Goal: Task Accomplishment & Management: Manage account settings

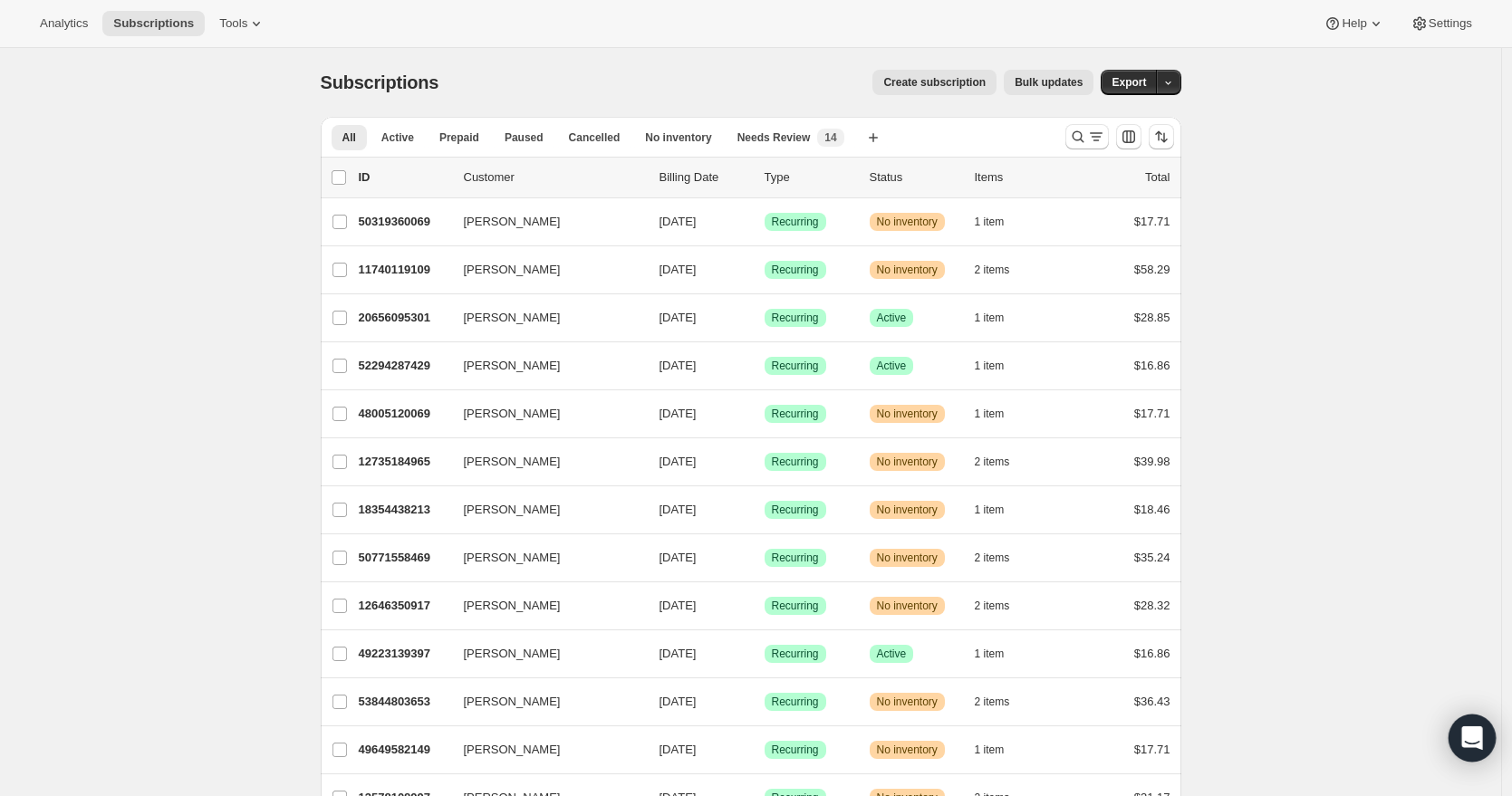
click at [1467, 734] on icon "Open Intercom Messenger" at bounding box center [1471, 739] width 21 height 24
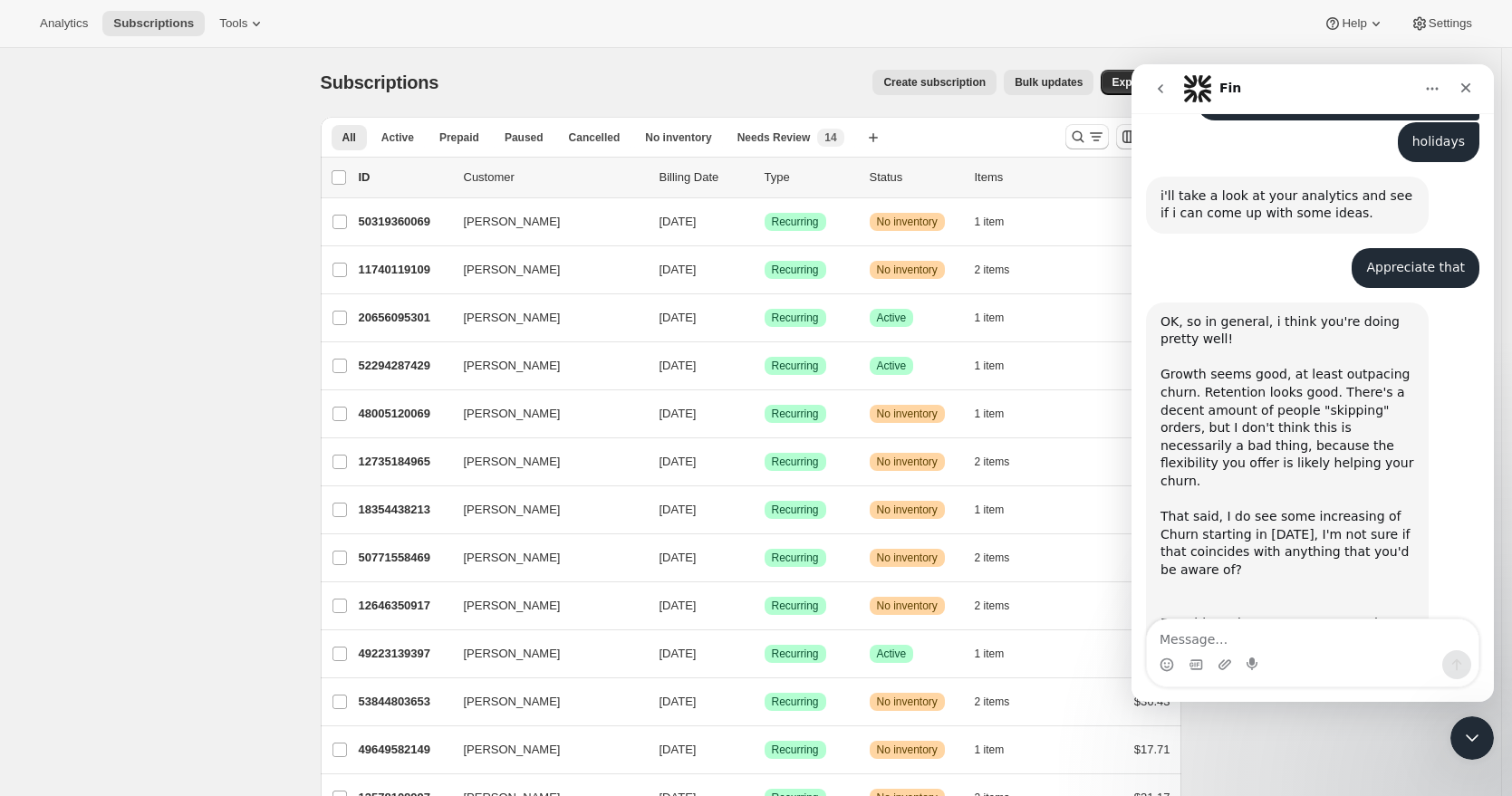
scroll to position [2283, 0]
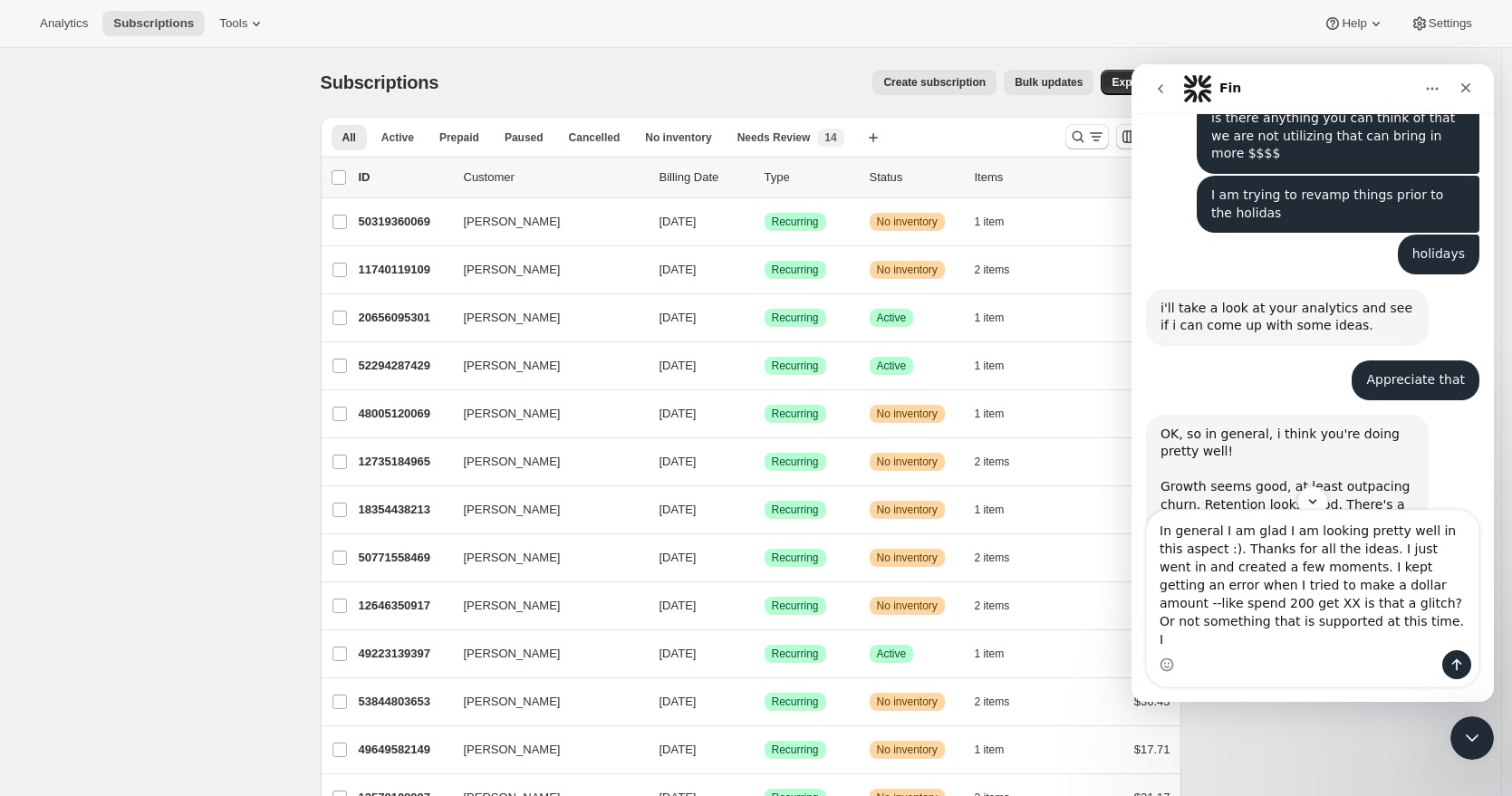
type textarea "In general I am glad I am looking pretty well in this aspect :). Thanks for all…"
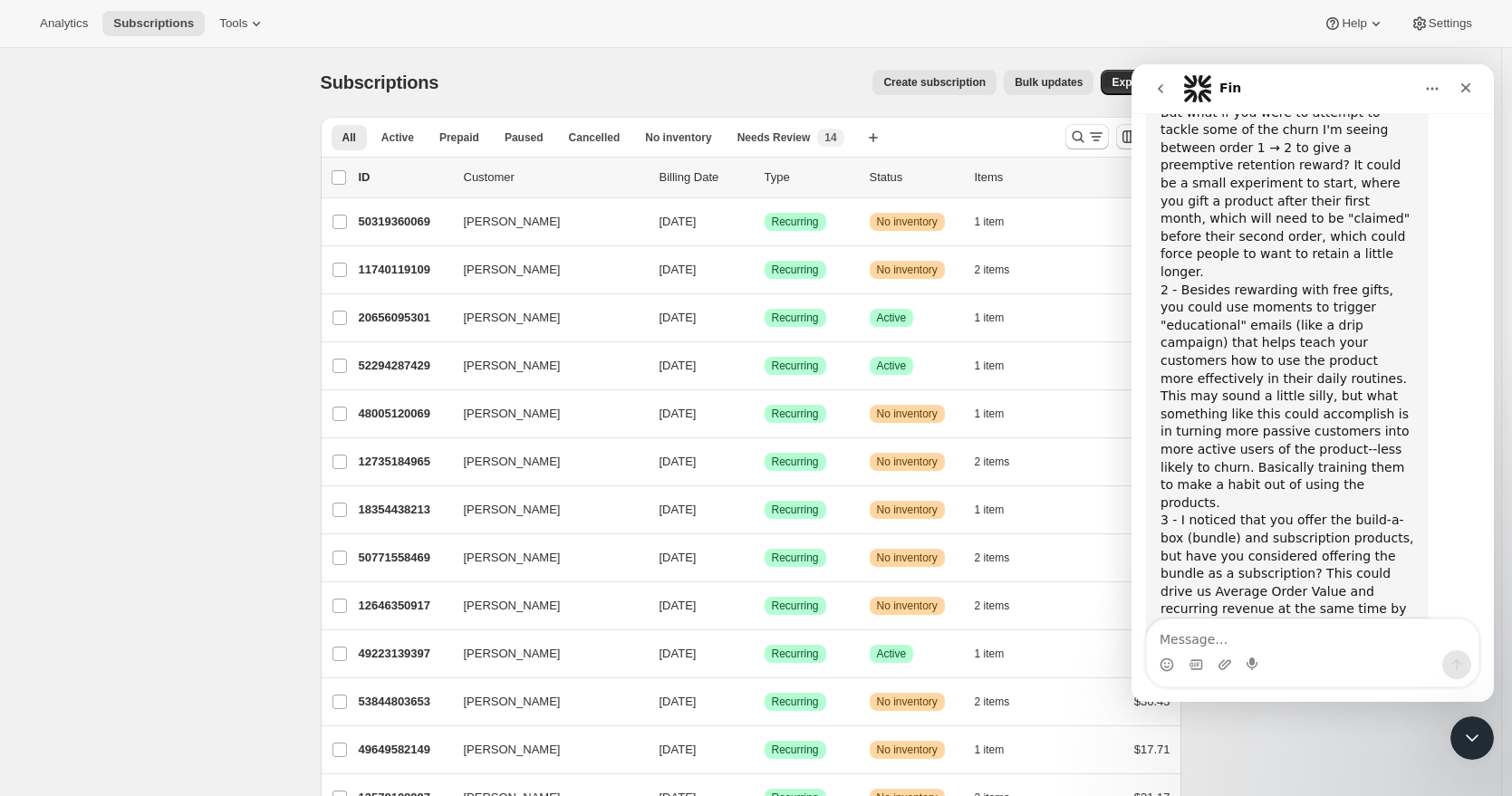
scroll to position [2998, 0]
click at [553, 62] on div "Subscriptions. This page is ready Subscriptions Create subscription Bulk update…" at bounding box center [751, 83] width 861 height 69
click at [266, 26] on icon at bounding box center [257, 24] width 18 height 18
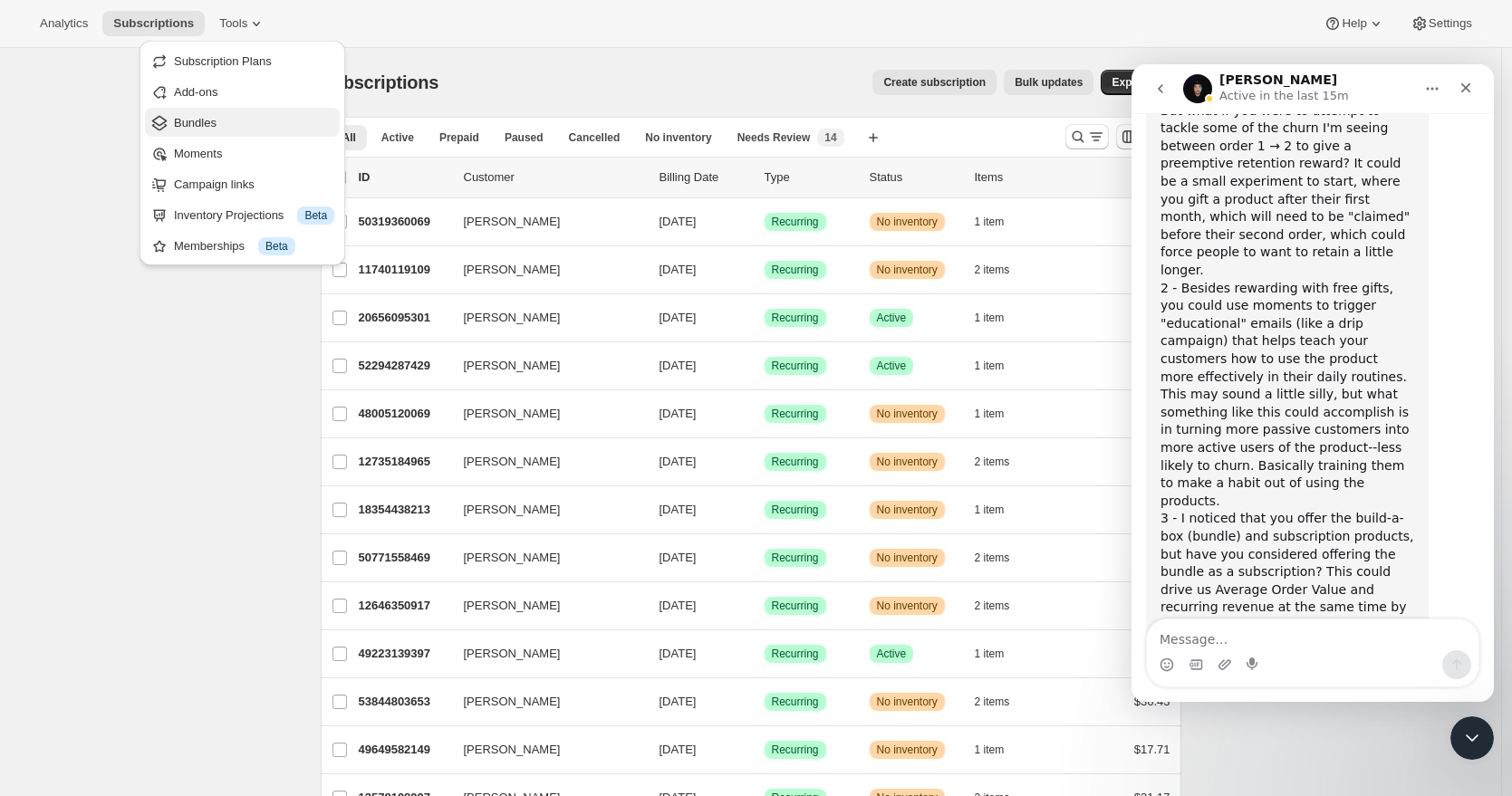
click at [182, 117] on span "Bundles" at bounding box center [195, 122] width 43 height 14
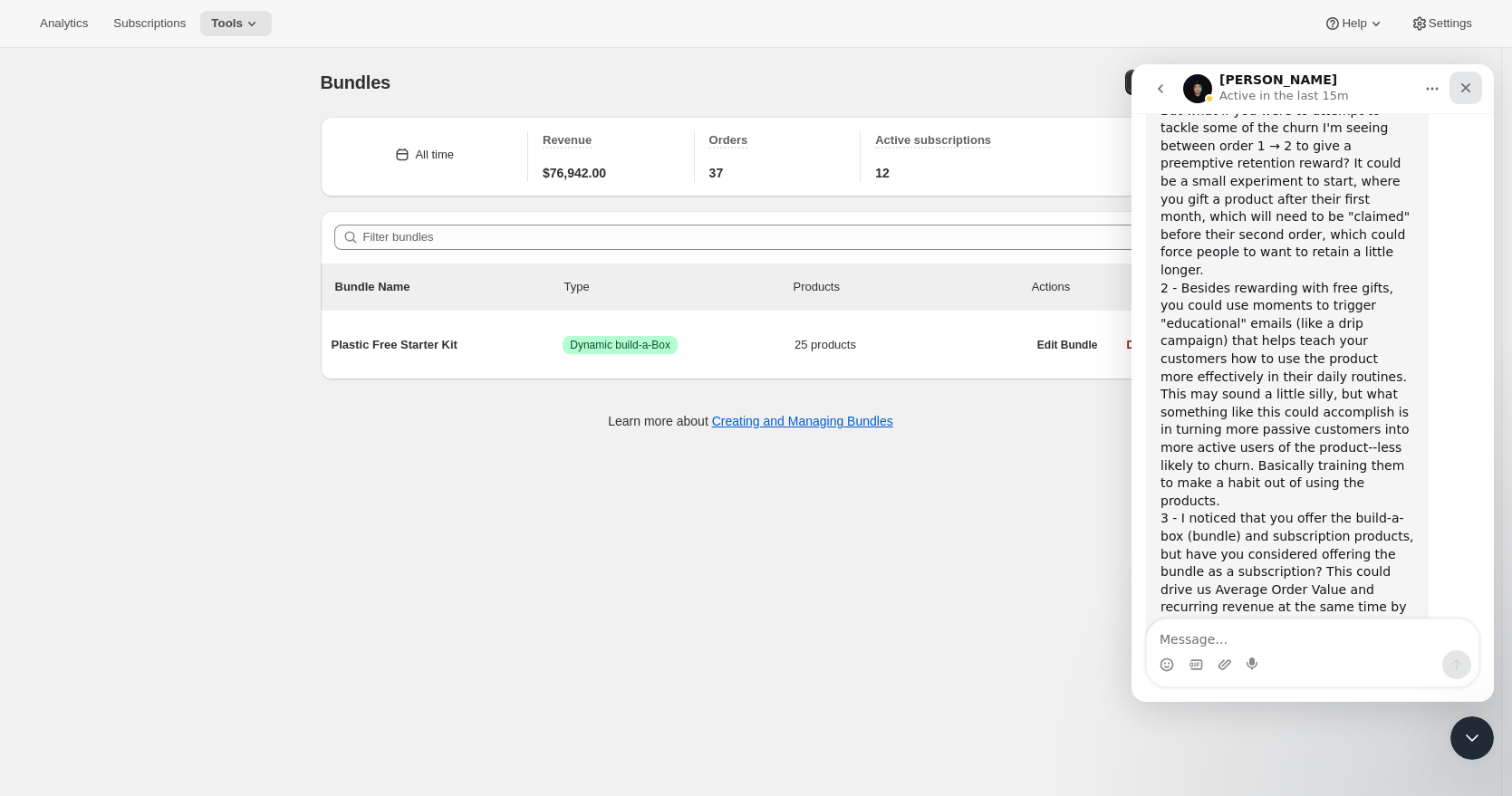
click at [1467, 89] on icon "Close" at bounding box center [1466, 88] width 10 height 10
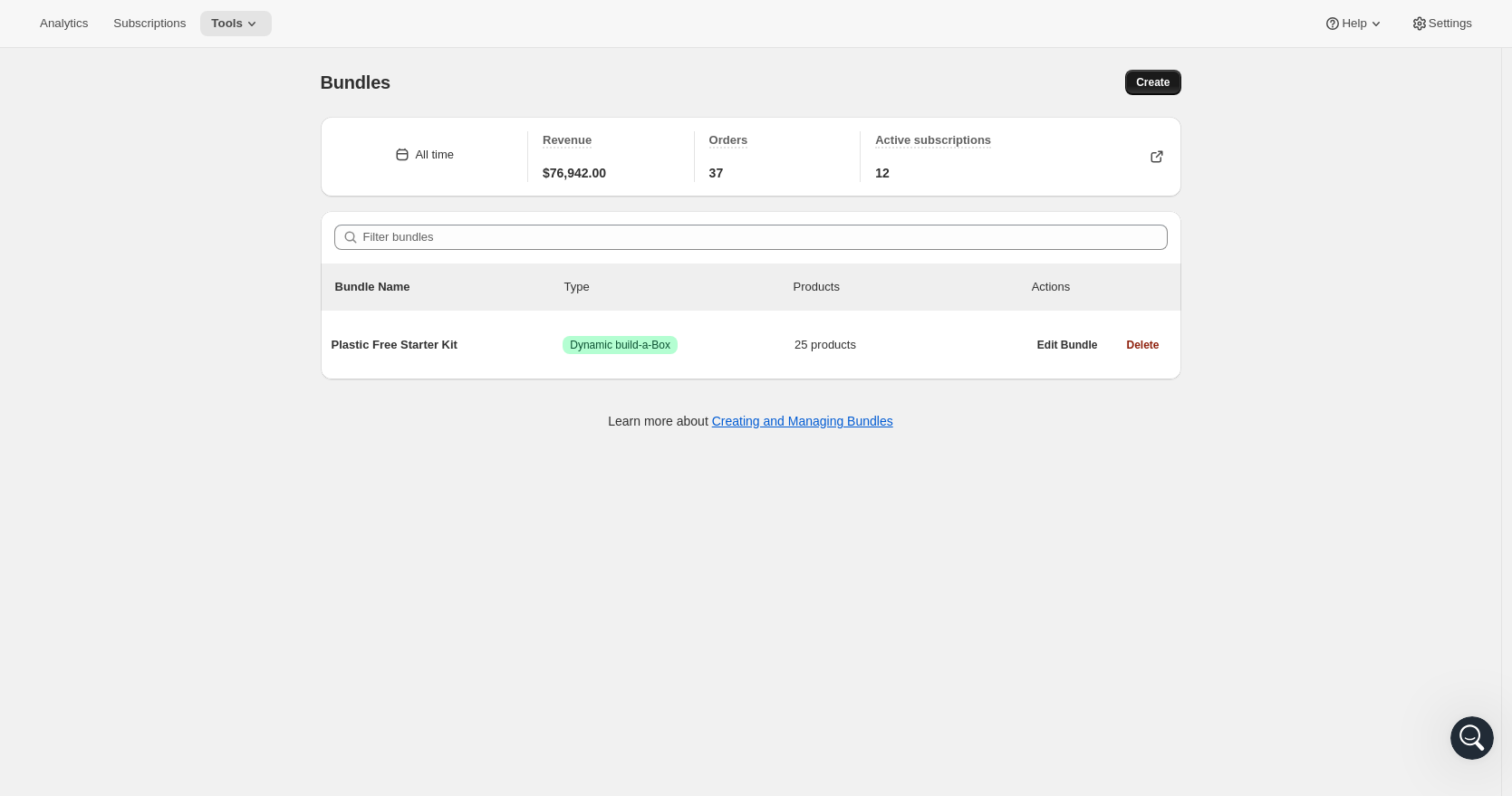
click at [1160, 88] on span "Create" at bounding box center [1153, 83] width 34 height 15
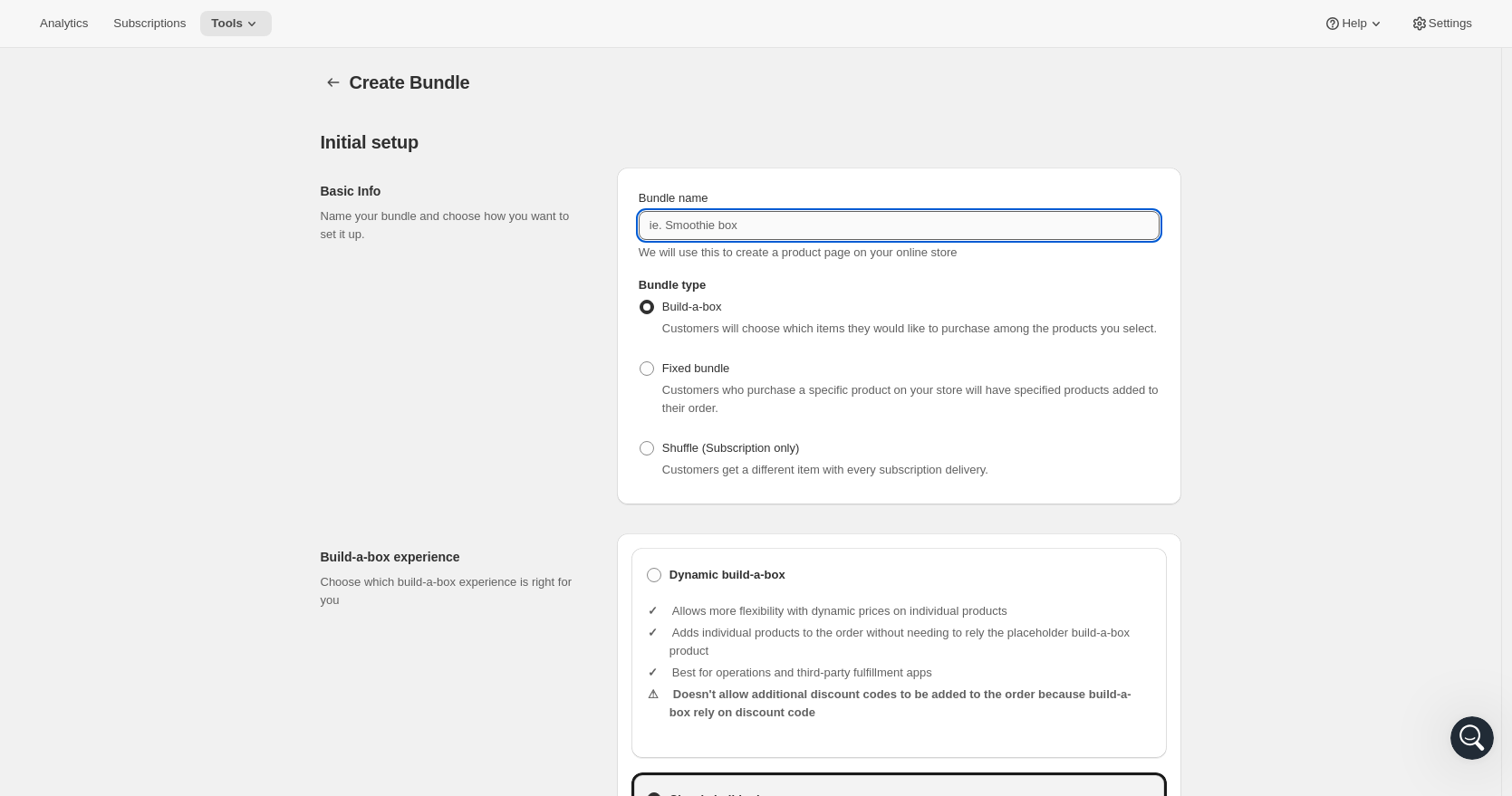
click at [709, 226] on input "Bundle name" at bounding box center [899, 226] width 521 height 29
type input "C"
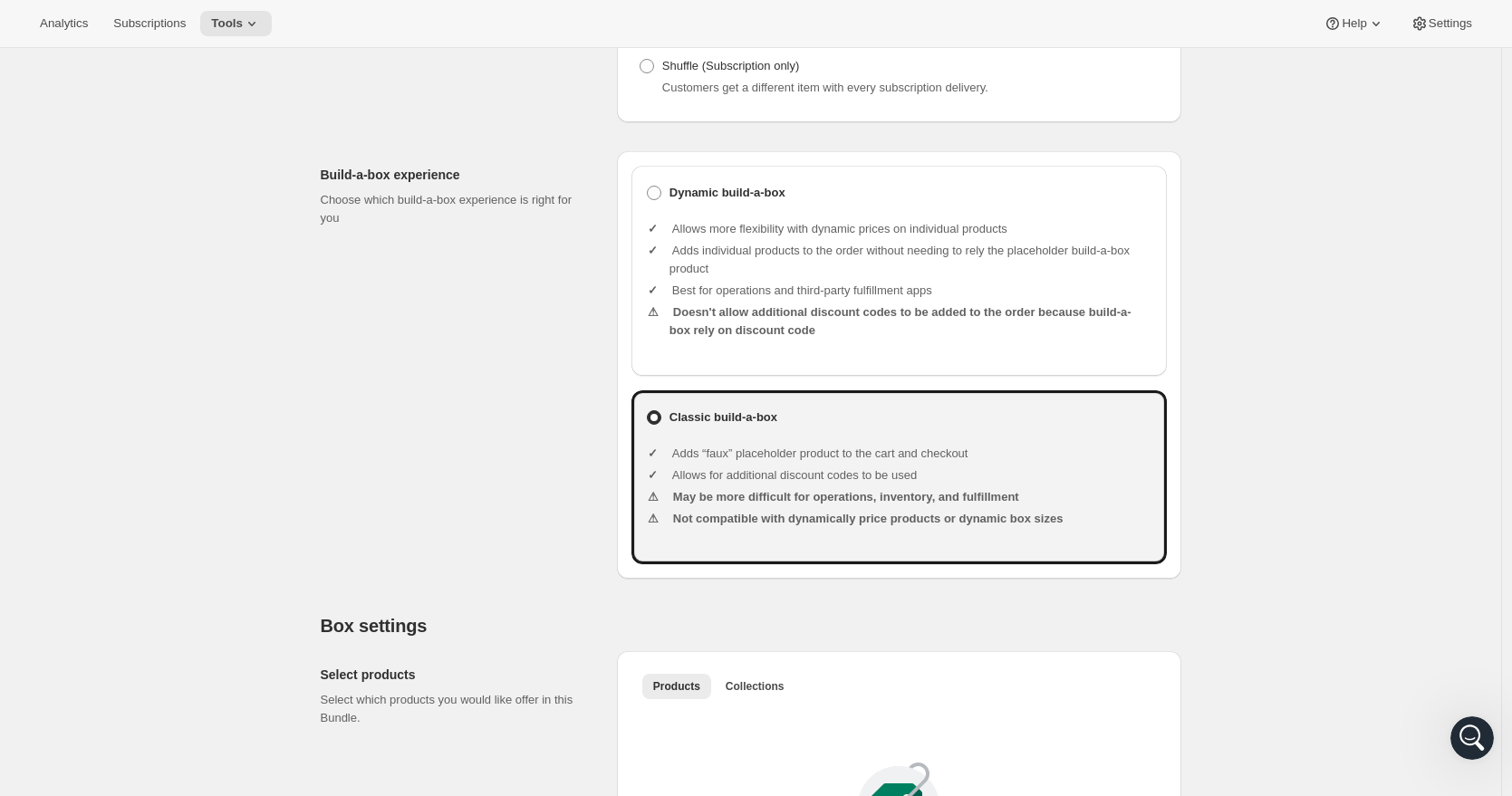
scroll to position [385, 0]
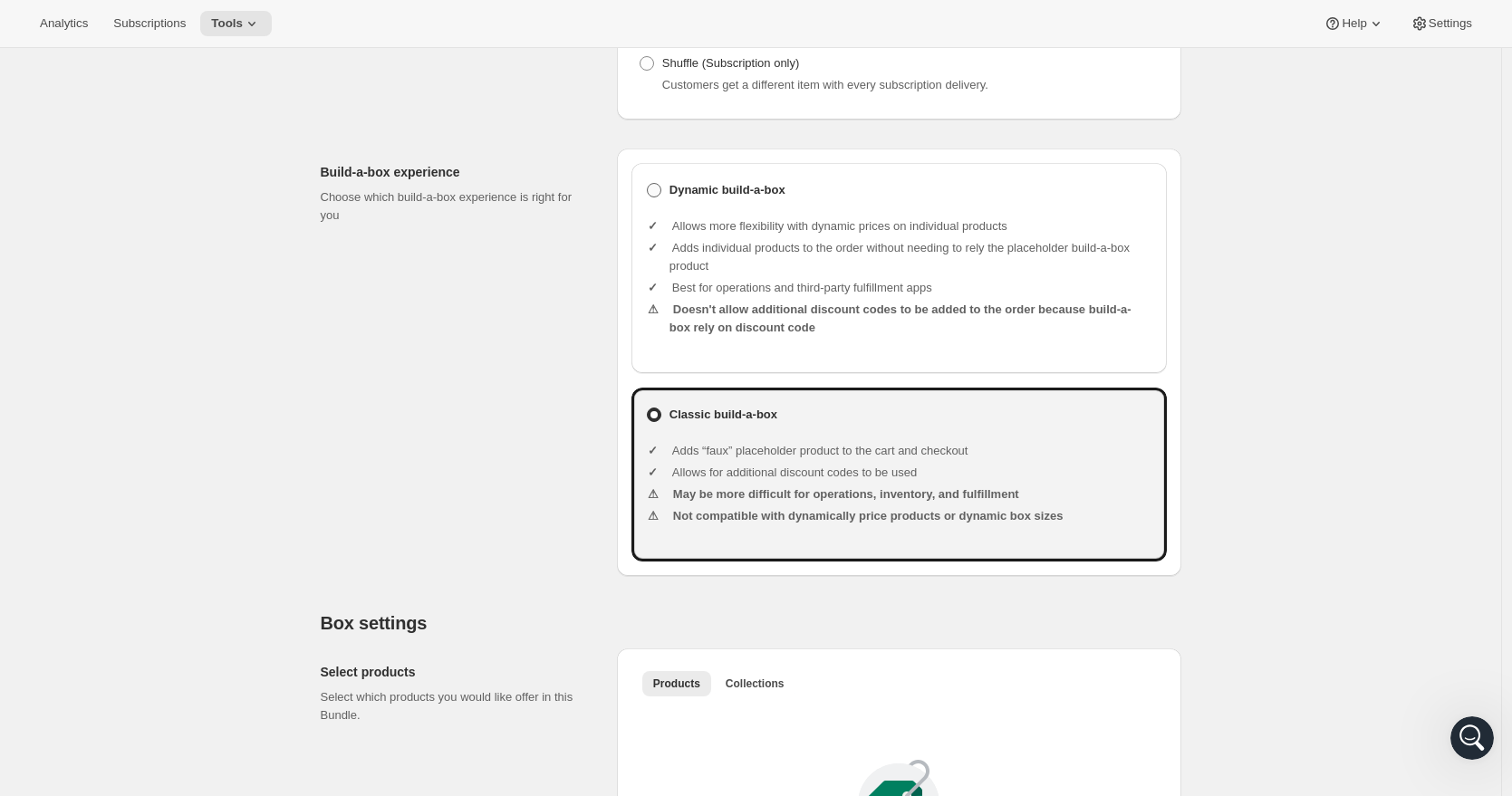
type input "HiBAR Clarify Bundle"
click at [661, 197] on span at bounding box center [654, 190] width 15 height 15
click at [648, 184] on input "Dynamic build-a-box" at bounding box center [647, 183] width 1 height 1
radio input "true"
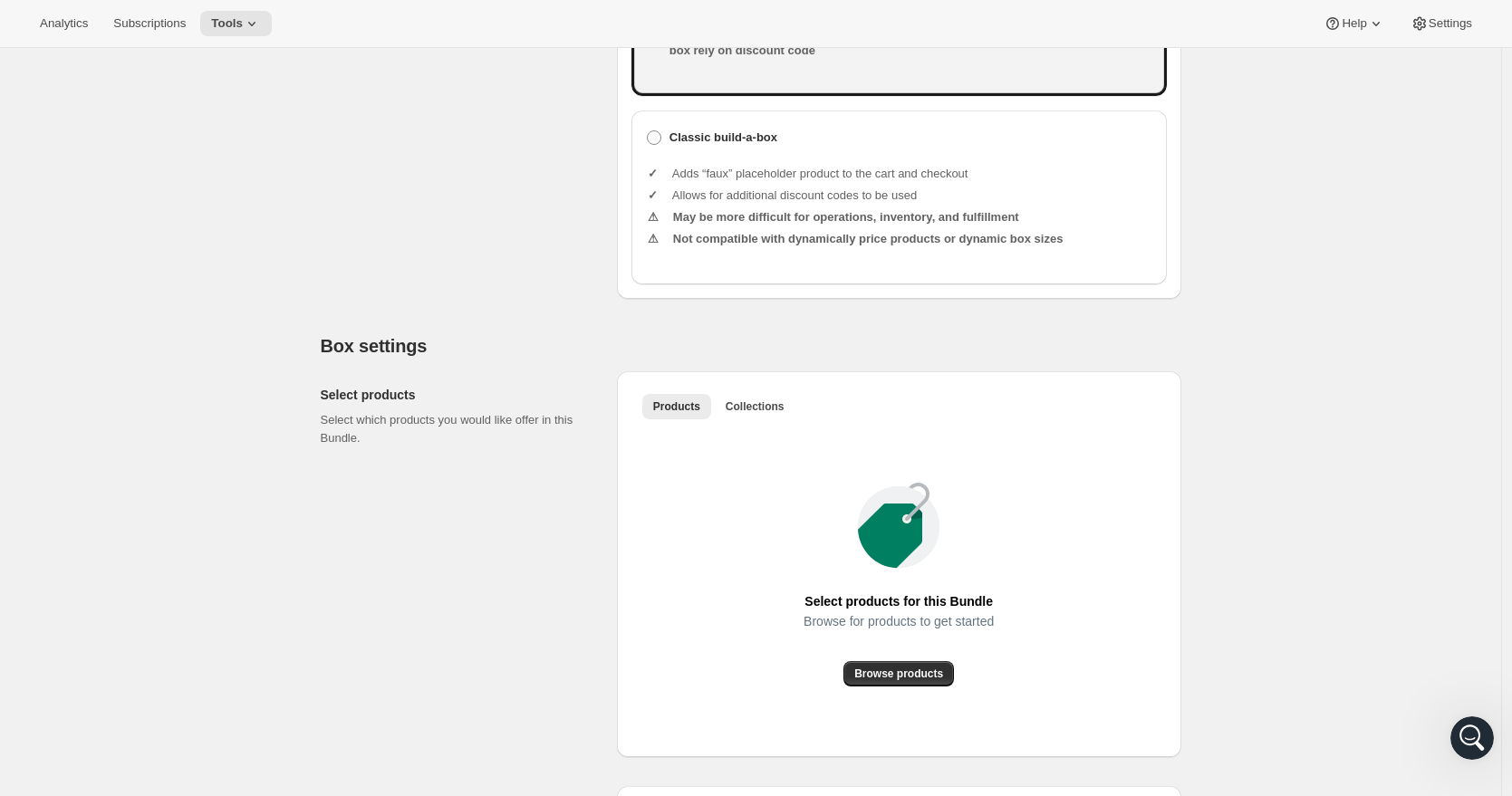
scroll to position [856, 0]
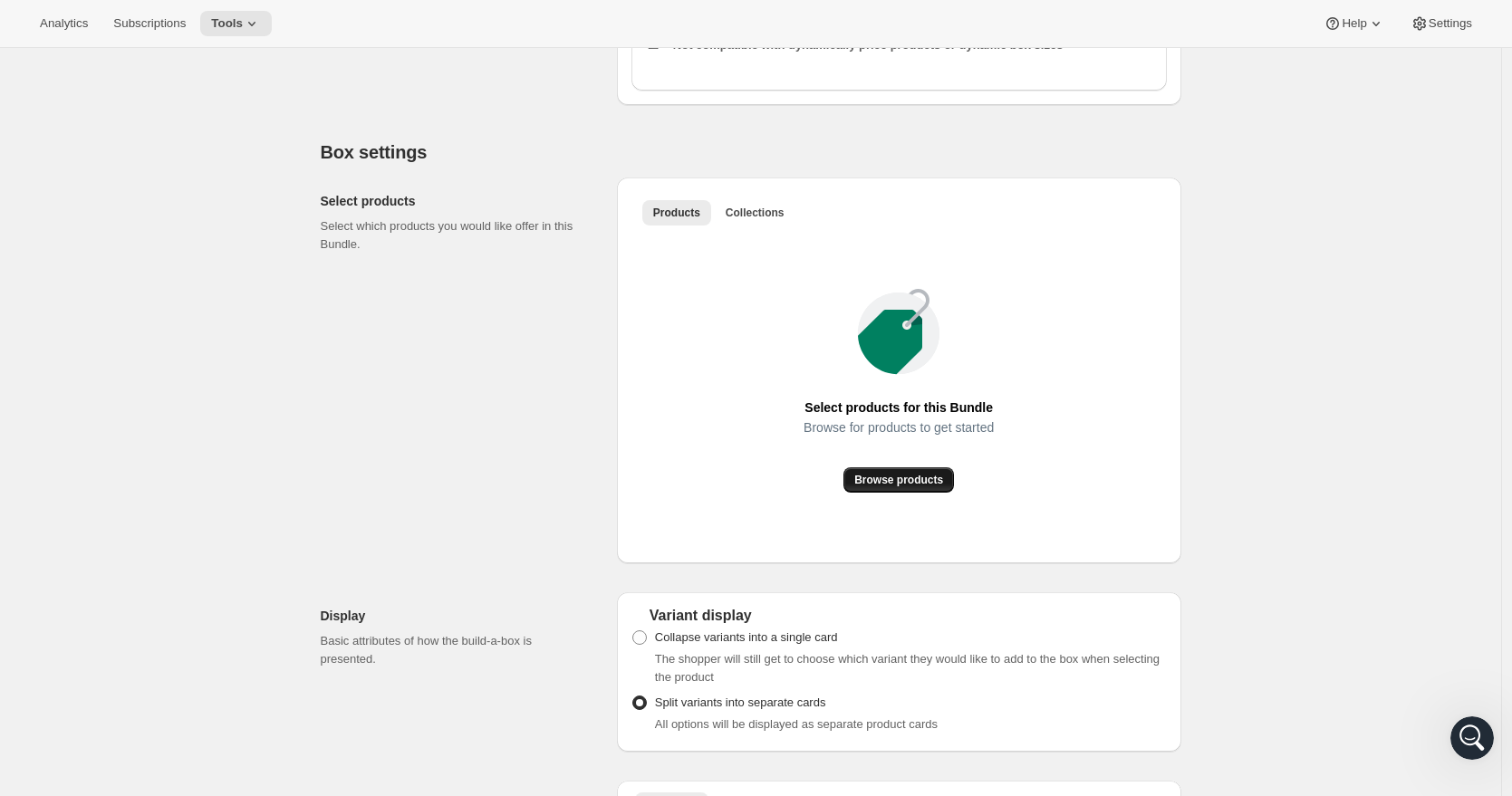
click at [916, 493] on button "Browse products" at bounding box center [898, 480] width 110 height 25
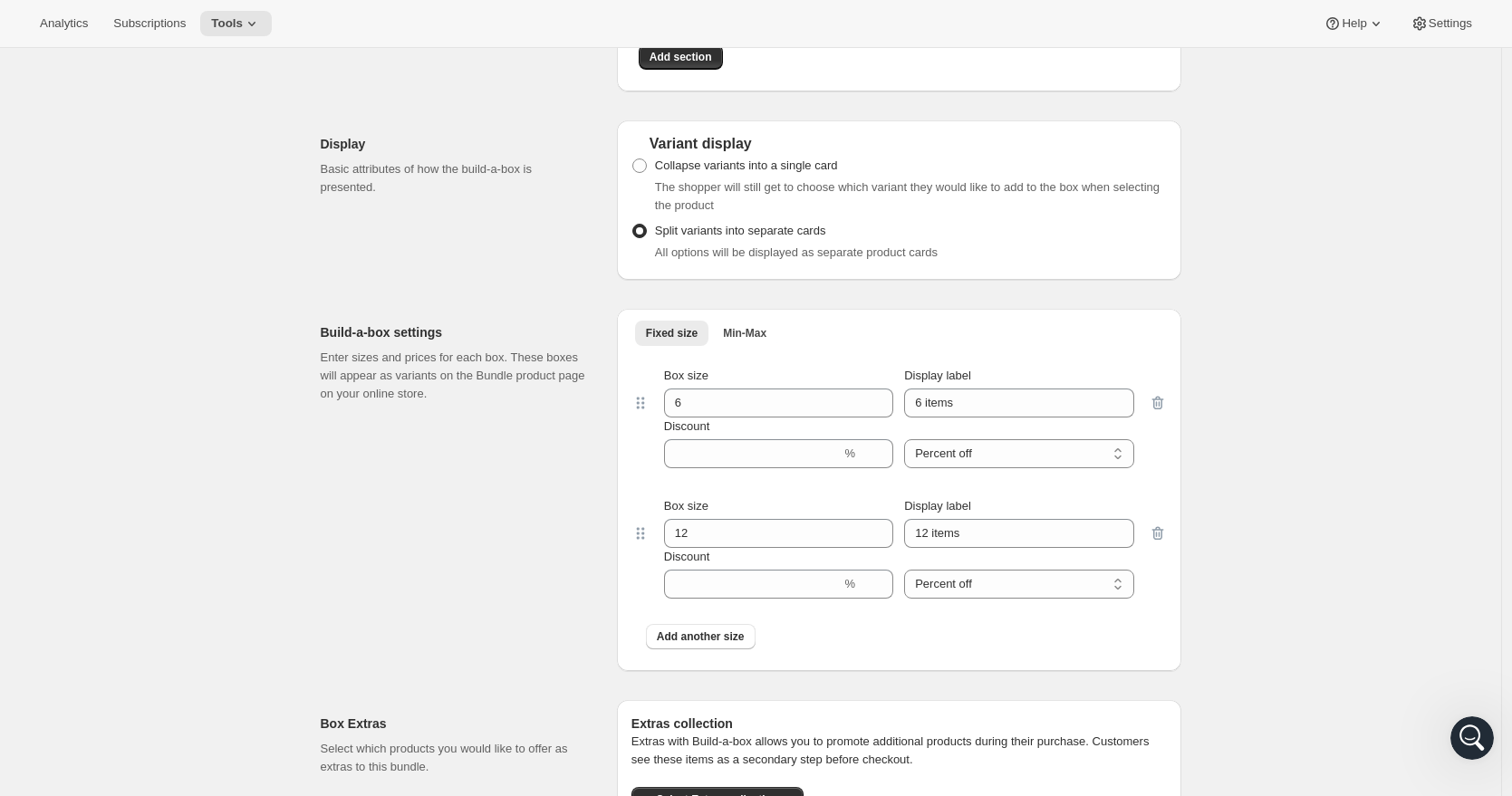
scroll to position [1235, 0]
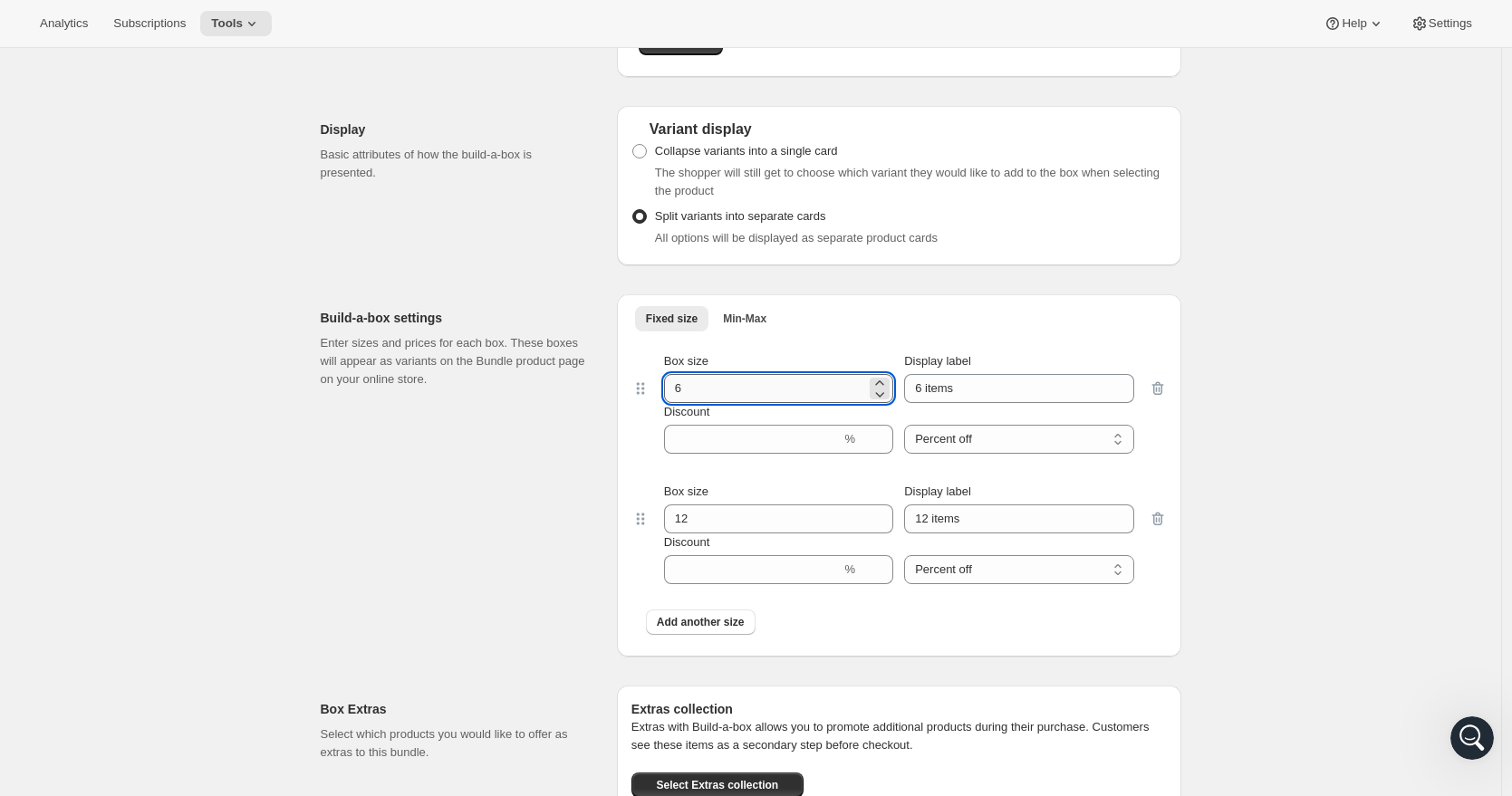
drag, startPoint x: 703, startPoint y: 411, endPoint x: 672, endPoint y: 409, distance: 31.1
click at [672, 403] on input "6" at bounding box center [765, 388] width 202 height 29
type input "3"
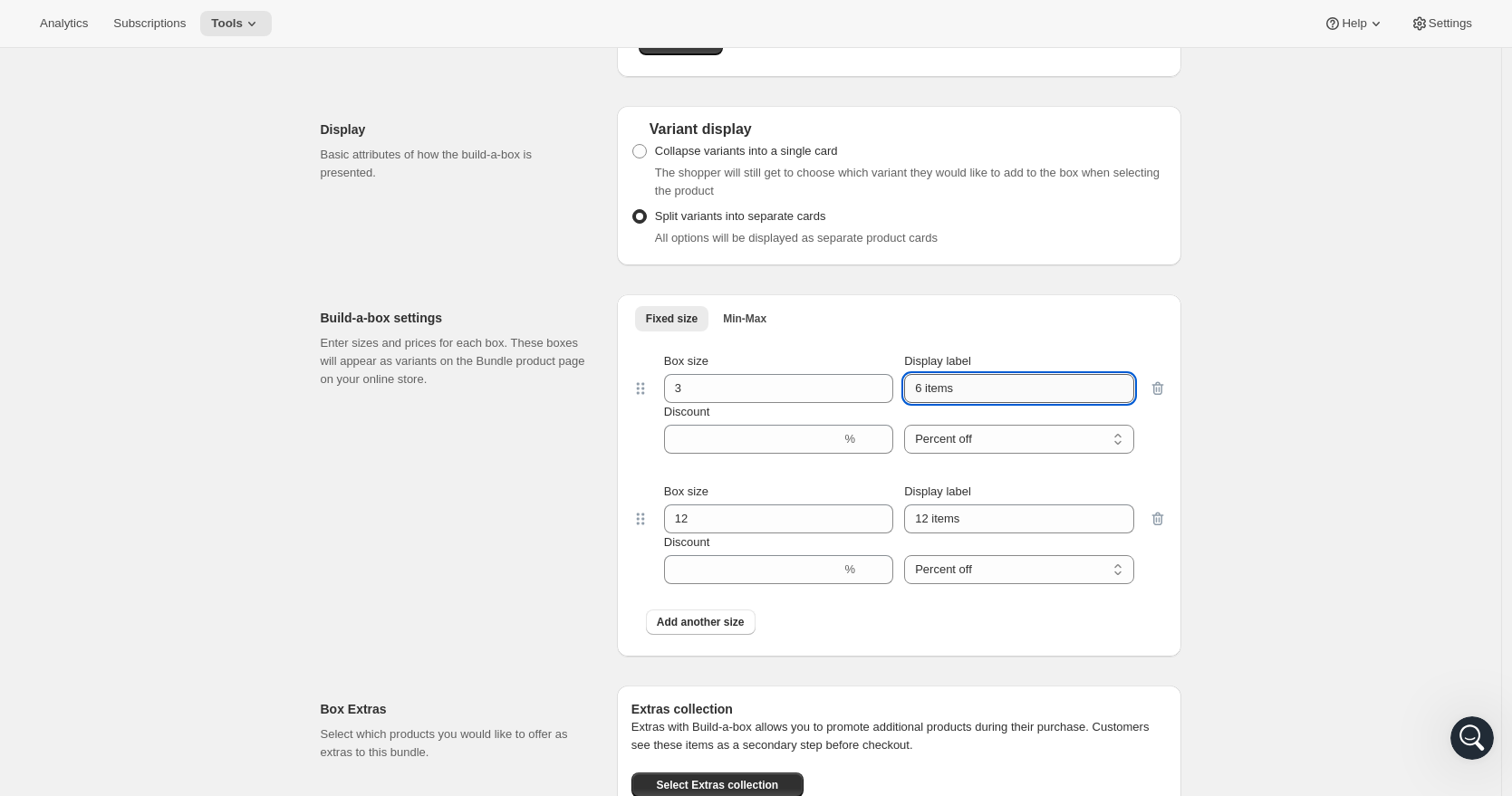
click at [918, 403] on input "6 items" at bounding box center [1019, 388] width 229 height 29
type input "3 items"
click at [711, 454] on input "Discount" at bounding box center [752, 439] width 177 height 29
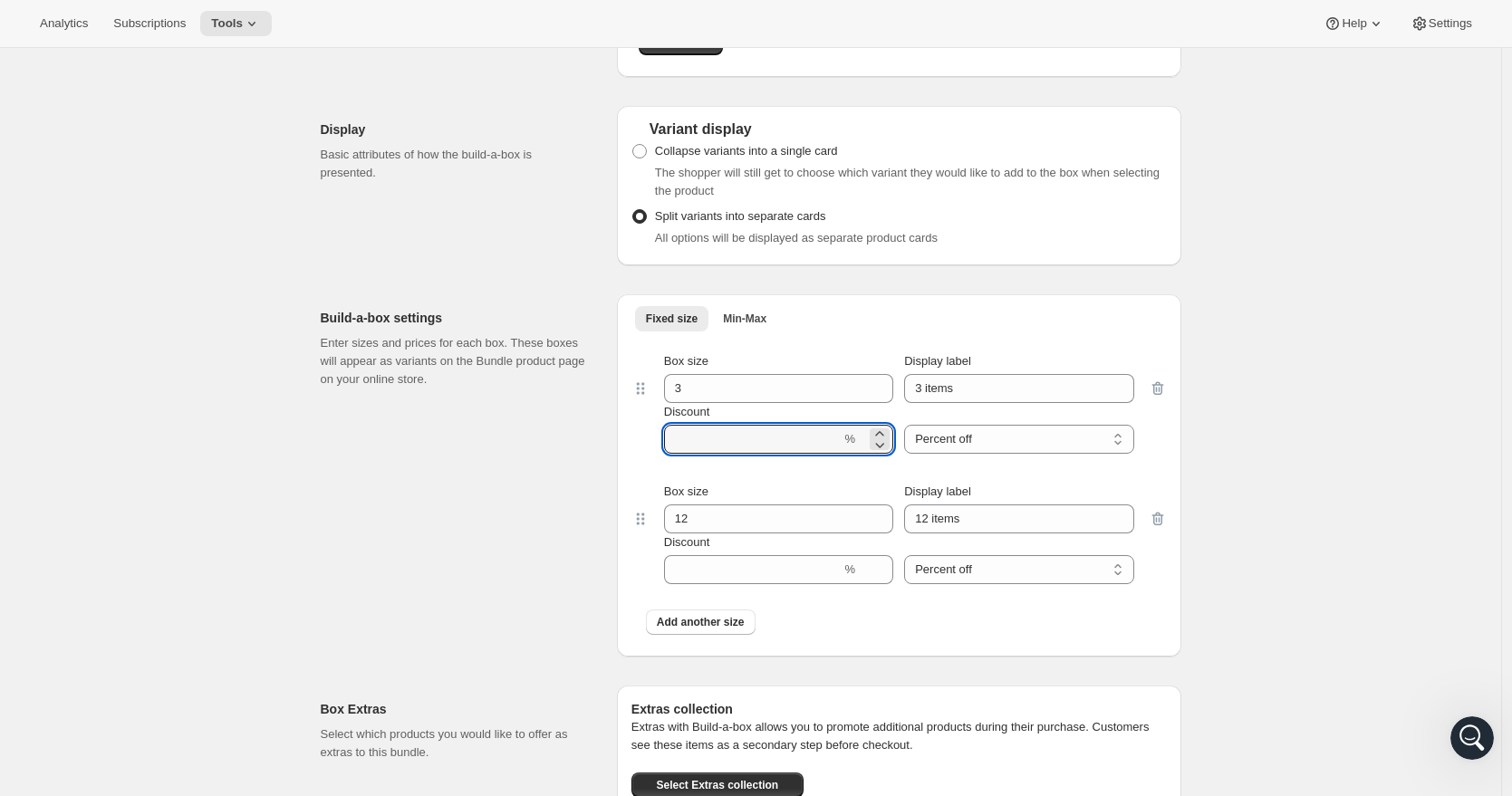
type input "10"
click at [1158, 527] on icon "button" at bounding box center [1157, 519] width 12 height 14
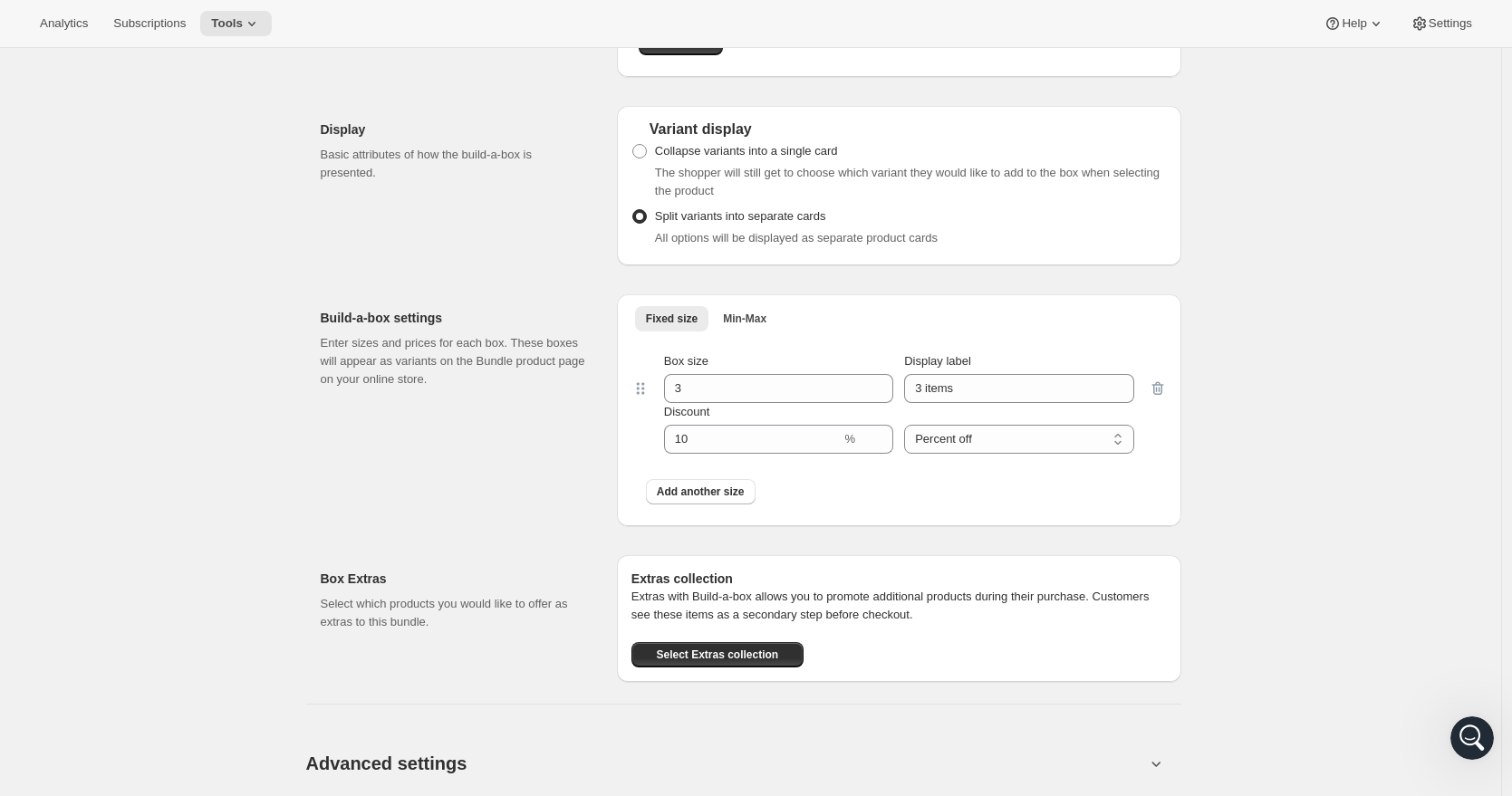
click at [871, 505] on div "Add another size" at bounding box center [899, 492] width 507 height 25
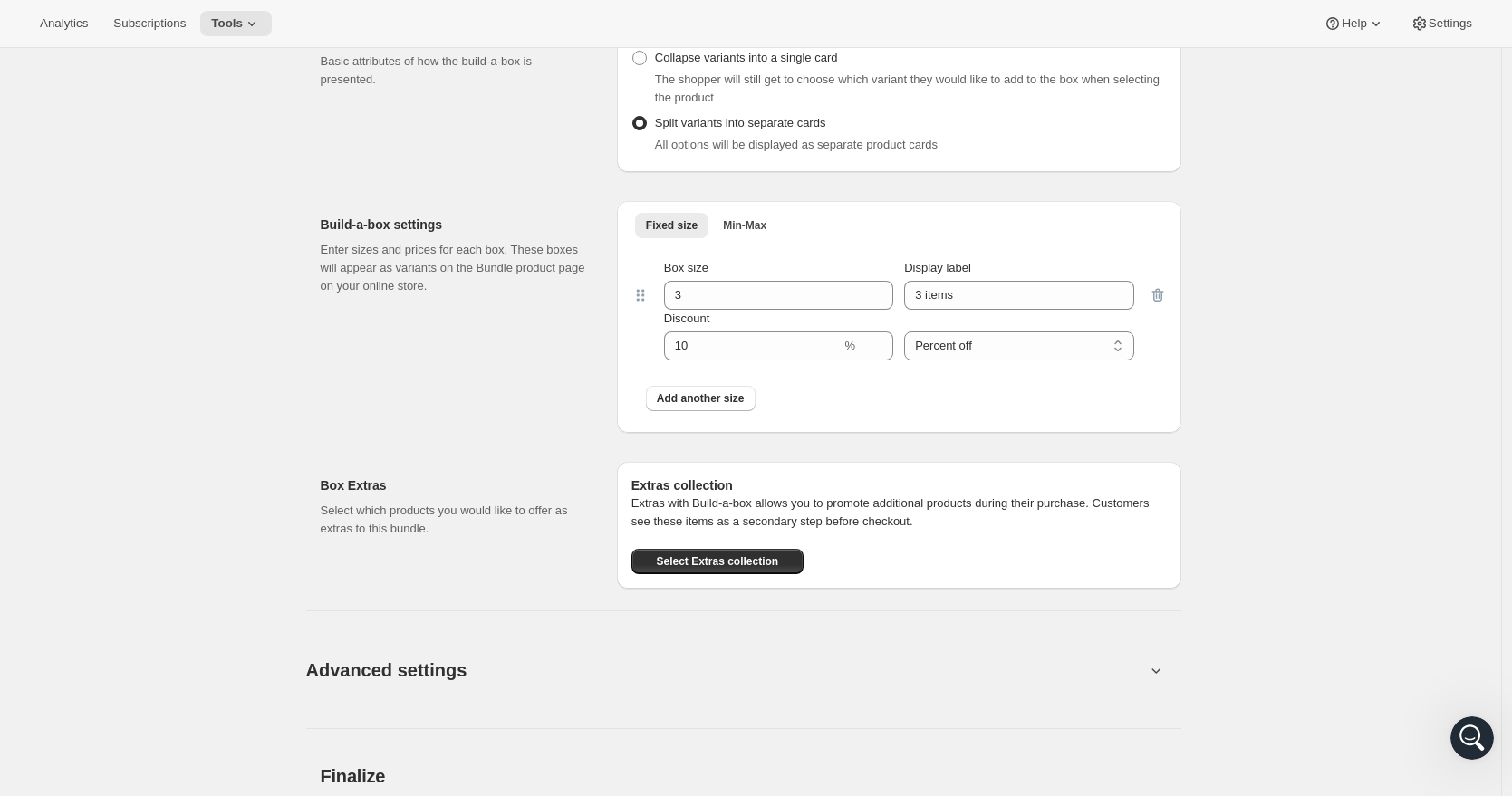
scroll to position [1368, 0]
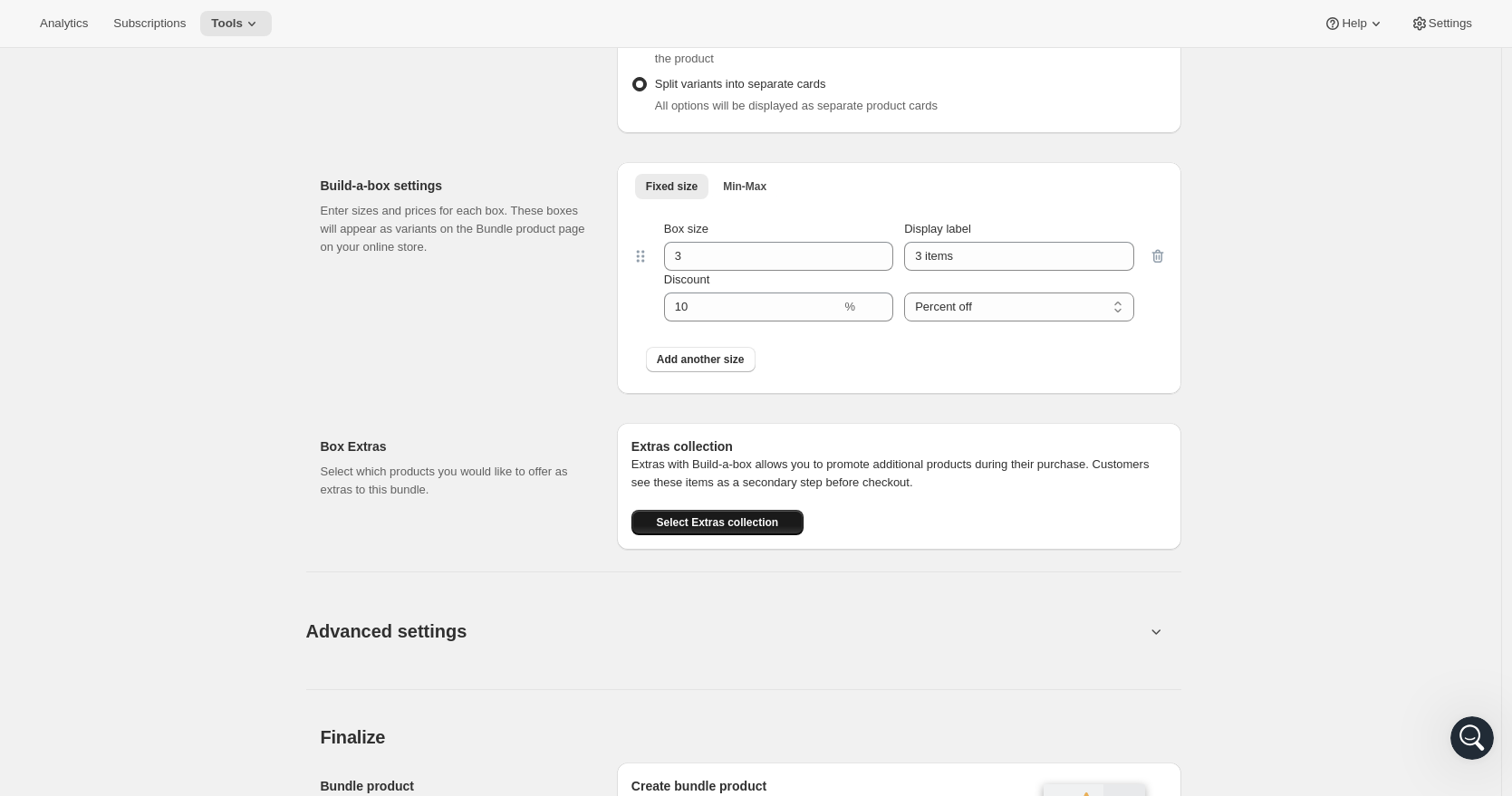
click at [735, 530] on span "Select Extras collection" at bounding box center [717, 523] width 122 height 15
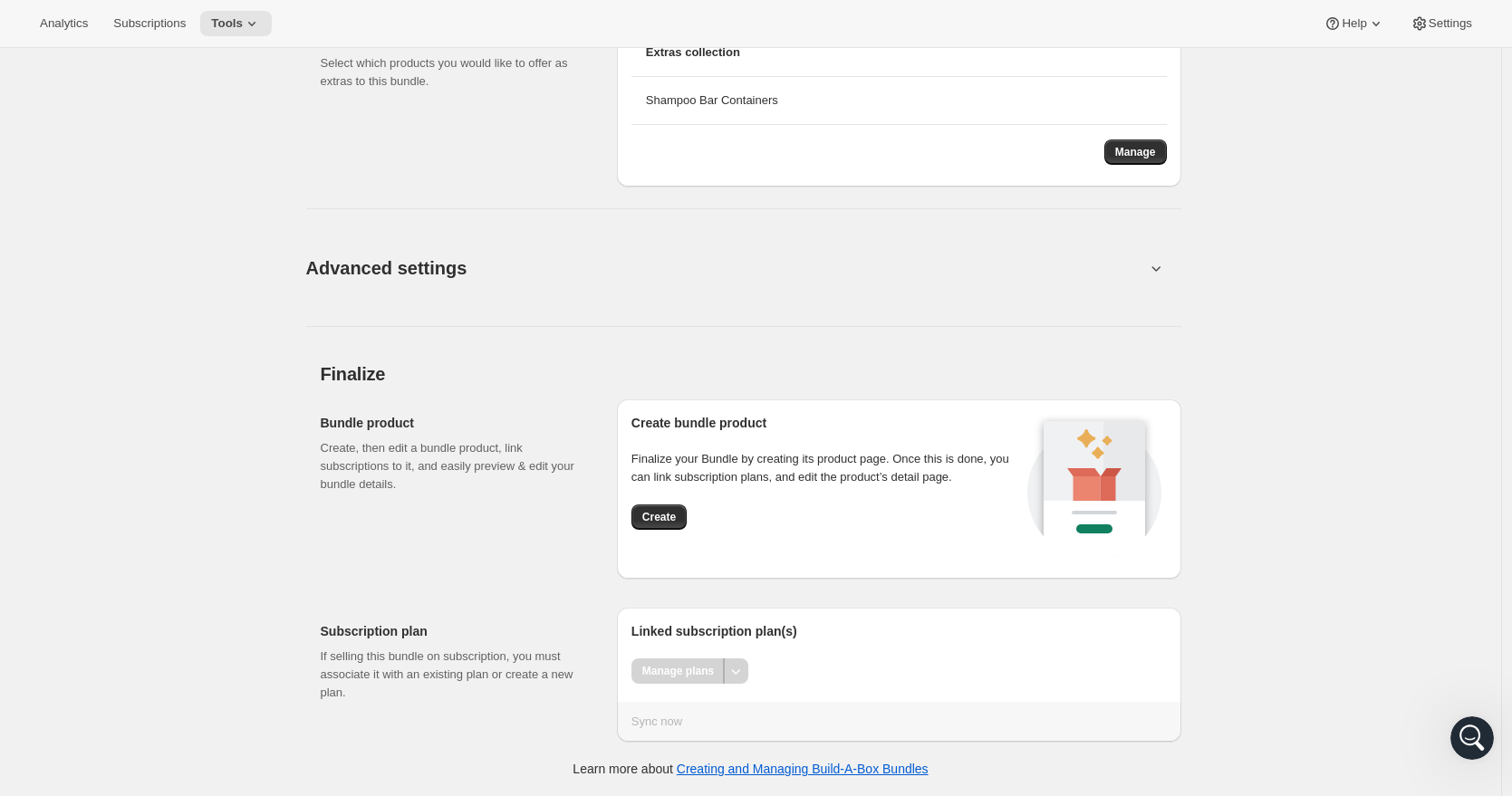
scroll to position [1795, 0]
click at [672, 516] on span "Create" at bounding box center [659, 518] width 34 height 15
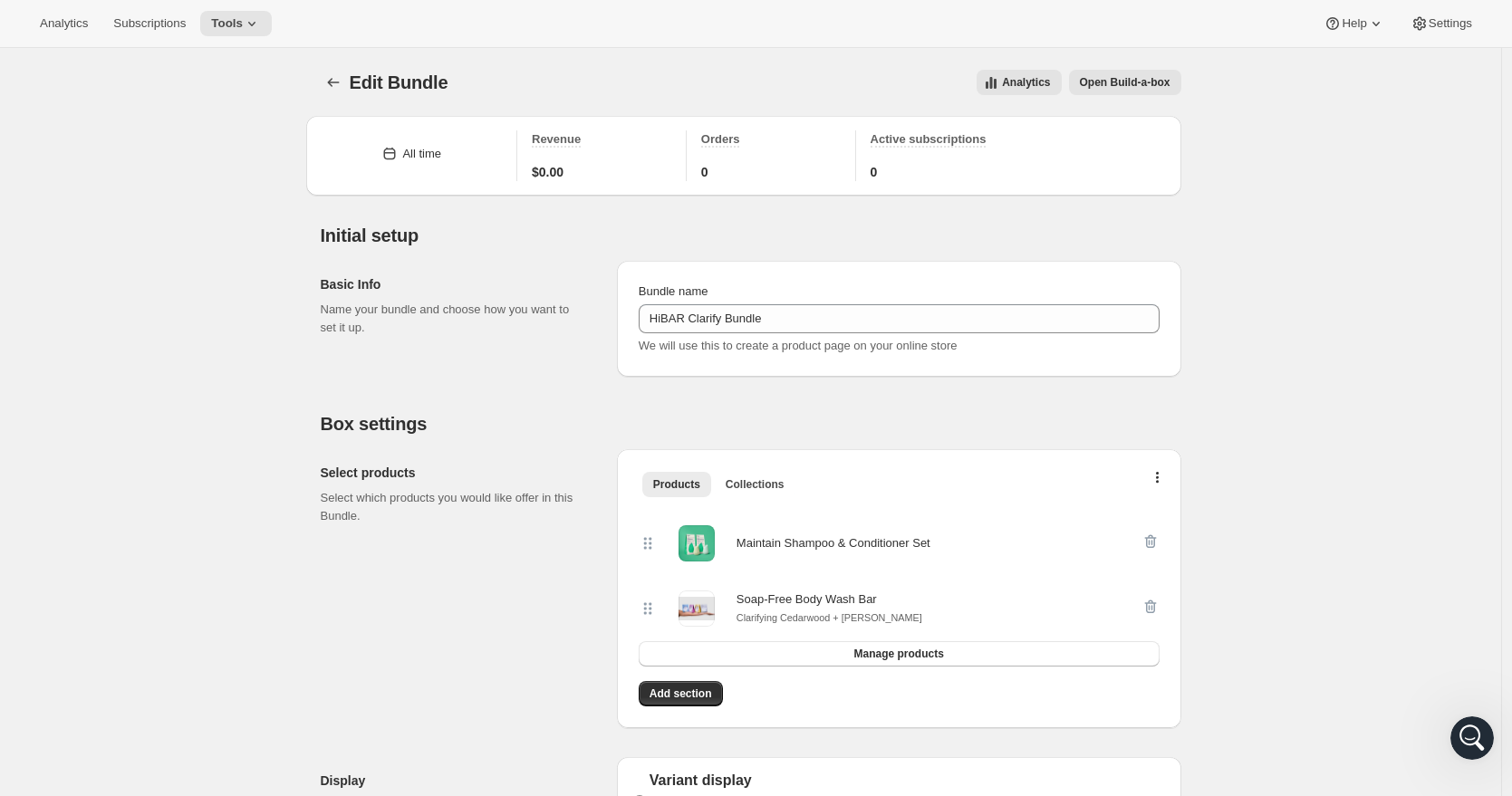
click at [1134, 84] on span "Open Build-a-box" at bounding box center [1125, 83] width 91 height 15
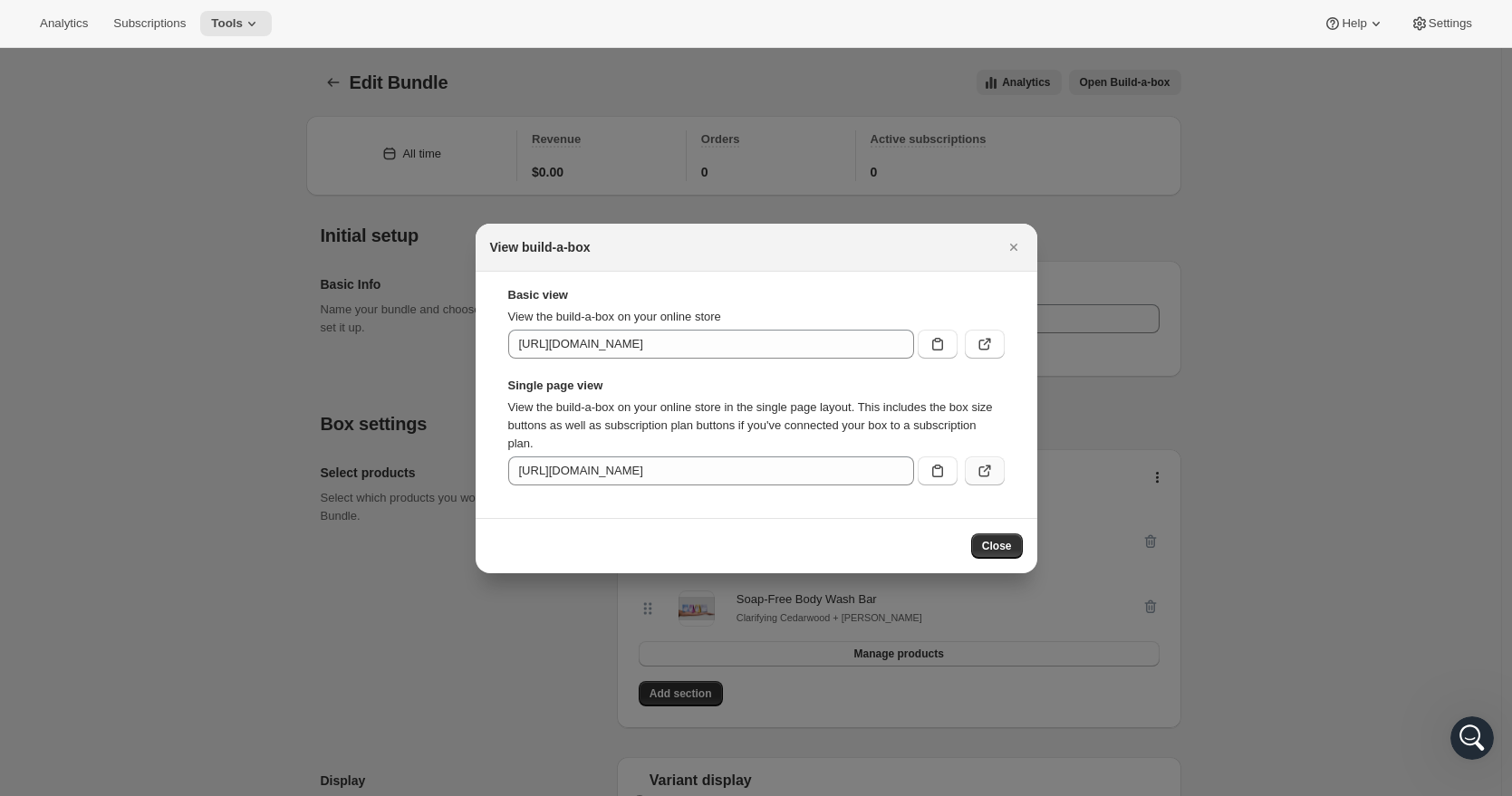
click at [982, 469] on icon ":rdt:" at bounding box center [984, 471] width 18 height 18
click at [1011, 243] on icon "Close" at bounding box center [1013, 247] width 18 height 18
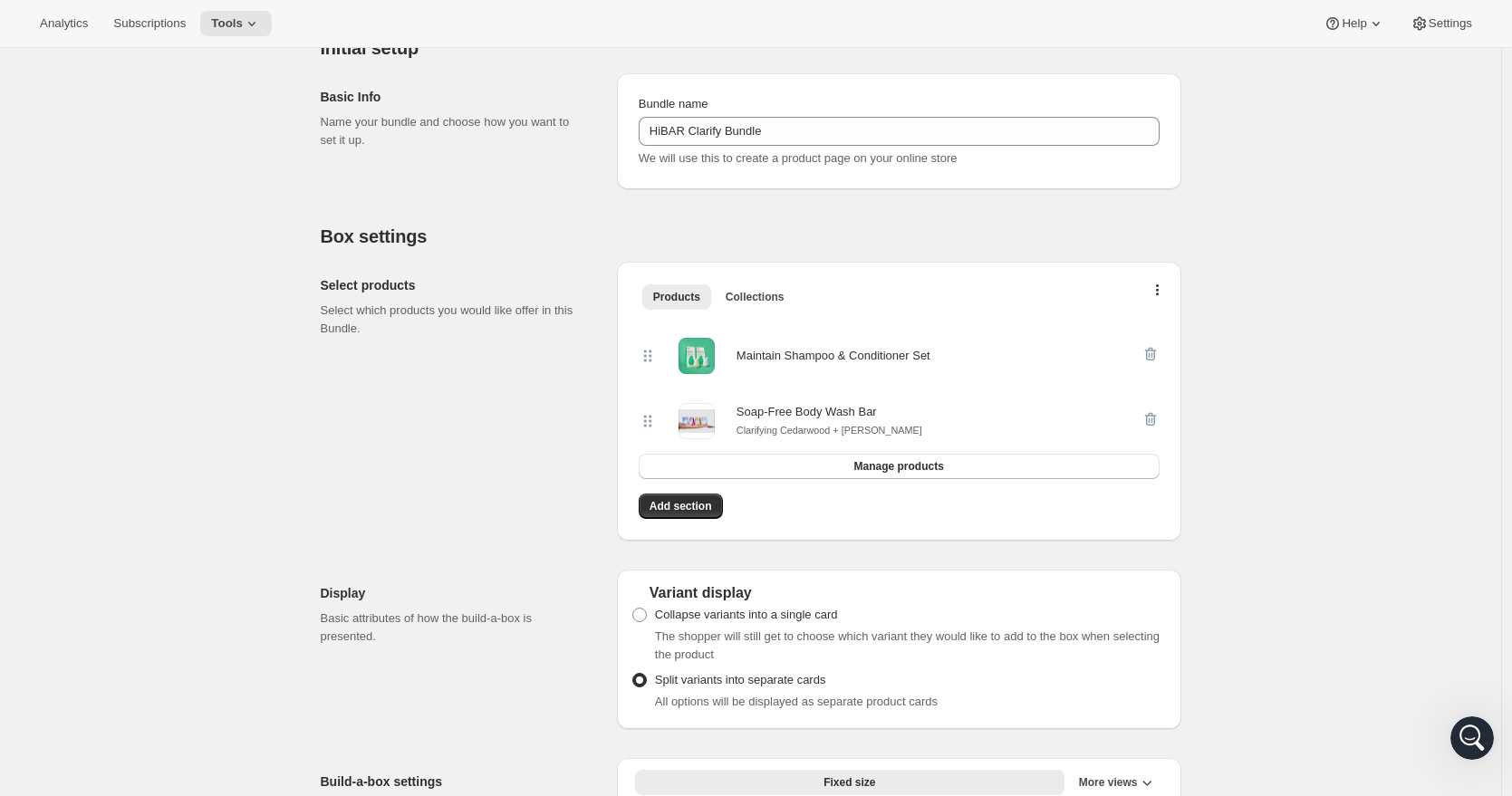
scroll to position [203, 0]
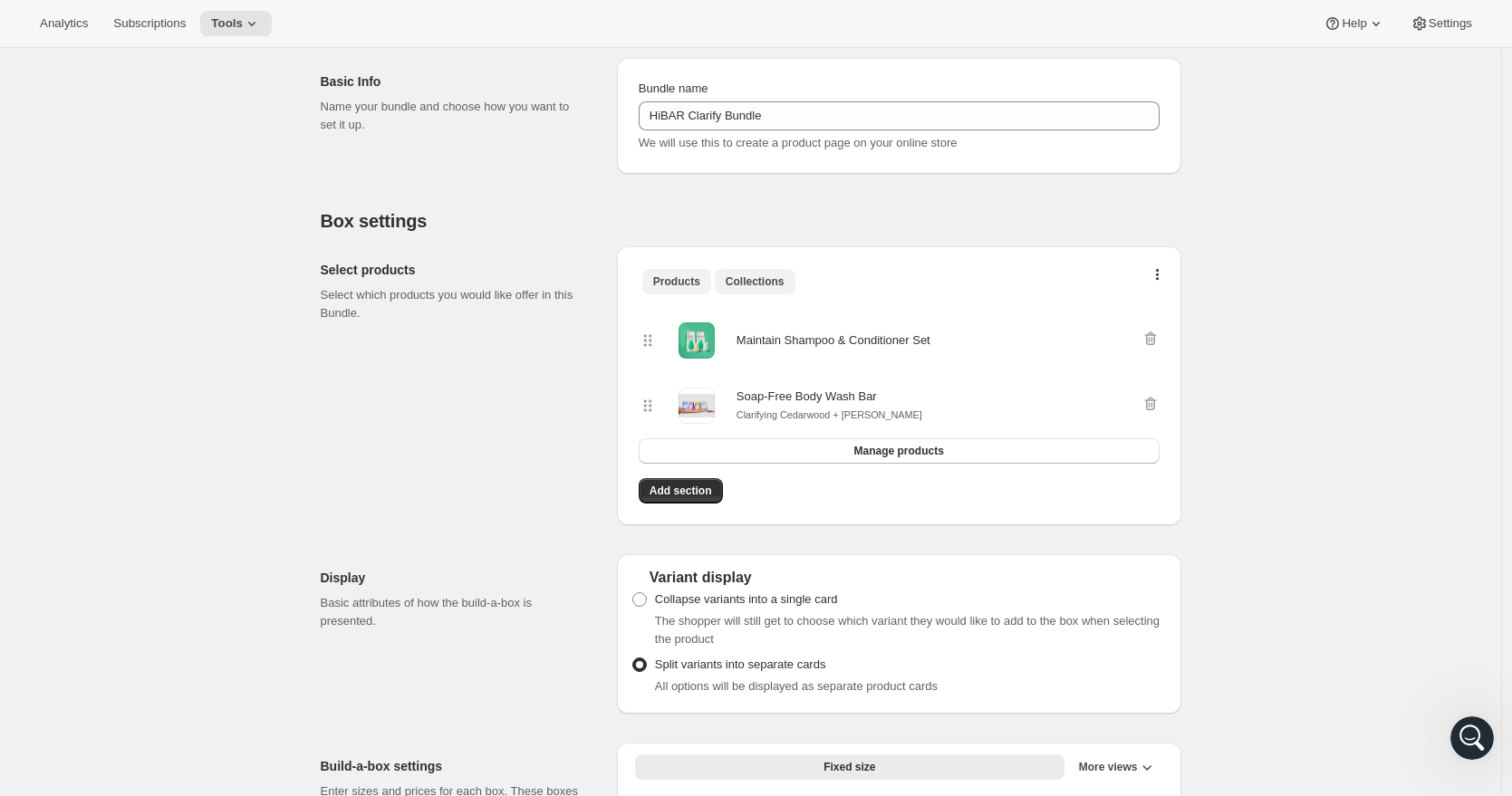
click at [769, 280] on span "Collections" at bounding box center [755, 282] width 59 height 15
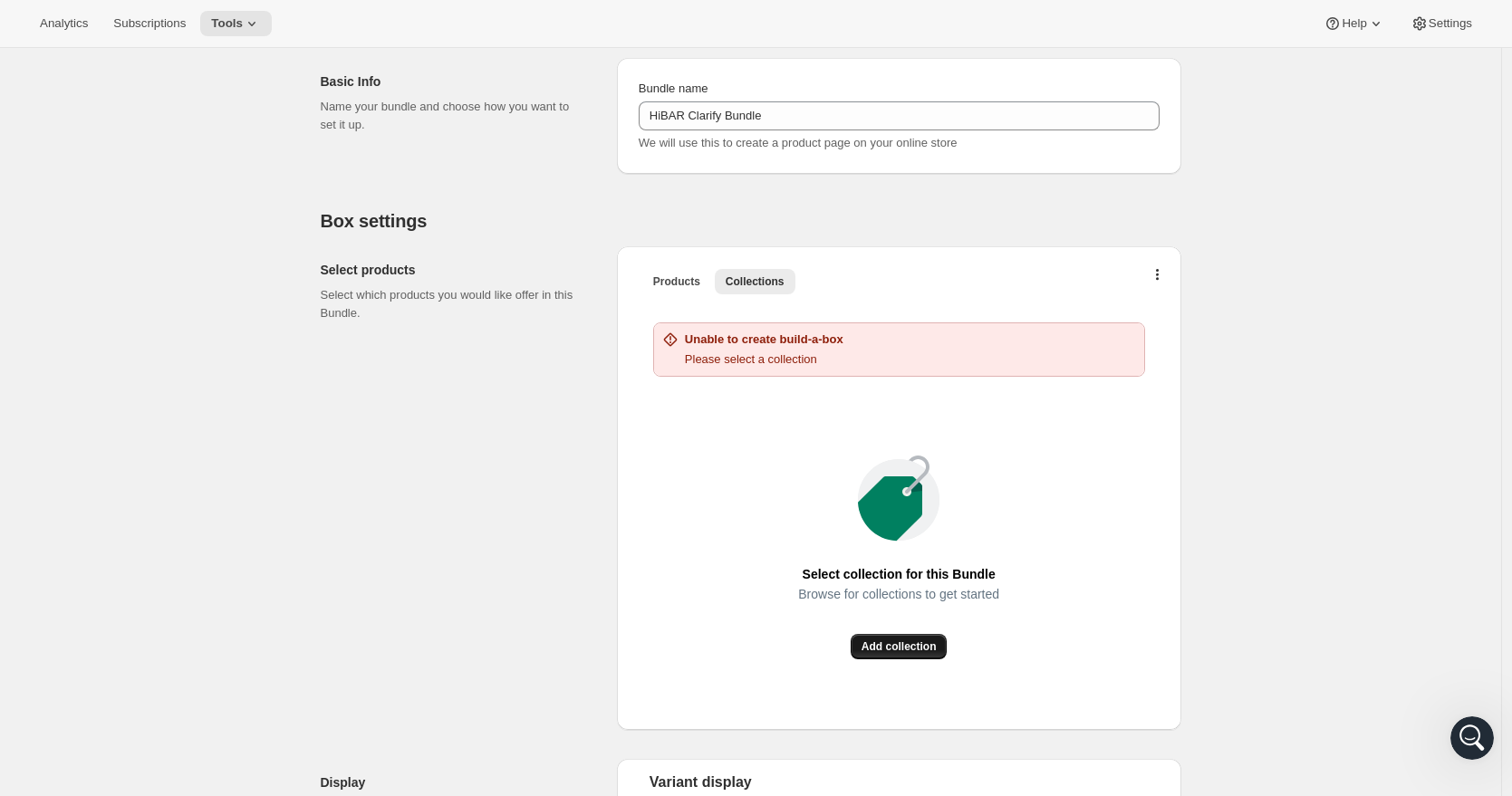
click at [904, 644] on span "Add collection" at bounding box center [899, 647] width 76 height 15
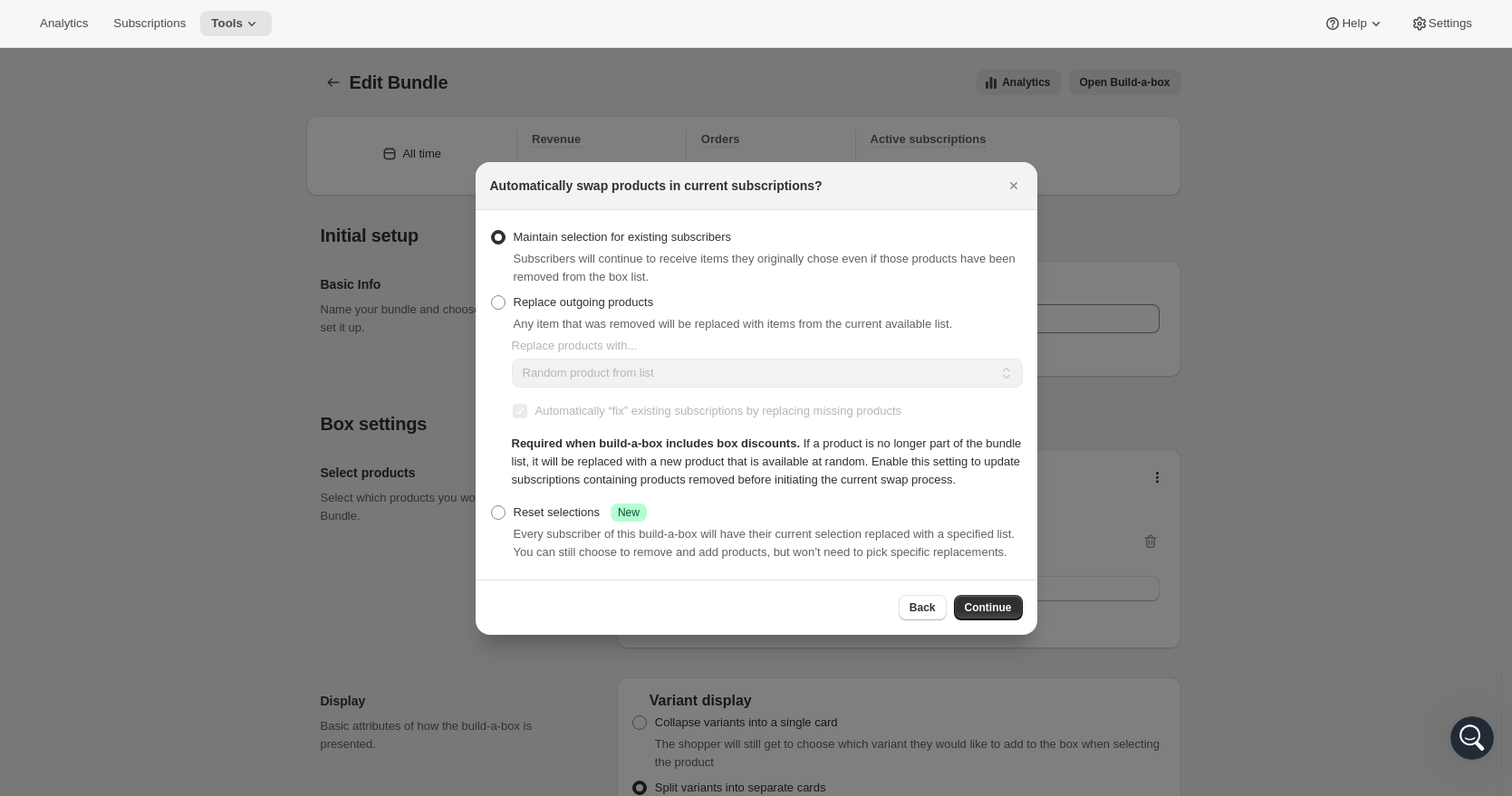
scroll to position [0, 0]
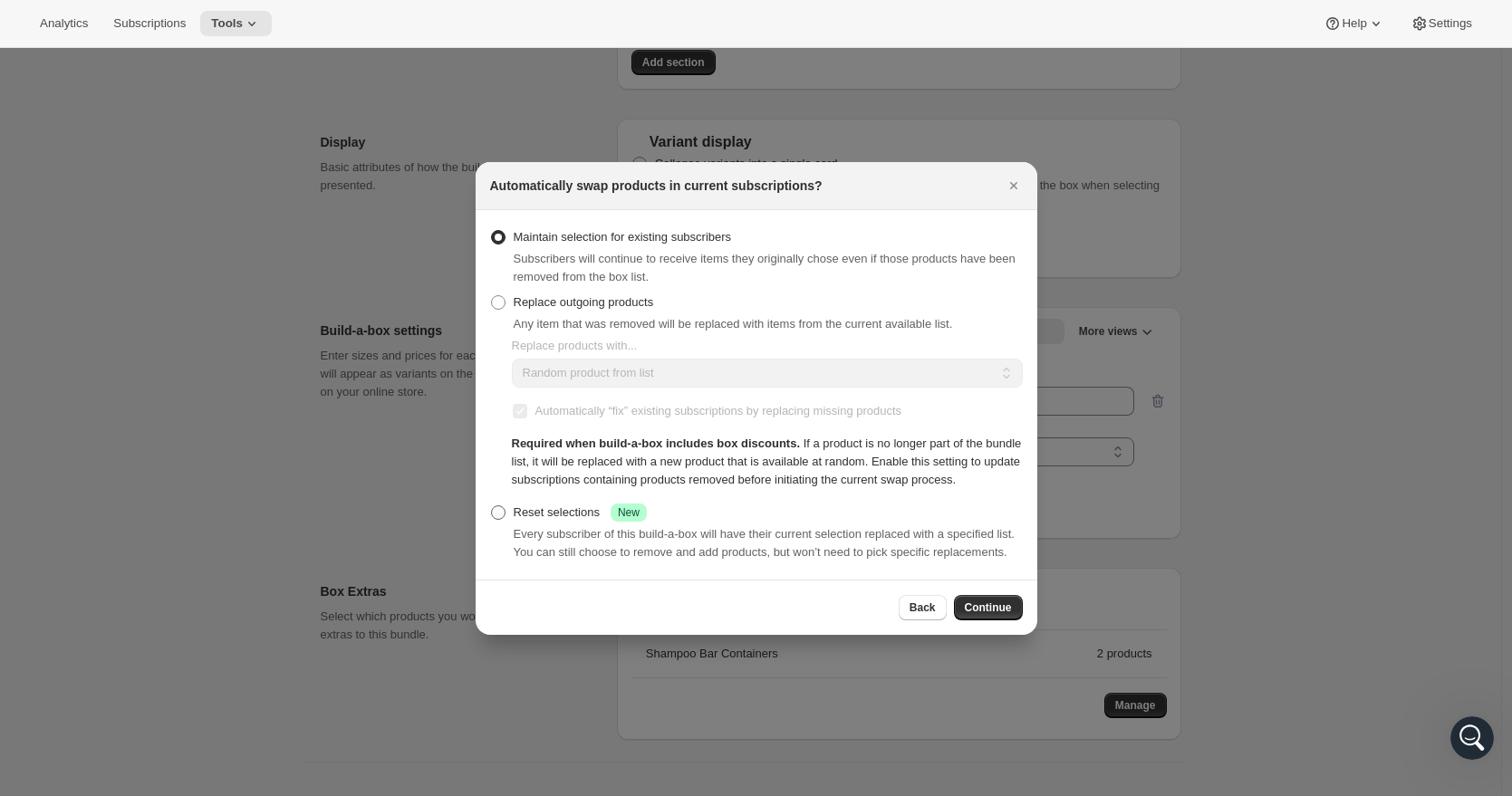
click at [501, 511] on span ":rcl:" at bounding box center [499, 513] width 15 height 15
click at [492, 507] on input "Reset selections Success New" at bounding box center [491, 506] width 1 height 1
radio input "true"
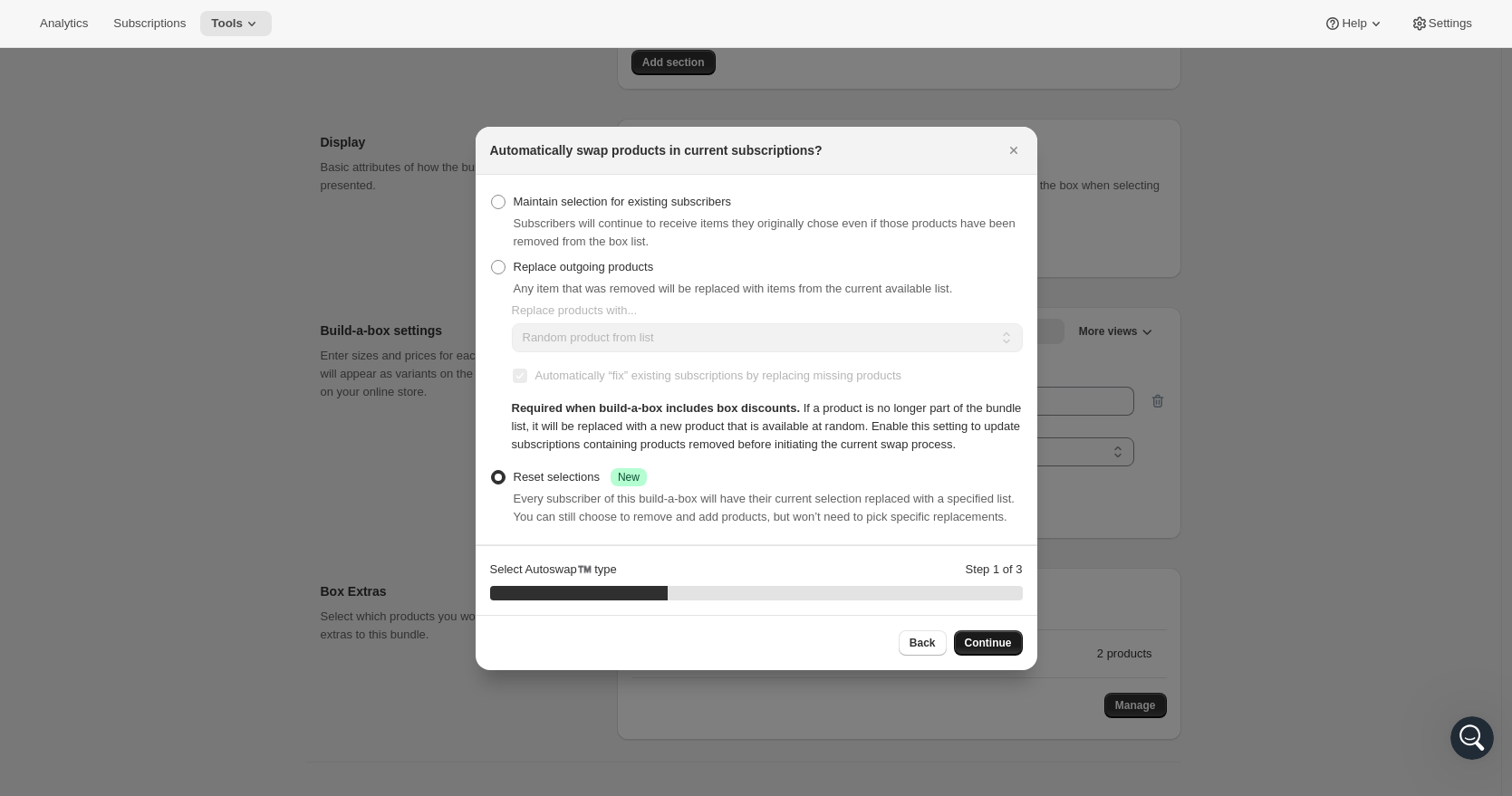
click at [992, 650] on span "Continue" at bounding box center [988, 643] width 47 height 15
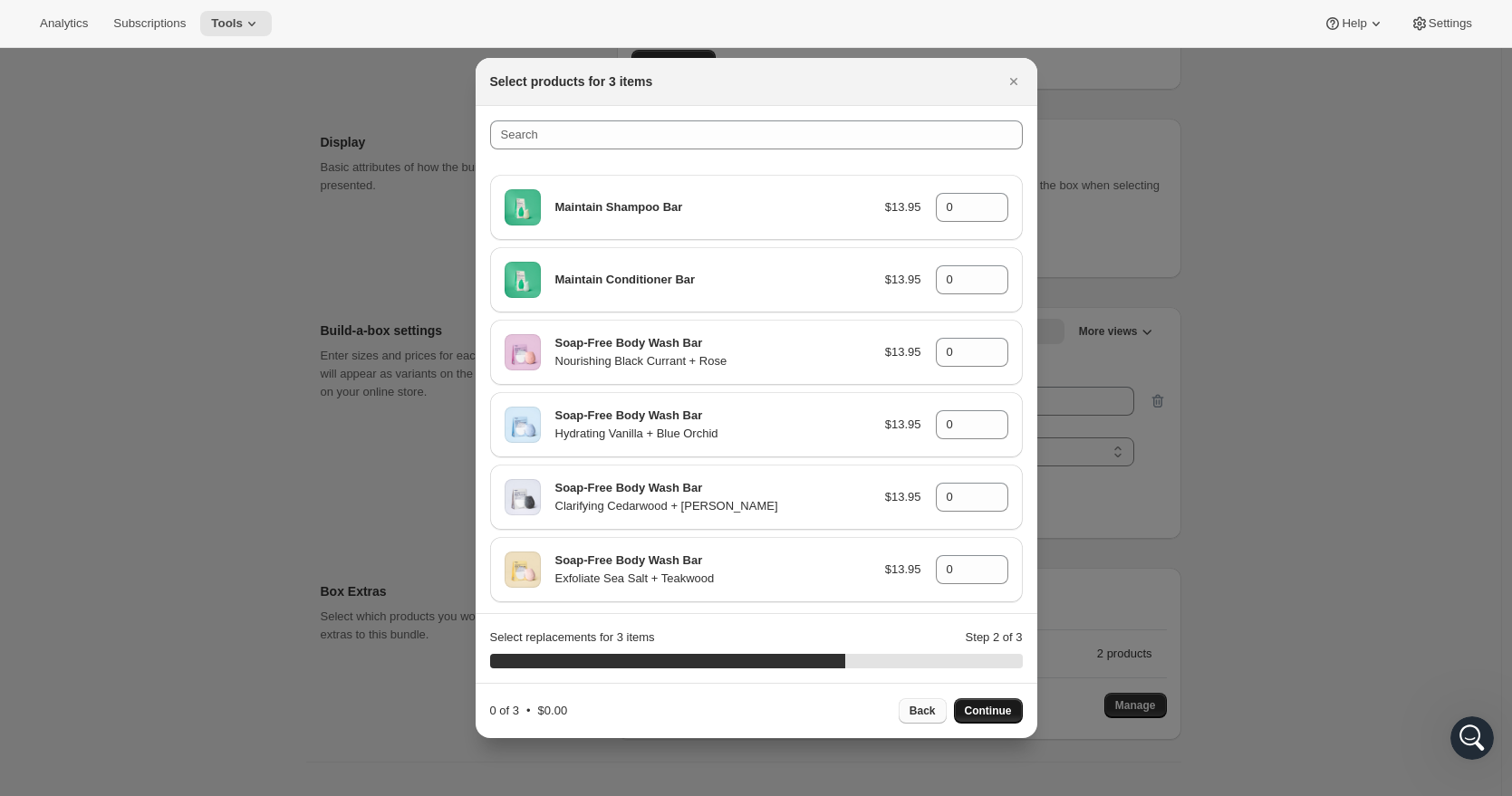
click at [931, 717] on span "Back" at bounding box center [922, 711] width 26 height 15
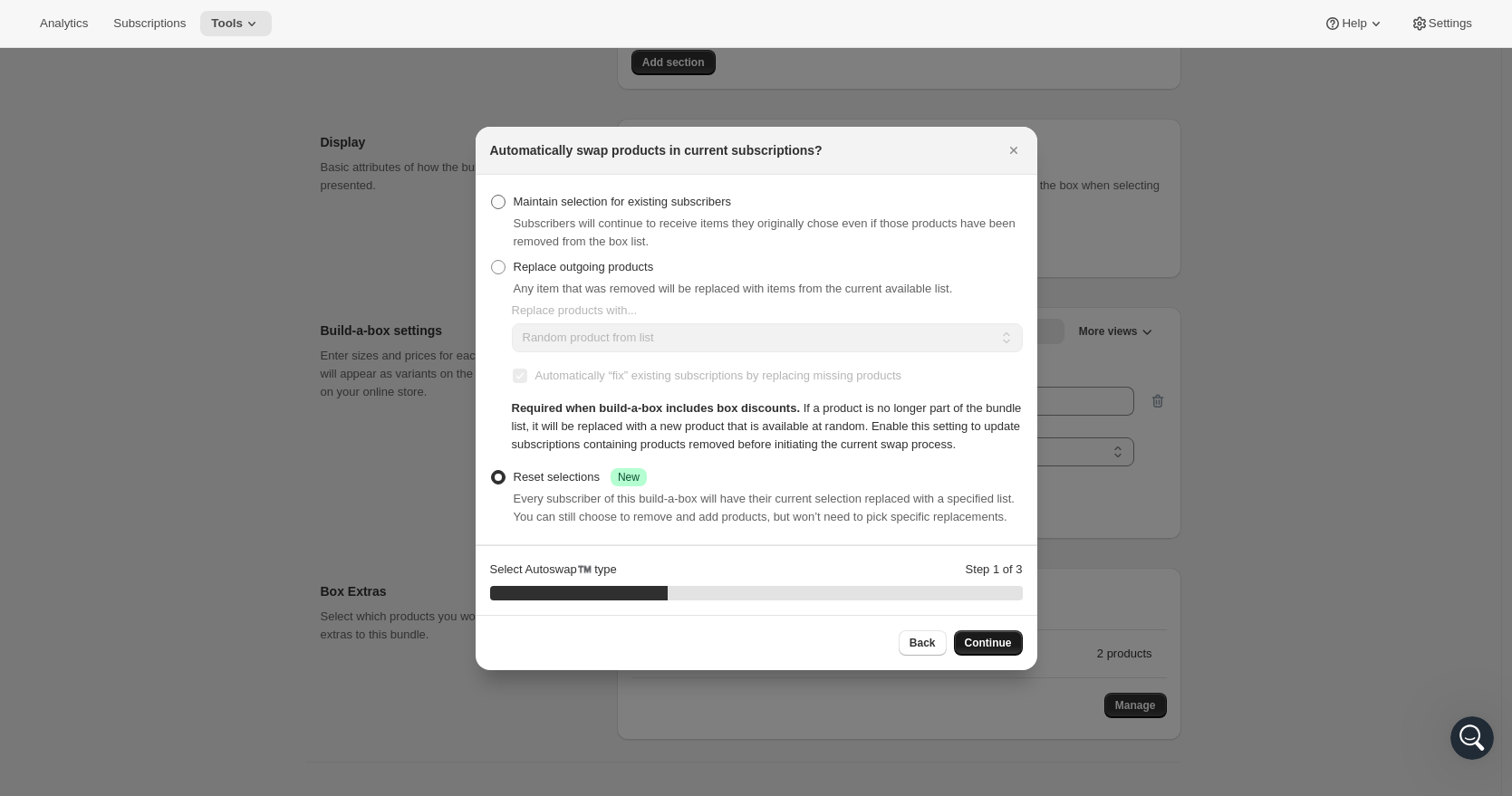
click at [503, 195] on span ":rcl:" at bounding box center [499, 202] width 15 height 15
click at [492, 195] on input "Maintain selection for existing subscribers" at bounding box center [491, 195] width 1 height 1
radio input "true"
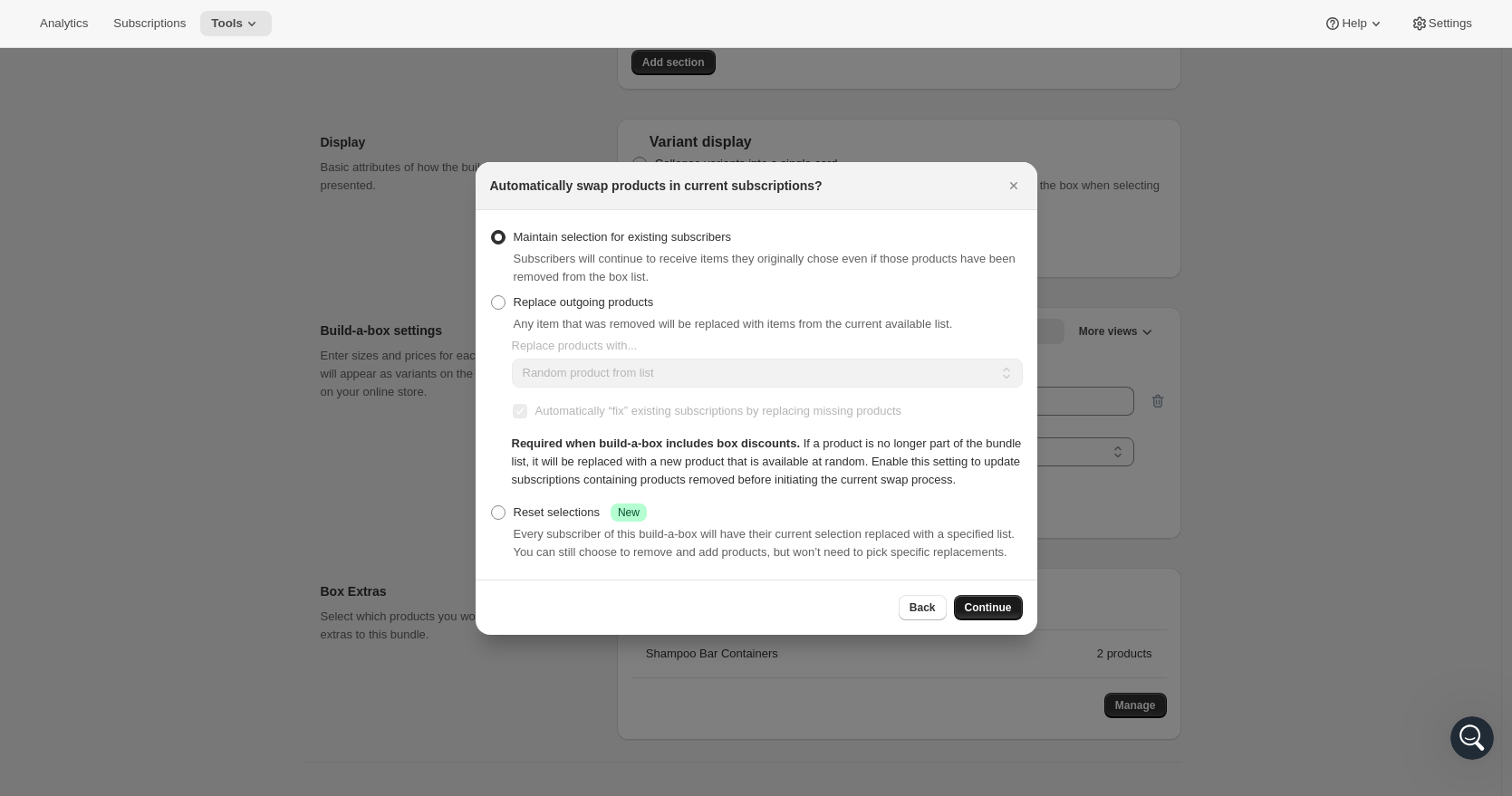
click at [985, 615] on span "Continue" at bounding box center [988, 608] width 47 height 15
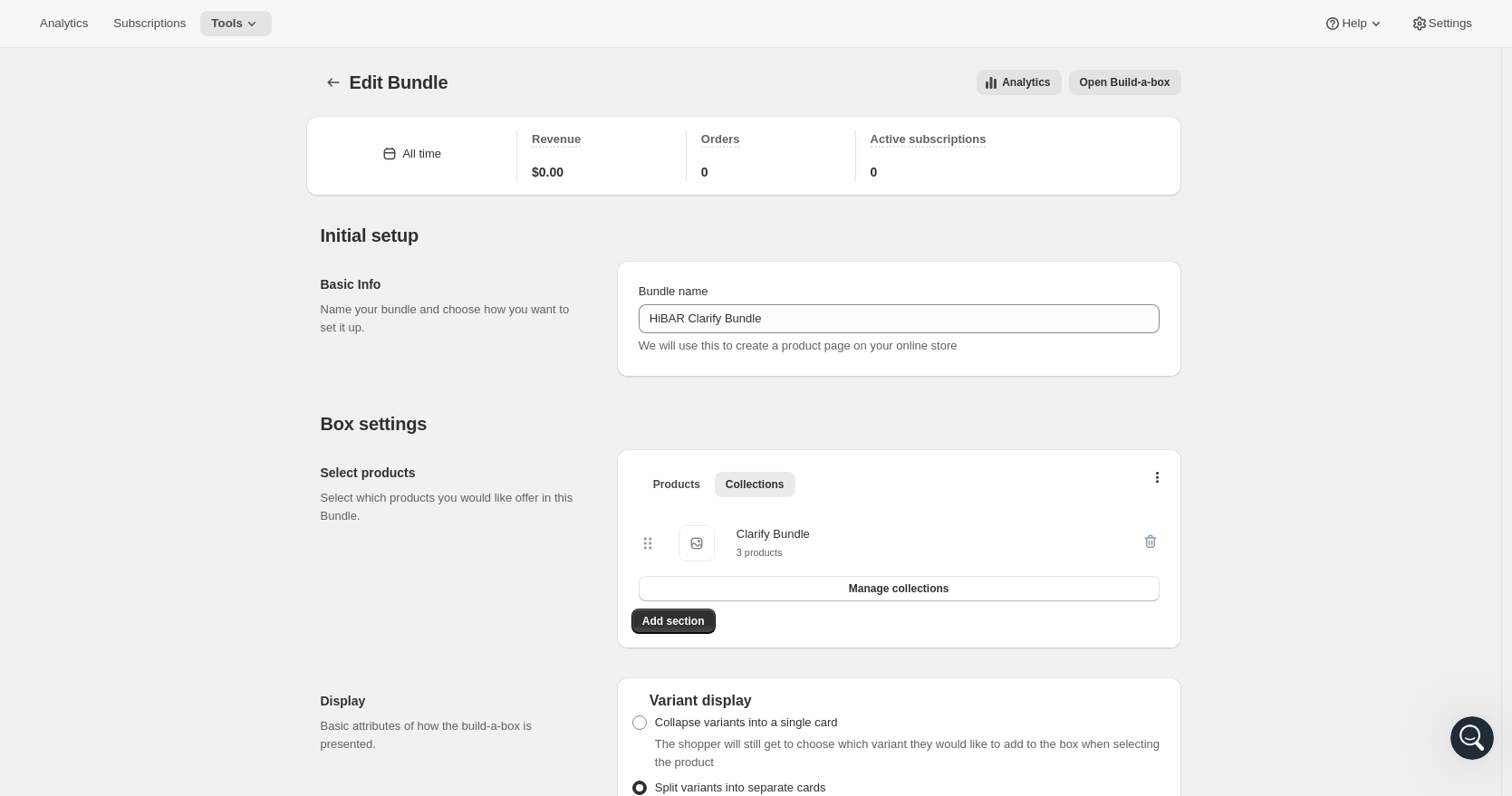
click at [1152, 83] on span "Open Build-a-box" at bounding box center [1125, 83] width 91 height 15
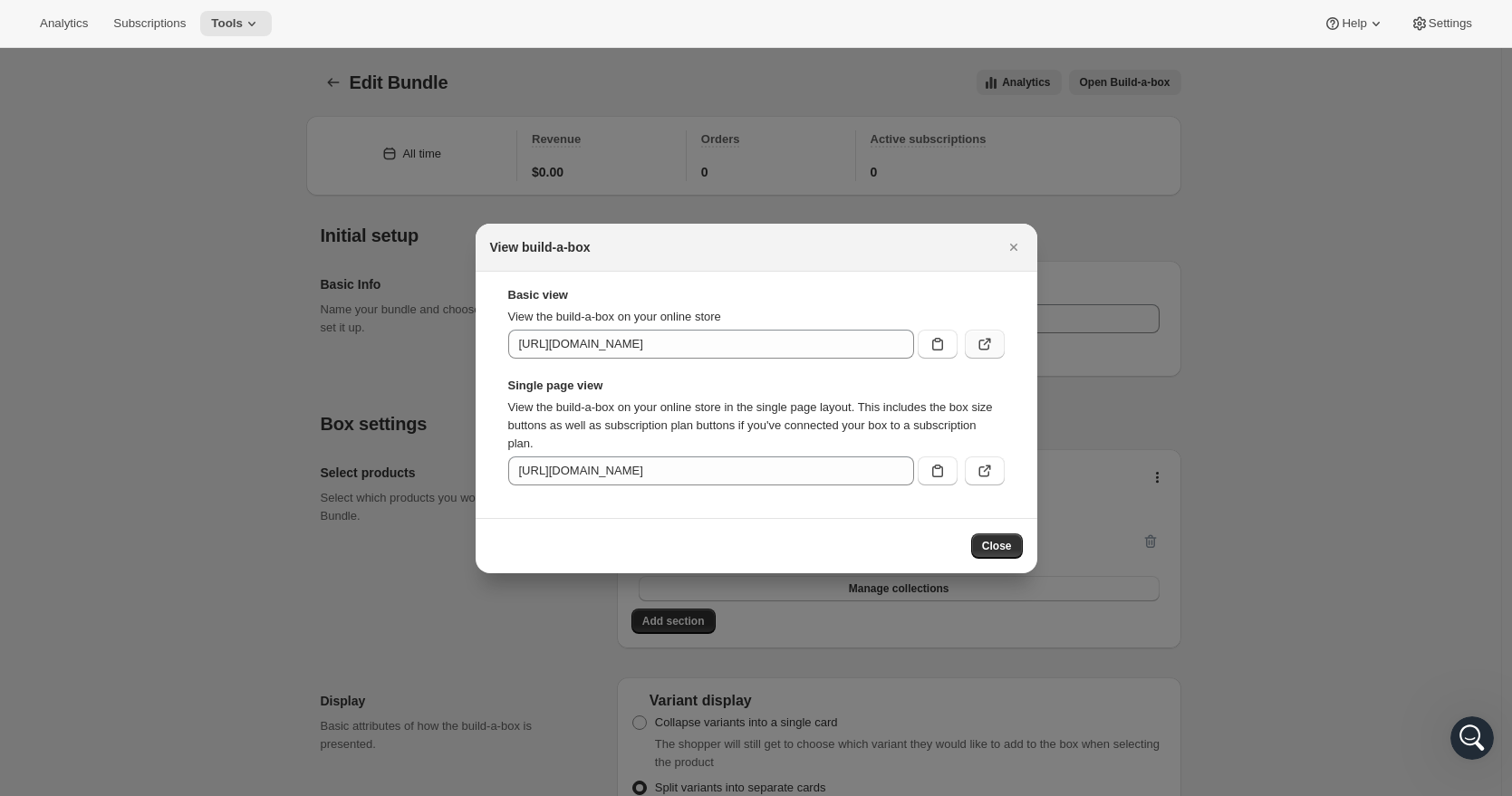
click at [988, 348] on icon ":rdt:" at bounding box center [984, 344] width 18 height 18
click at [1013, 247] on icon "Close" at bounding box center [1013, 247] width 7 height 7
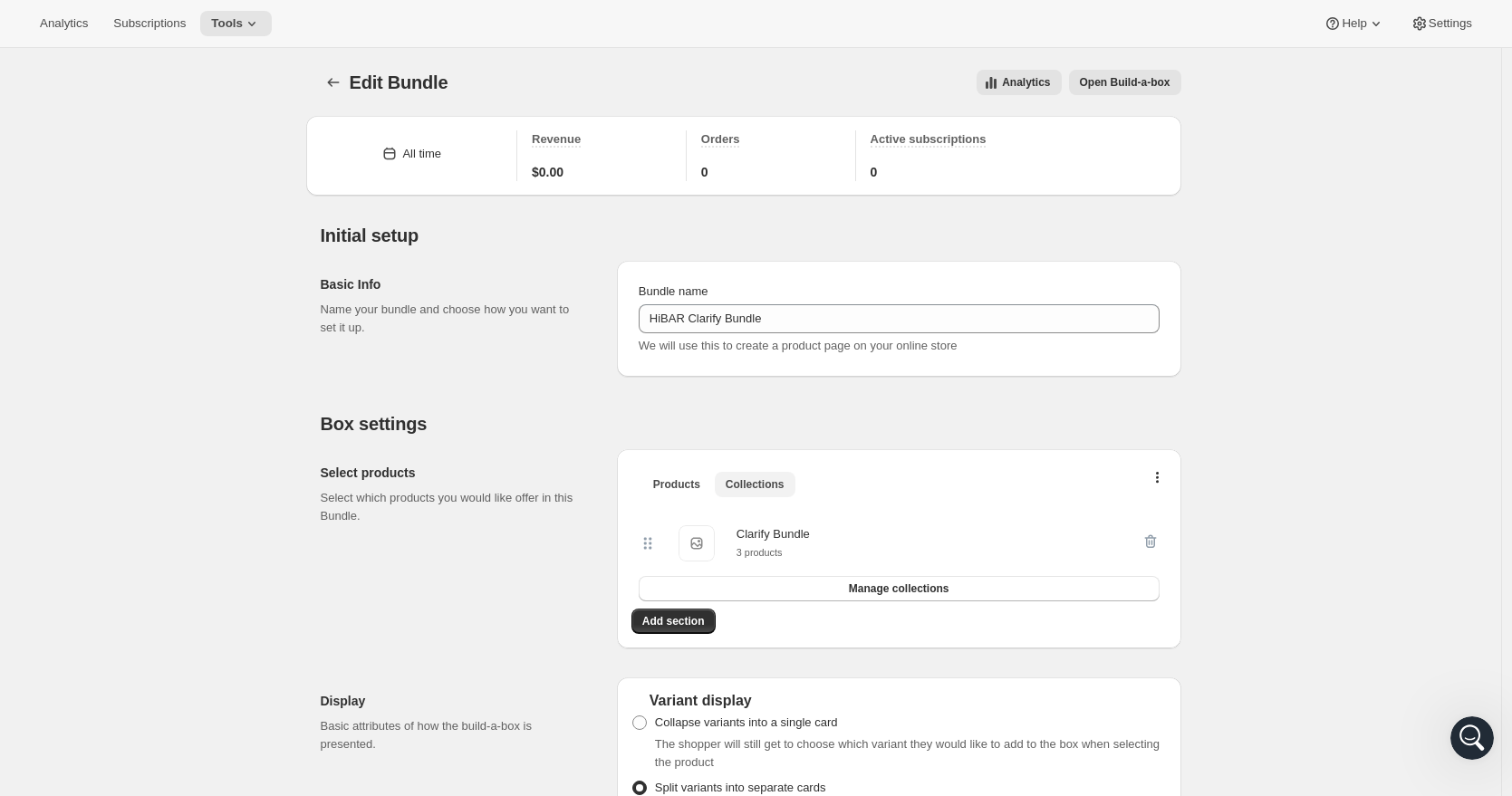
click at [766, 484] on span "Collections" at bounding box center [755, 485] width 59 height 15
click at [669, 489] on span "Products" at bounding box center [677, 485] width 47 height 15
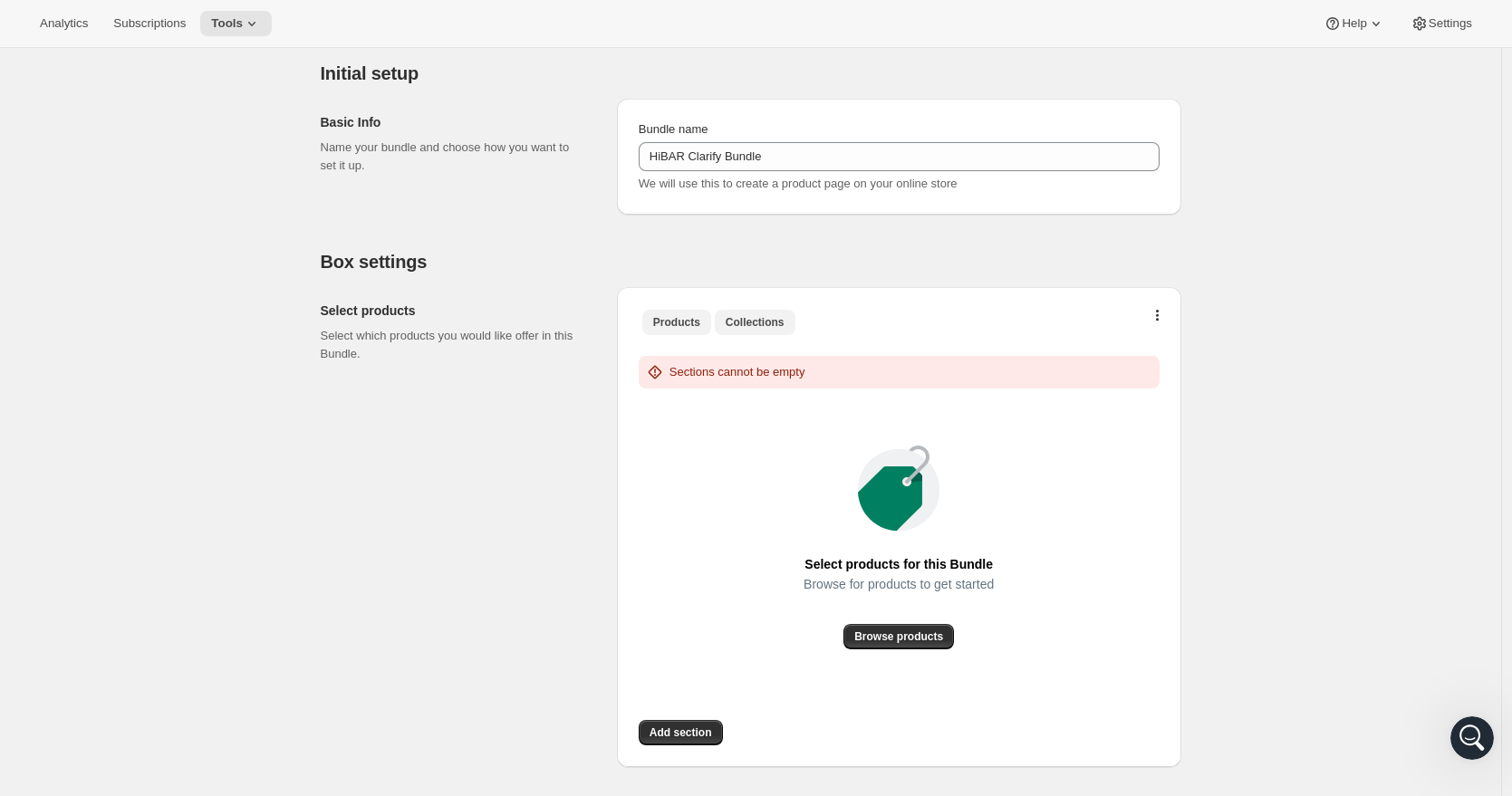
scroll to position [169, 0]
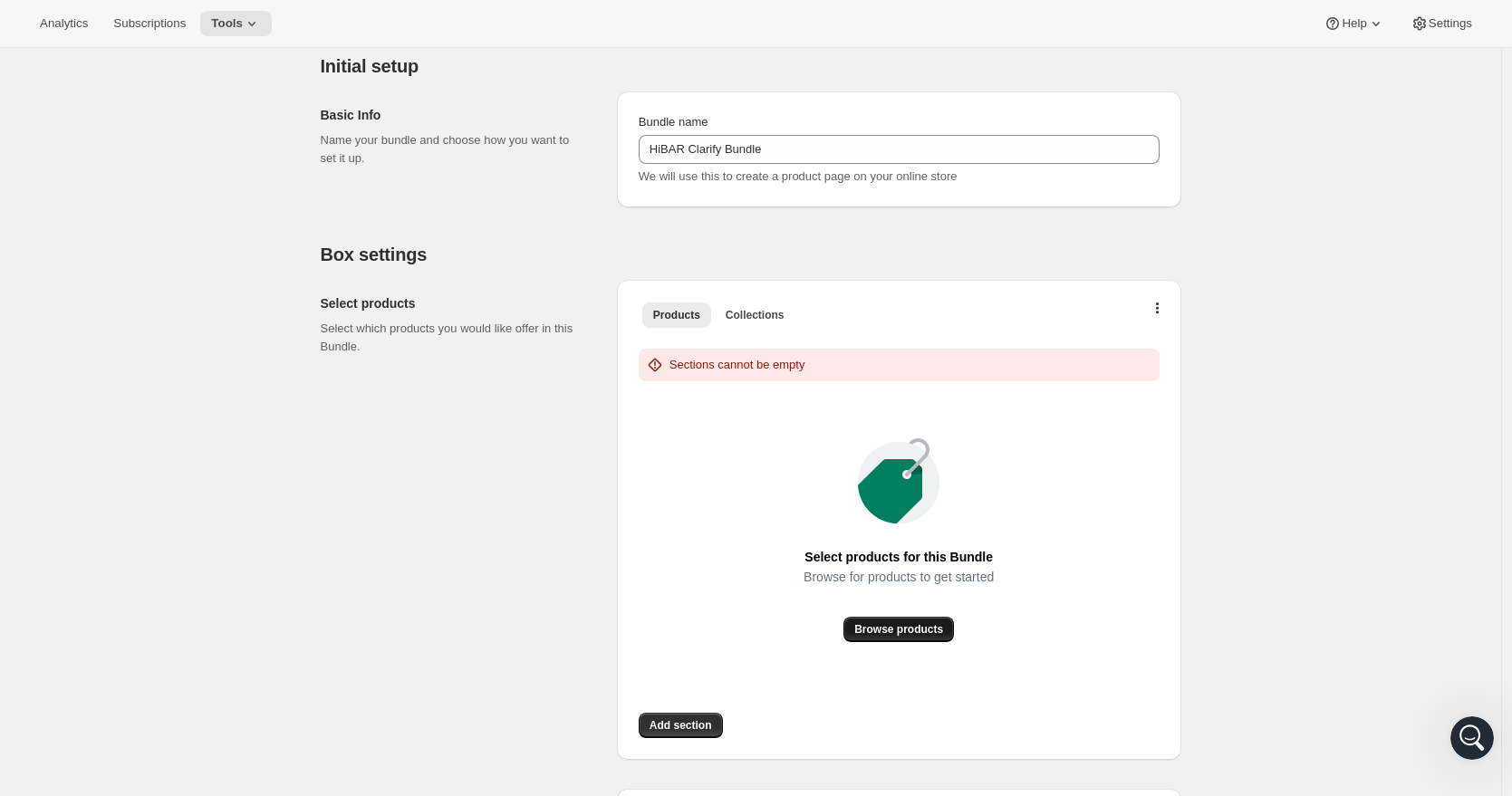
click at [904, 635] on span "Browse products" at bounding box center [899, 630] width 89 height 15
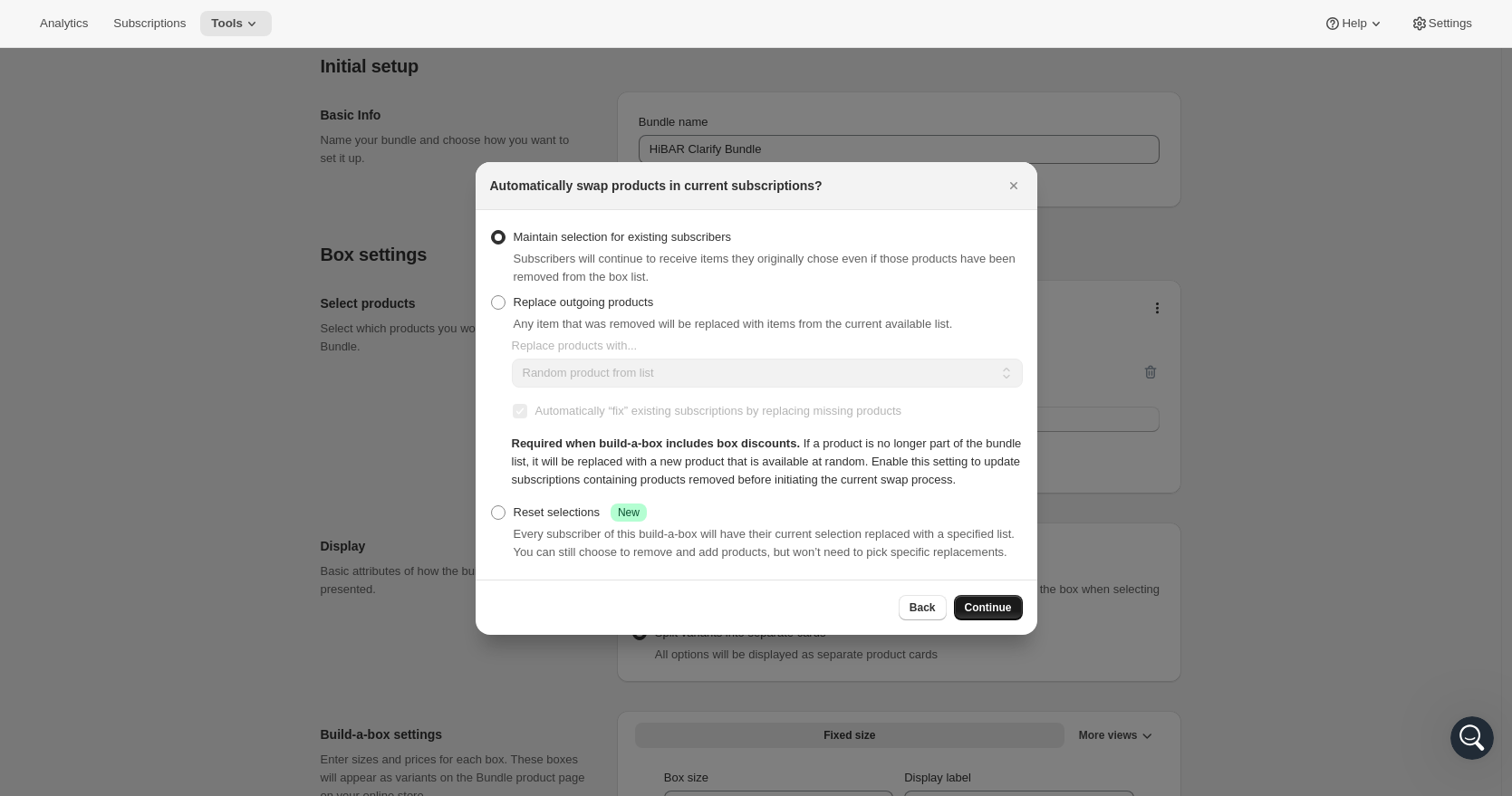
click at [982, 615] on button "Continue" at bounding box center [989, 608] width 69 height 25
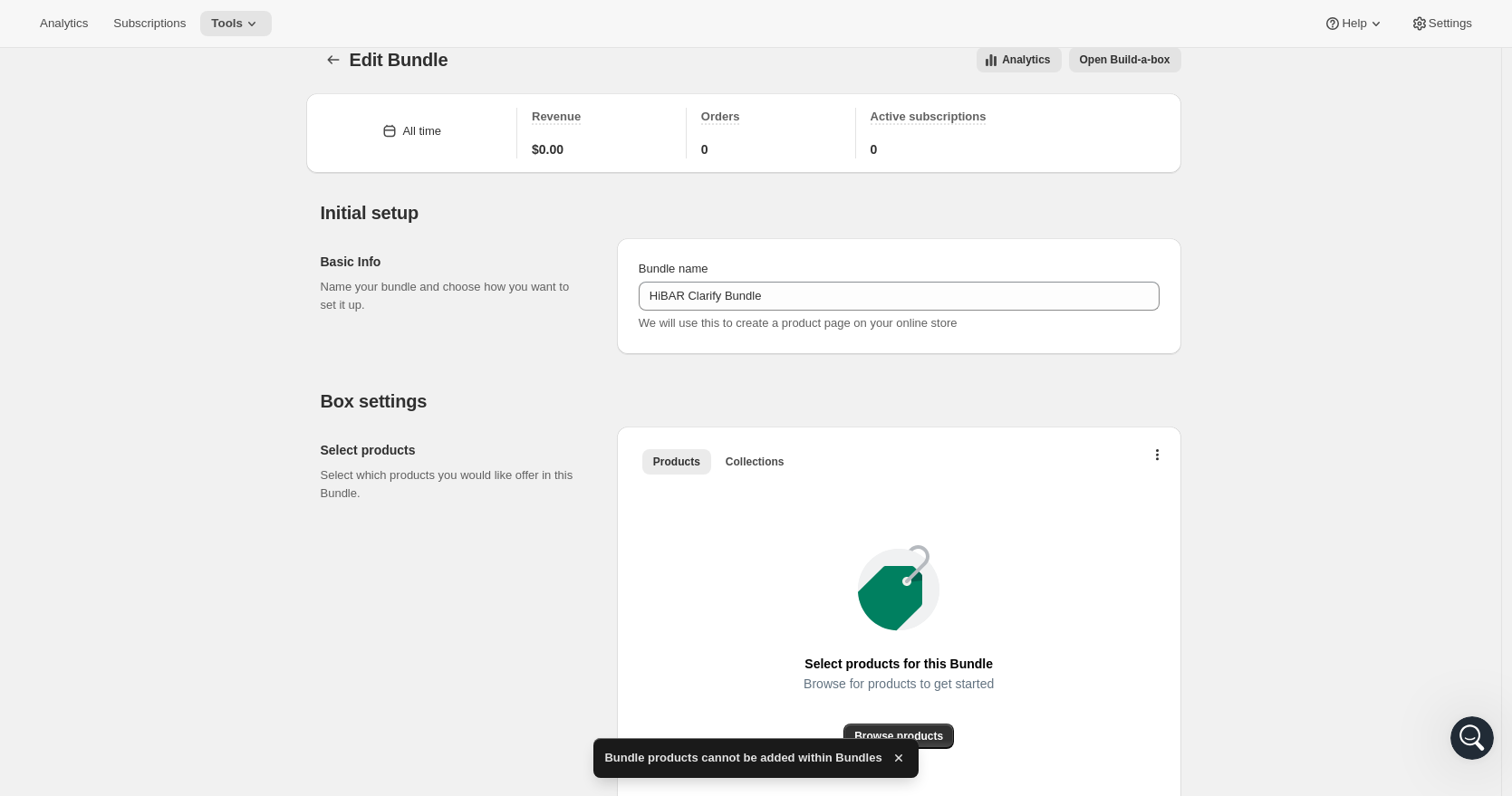
scroll to position [113, 0]
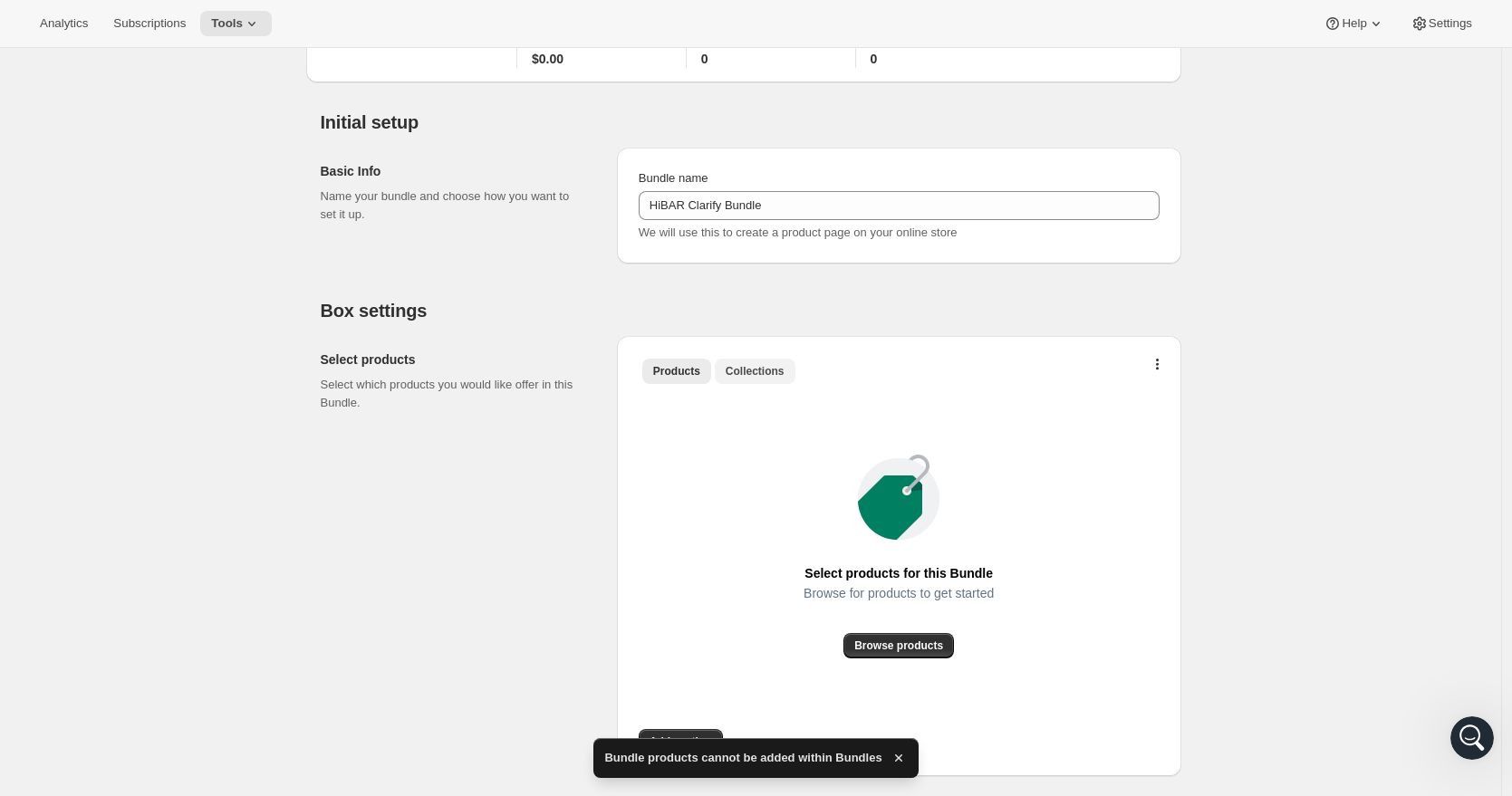
click at [754, 368] on span "Collections" at bounding box center [755, 371] width 59 height 15
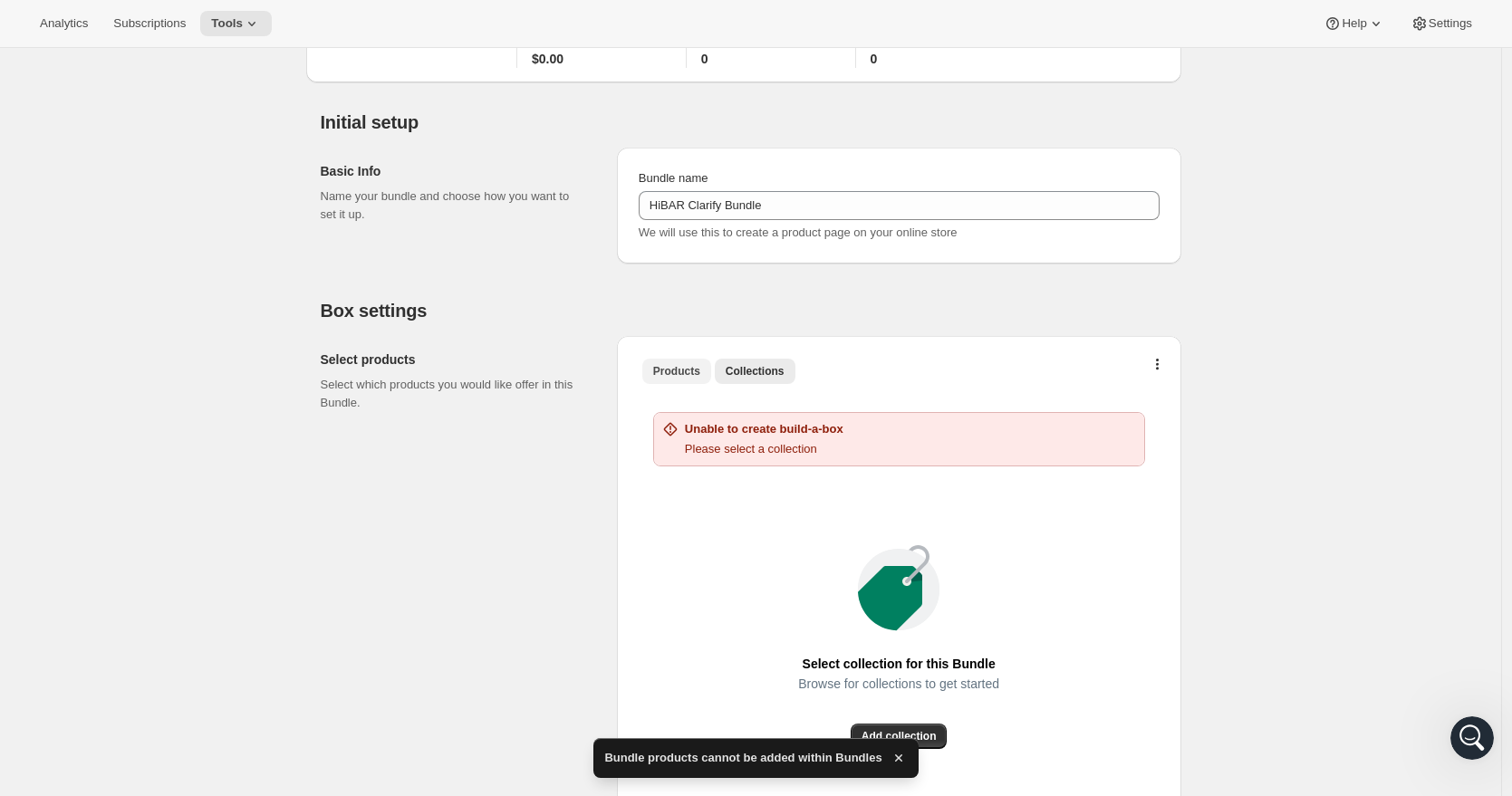
click at [691, 368] on span "Products" at bounding box center [677, 371] width 47 height 15
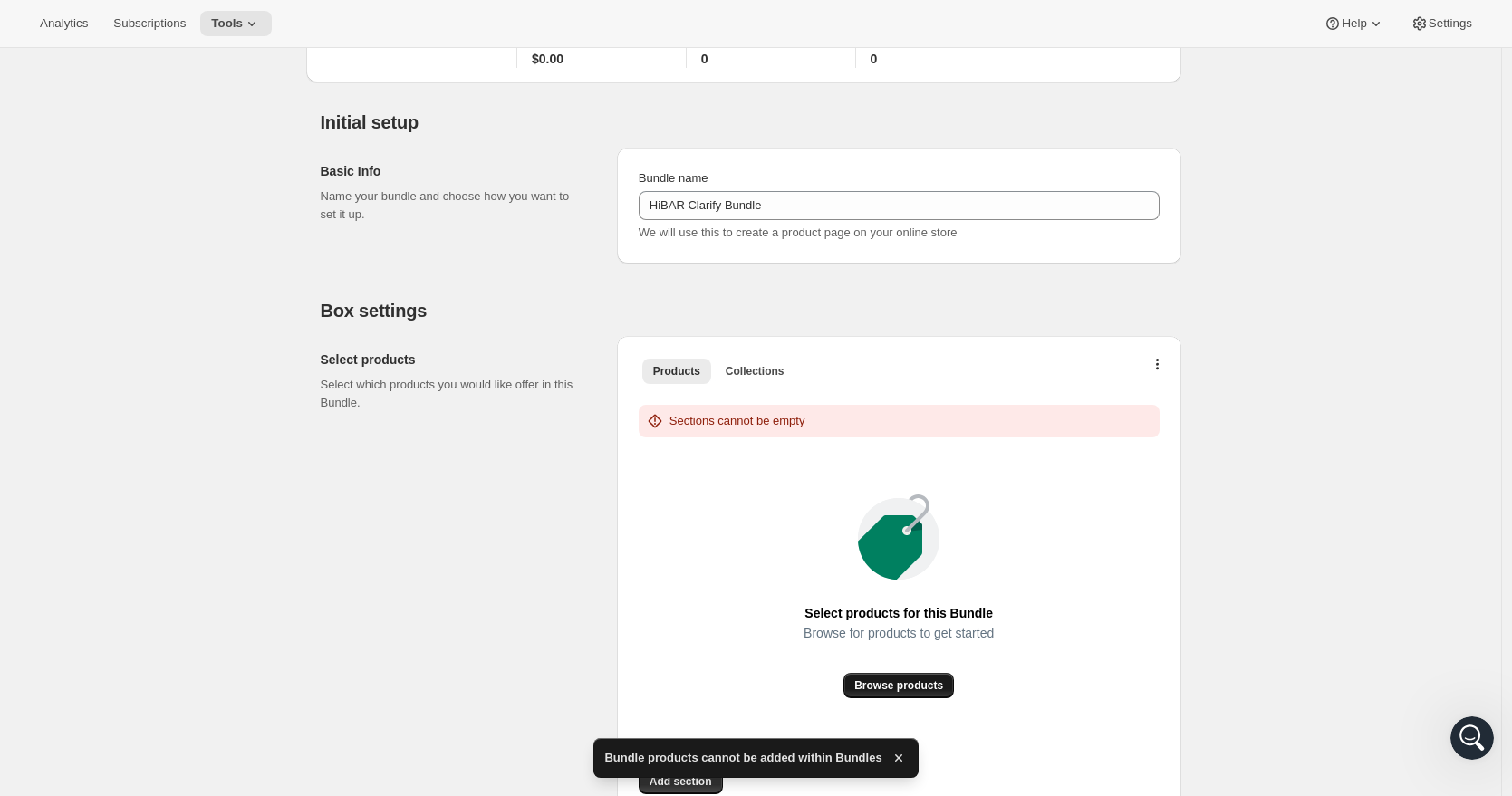
click at [892, 686] on span "Browse products" at bounding box center [899, 686] width 89 height 15
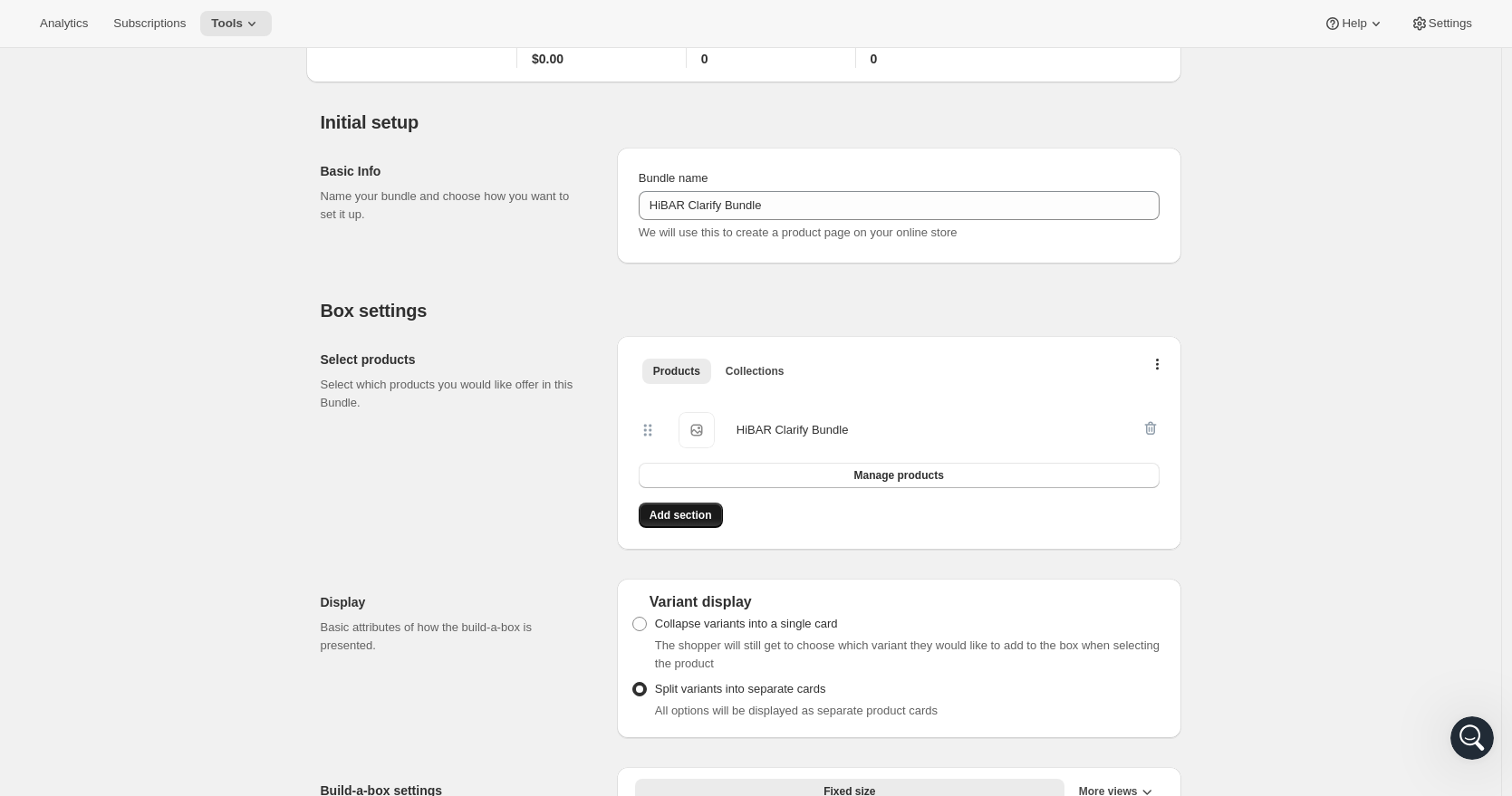
click at [693, 514] on span "Add section" at bounding box center [680, 516] width 63 height 15
click at [1167, 362] on button "button" at bounding box center [1158, 368] width 18 height 18
click at [644, 622] on span at bounding box center [640, 624] width 15 height 15
click at [633, 618] on input "Collapse variants into a single card" at bounding box center [632, 617] width 1 height 1
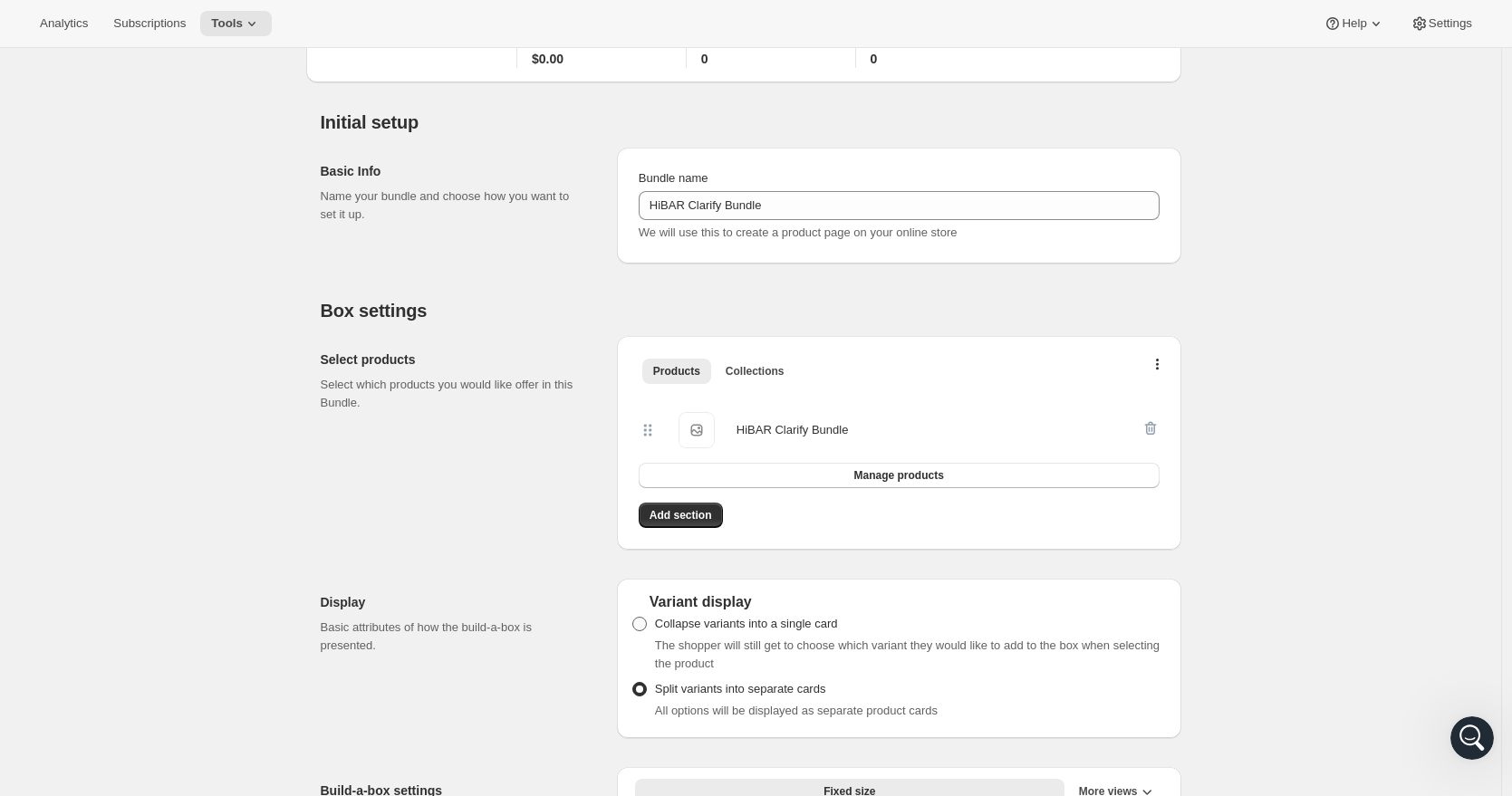
radio input "true"
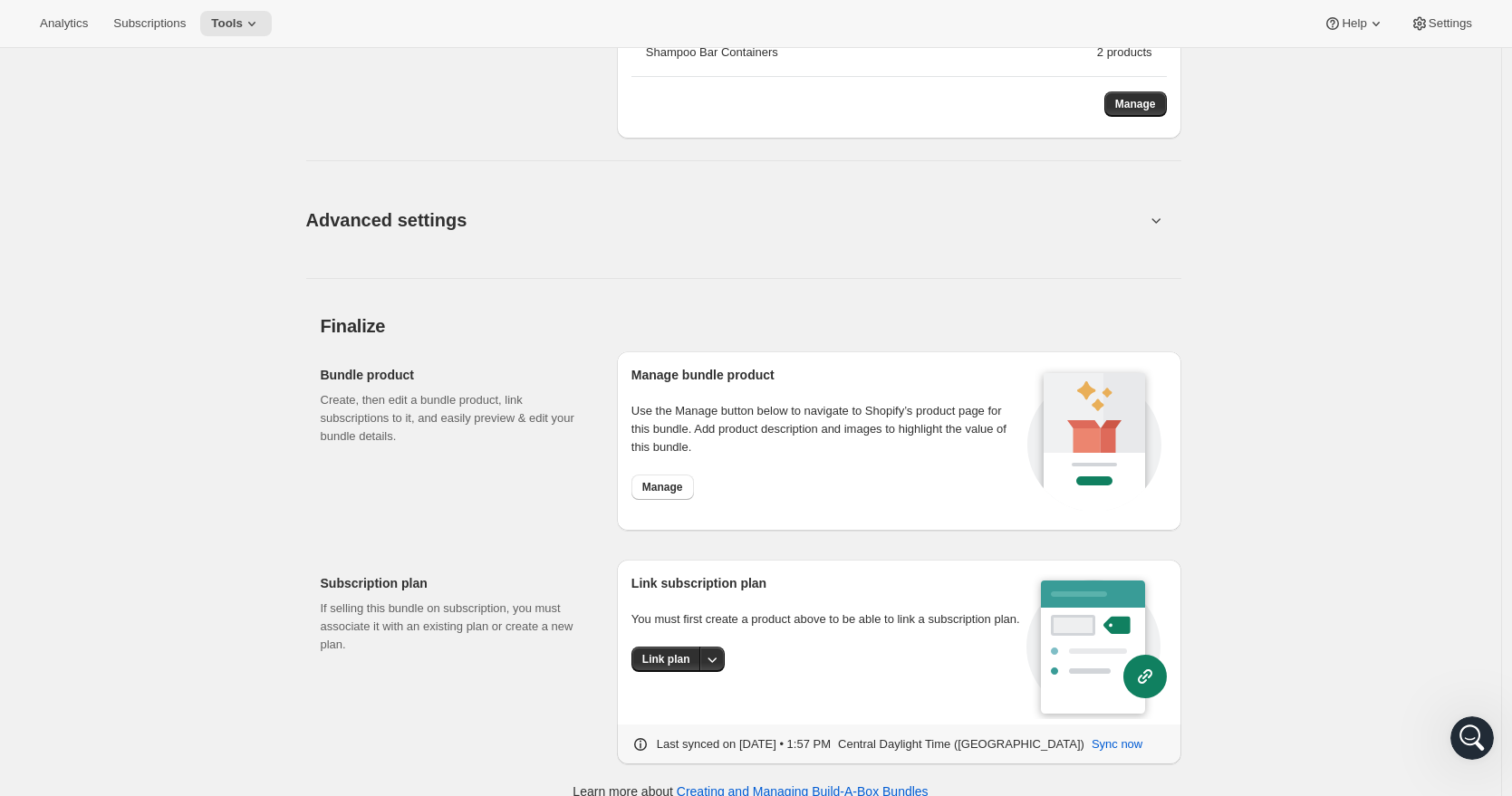
scroll to position [1422, 0]
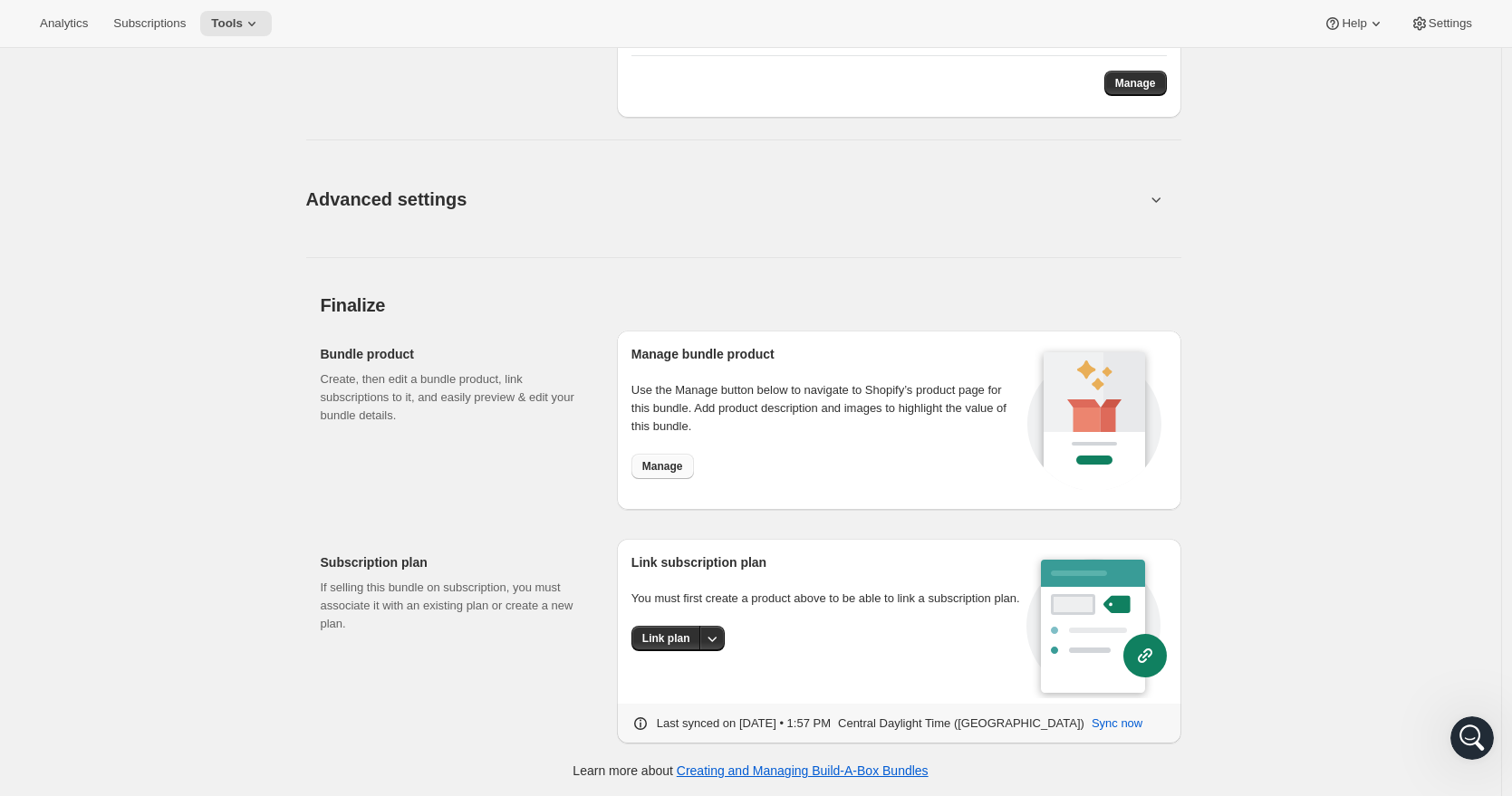
click at [671, 471] on span "Manage" at bounding box center [662, 467] width 41 height 15
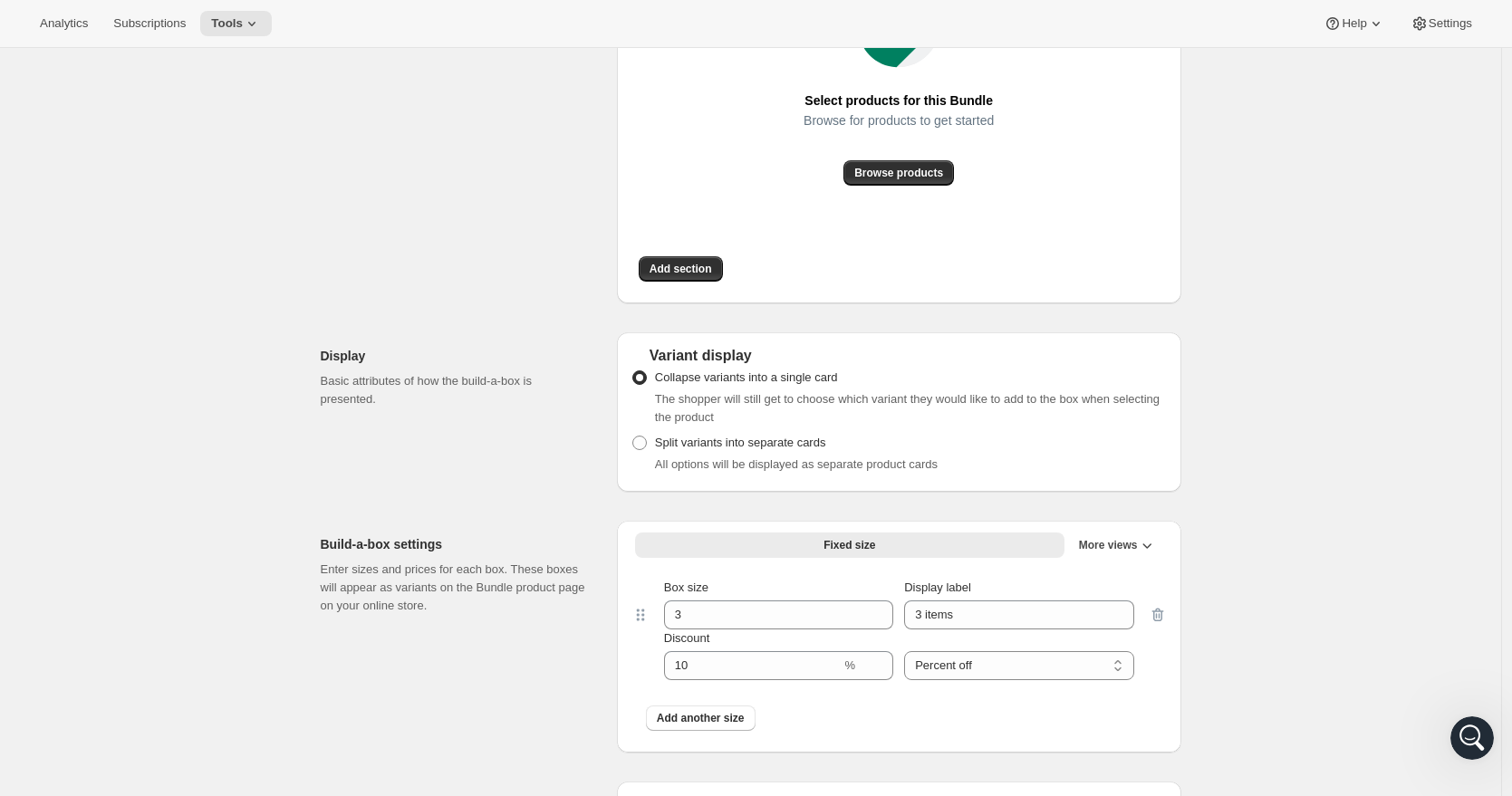
scroll to position [183, 0]
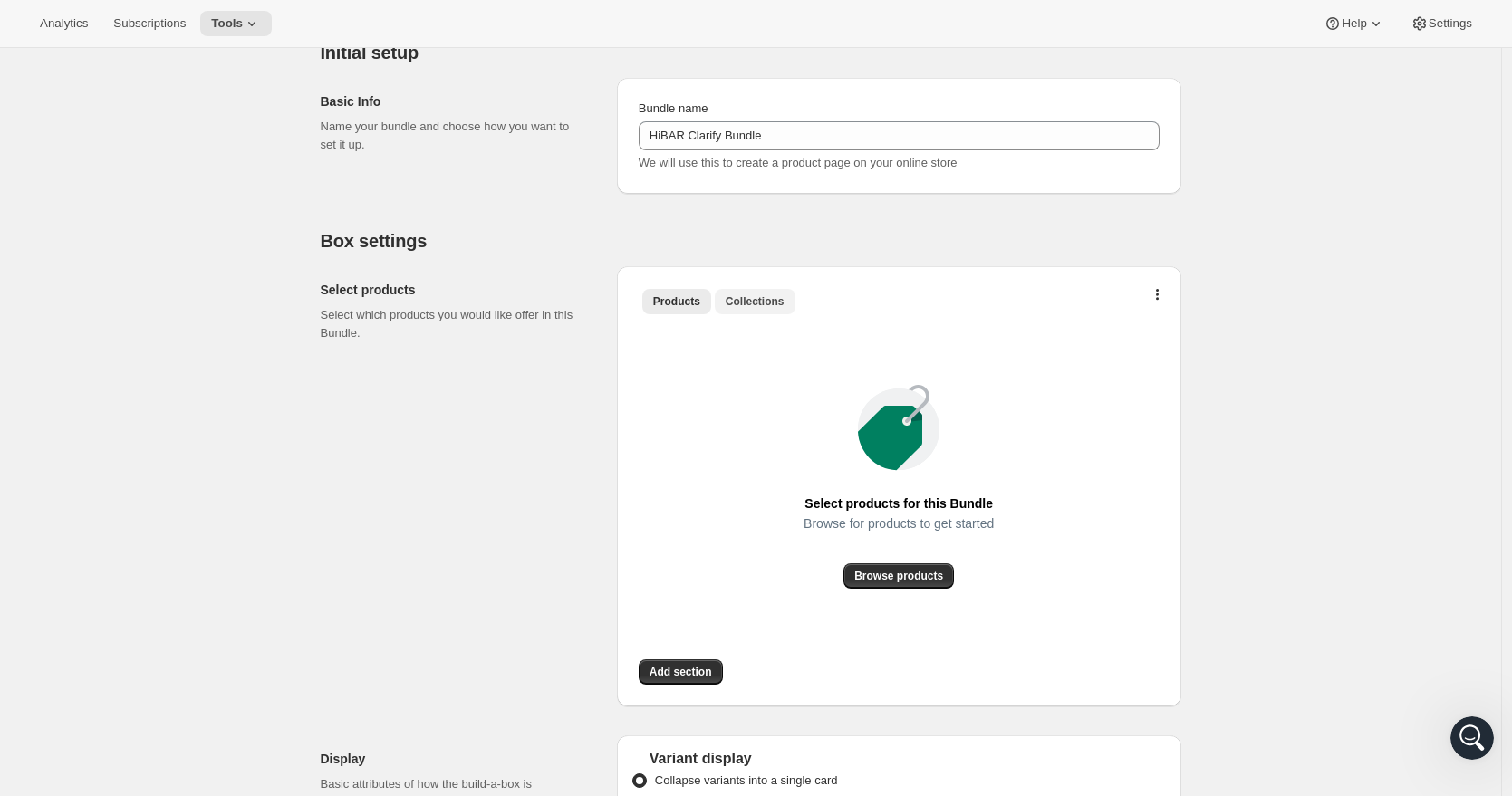
click at [766, 301] on span "Collections" at bounding box center [755, 302] width 59 height 15
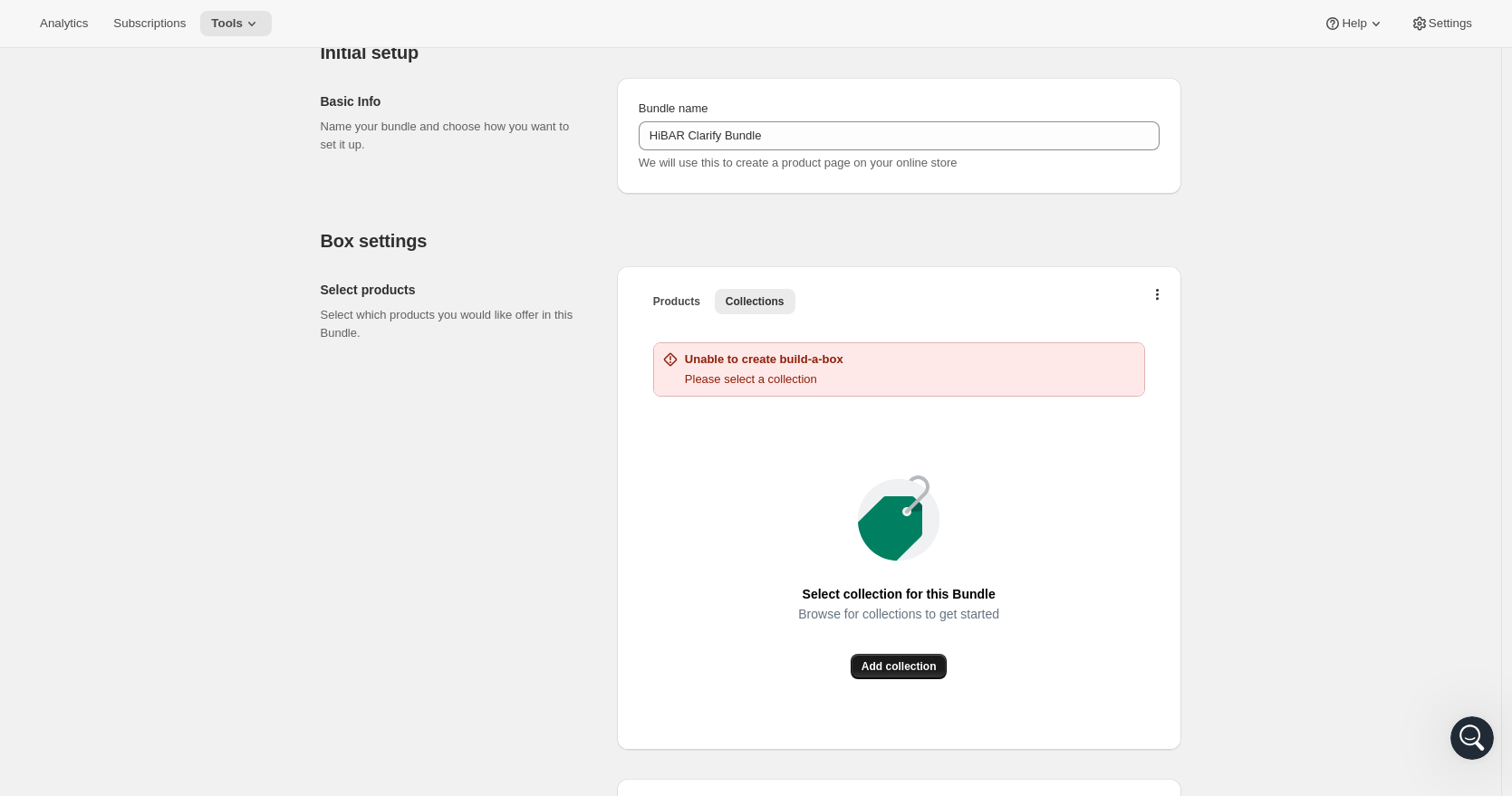
click at [905, 672] on span "Add collection" at bounding box center [899, 667] width 76 height 15
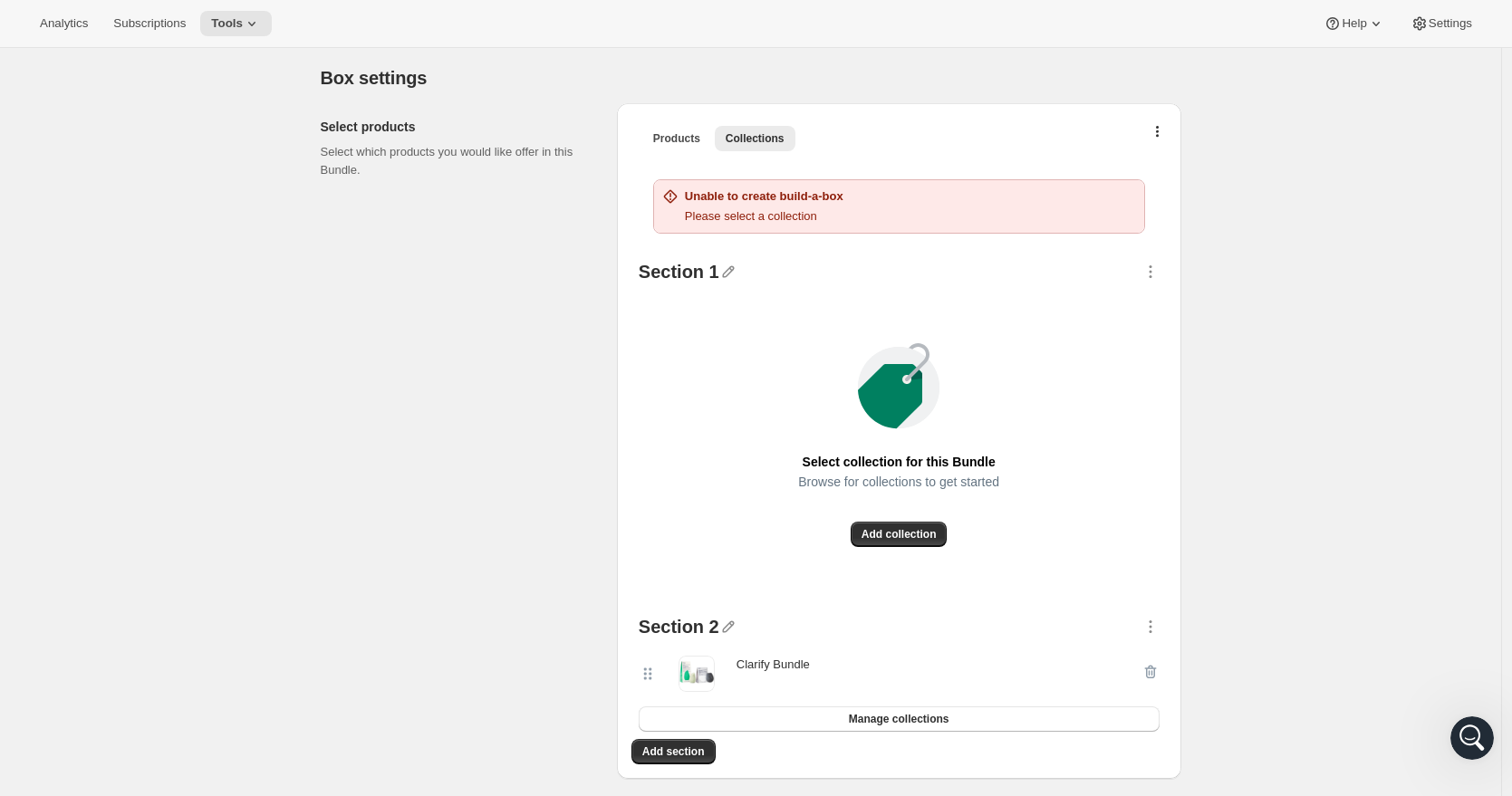
scroll to position [355, 0]
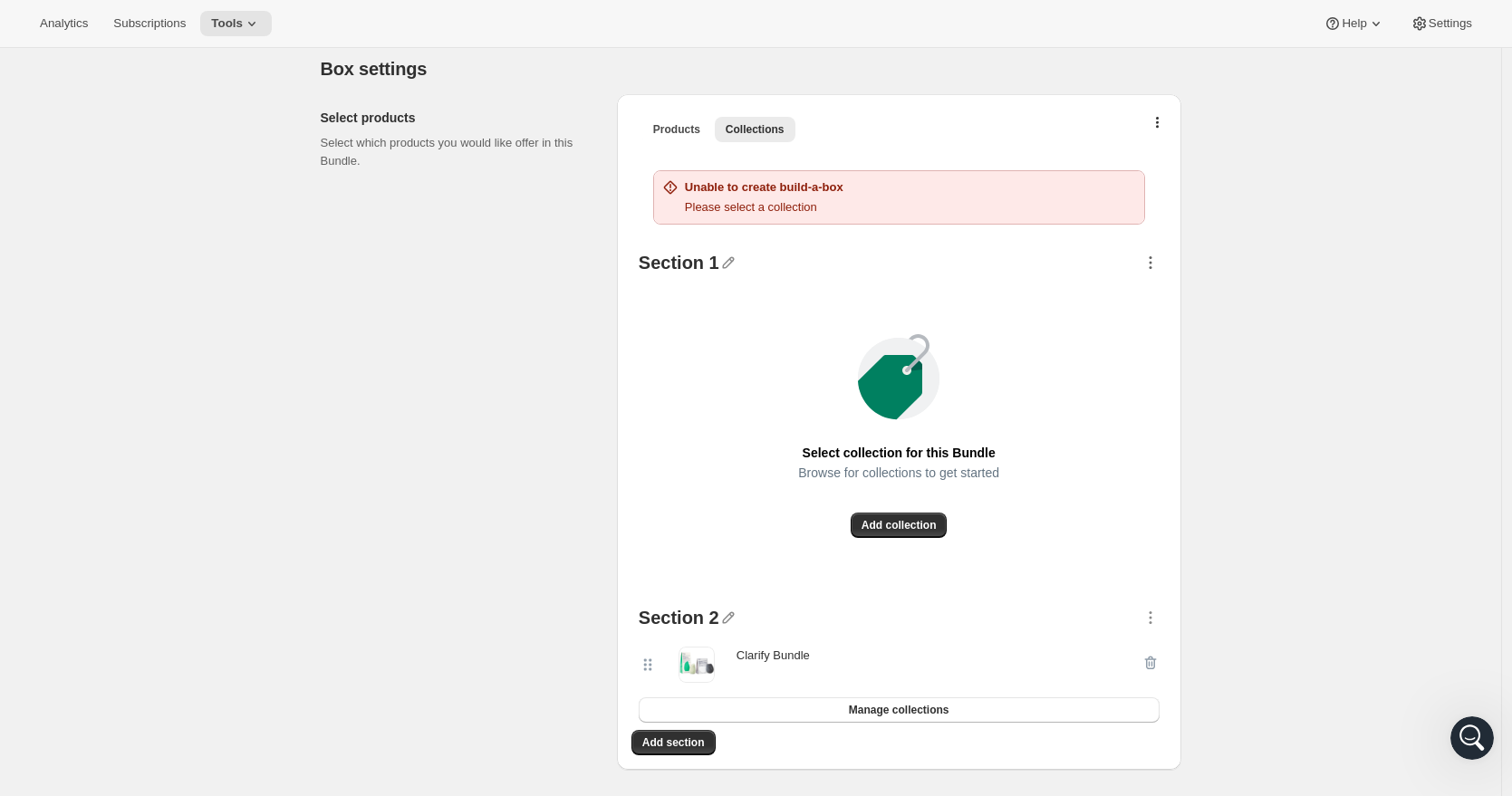
click at [1152, 262] on icon "button" at bounding box center [1150, 263] width 3 height 3
click at [1144, 431] on span "Delete" at bounding box center [1129, 437] width 35 height 14
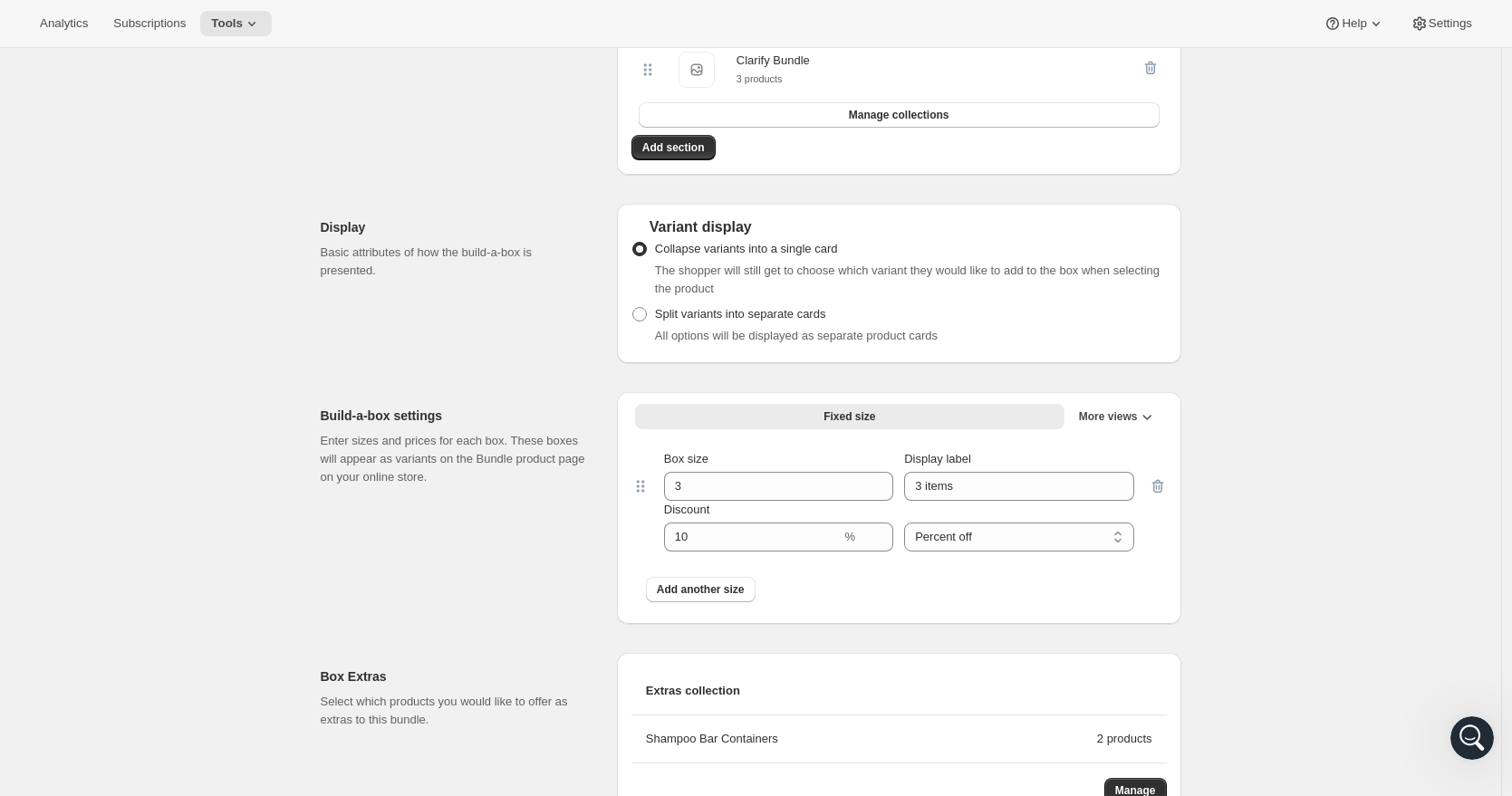
scroll to position [0, 0]
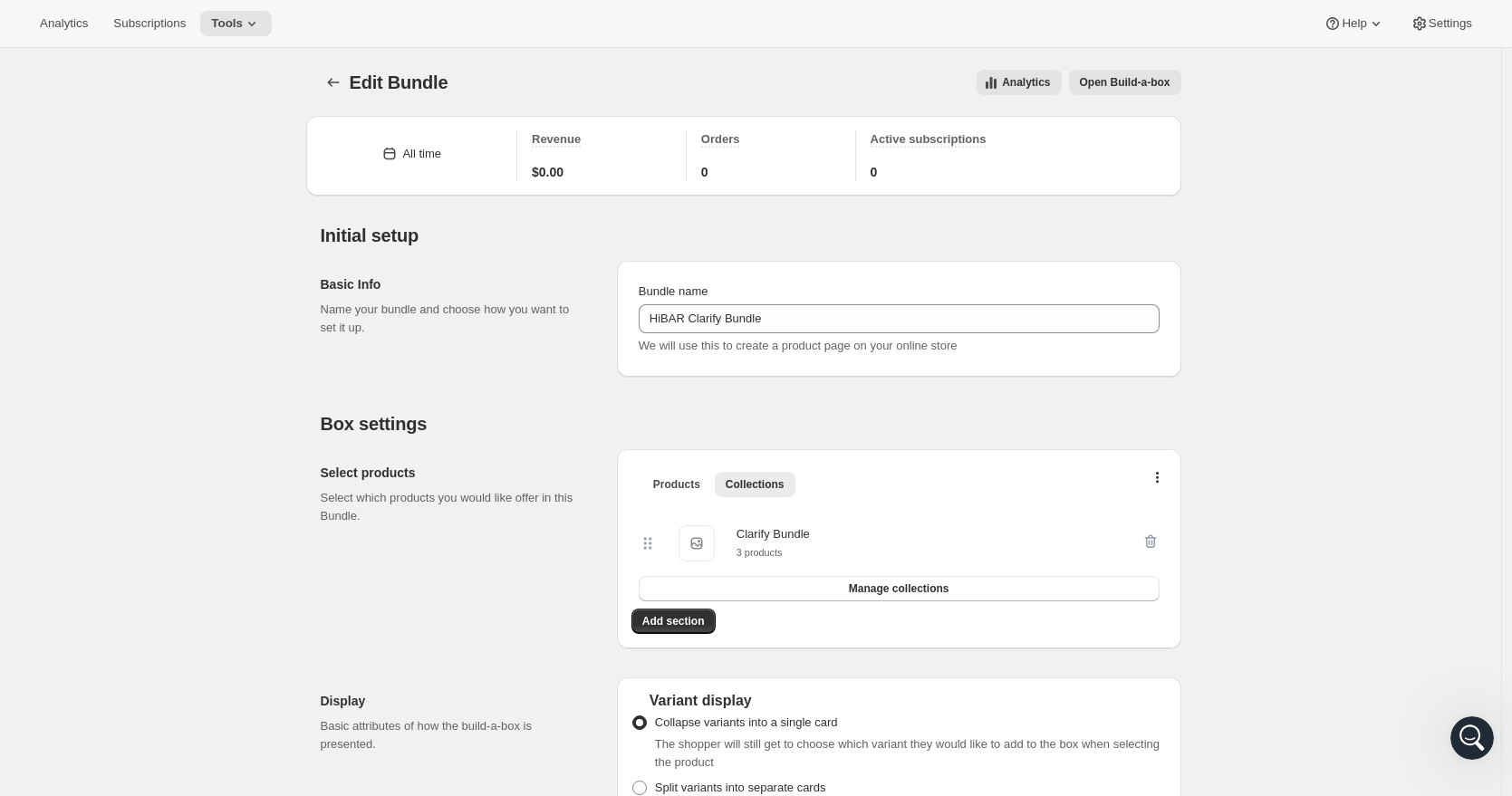
click at [1134, 86] on span "Open Build-a-box" at bounding box center [1125, 83] width 91 height 15
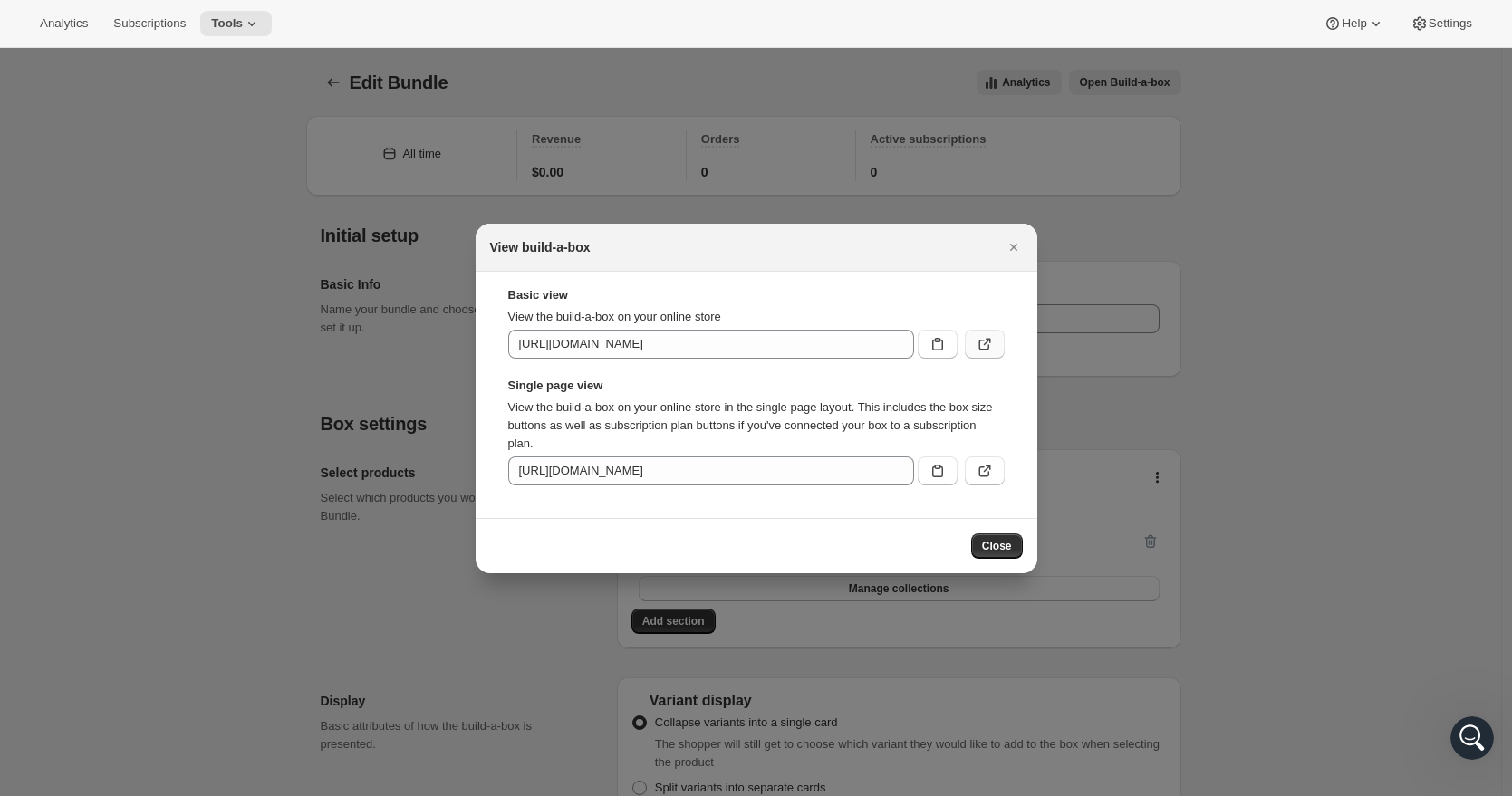
click at [978, 339] on icon ":rdt:" at bounding box center [984, 344] width 18 height 18
click at [1013, 248] on icon "Close" at bounding box center [1013, 247] width 7 height 7
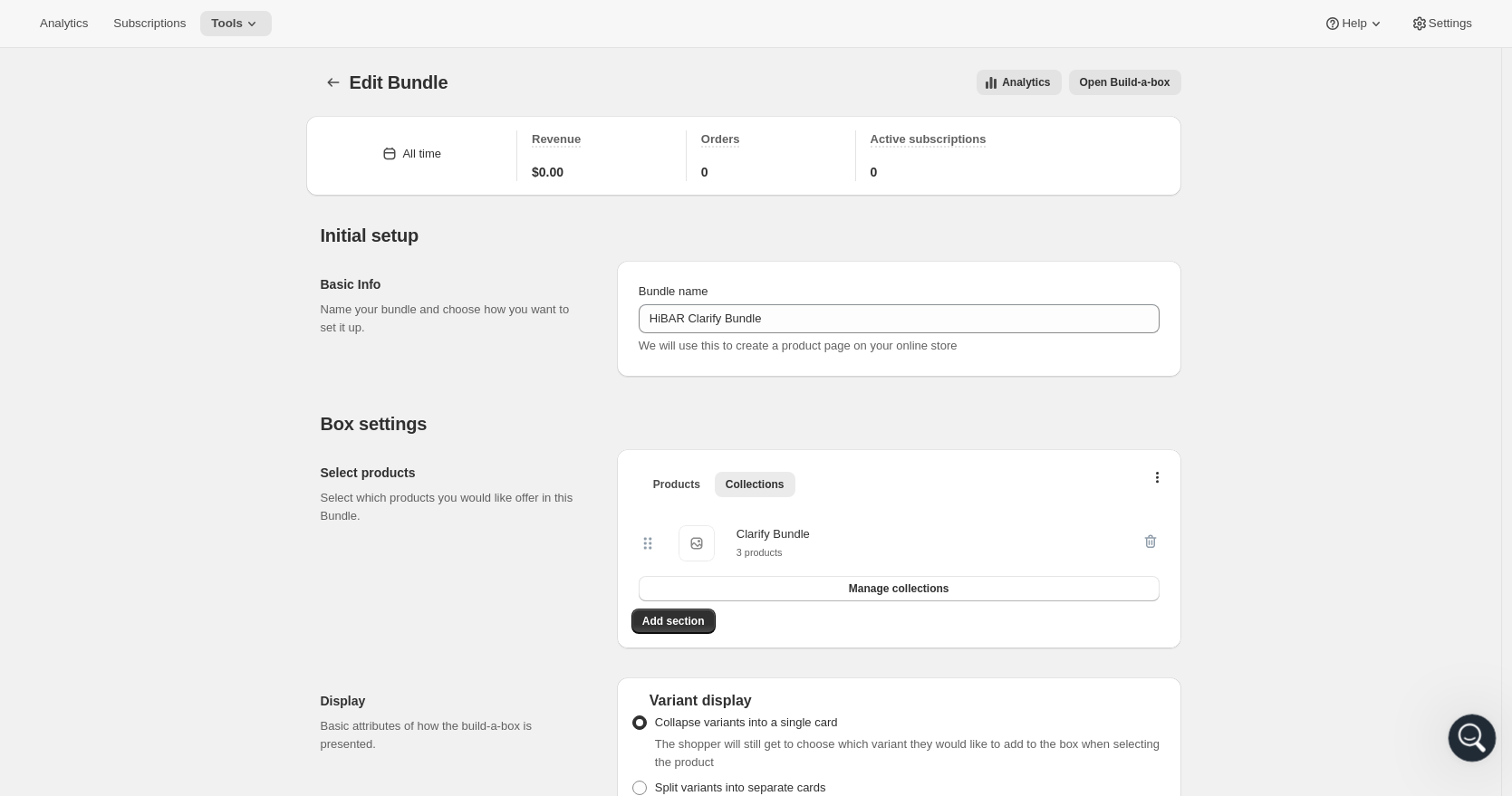
click at [1476, 746] on icon "Open Intercom Messenger" at bounding box center [1469, 736] width 30 height 30
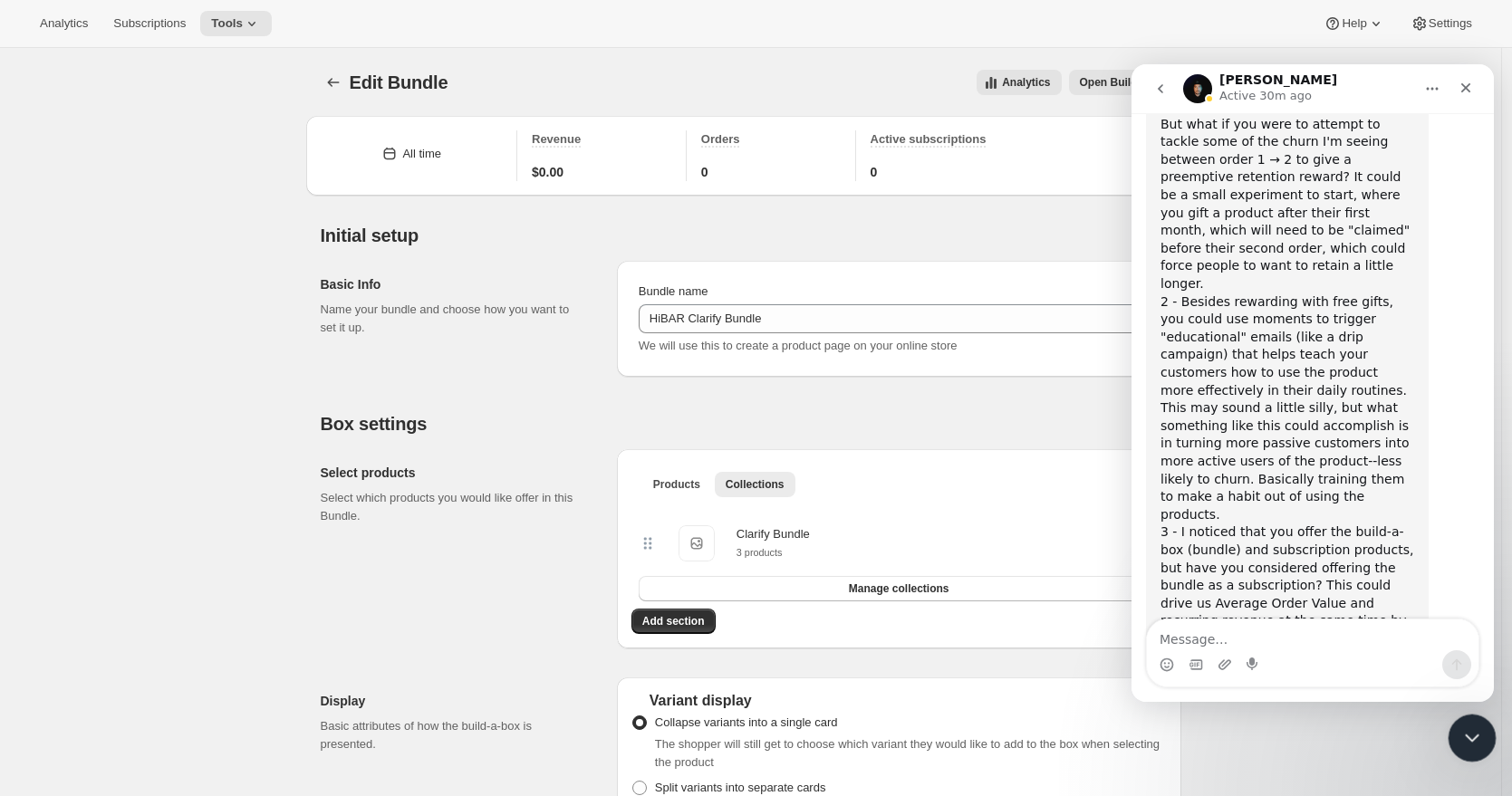
scroll to position [2998, 0]
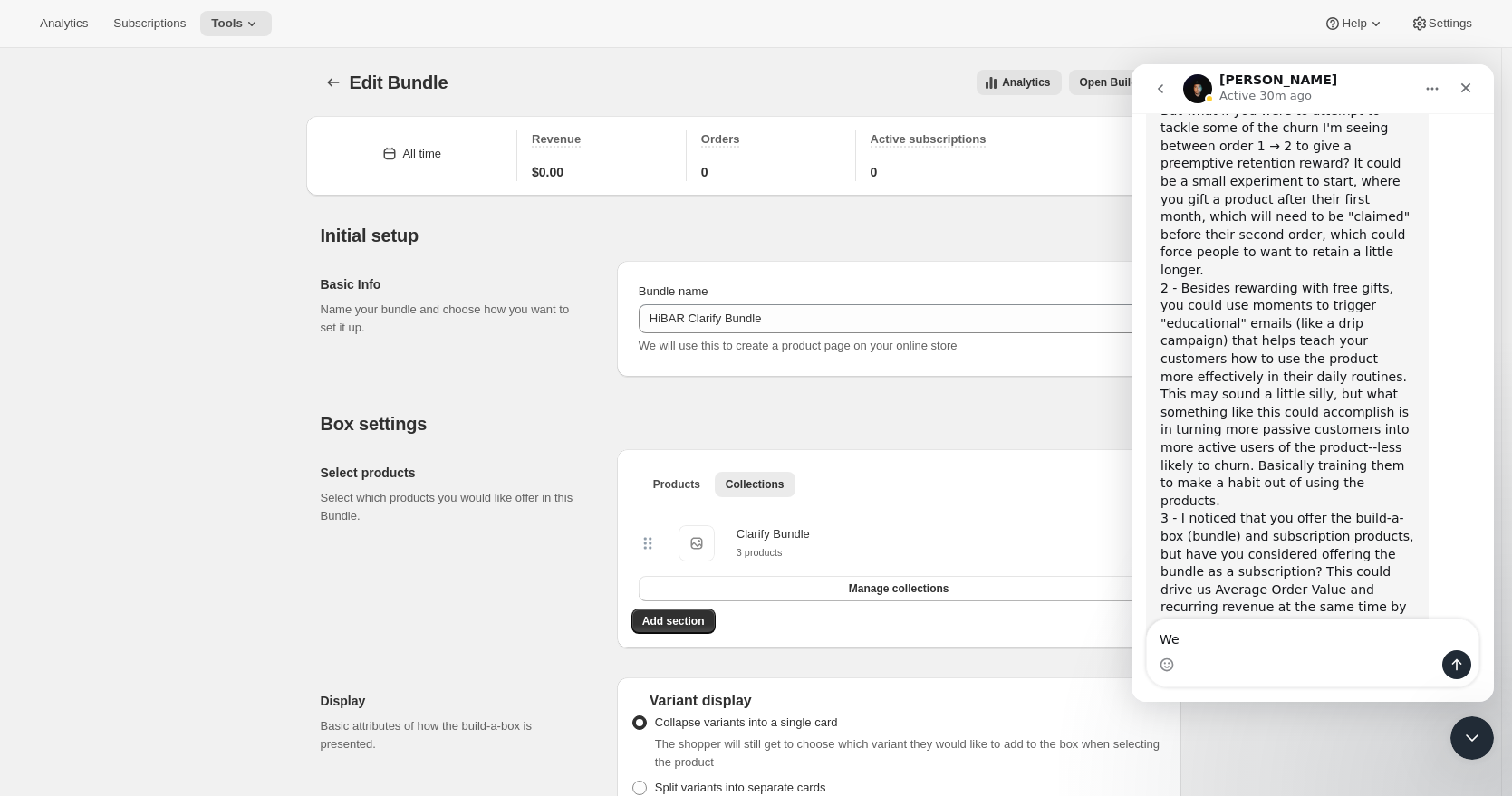
type textarea "W"
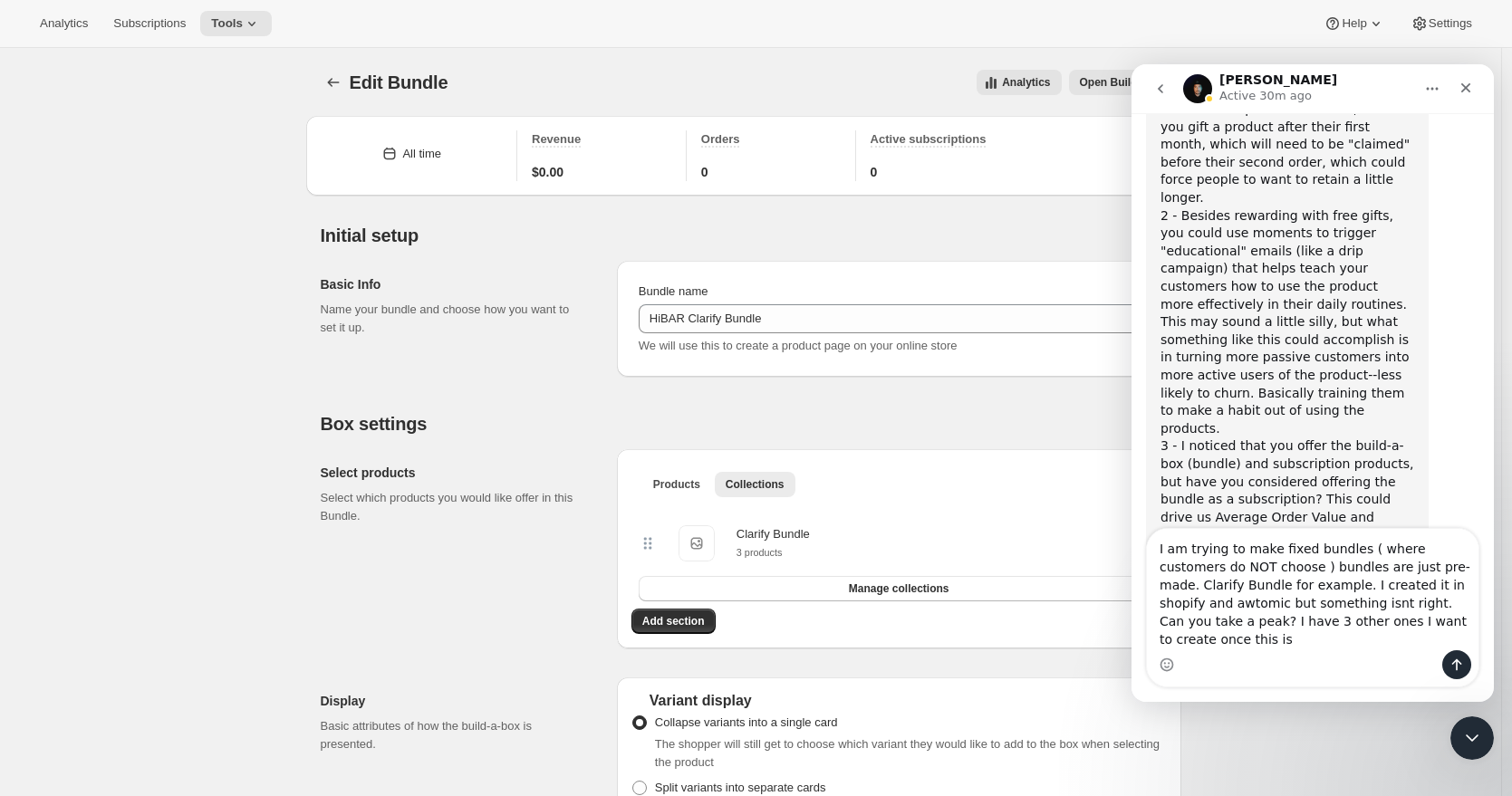
scroll to position [3088, 0]
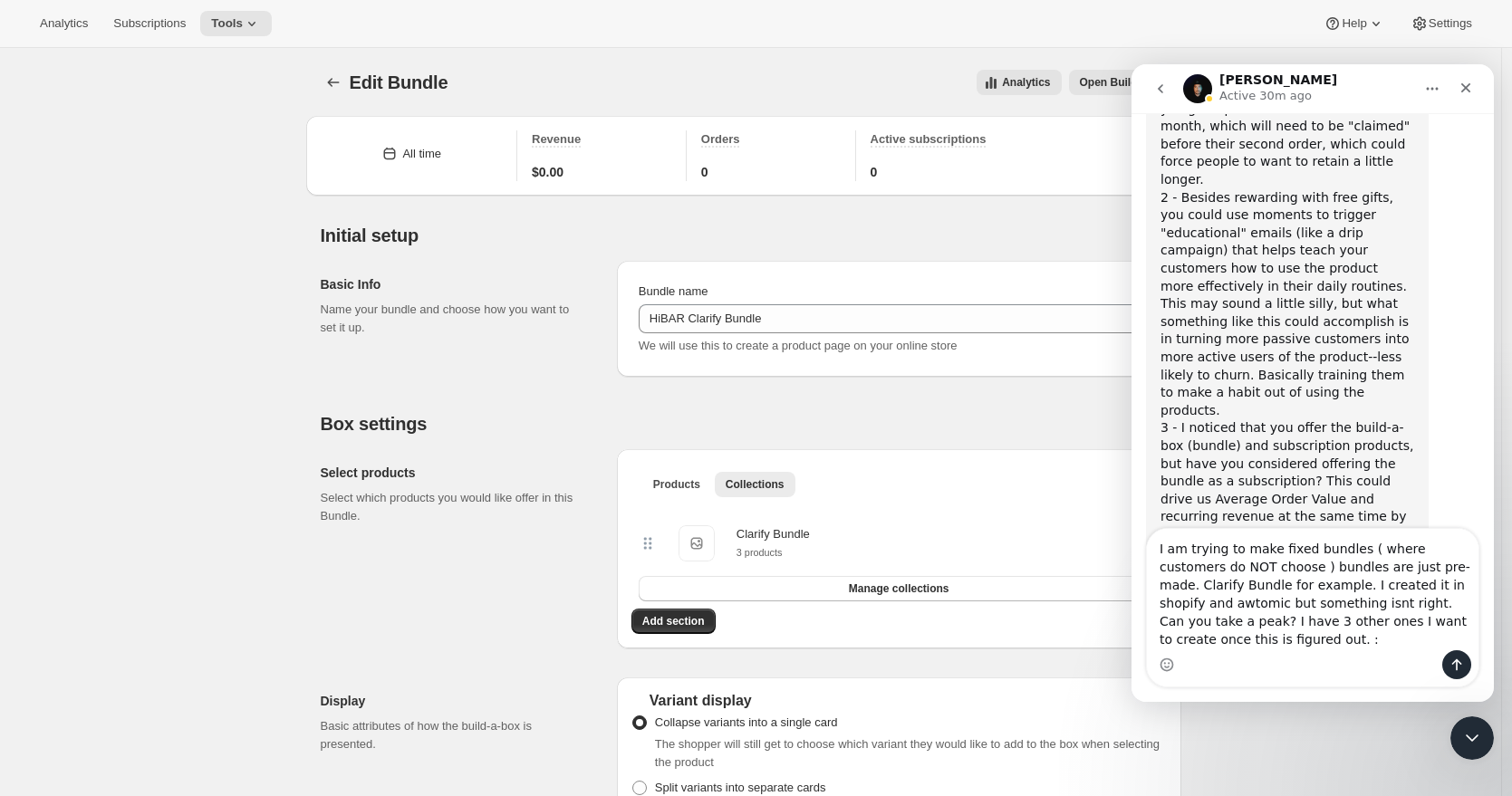
type textarea "I am trying to make fixed bundles ( where customers do NOT choose ) bundles are…"
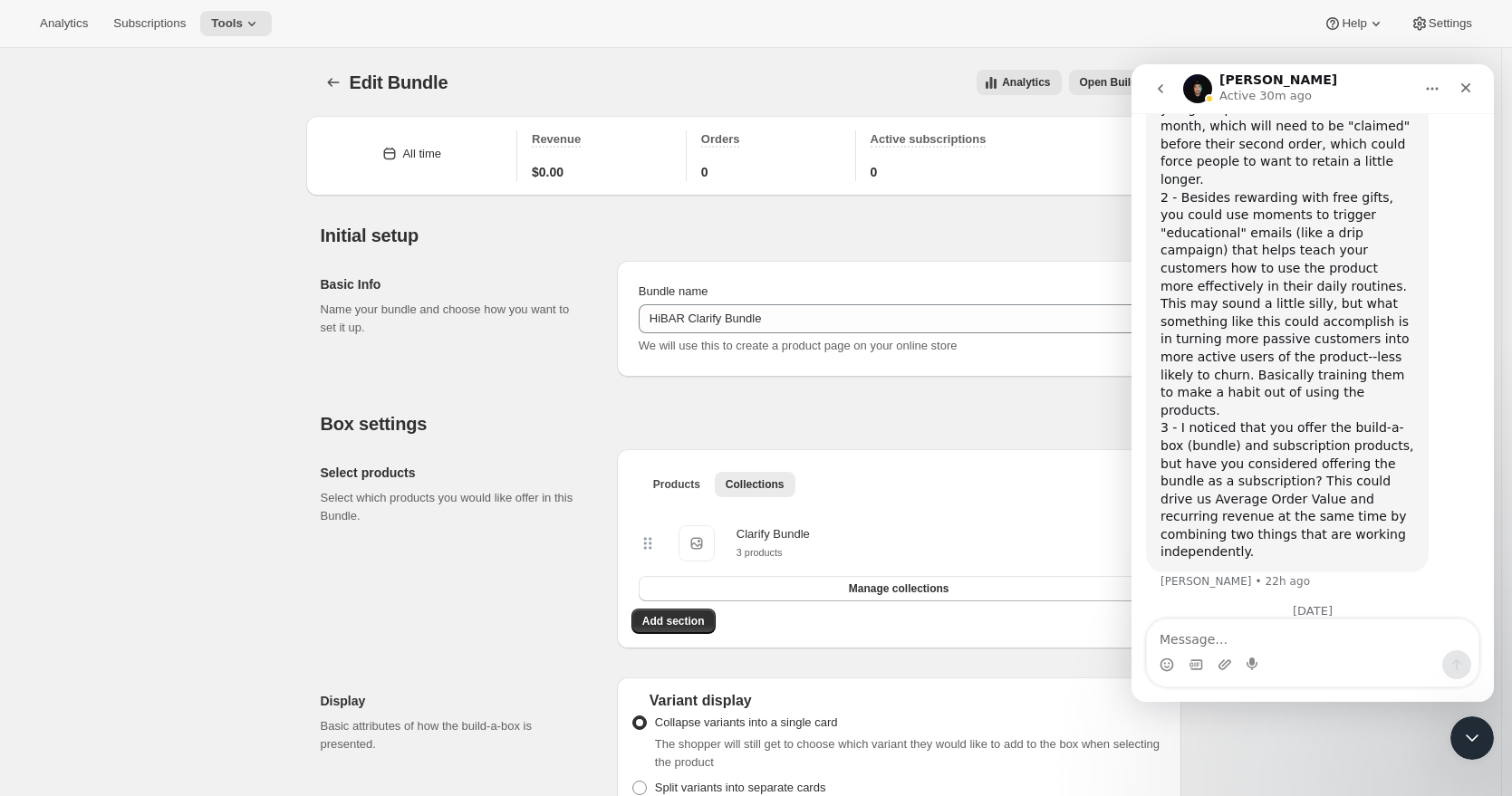
scroll to position [3145, 0]
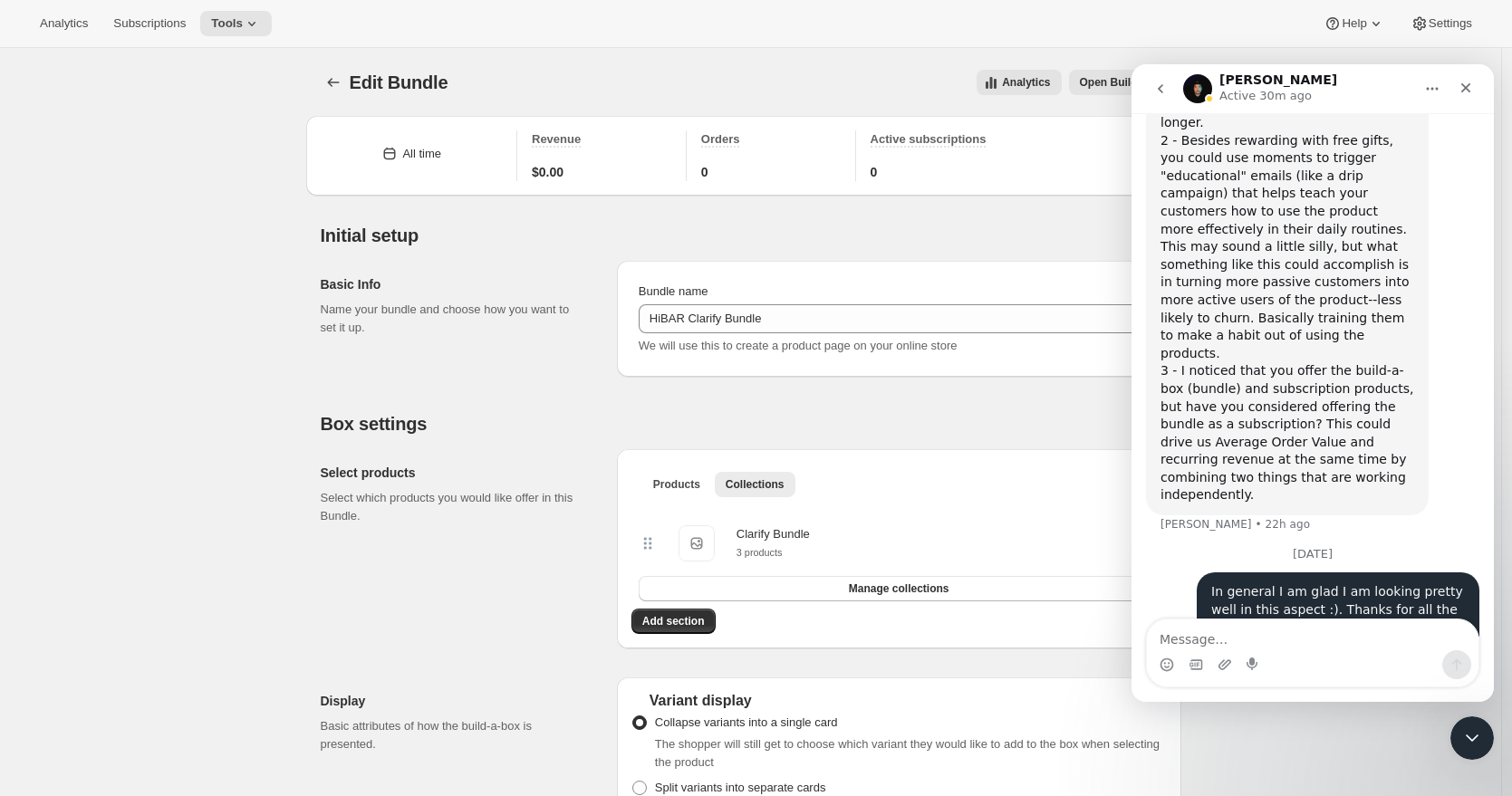
click at [1468, 87] on icon "Close" at bounding box center [1466, 88] width 15 height 15
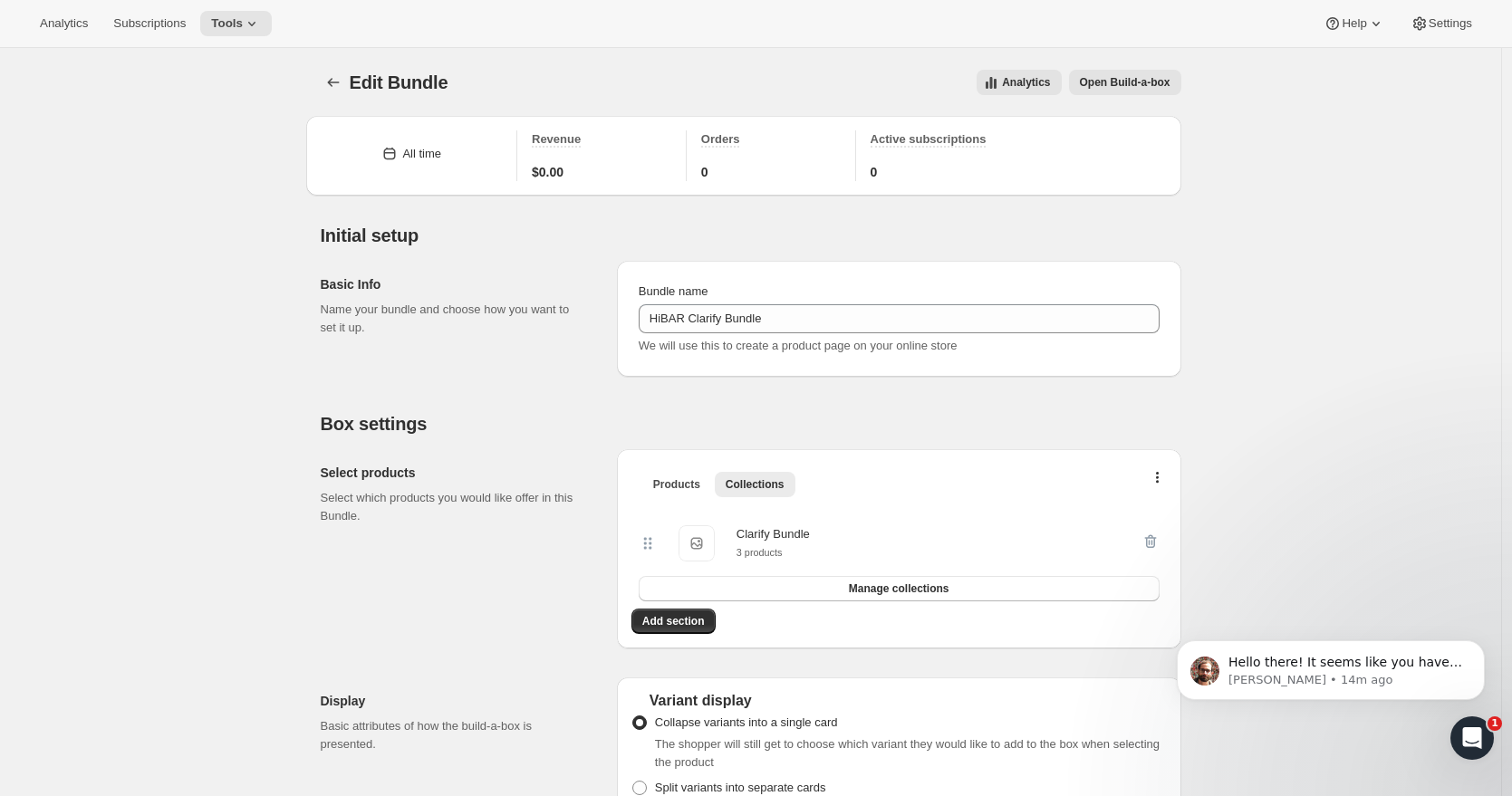
scroll to position [0, 0]
click at [1346, 680] on p "Brian • 14m ago" at bounding box center [1345, 680] width 234 height 16
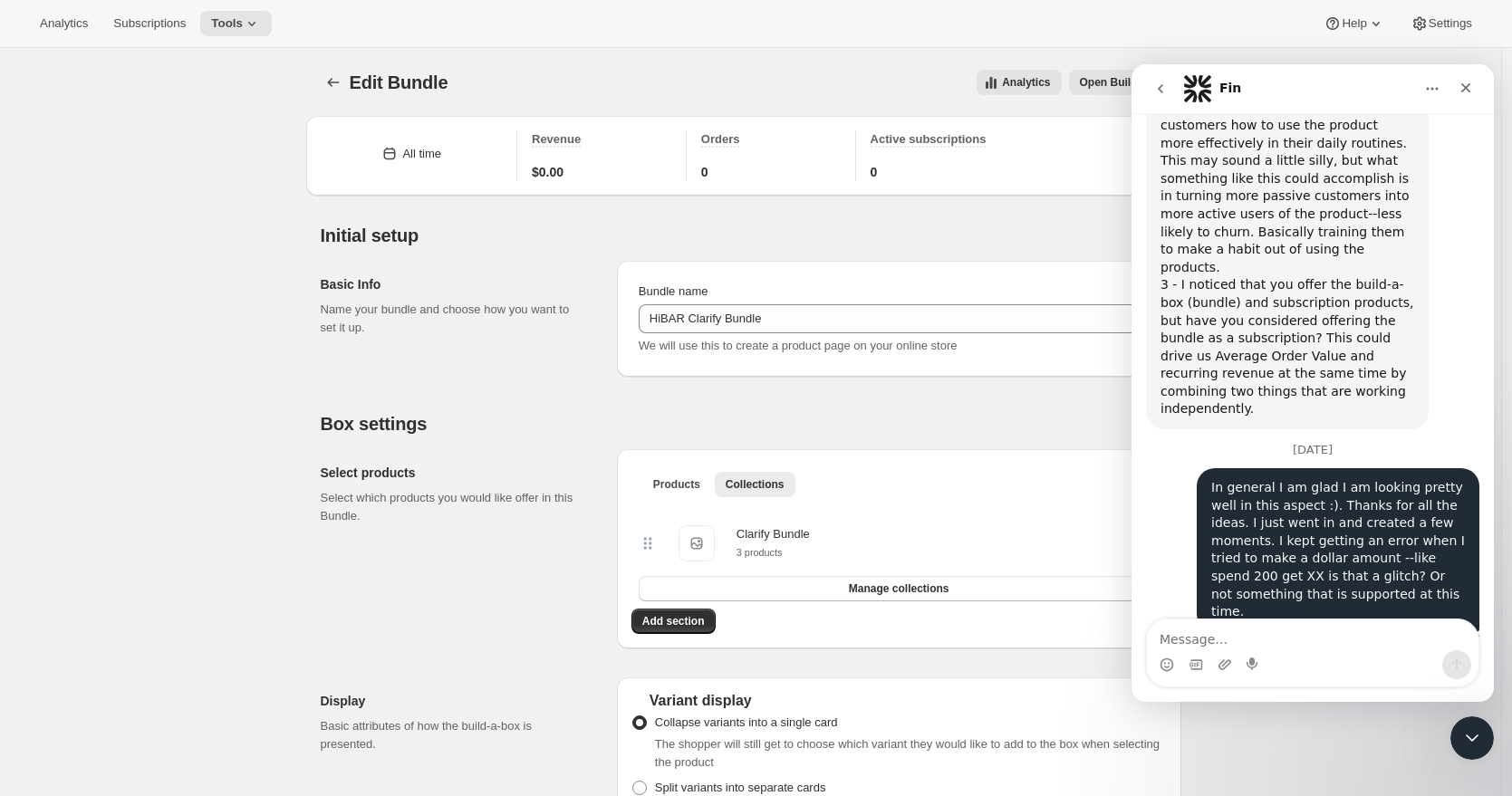
scroll to position [3360, 0]
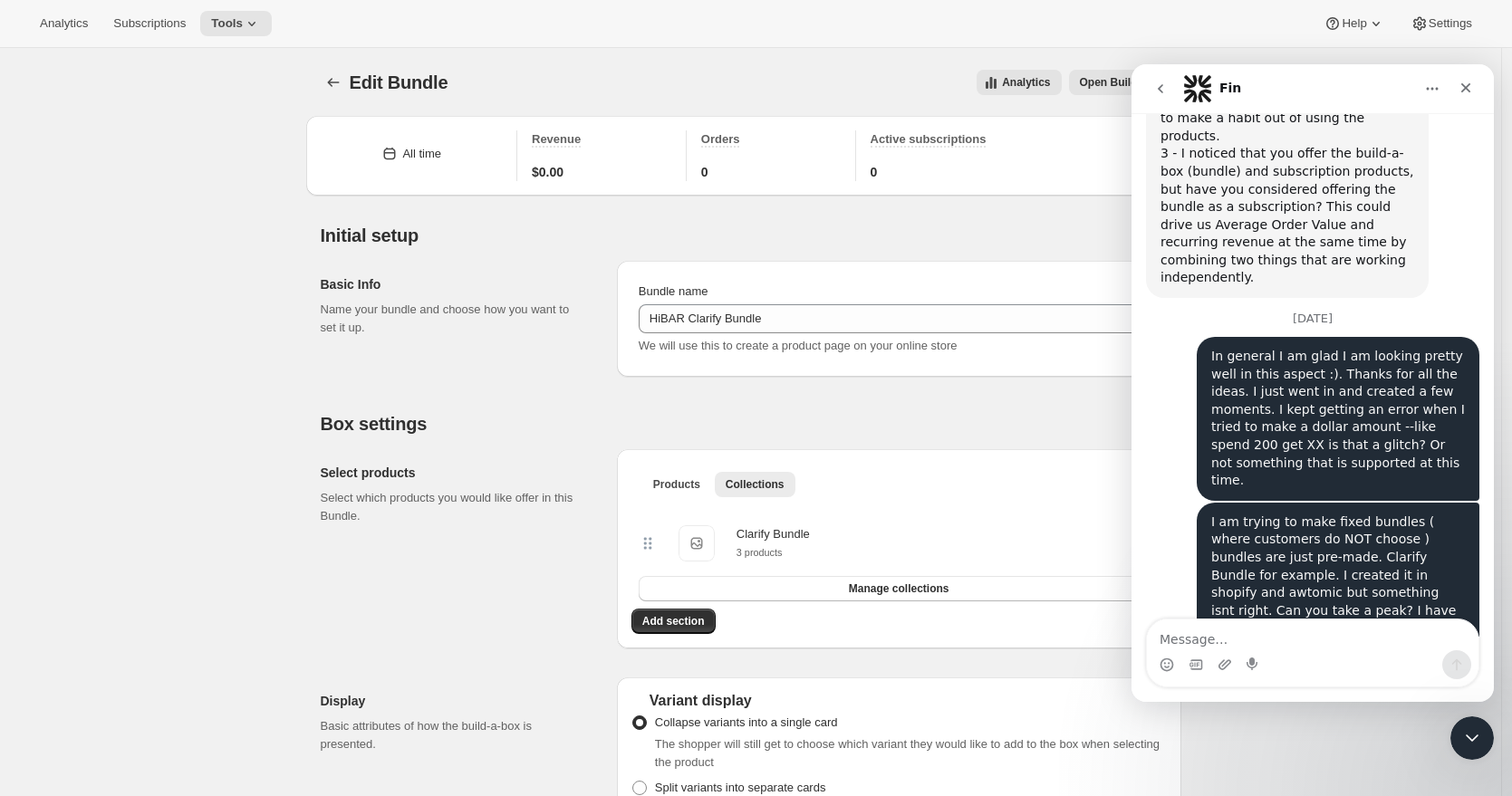
click at [1292, 642] on textarea "Message…" at bounding box center [1313, 635] width 331 height 31
type textarea "Thanks Brian!"
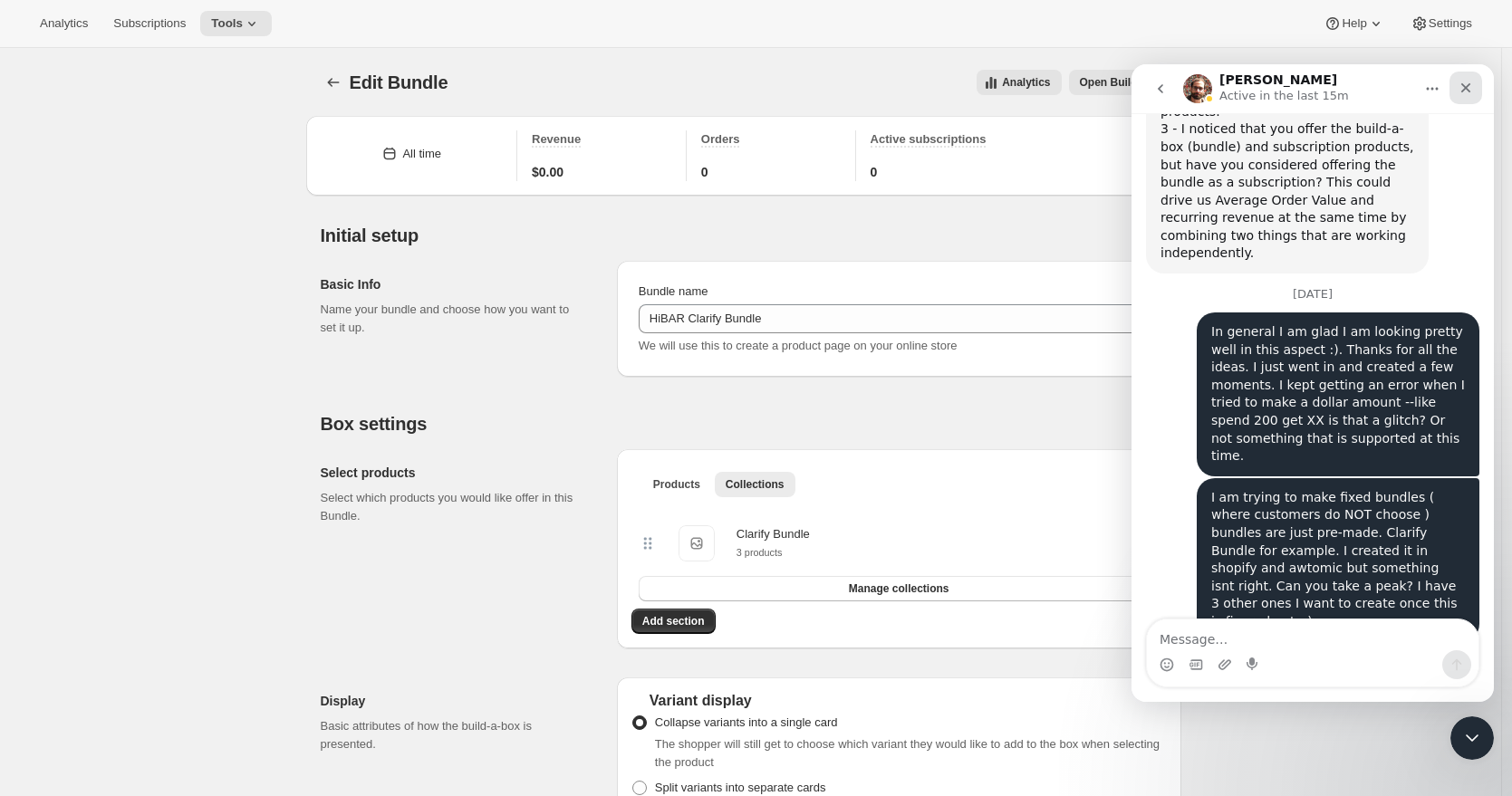
click at [1462, 88] on icon "Close" at bounding box center [1466, 88] width 15 height 15
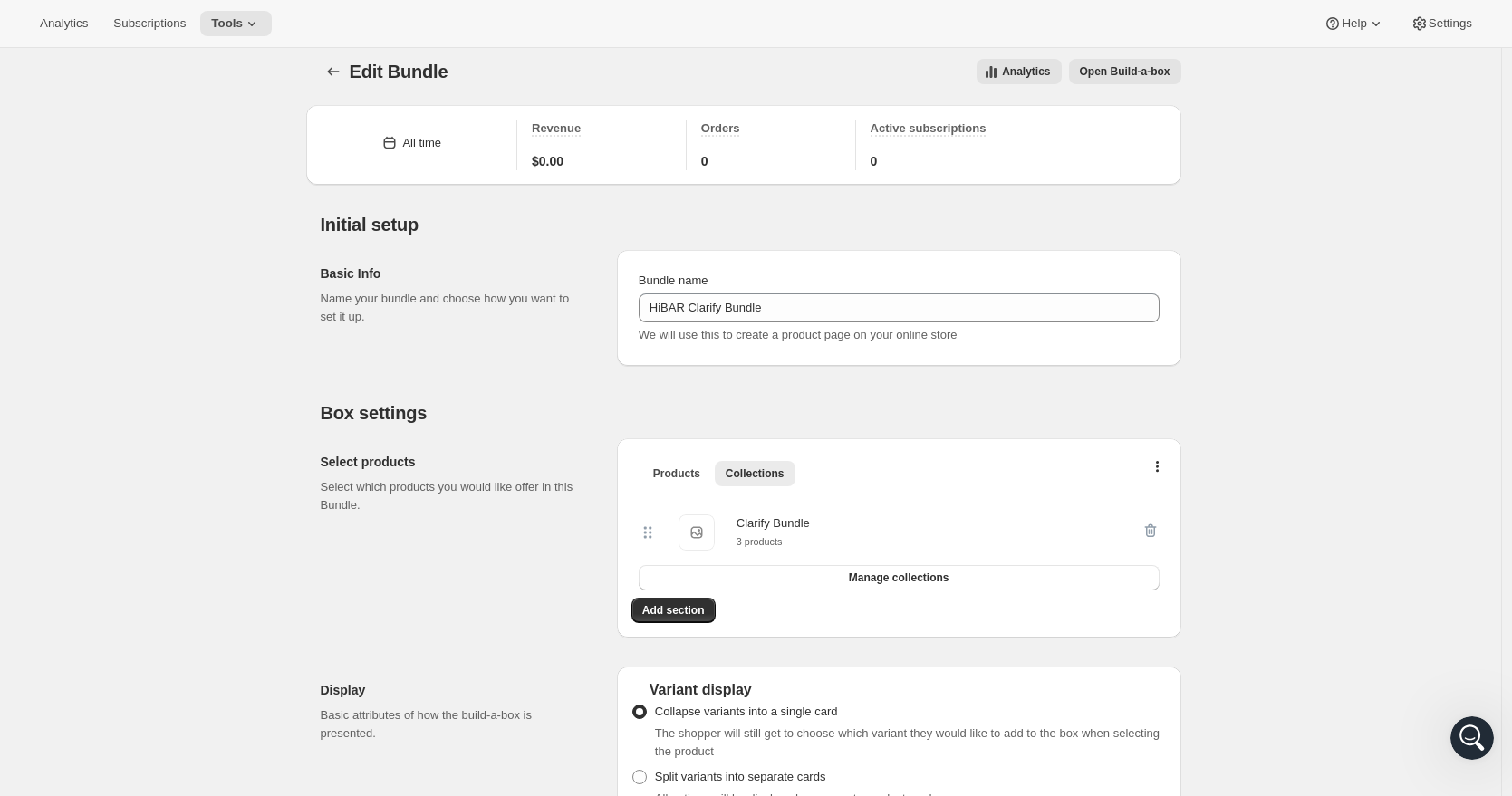
scroll to position [0, 0]
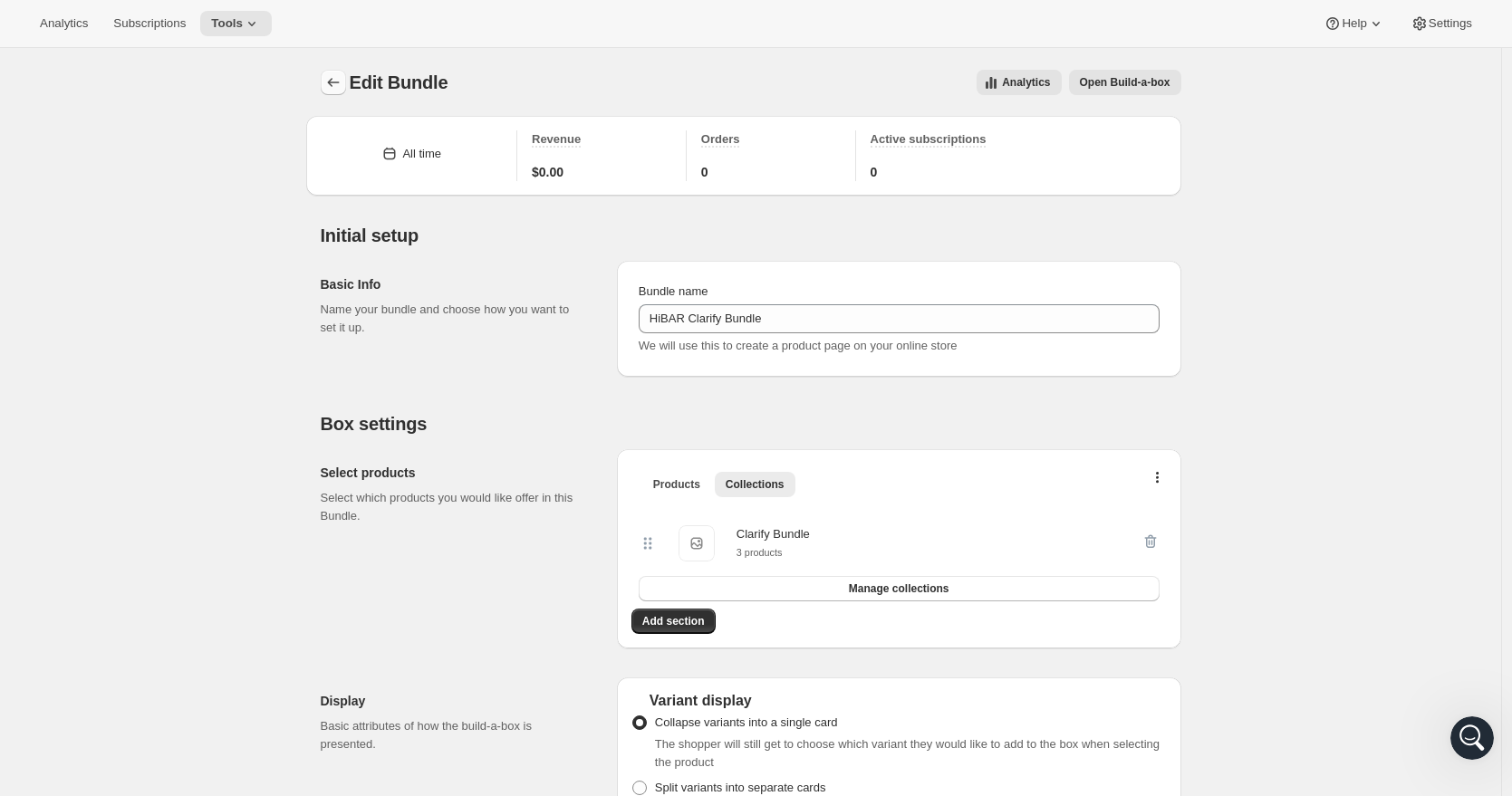
click at [338, 86] on icon "Bundles" at bounding box center [333, 83] width 18 height 18
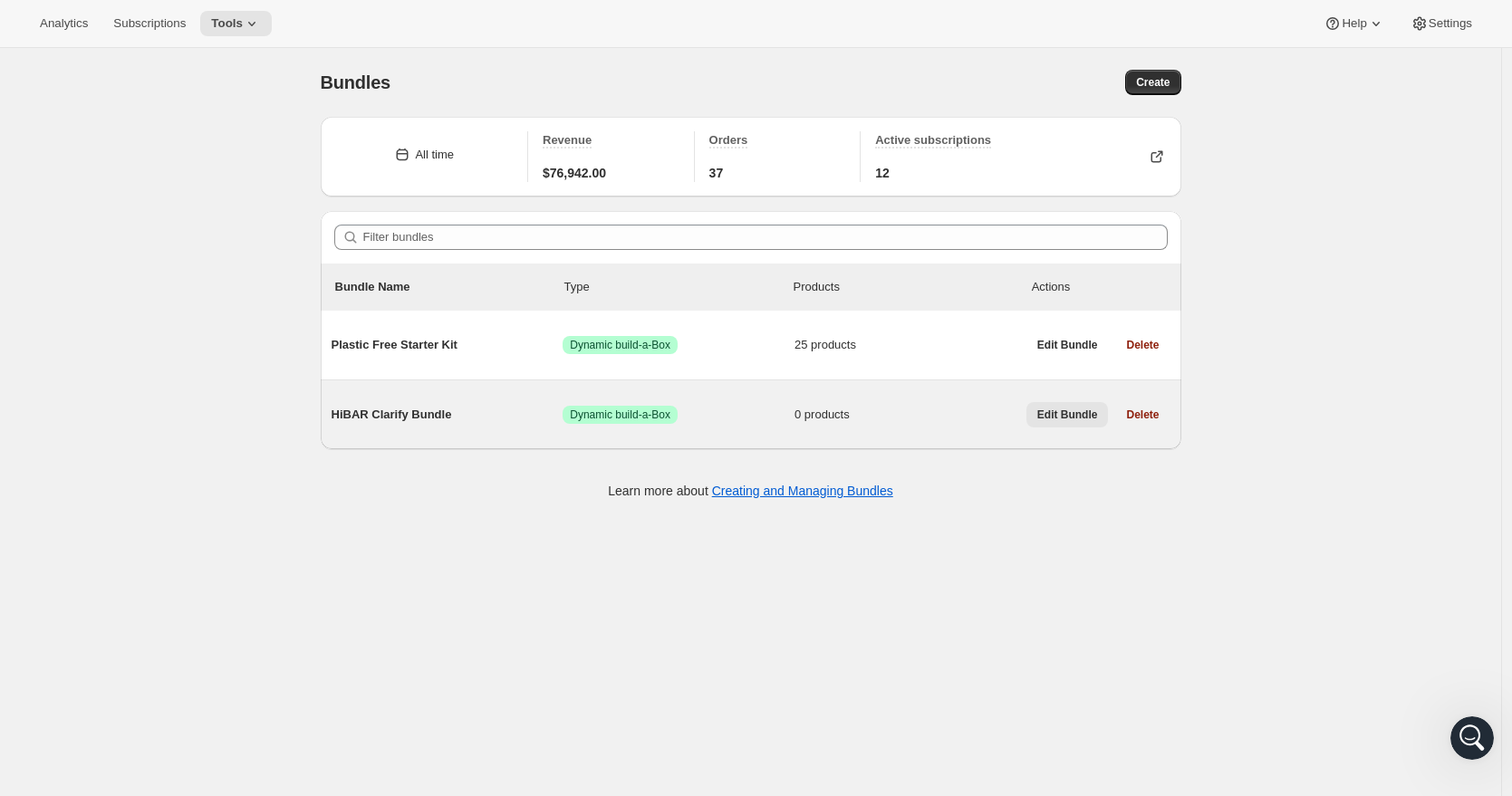
click at [1050, 413] on span "Edit Bundle" at bounding box center [1067, 415] width 61 height 15
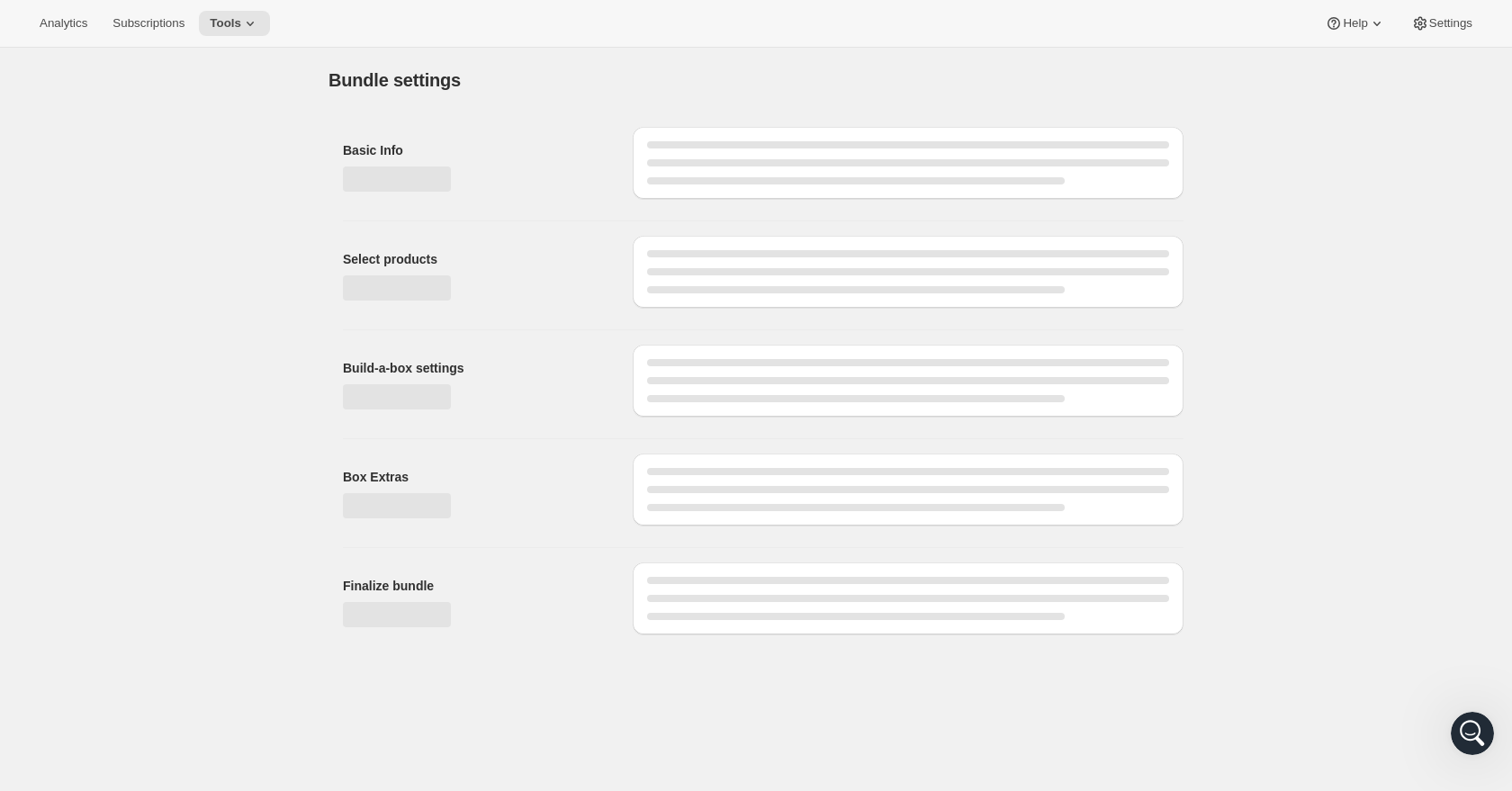
type input "HiBAR Clarify Bundle"
radio input "true"
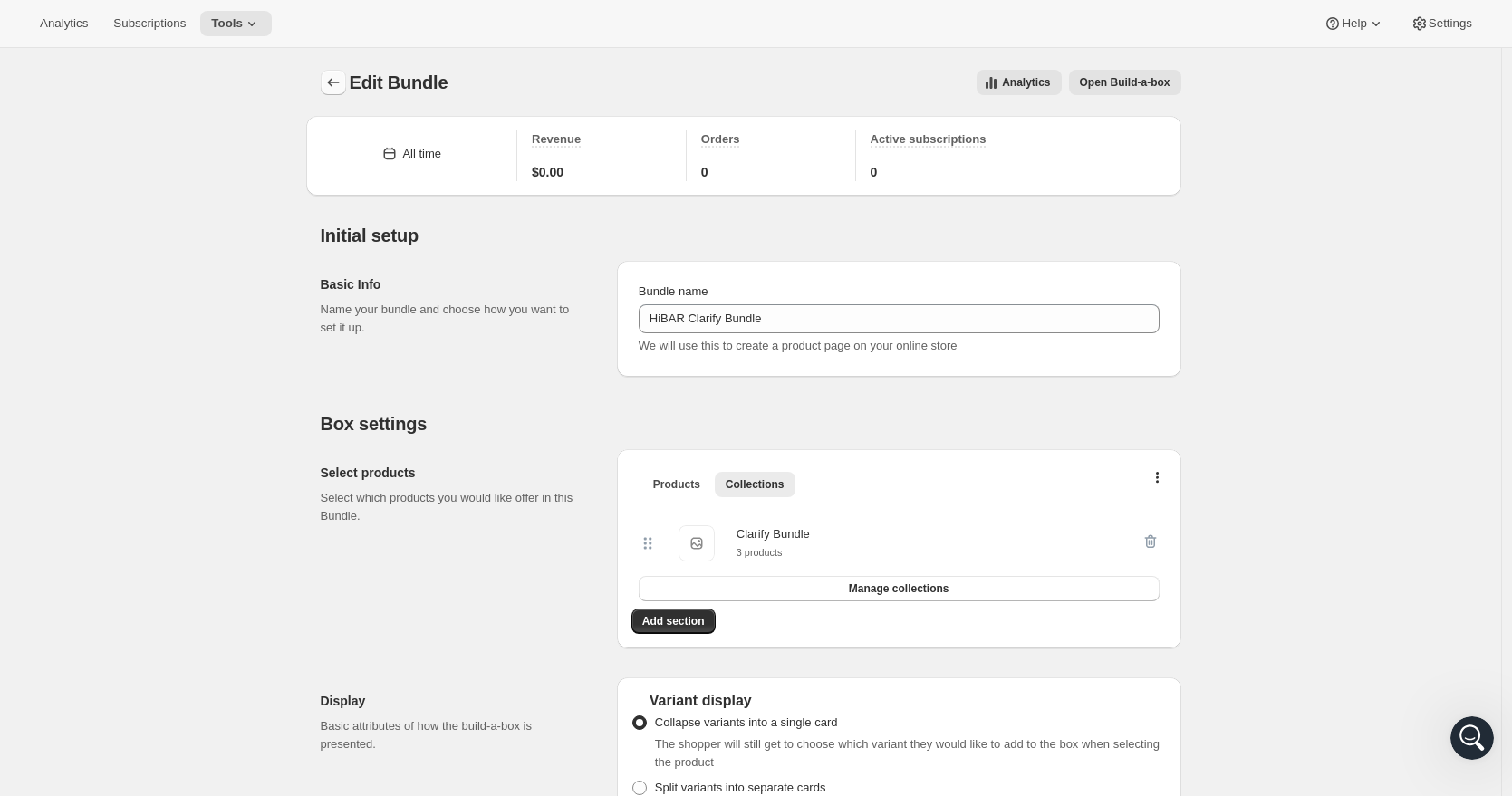
click at [335, 84] on icon "Bundles" at bounding box center [333, 83] width 18 height 18
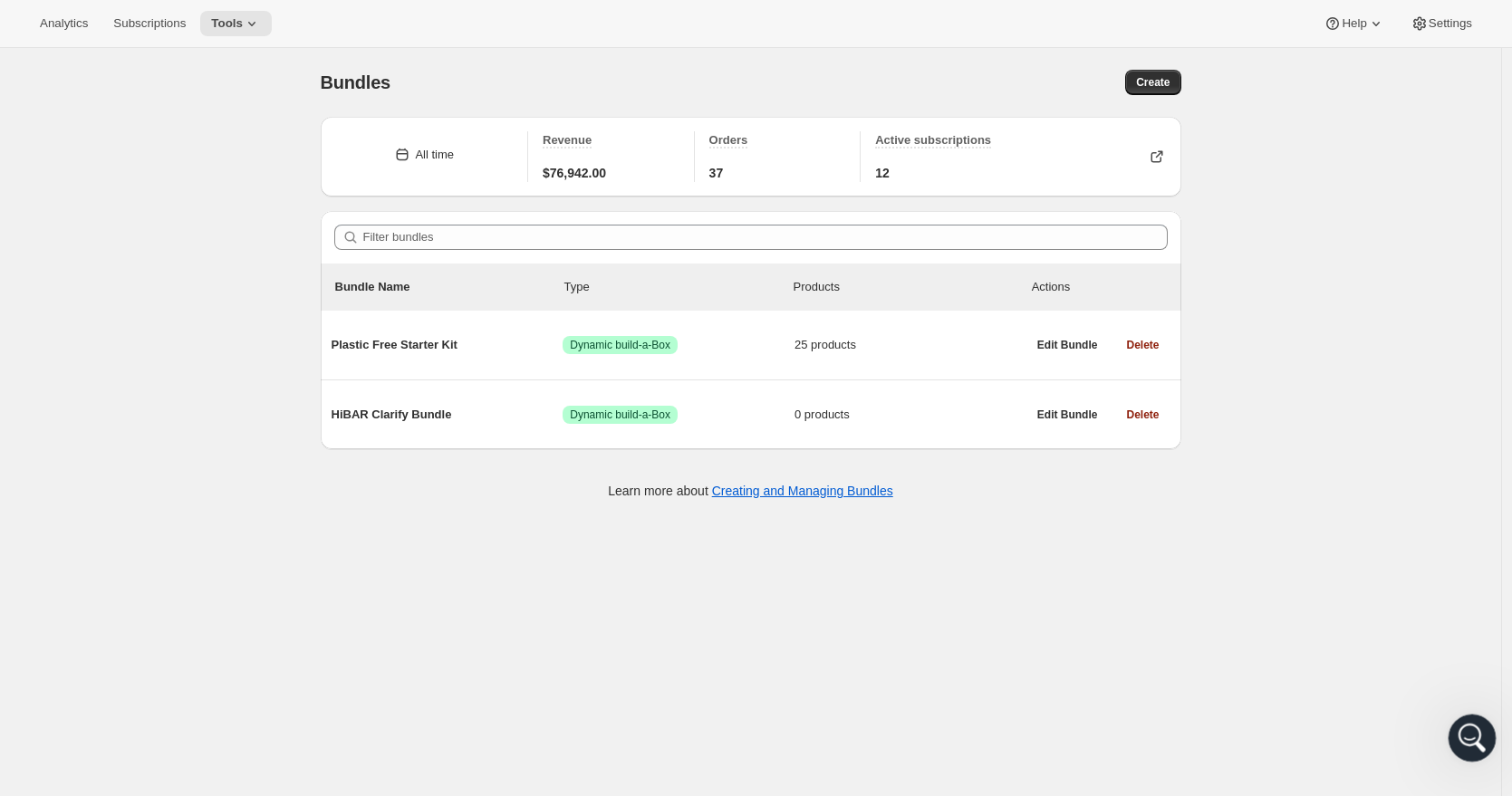
click at [1465, 725] on icon "Open Intercom Messenger" at bounding box center [1469, 736] width 30 height 30
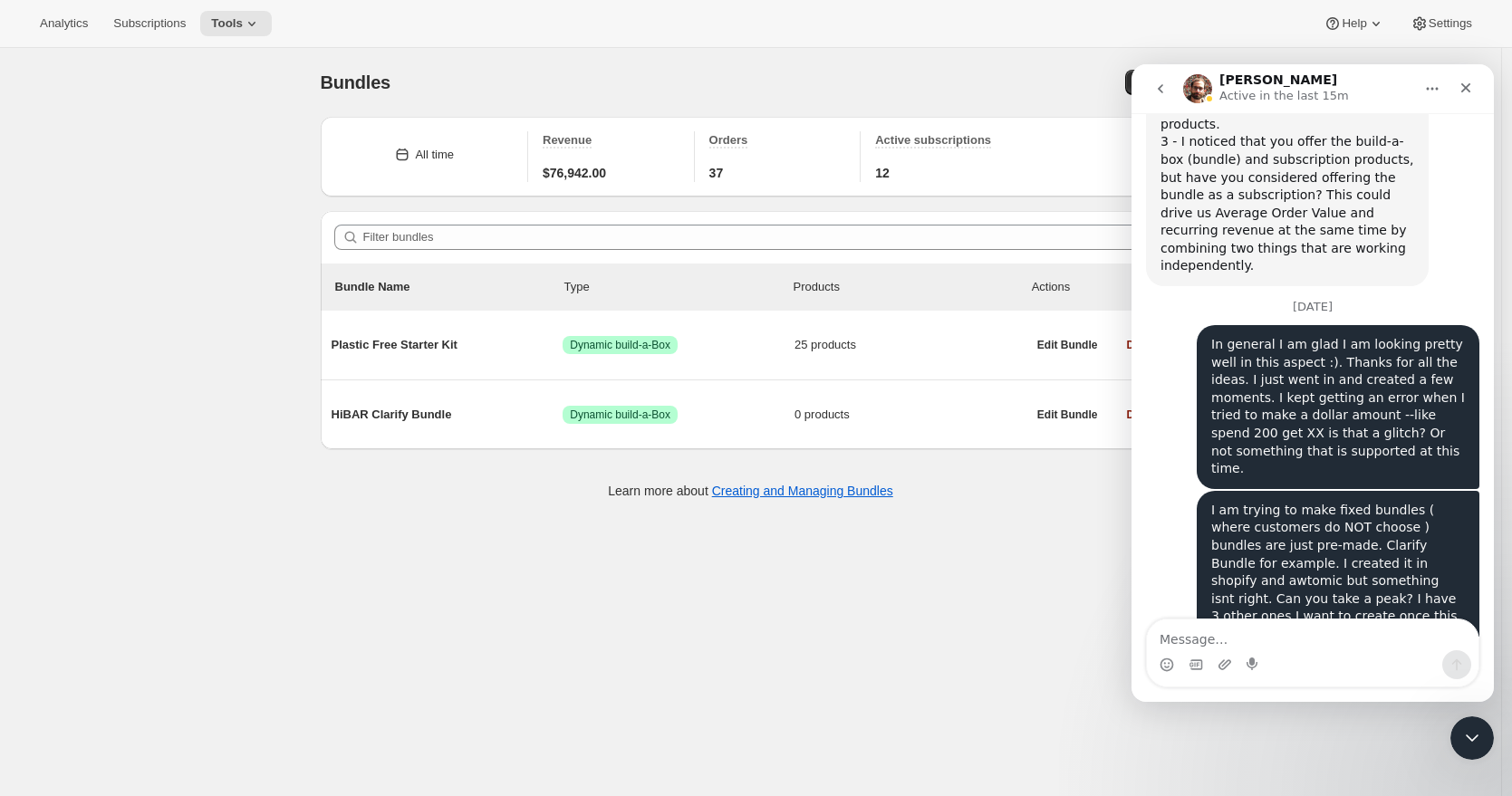
scroll to position [3384, 0]
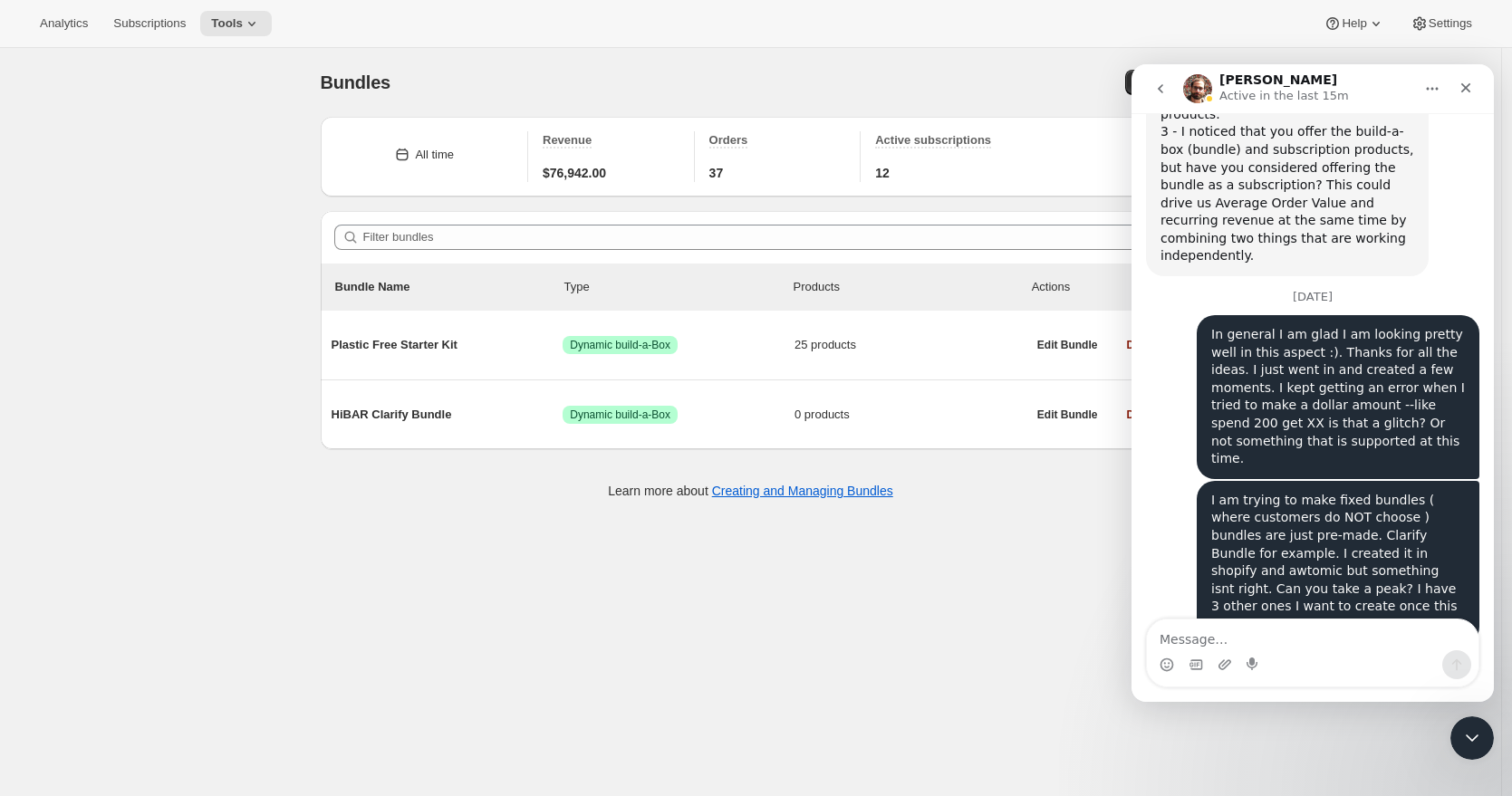
click at [1039, 527] on div "Bundles. This page is ready Bundles Create All time Revenue $76,942.00 Orders 3…" at bounding box center [751, 446] width 1501 height 796
click at [1466, 89] on icon "Close" at bounding box center [1466, 88] width 10 height 10
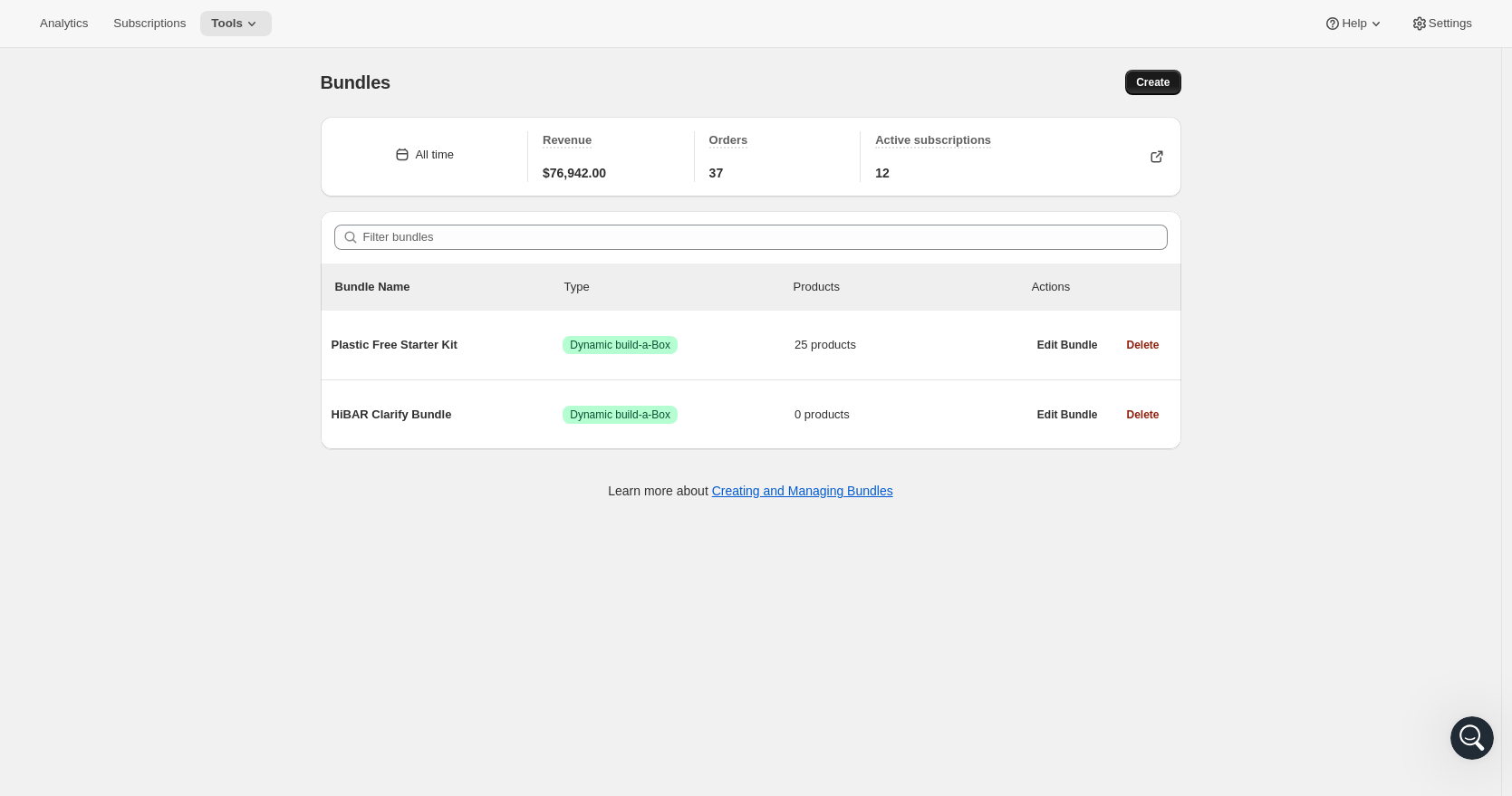
click at [1149, 88] on span "Create" at bounding box center [1153, 83] width 34 height 15
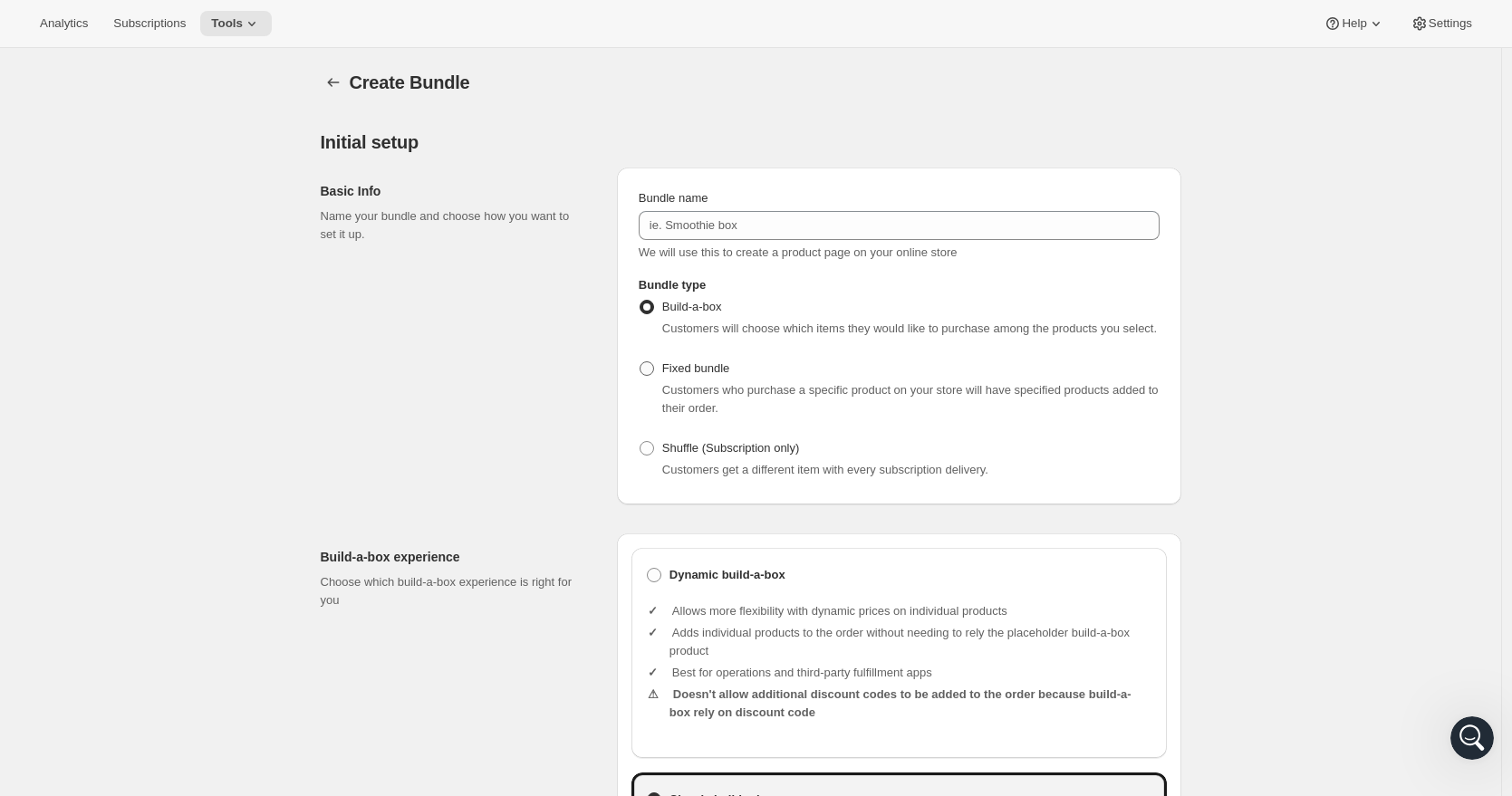
click at [653, 376] on span at bounding box center [647, 368] width 15 height 15
click at [640, 362] on input "Fixed bundle" at bounding box center [640, 361] width 1 height 1
radio input "true"
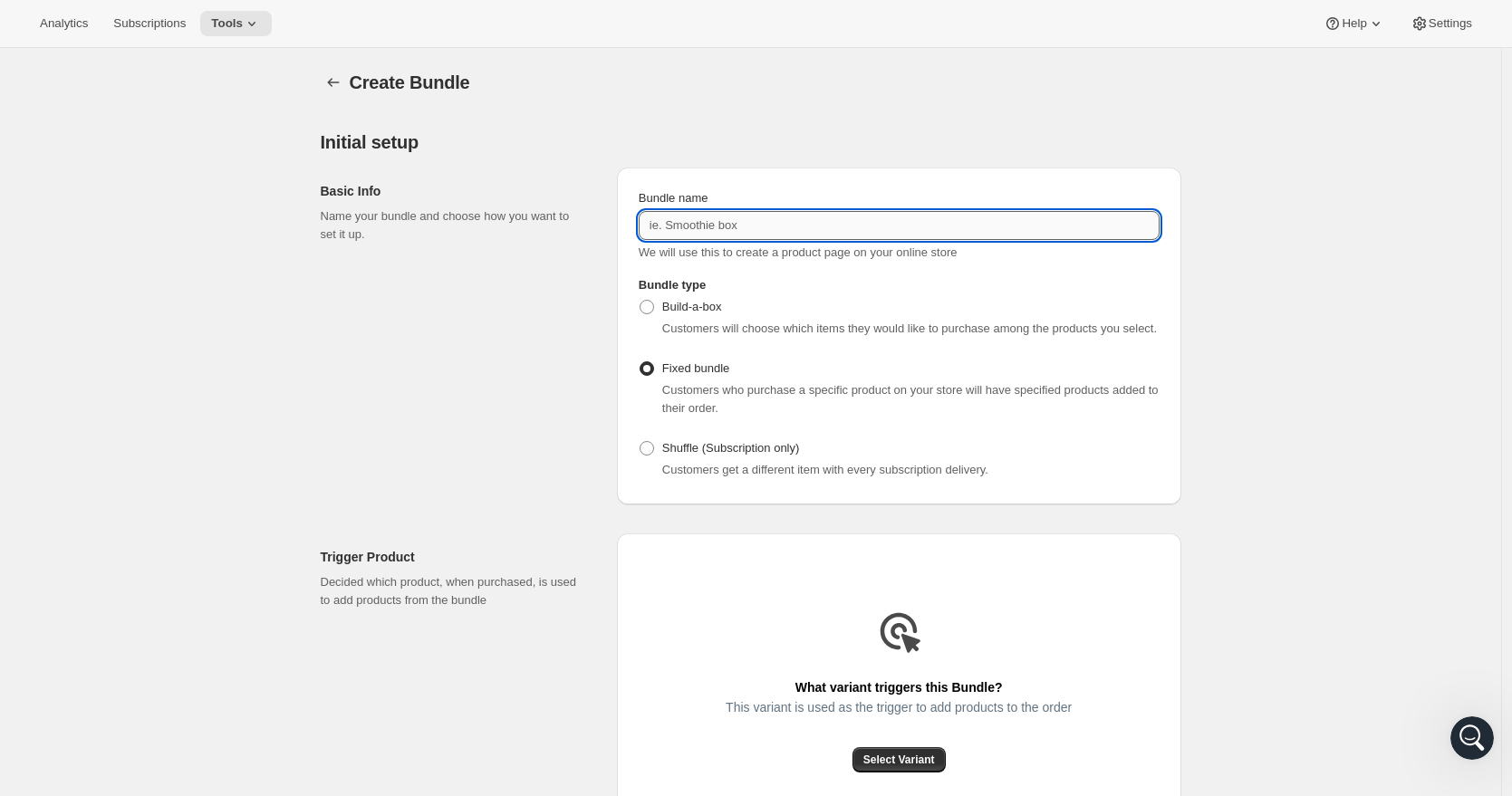
click at [677, 231] on input "Bundle name" at bounding box center [899, 226] width 521 height 29
type input "HiBAR Clarify Bundle"
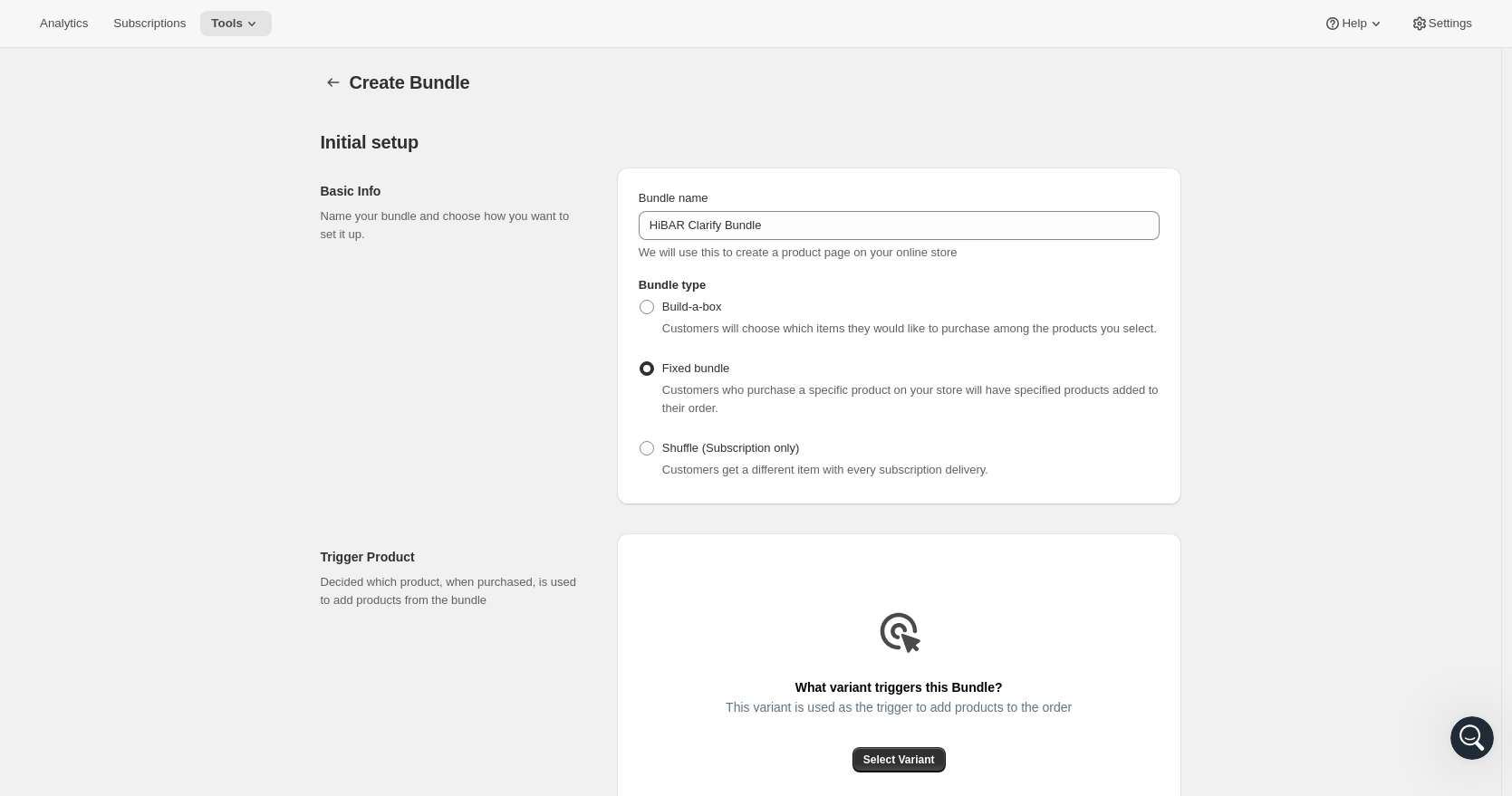
click at [563, 359] on div "Basic Info Name your bundle and choose how you want to set it up." at bounding box center [462, 336] width 282 height 337
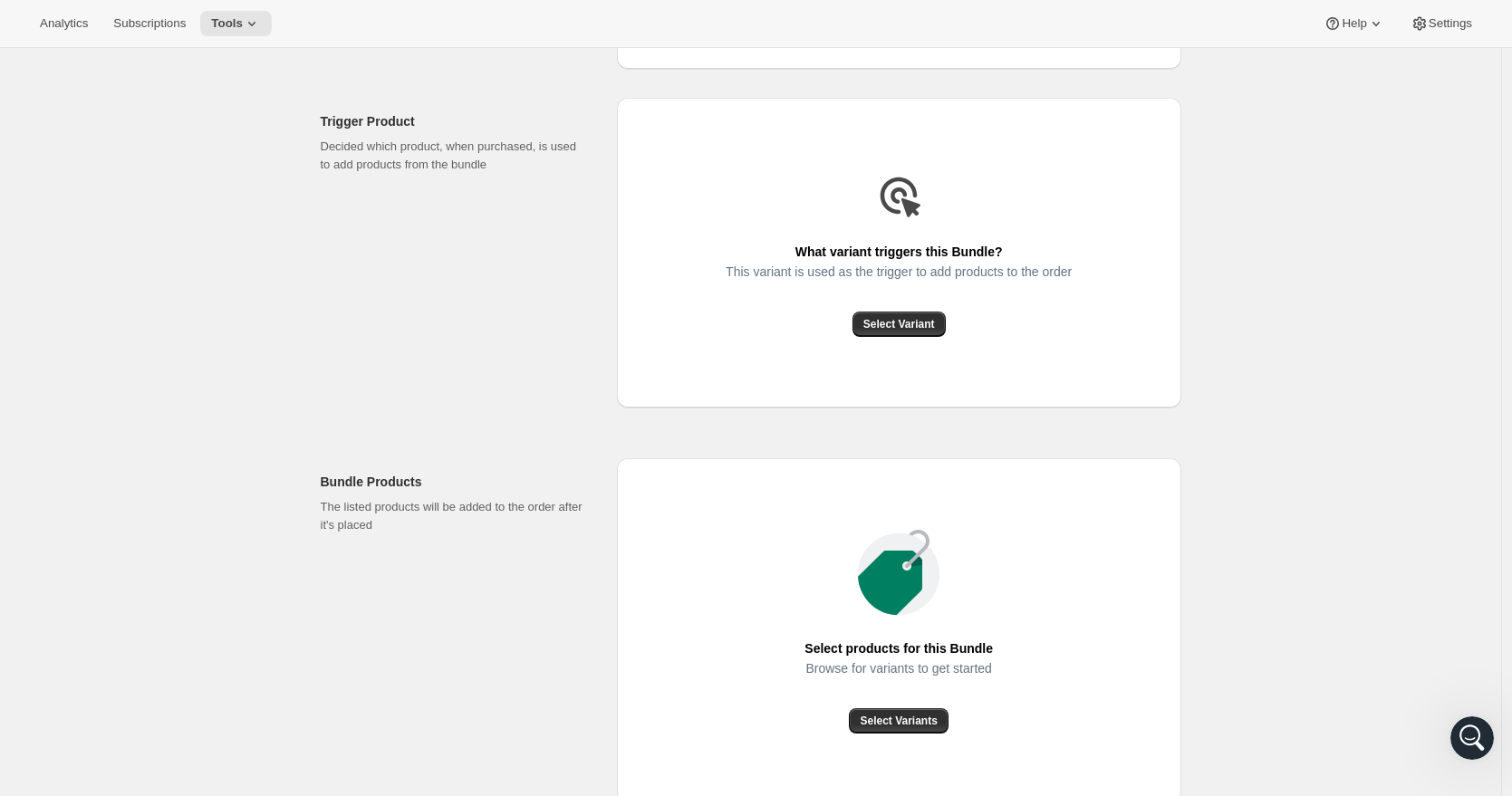
scroll to position [439, 0]
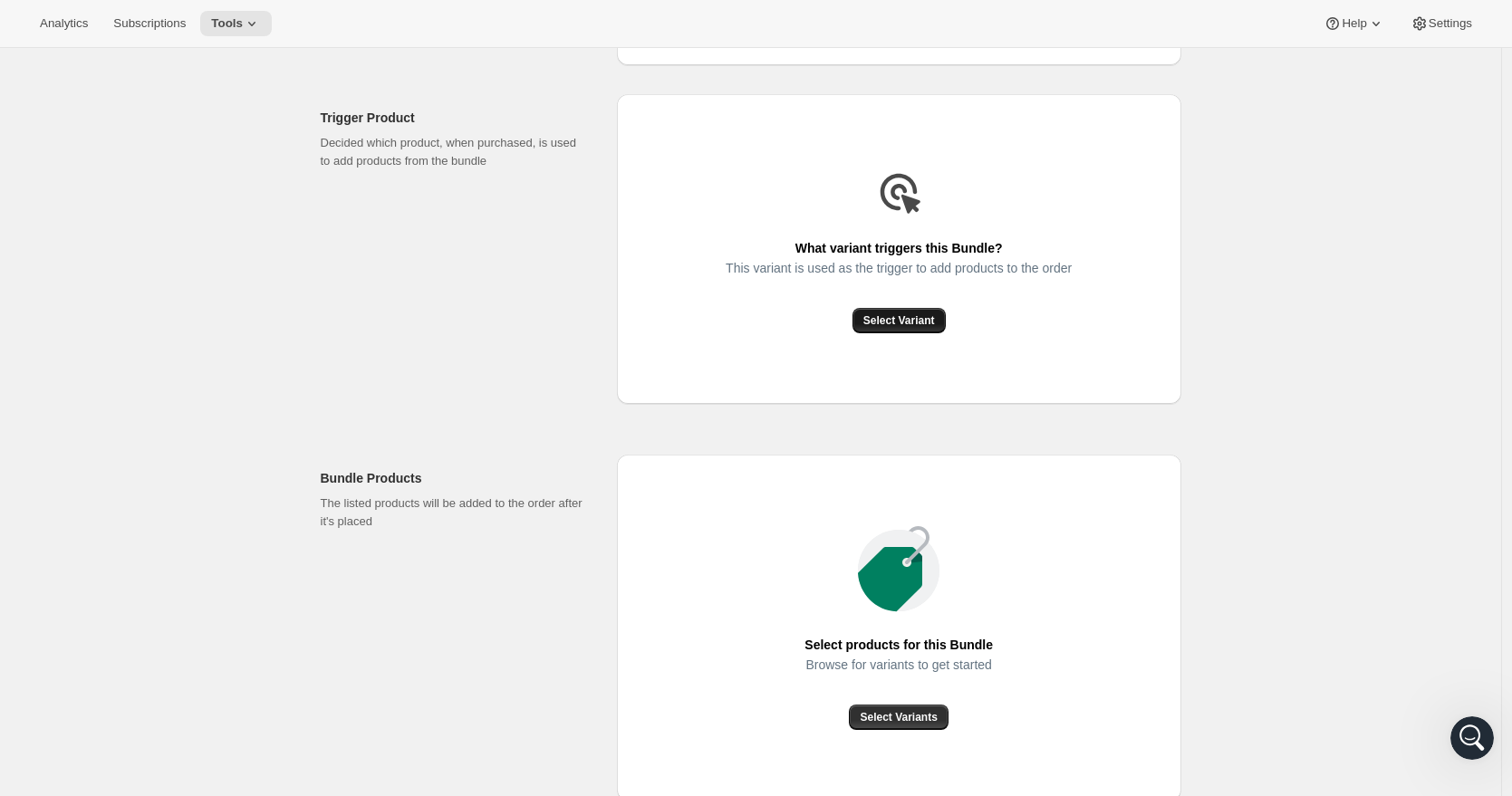
click at [933, 327] on span "Select Variant" at bounding box center [899, 321] width 72 height 15
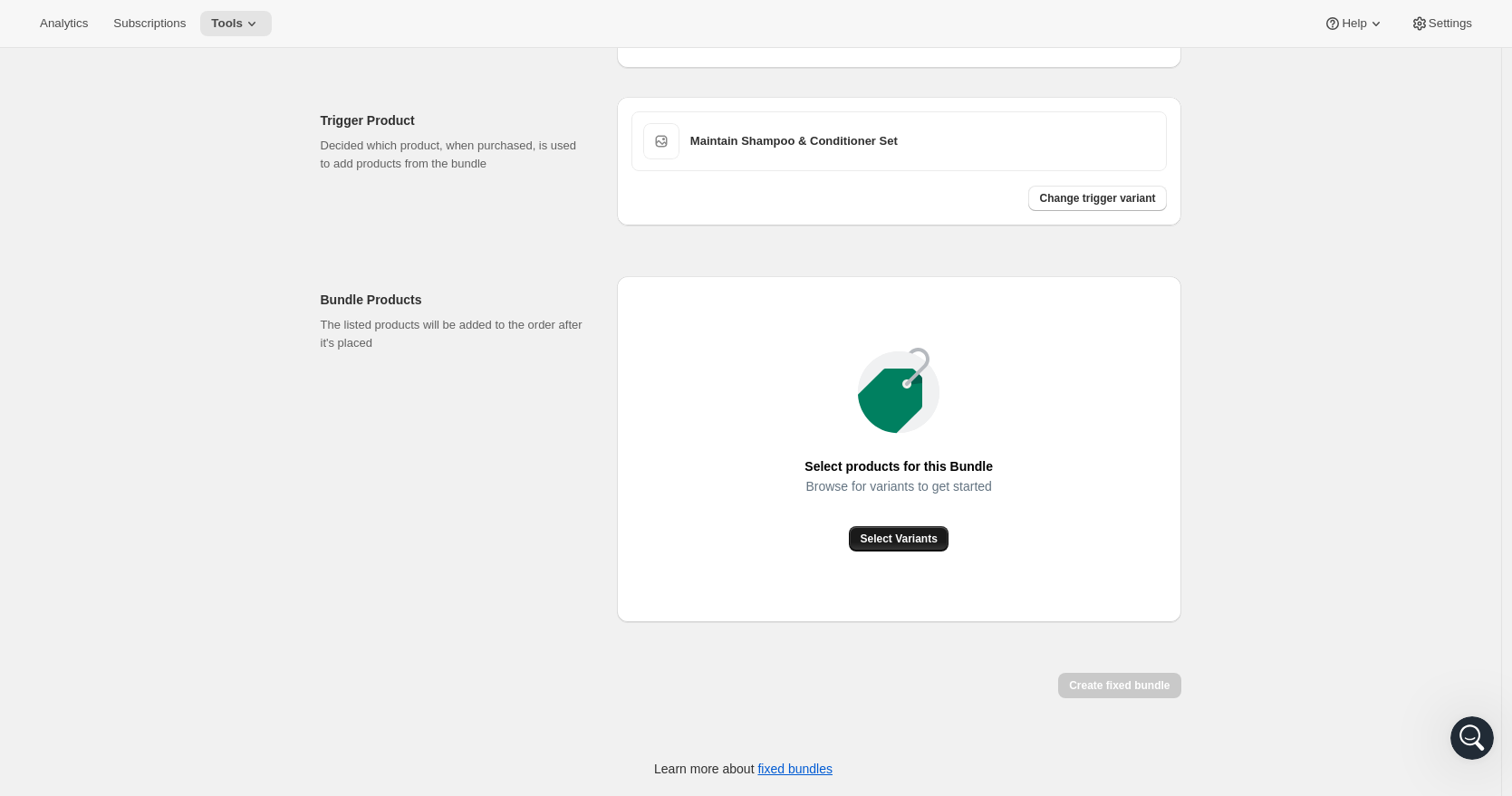
click at [912, 546] on span "Select Variants" at bounding box center [898, 539] width 77 height 15
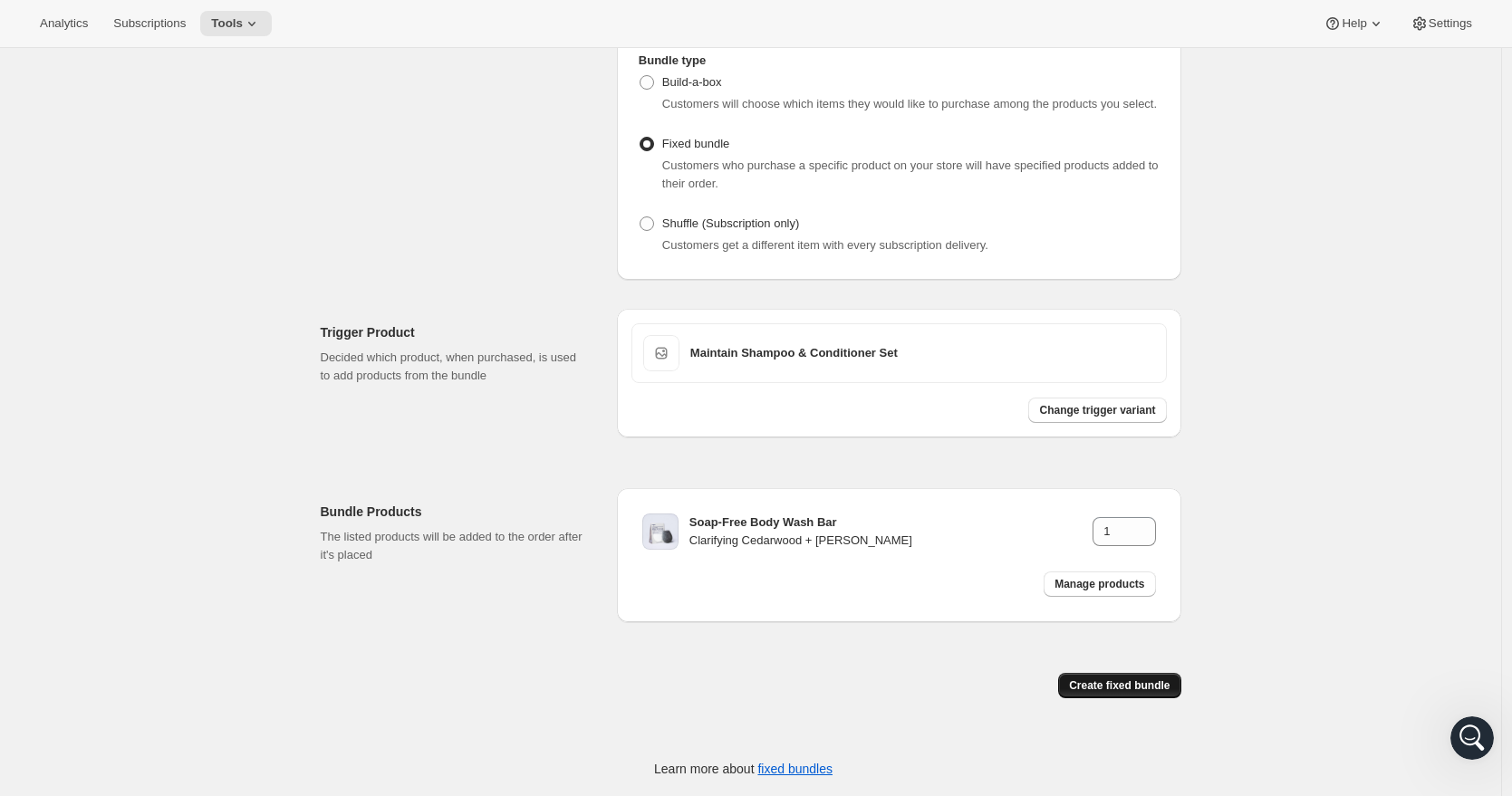
click at [1124, 689] on span "Create fixed bundle" at bounding box center [1119, 686] width 101 height 15
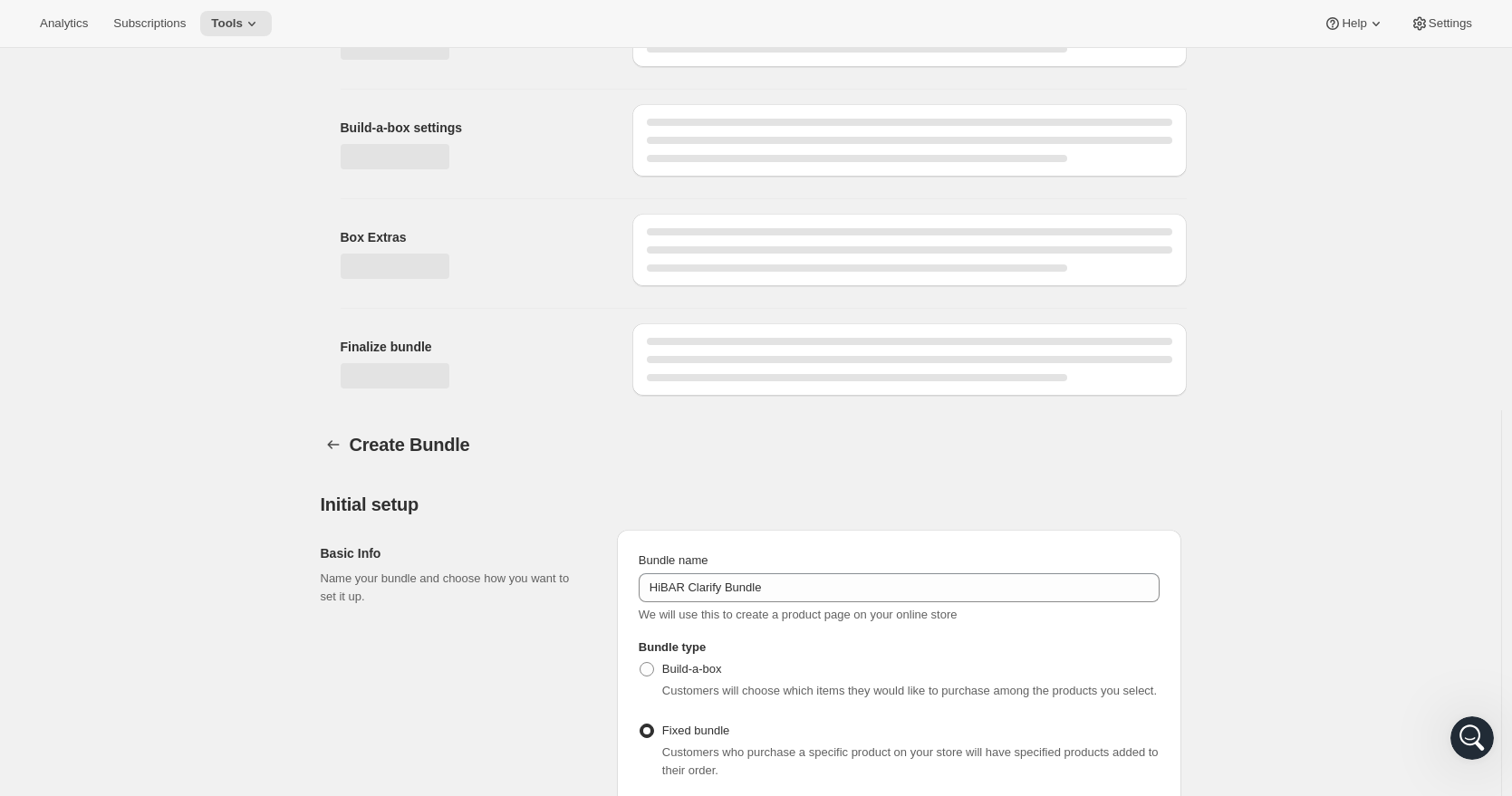
scroll to position [848, 0]
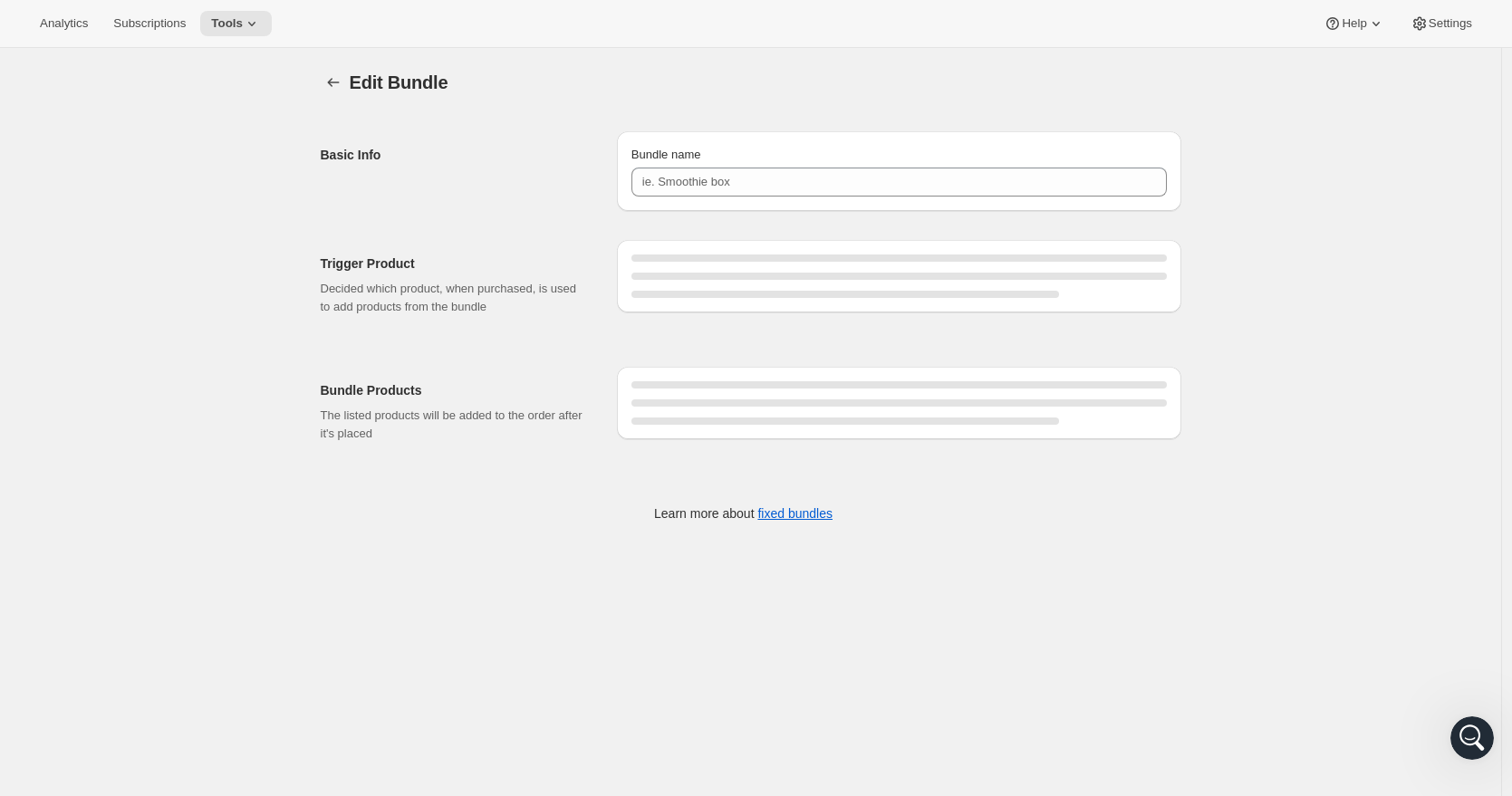
type input "HiBAR Clarify Bundle"
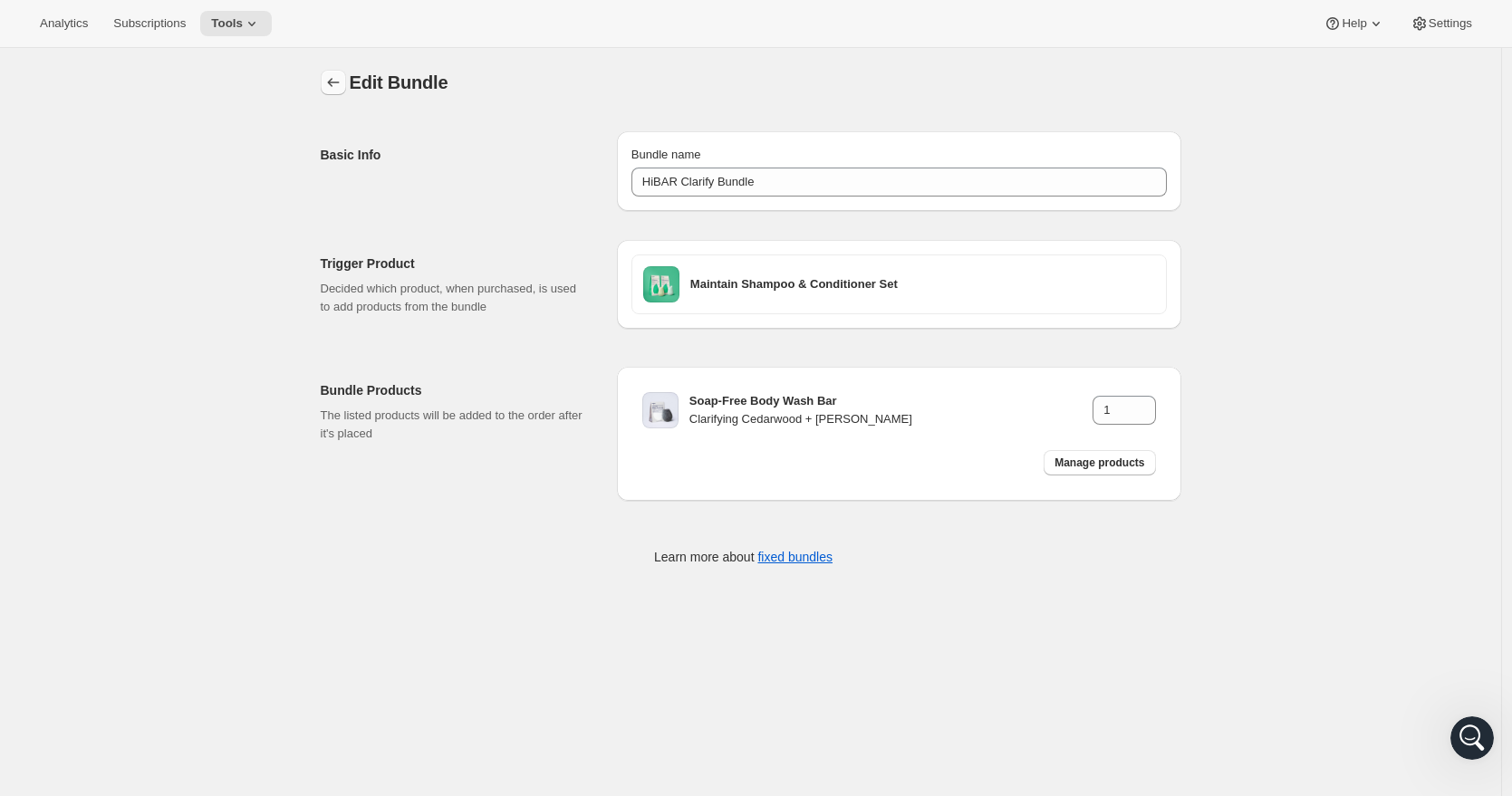
click at [337, 78] on icon "Bundles" at bounding box center [333, 83] width 18 height 18
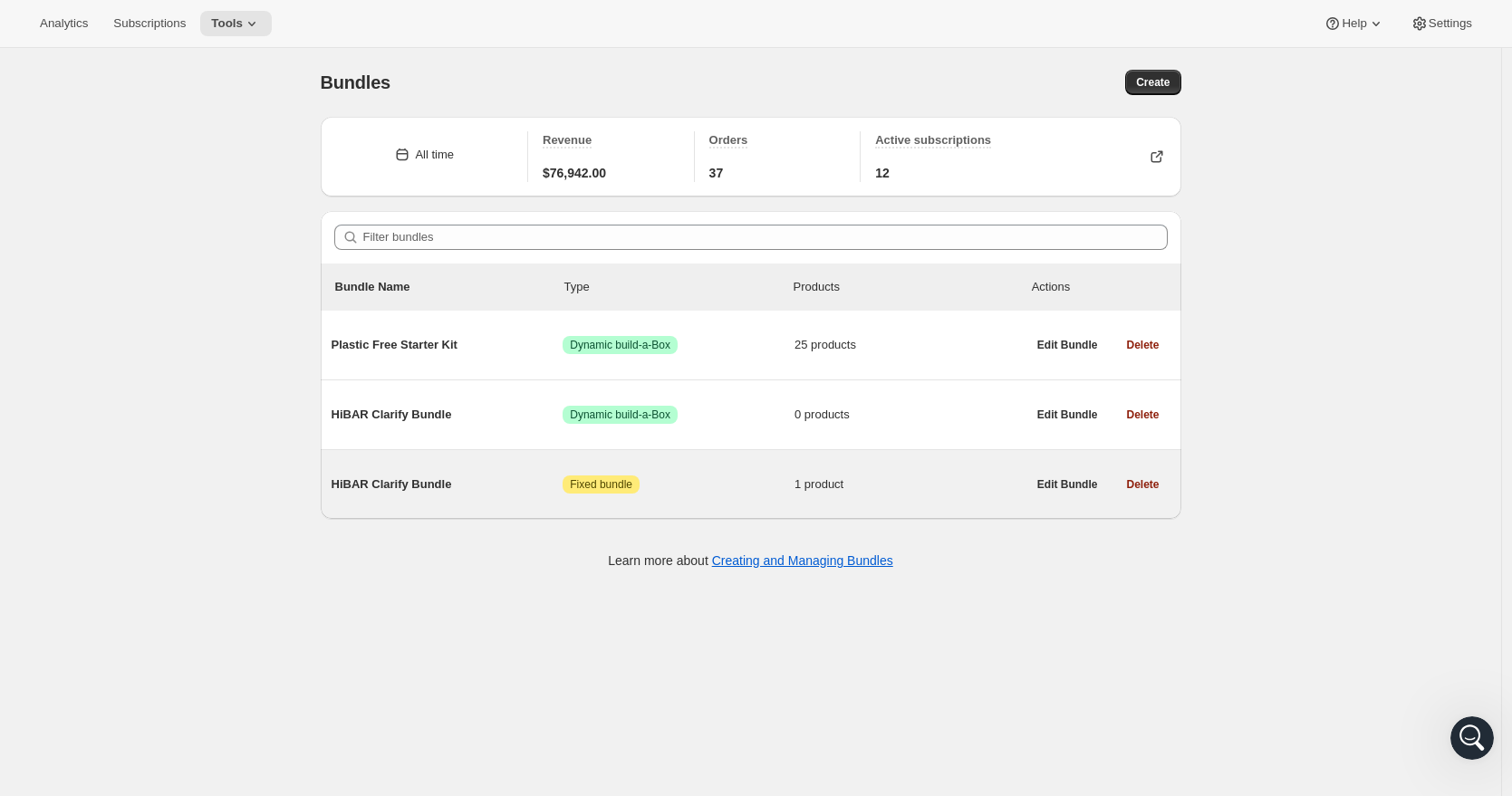
click at [451, 494] on span "HiBAR Clarify Bundle" at bounding box center [447, 485] width 232 height 18
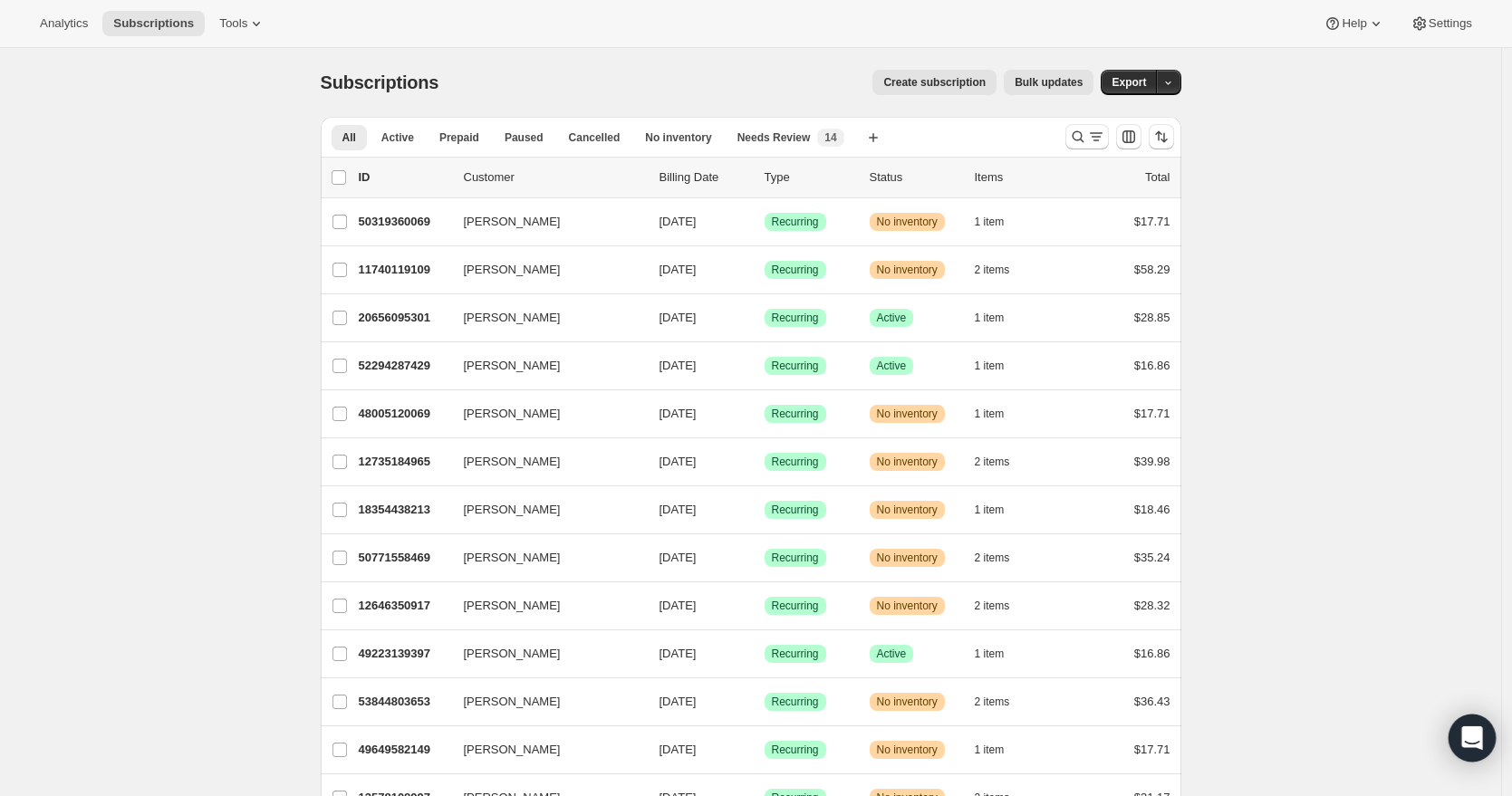
click at [1466, 735] on icon "Open Intercom Messenger" at bounding box center [1471, 739] width 21 height 24
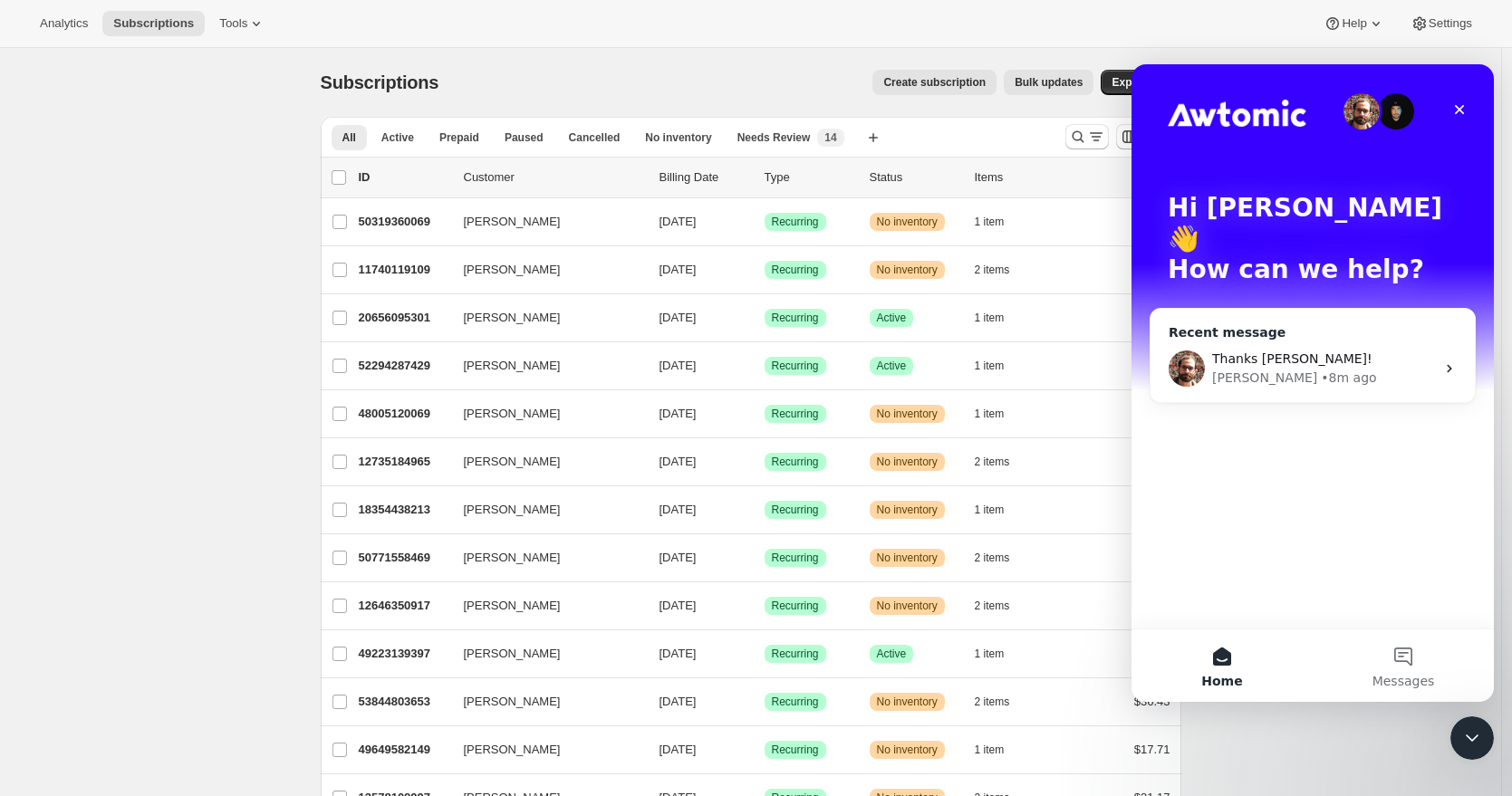
click at [1321, 368] on div "• 8m ago" at bounding box center [1348, 378] width 55 height 19
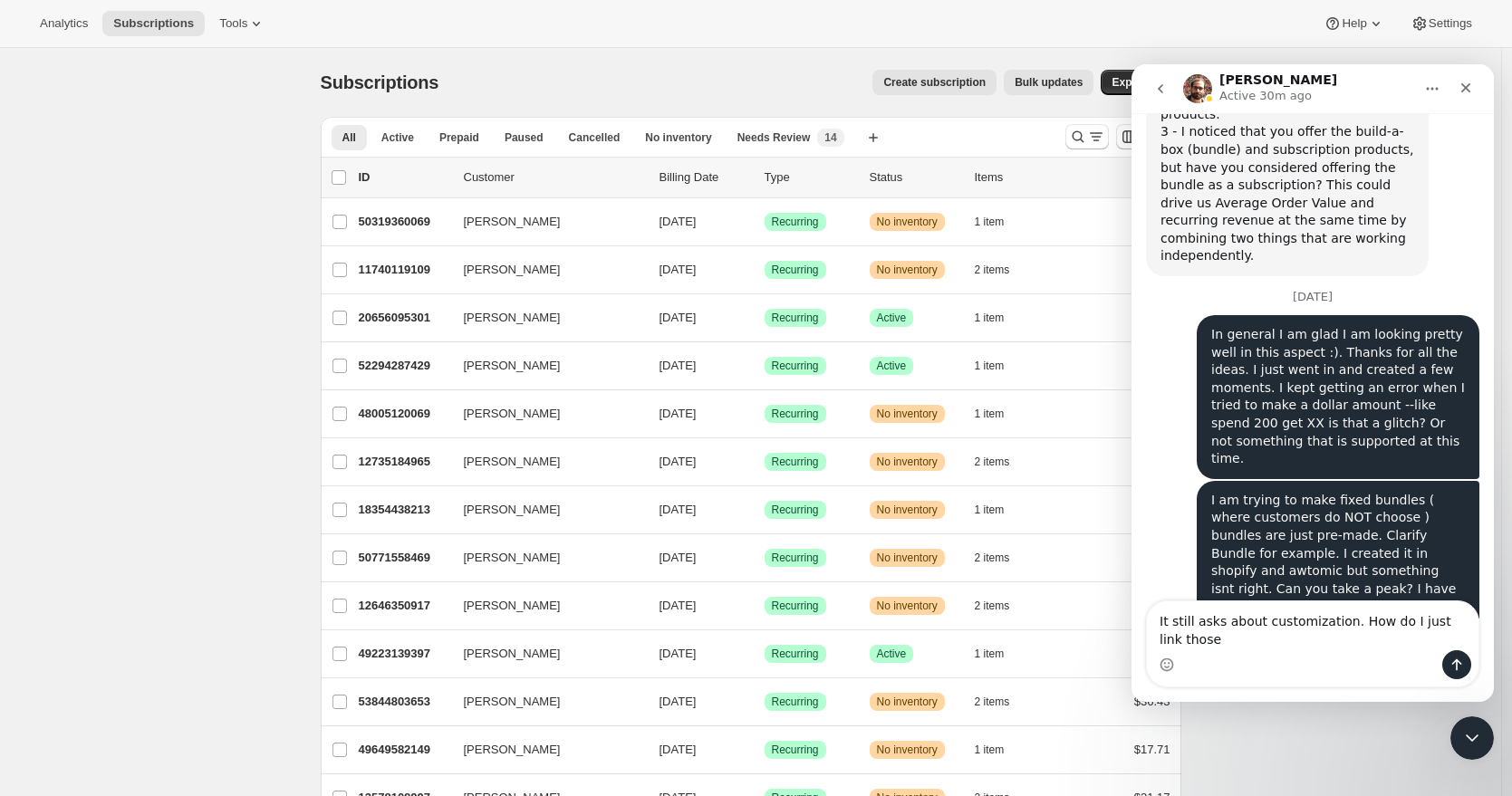
scroll to position [3402, 0]
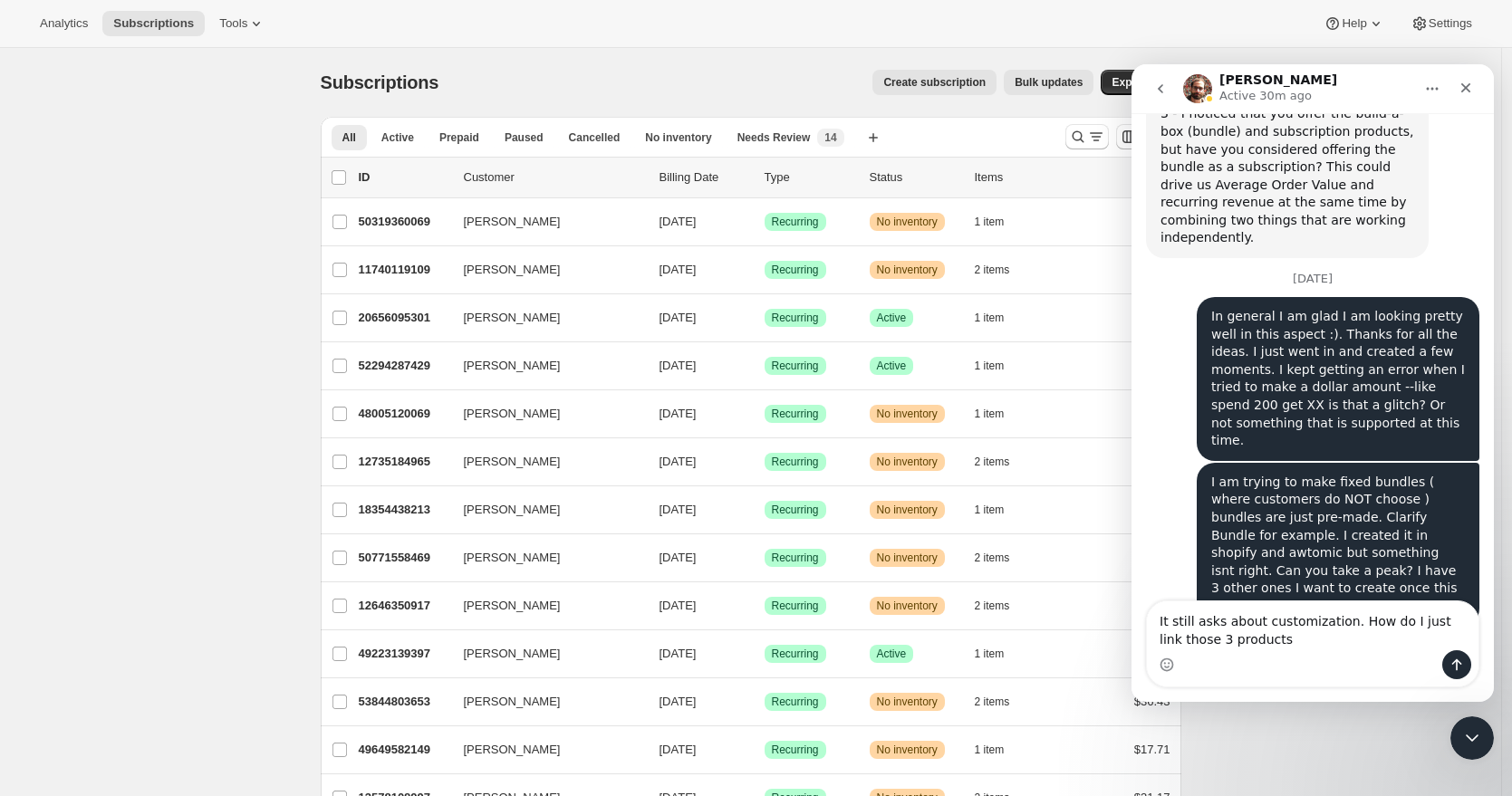
type textarea "It still asks about customization. How do I just link those 3 products"
click at [246, 25] on span "Tools" at bounding box center [233, 24] width 28 height 15
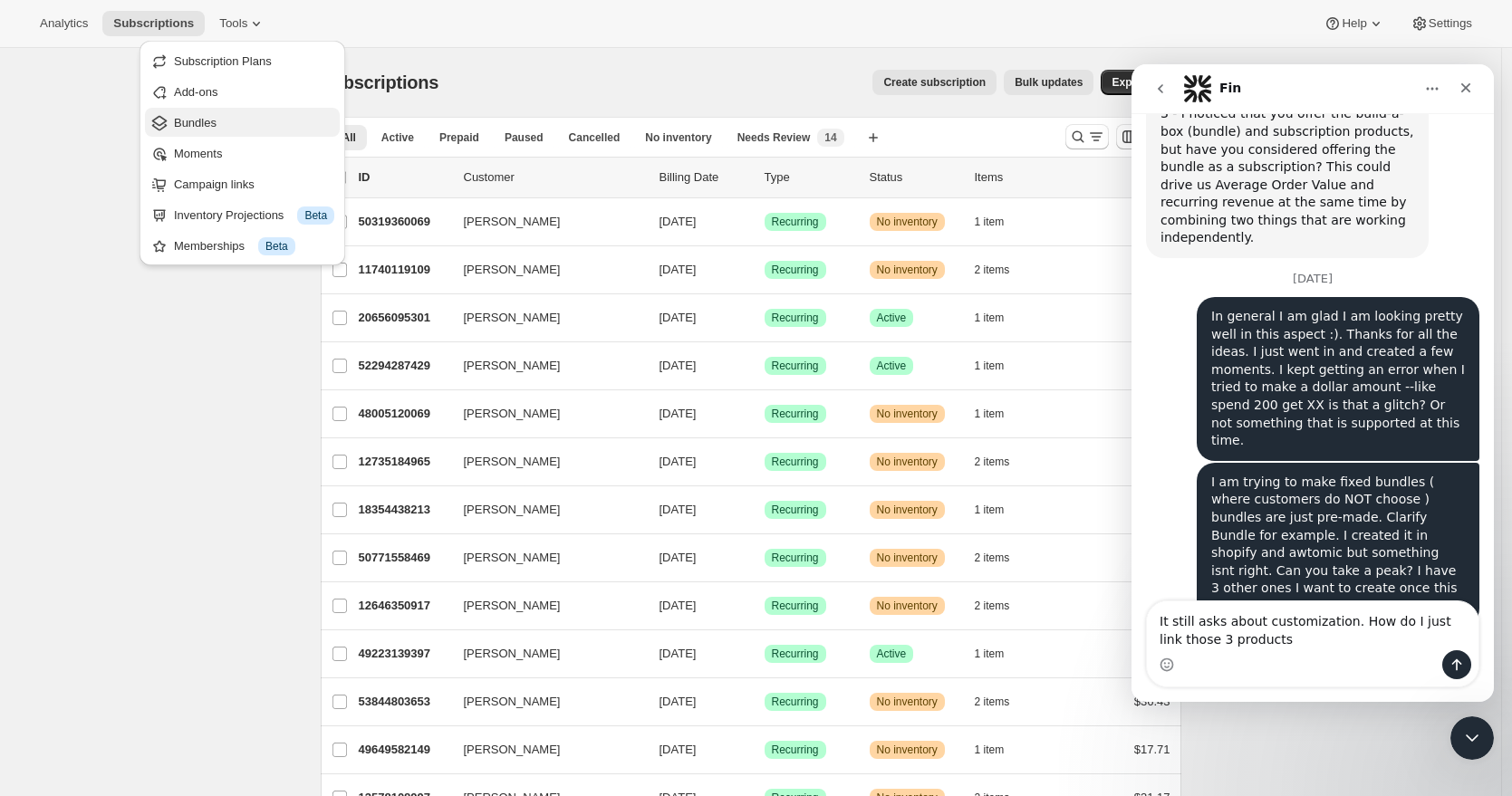
click at [241, 124] on span "Bundles" at bounding box center [254, 123] width 160 height 18
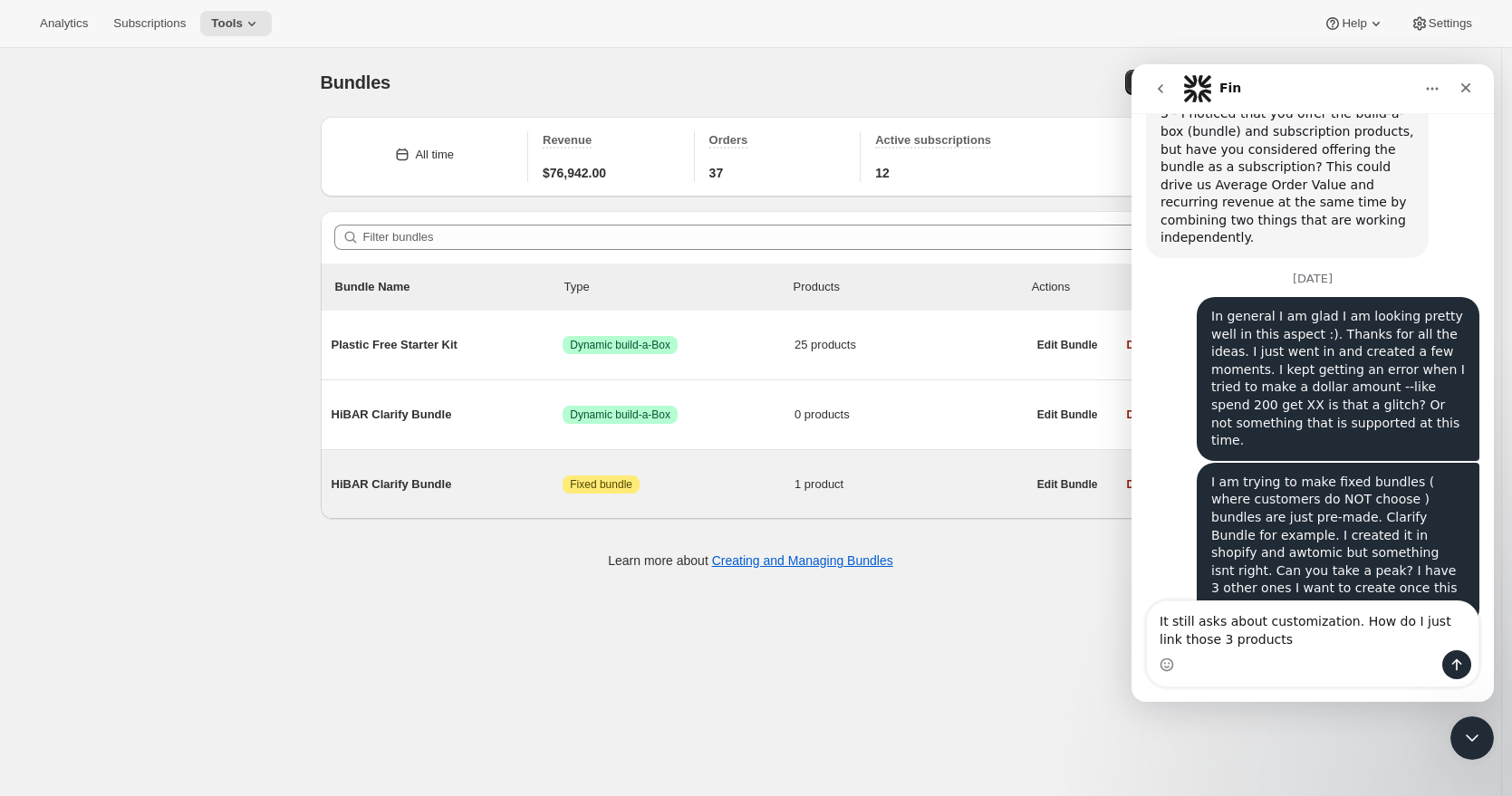
click at [427, 491] on span "HiBAR Clarify Bundle" at bounding box center [447, 485] width 232 height 18
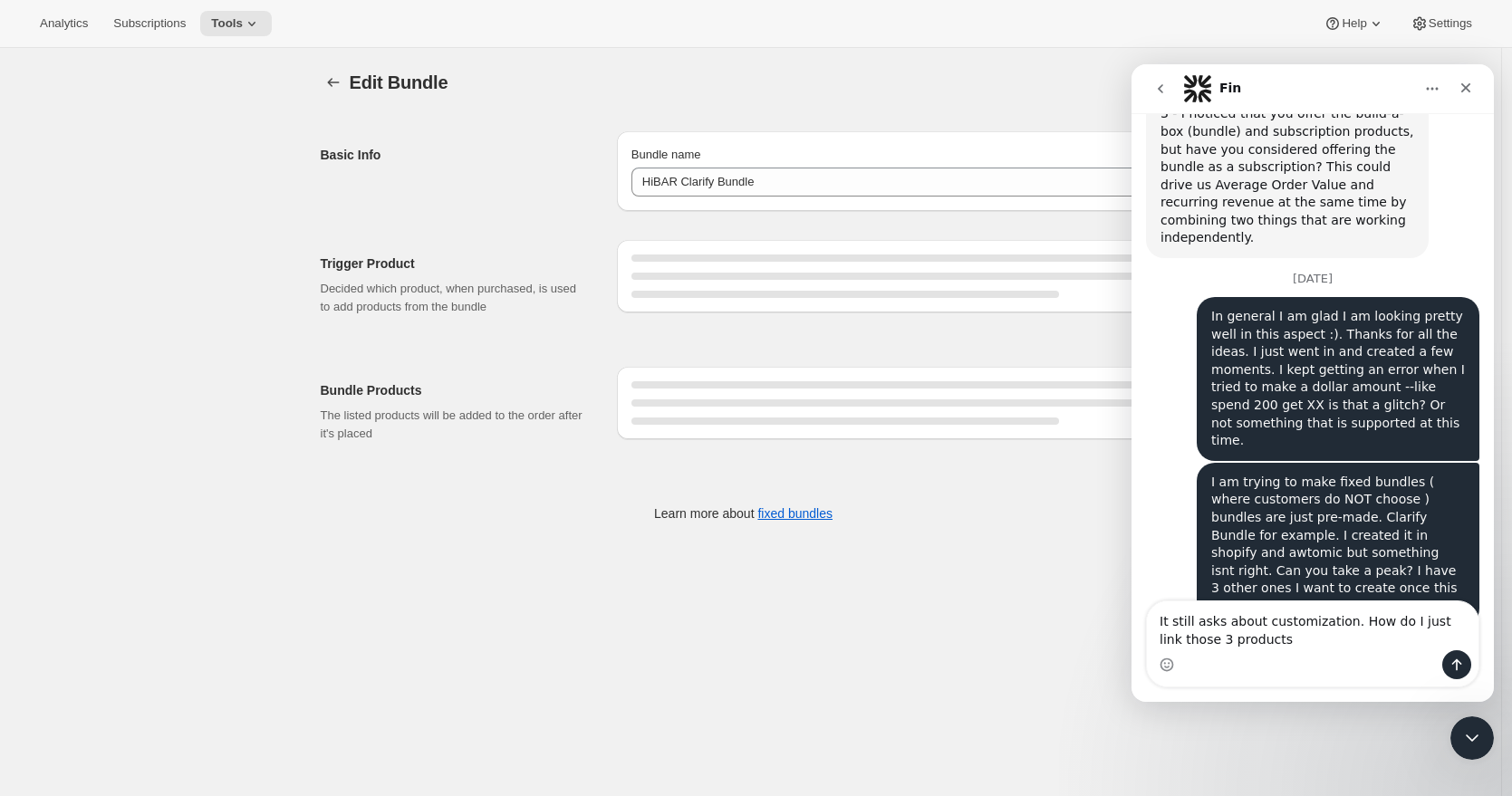
type input "HiBAR Clarify Bundle"
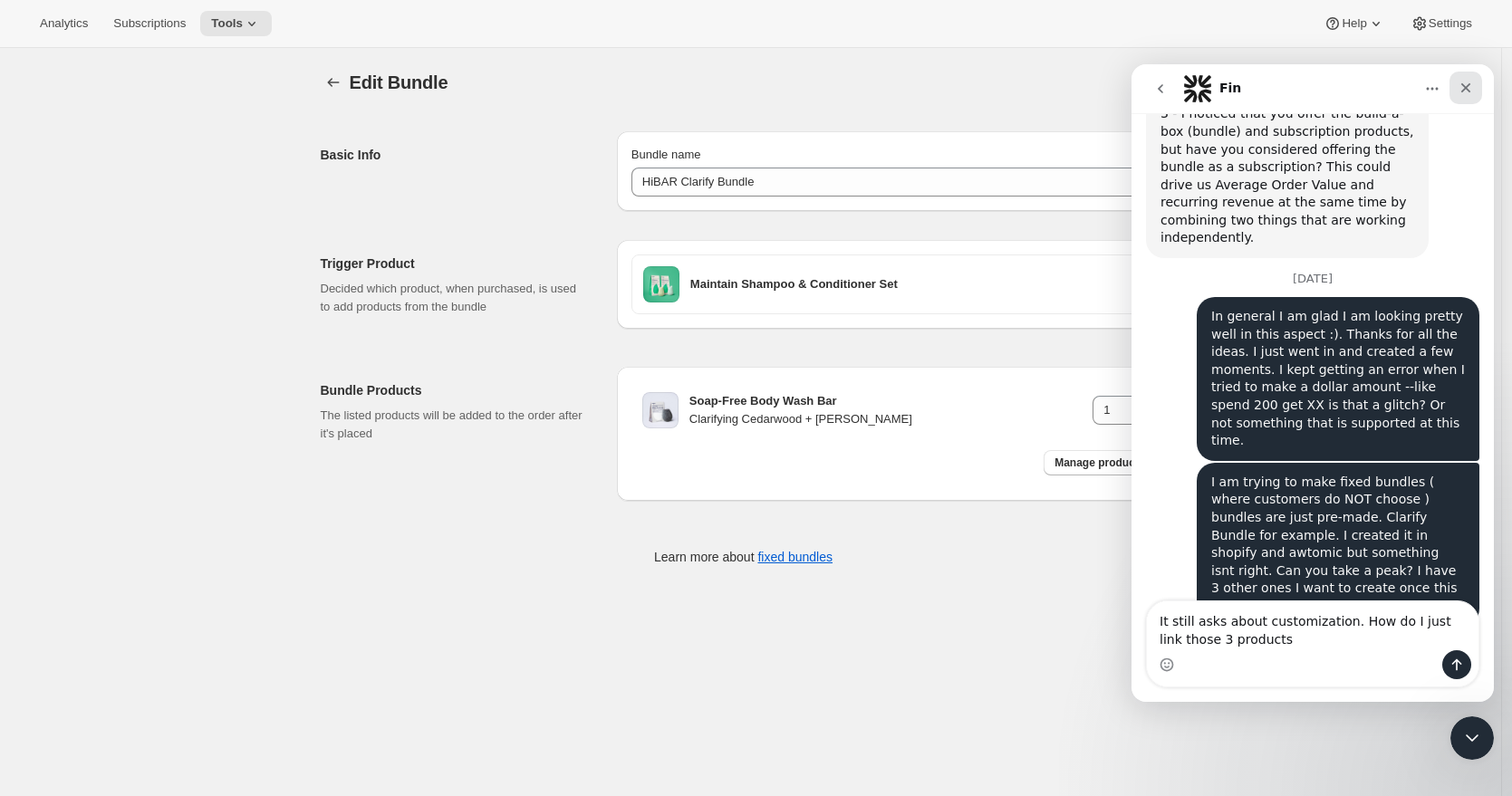
click at [1474, 86] on div "Close" at bounding box center [1466, 88] width 33 height 33
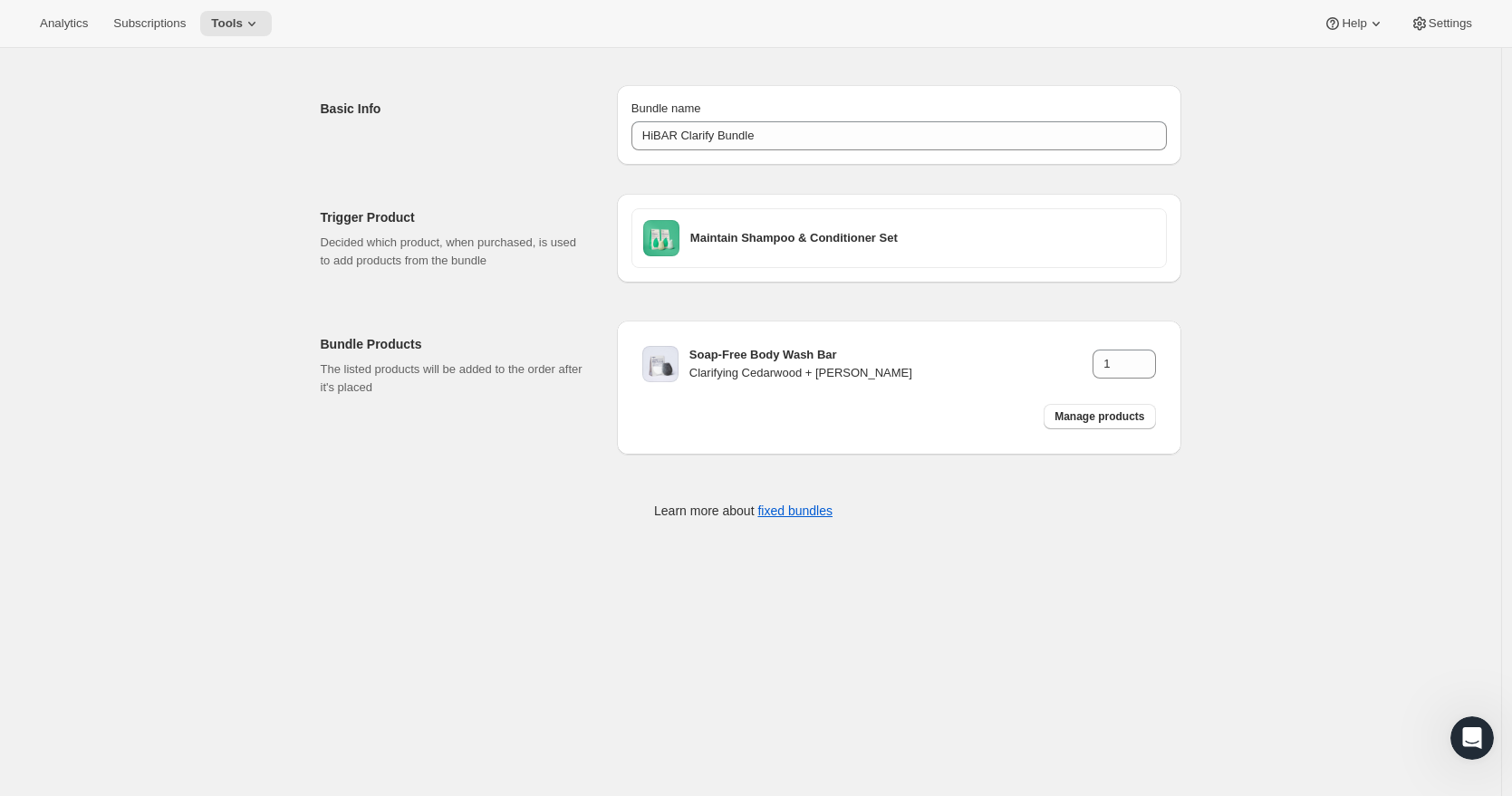
scroll to position [48, 0]
click at [811, 513] on link "fixed bundles" at bounding box center [794, 509] width 76 height 15
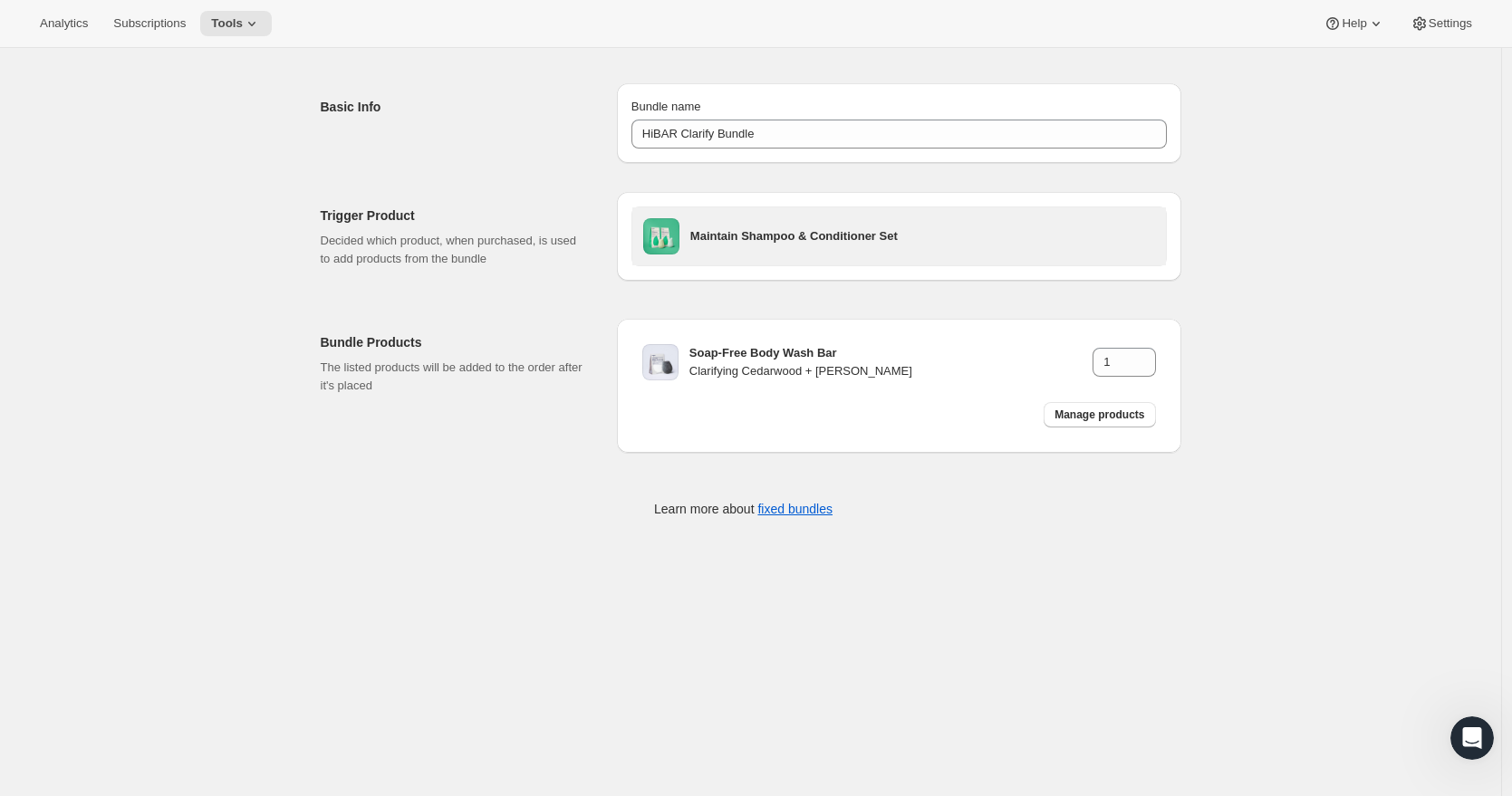
click at [748, 234] on h3 "Maintain Shampoo & Conditioner Set" at bounding box center [922, 237] width 465 height 18
click at [827, 237] on h3 "Maintain Shampoo & Conditioner Set" at bounding box center [922, 237] width 465 height 18
click at [769, 247] on div "Maintain Shampoo & Conditioner Set" at bounding box center [922, 237] width 465 height 36
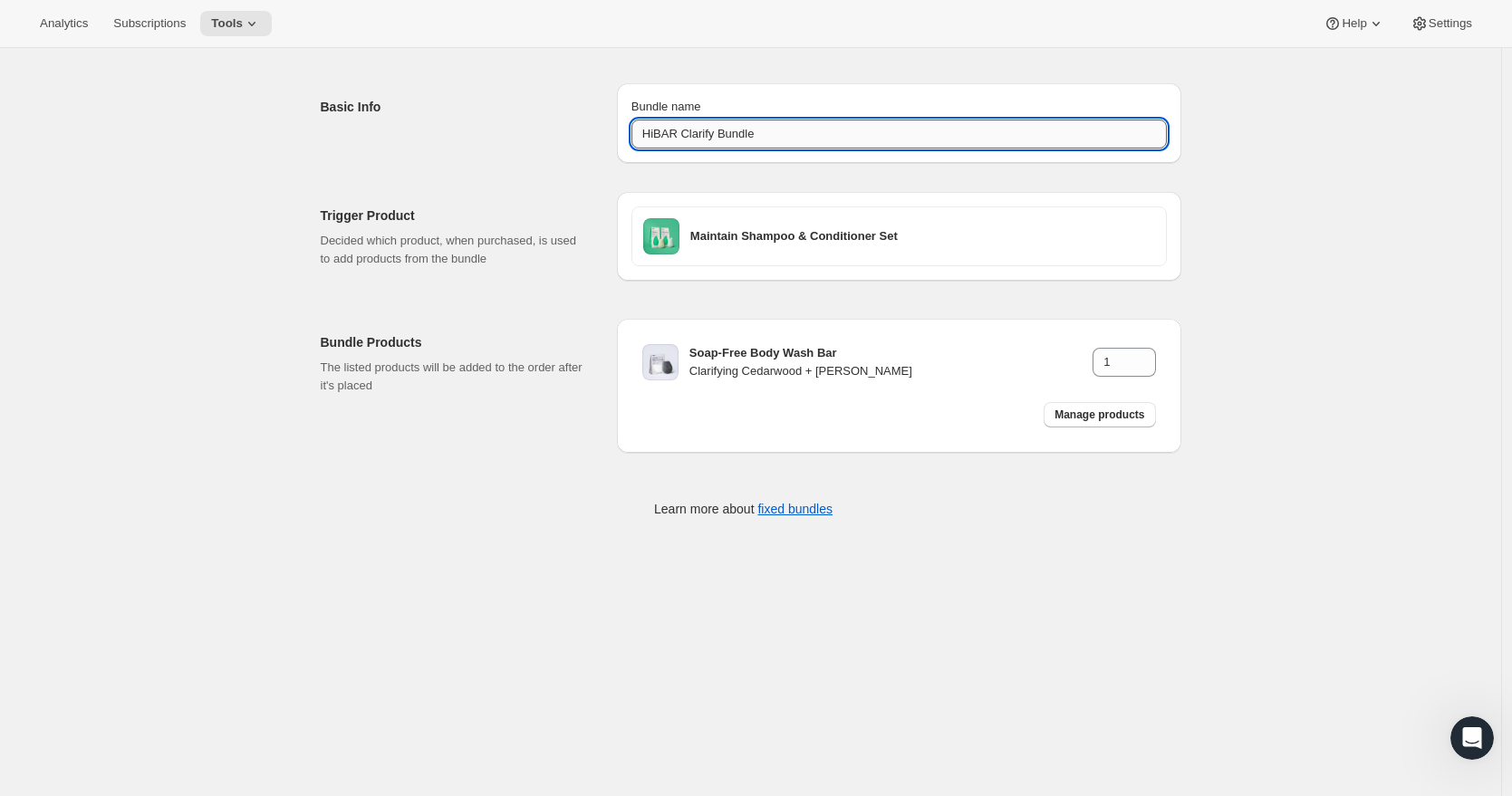
click at [781, 138] on input "HiBAR Clarify Bundle" at bounding box center [899, 134] width 536 height 29
click at [1444, 22] on span "Settings" at bounding box center [1450, 24] width 44 height 15
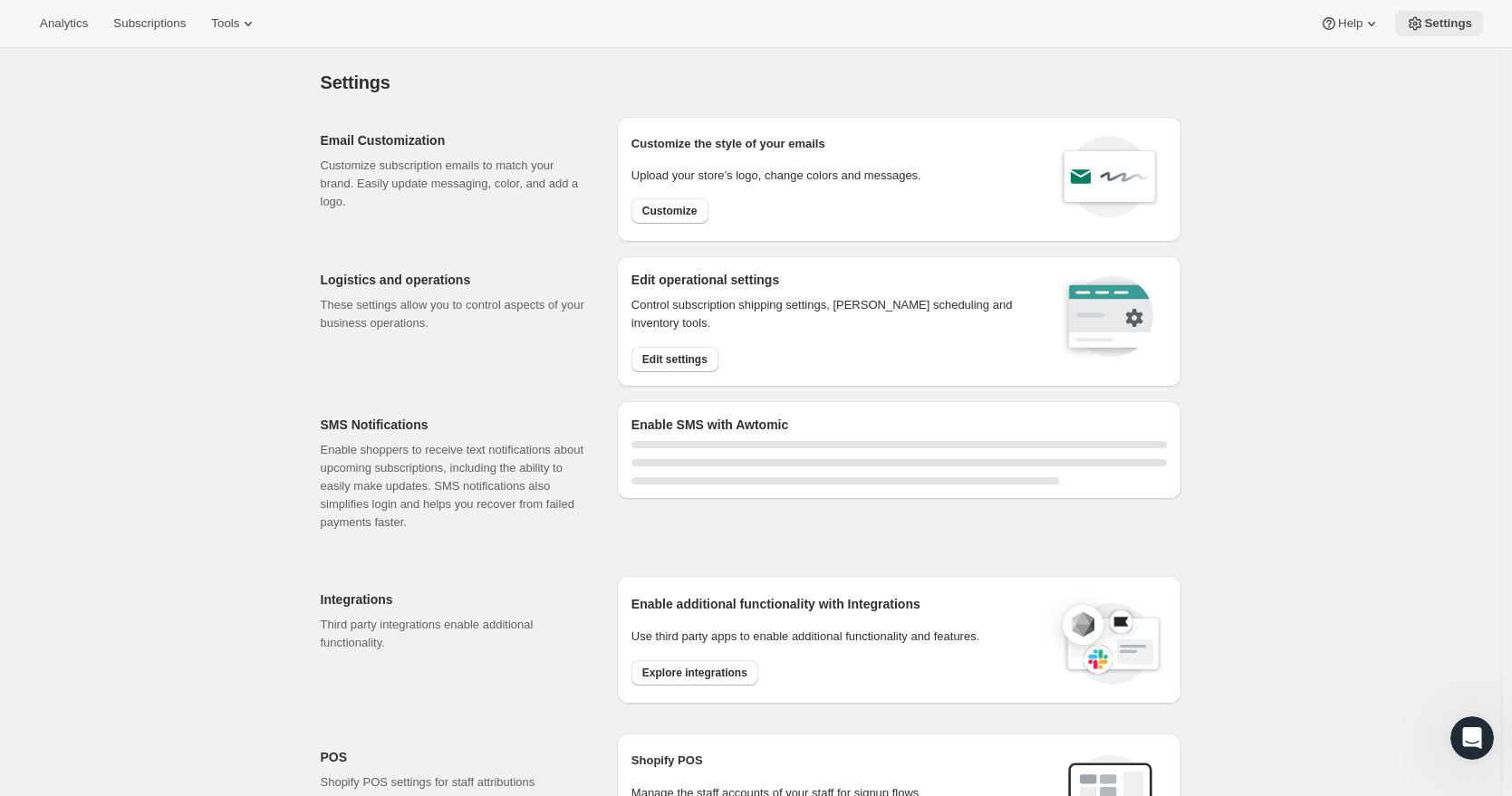
select select "22:00"
select select "09:00"
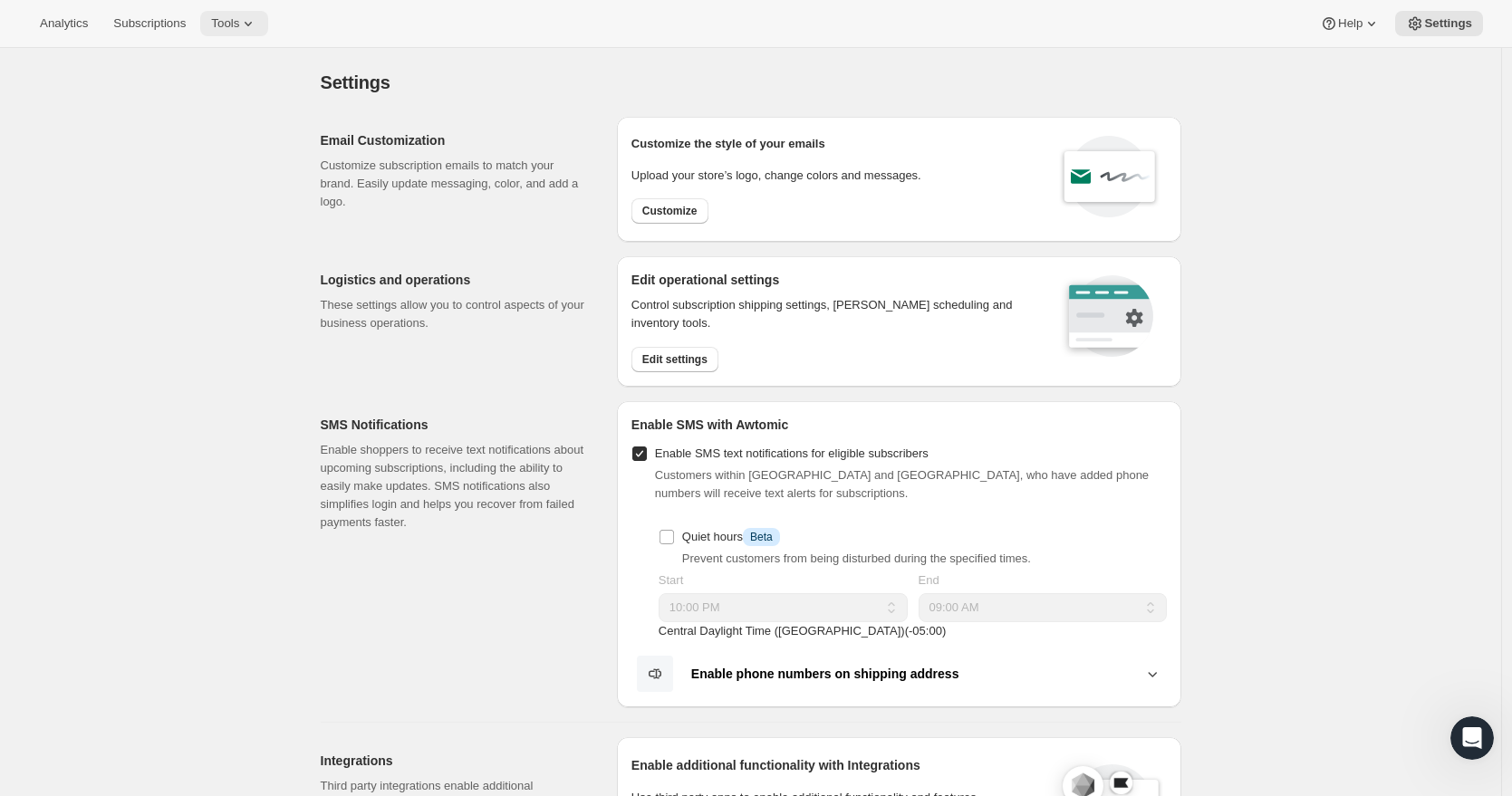
click at [239, 25] on span "Tools" at bounding box center [225, 24] width 28 height 15
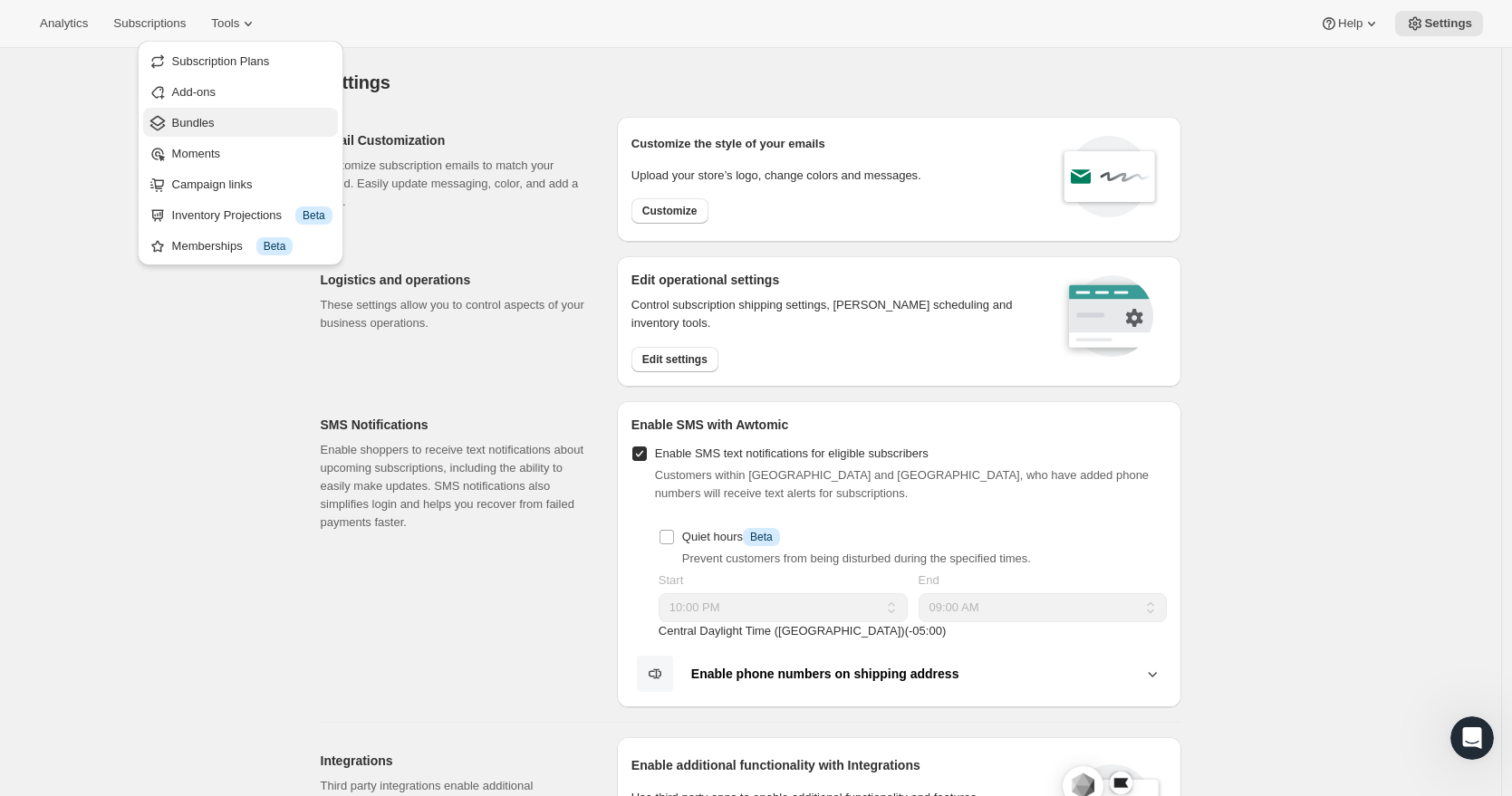
click at [220, 127] on span "Bundles" at bounding box center [252, 123] width 160 height 18
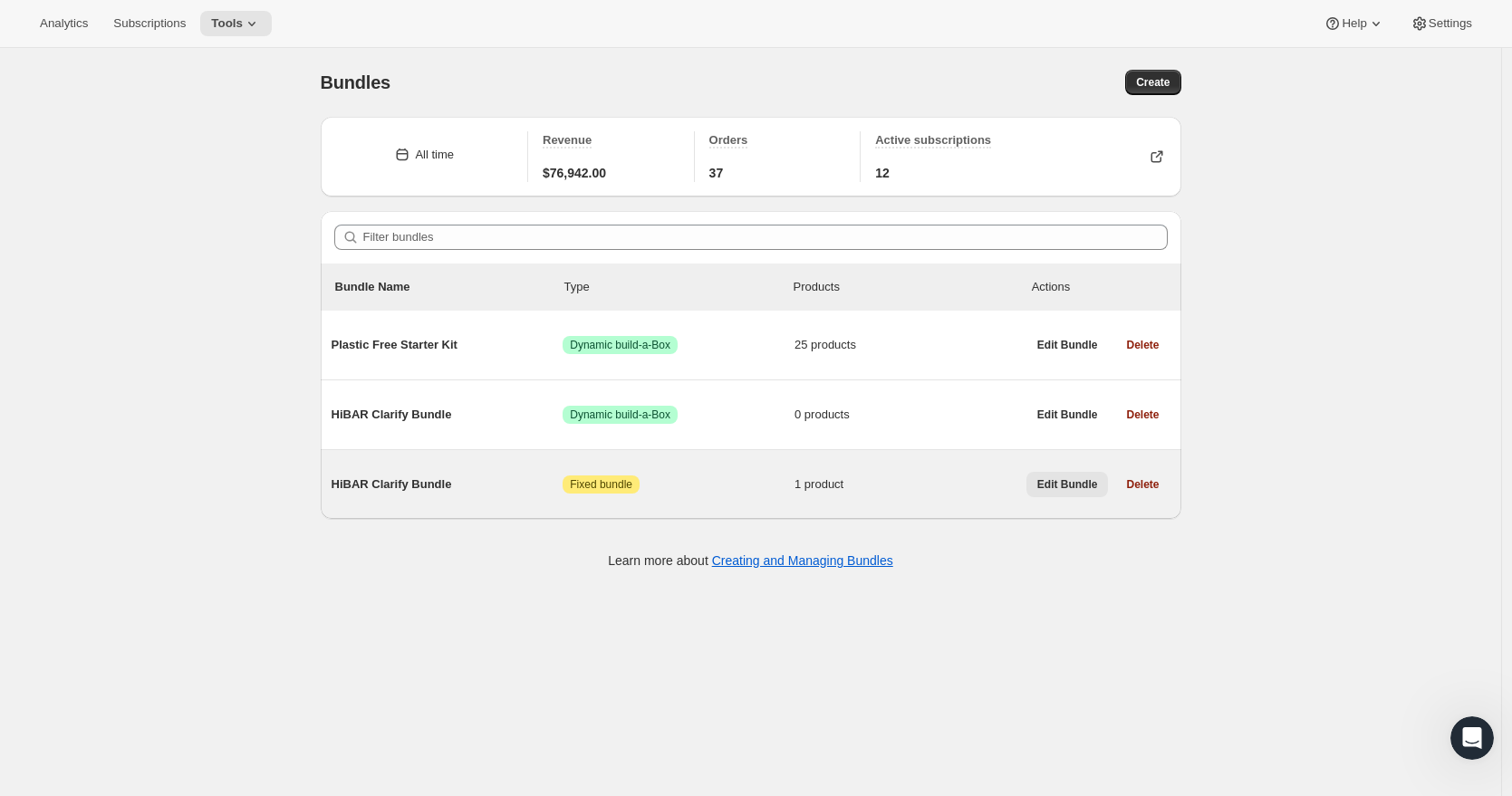
click at [1074, 481] on span "Edit Bundle" at bounding box center [1067, 485] width 61 height 15
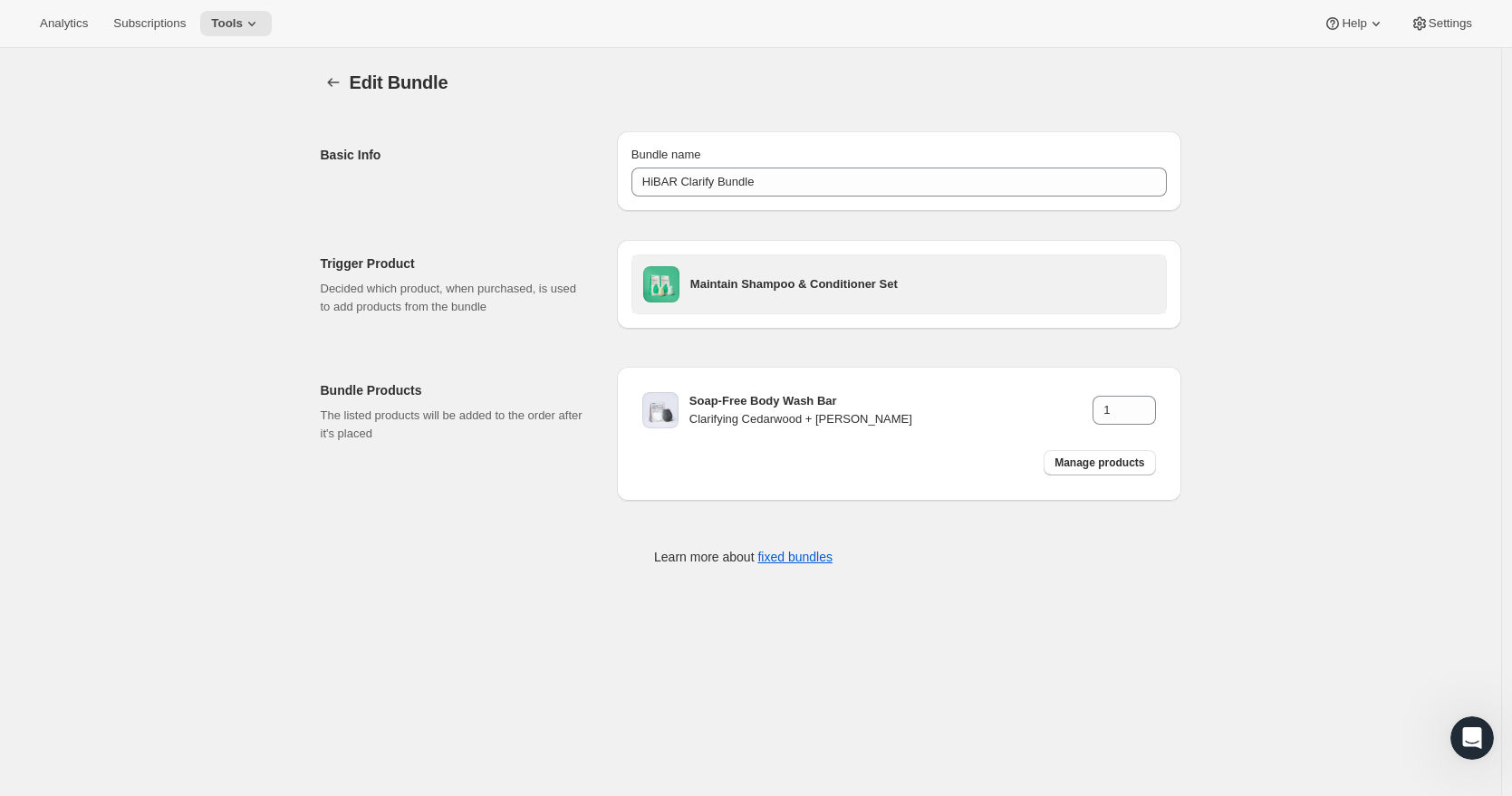
click at [821, 277] on h3 "Maintain Shampoo & Conditioner Set" at bounding box center [922, 285] width 465 height 18
click at [761, 282] on h3 "Maintain Shampoo & Conditioner Set" at bounding box center [922, 285] width 465 height 18
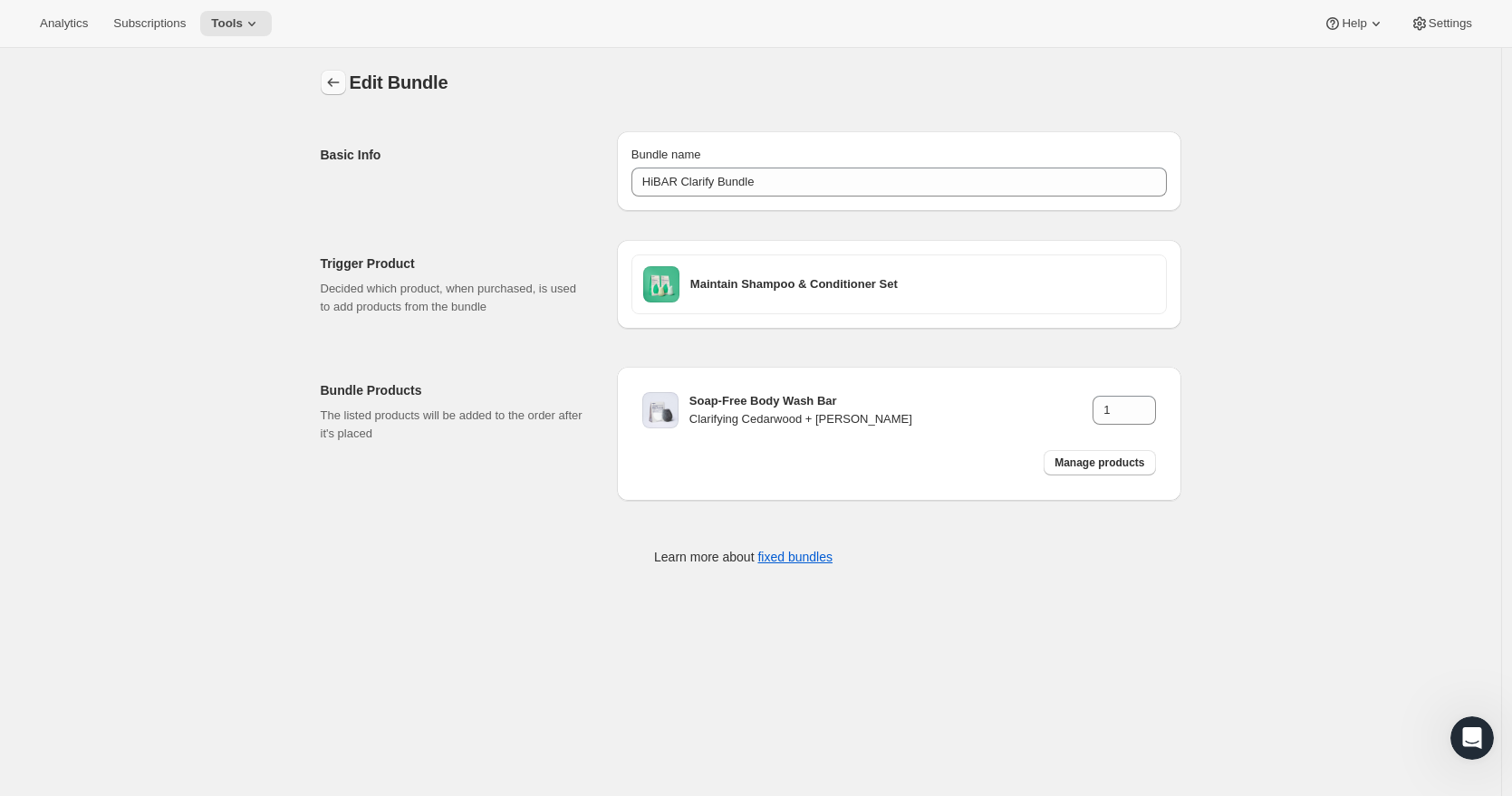
click at [342, 81] on icon "Bundles" at bounding box center [333, 83] width 18 height 18
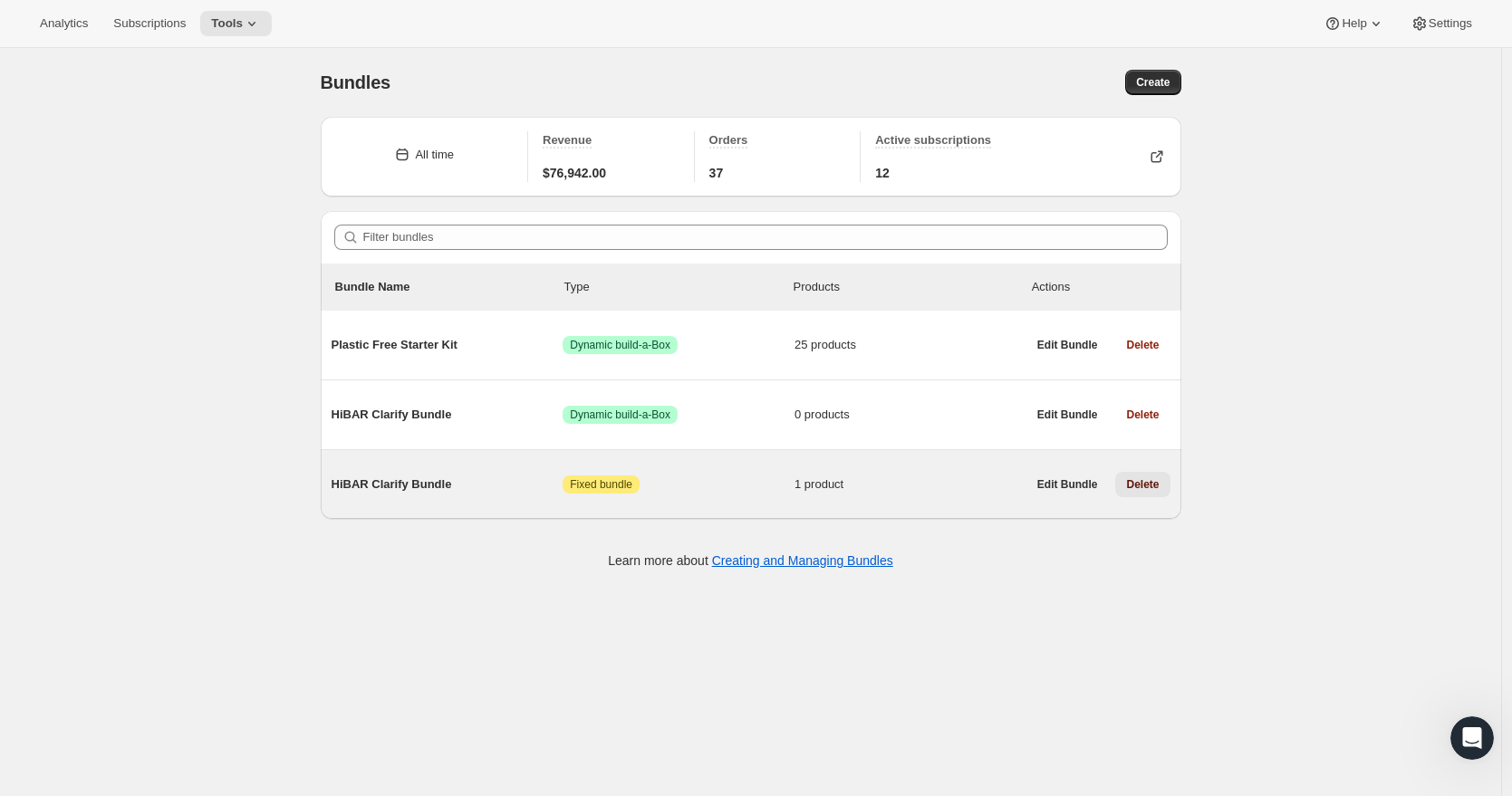
click at [1150, 485] on span "Delete" at bounding box center [1143, 485] width 33 height 15
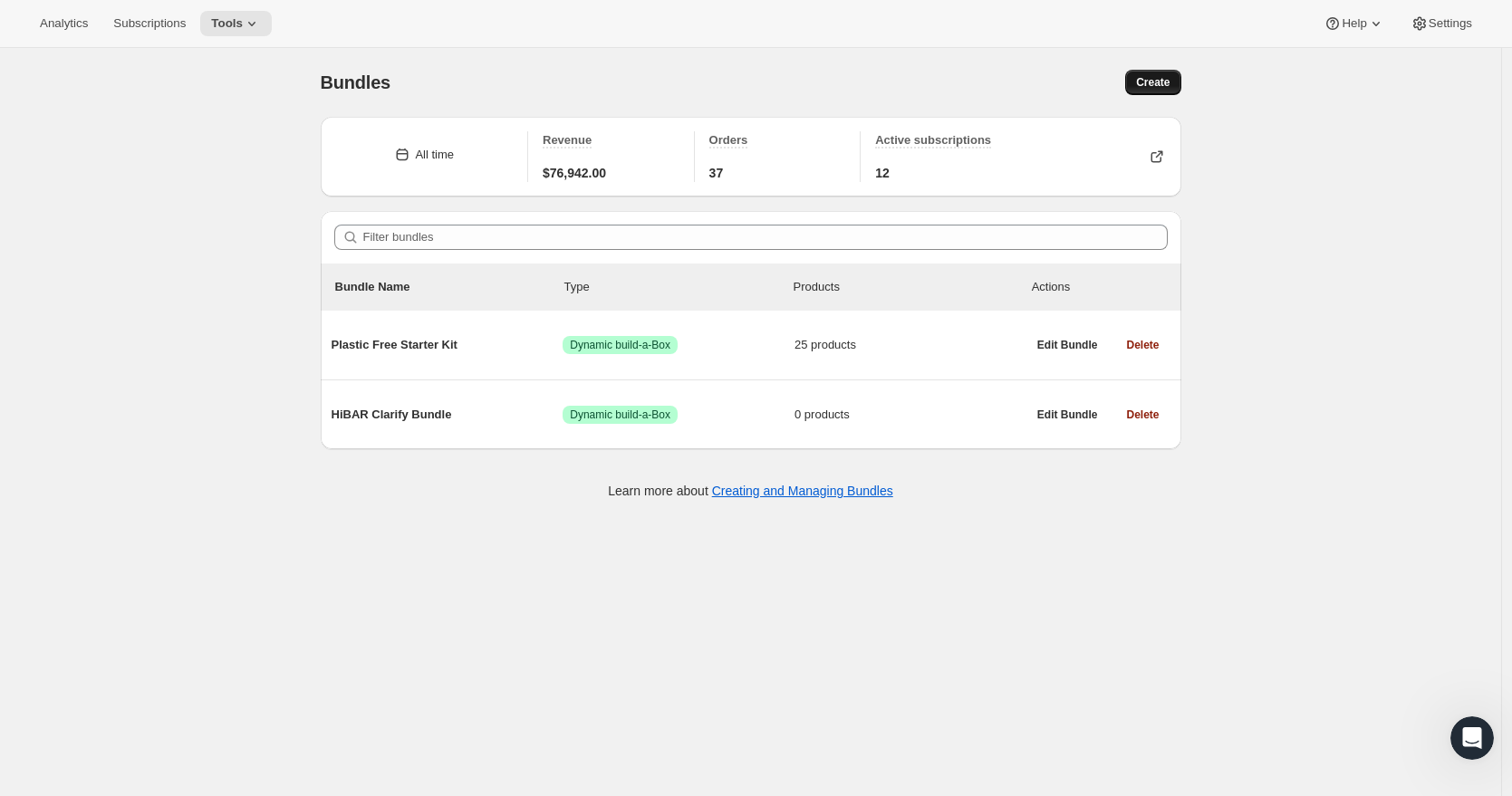
click at [1154, 85] on span "Create" at bounding box center [1153, 83] width 34 height 15
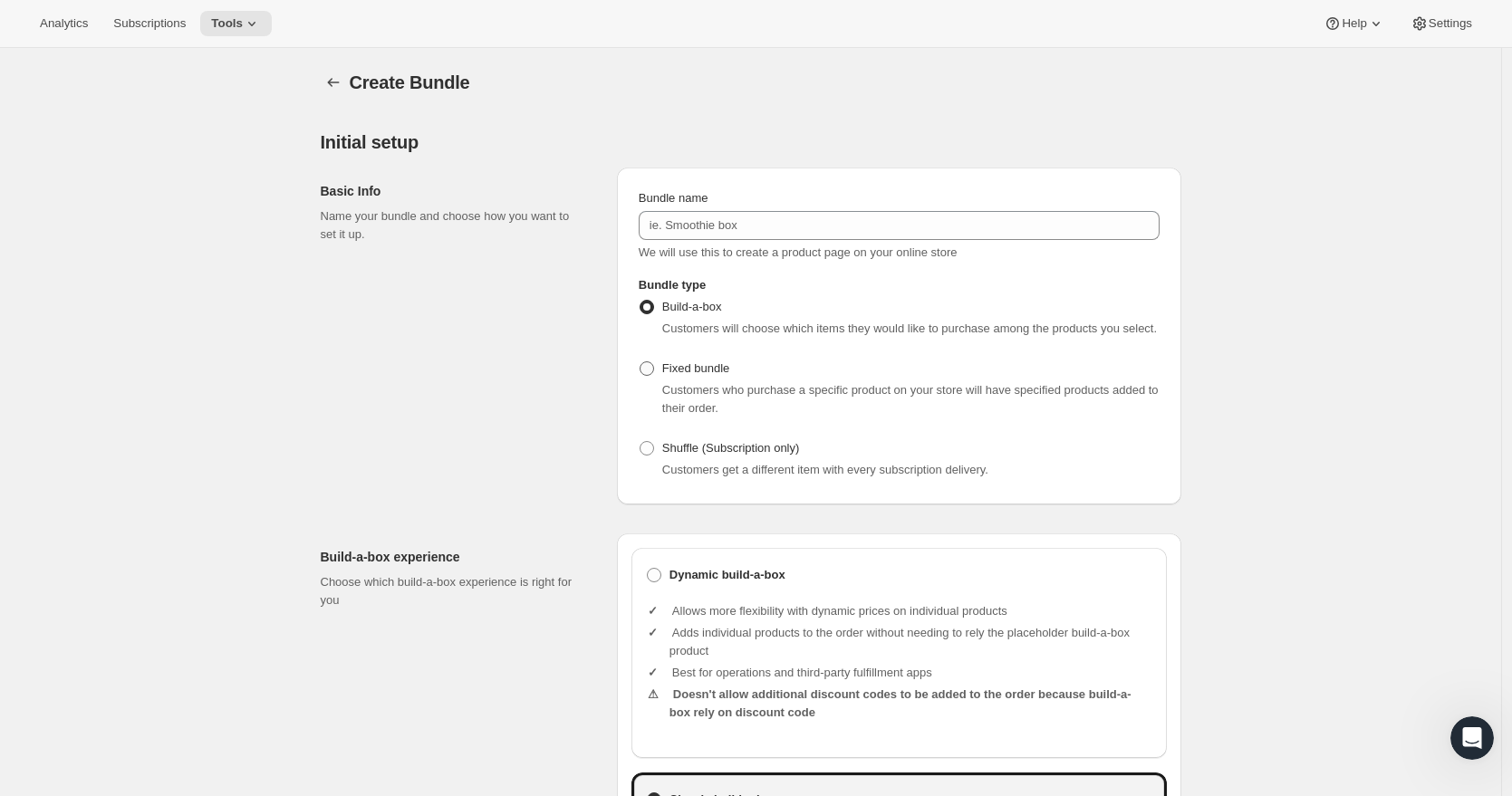
click at [654, 376] on span at bounding box center [647, 368] width 15 height 15
click at [640, 362] on input "Fixed bundle" at bounding box center [640, 361] width 1 height 1
radio input "true"
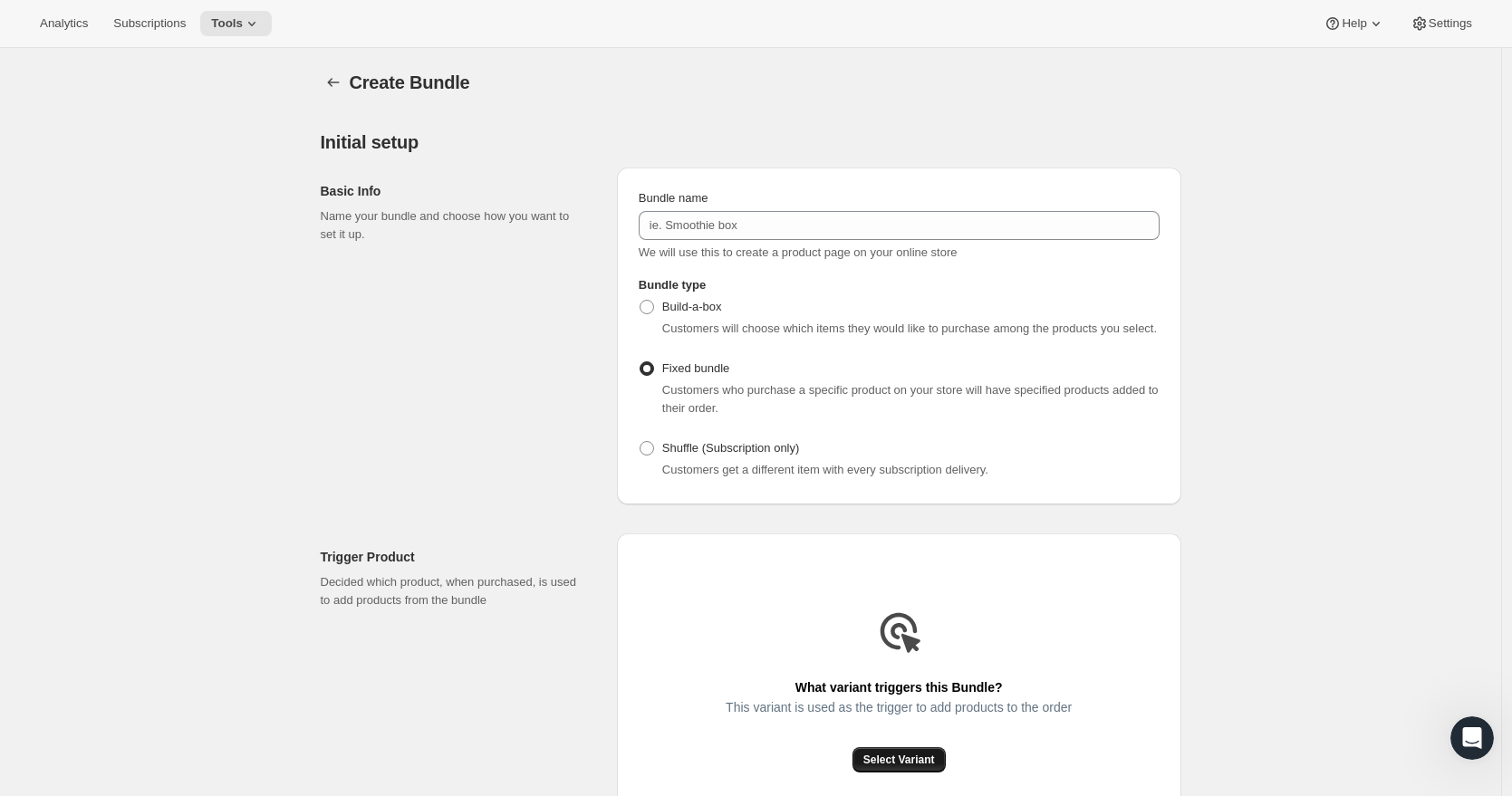
click at [902, 767] on span "Select Variant" at bounding box center [899, 760] width 72 height 15
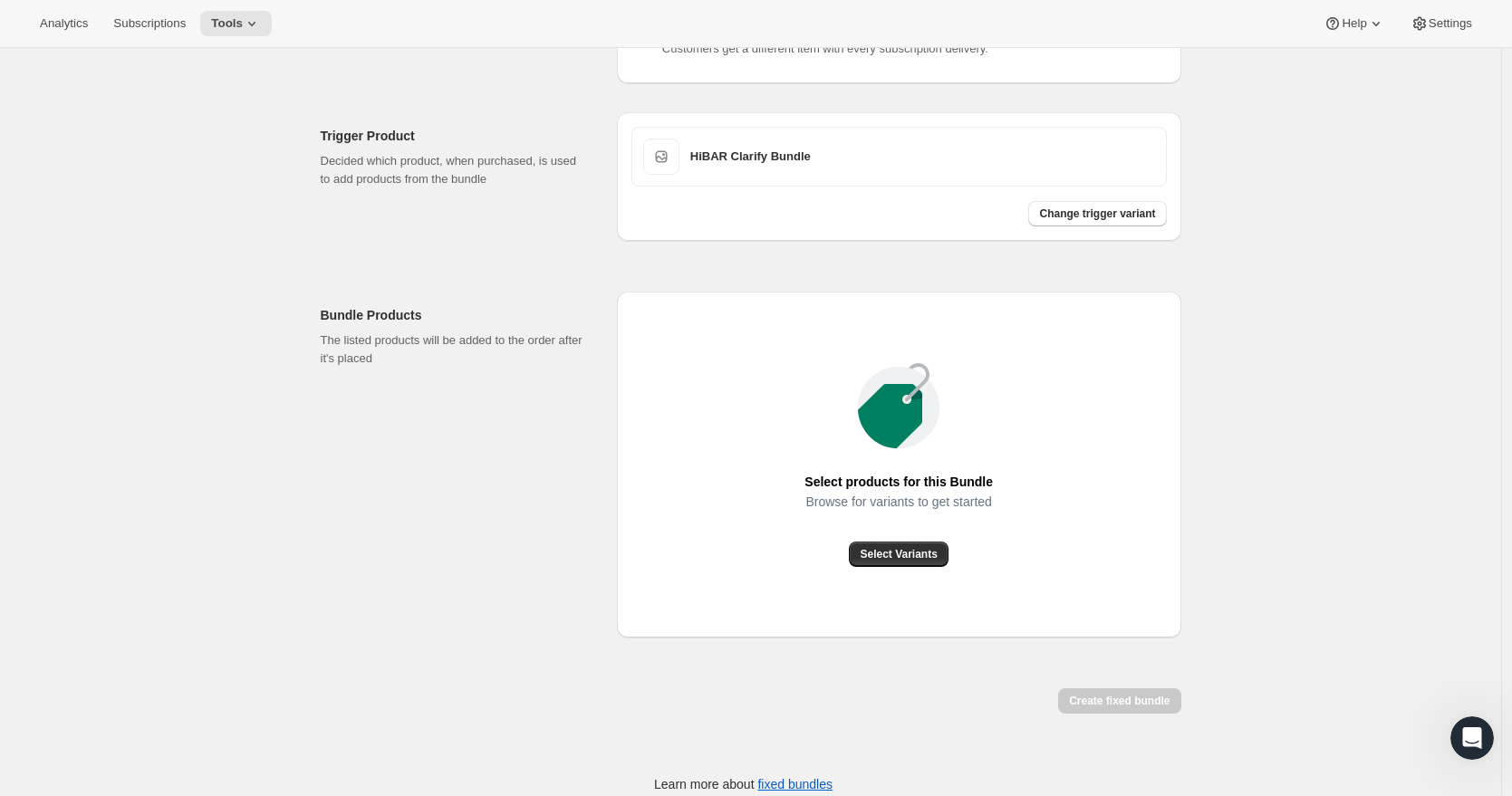
scroll to position [422, 0]
click at [907, 560] on span "Select Variants" at bounding box center [898, 553] width 77 height 15
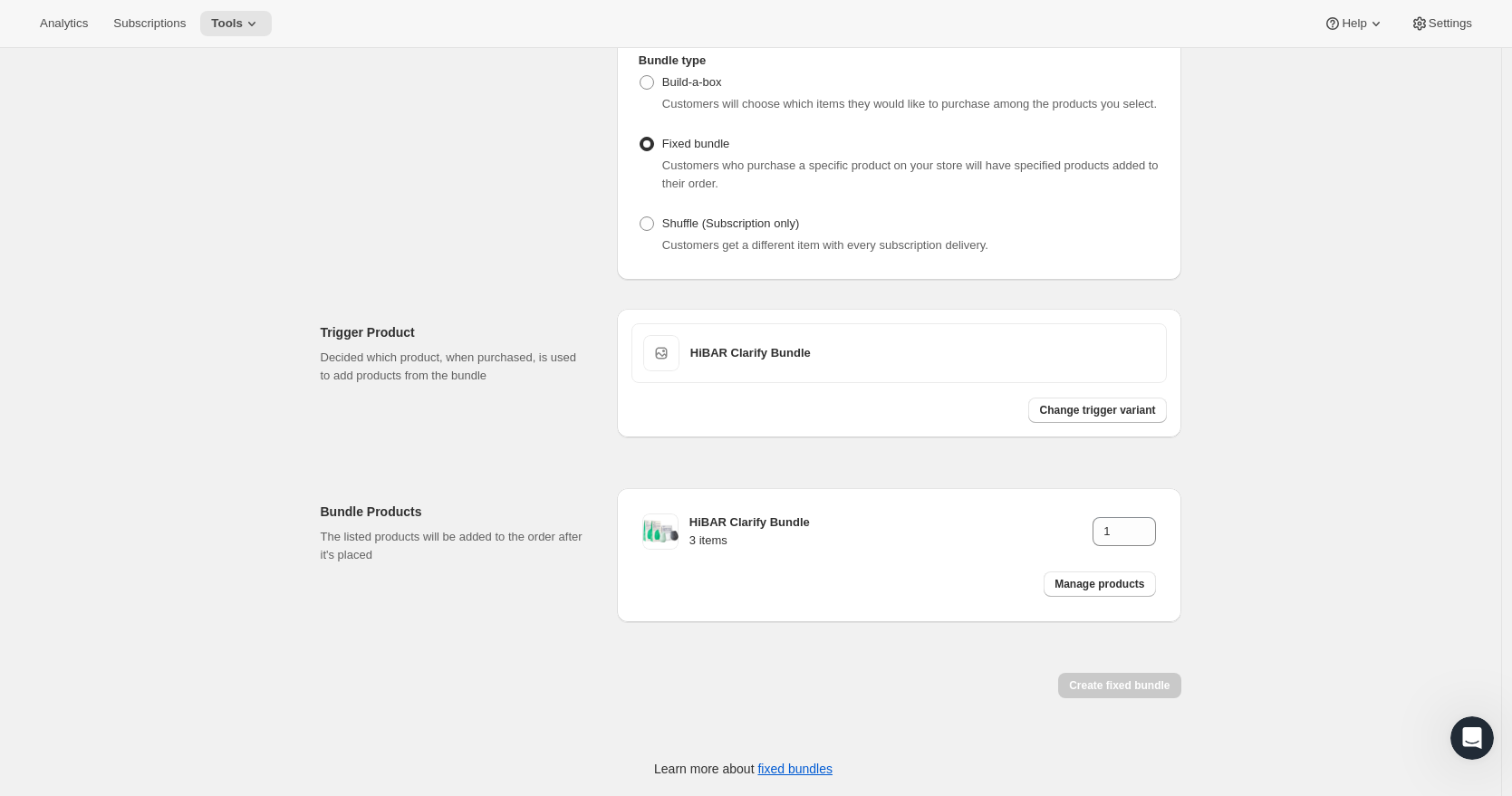
scroll to position [243, 0]
click at [1198, 540] on div "Create Bundle. This page is ready Create Bundle Initial setup Basic Info Name y…" at bounding box center [751, 309] width 904 height 972
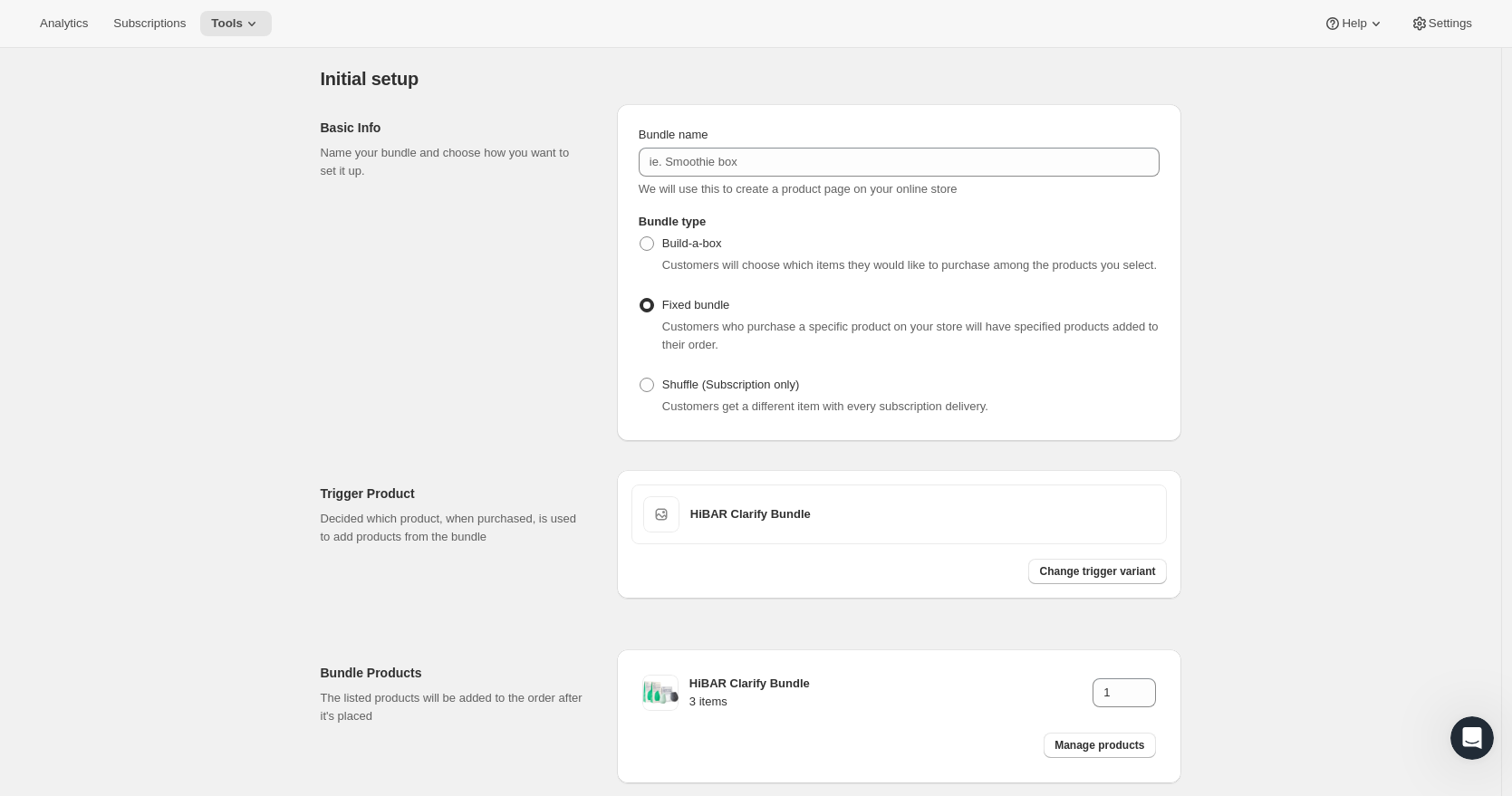
scroll to position [0, 0]
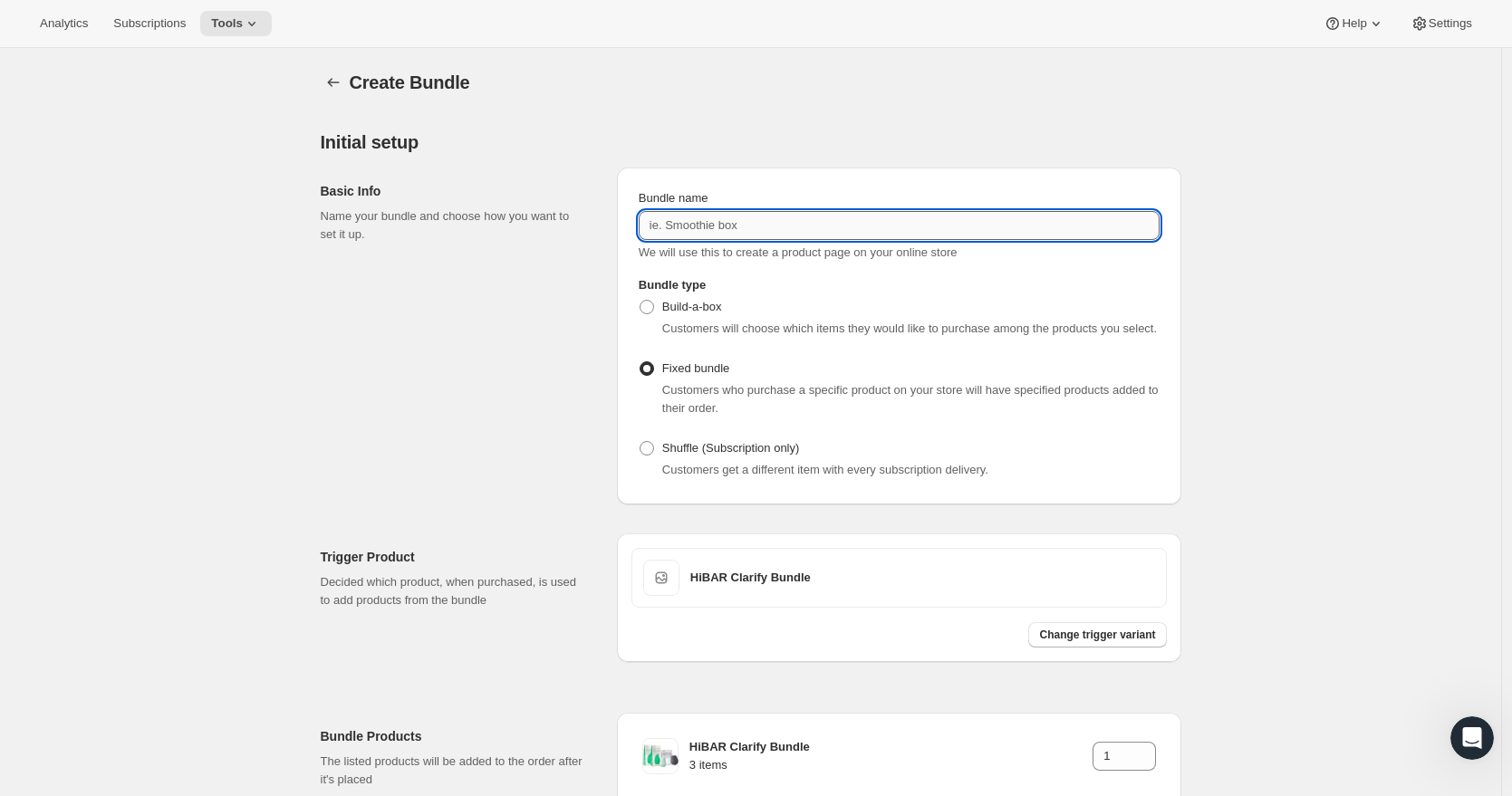
click at [701, 232] on input "Bundle name" at bounding box center [899, 226] width 521 height 29
type input "HiBAR Clarify Bundle"
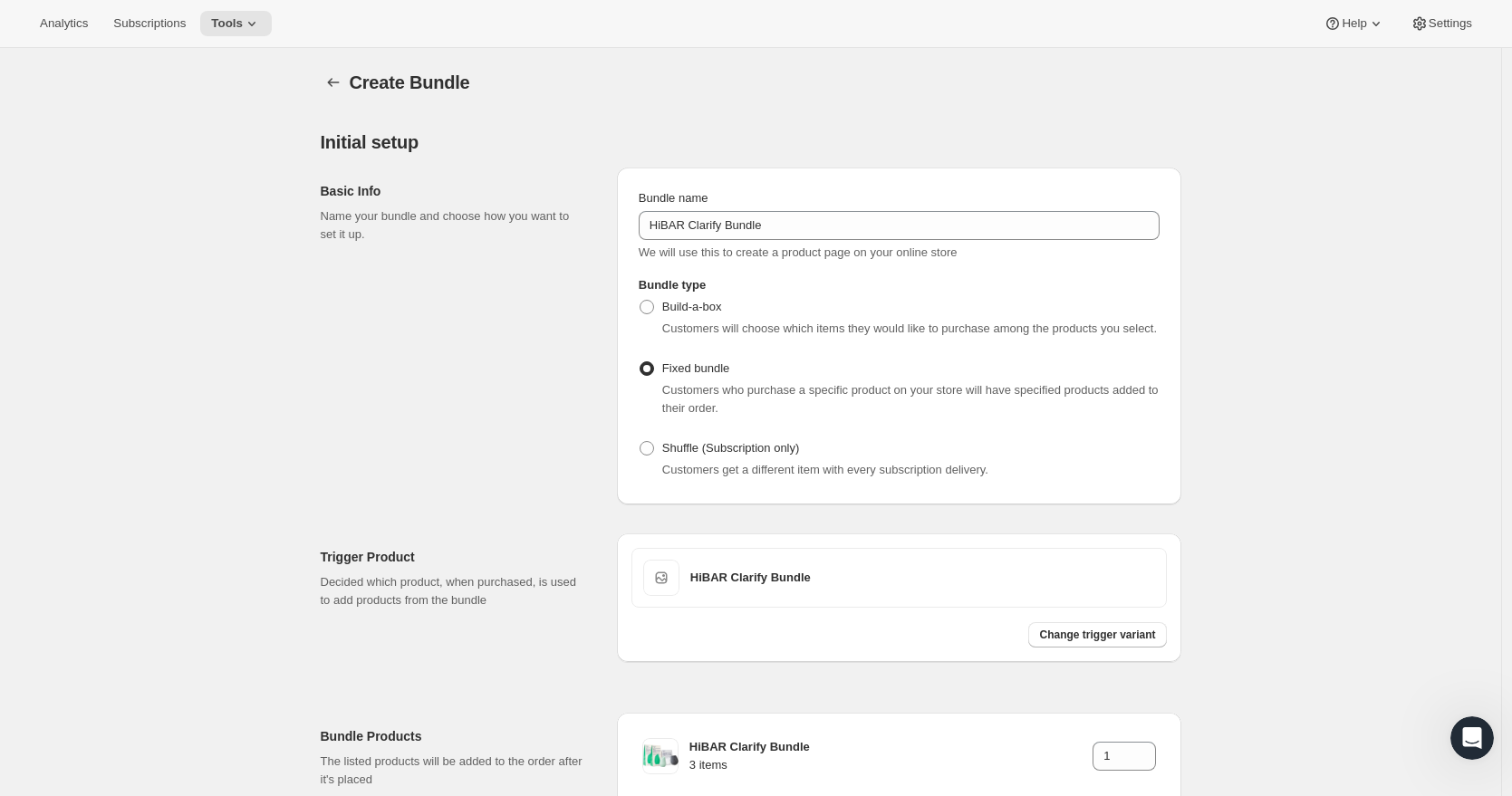
click at [880, 539] on div "Trigger Product Decided which product, when purchased, is used to add products …" at bounding box center [751, 590] width 861 height 143
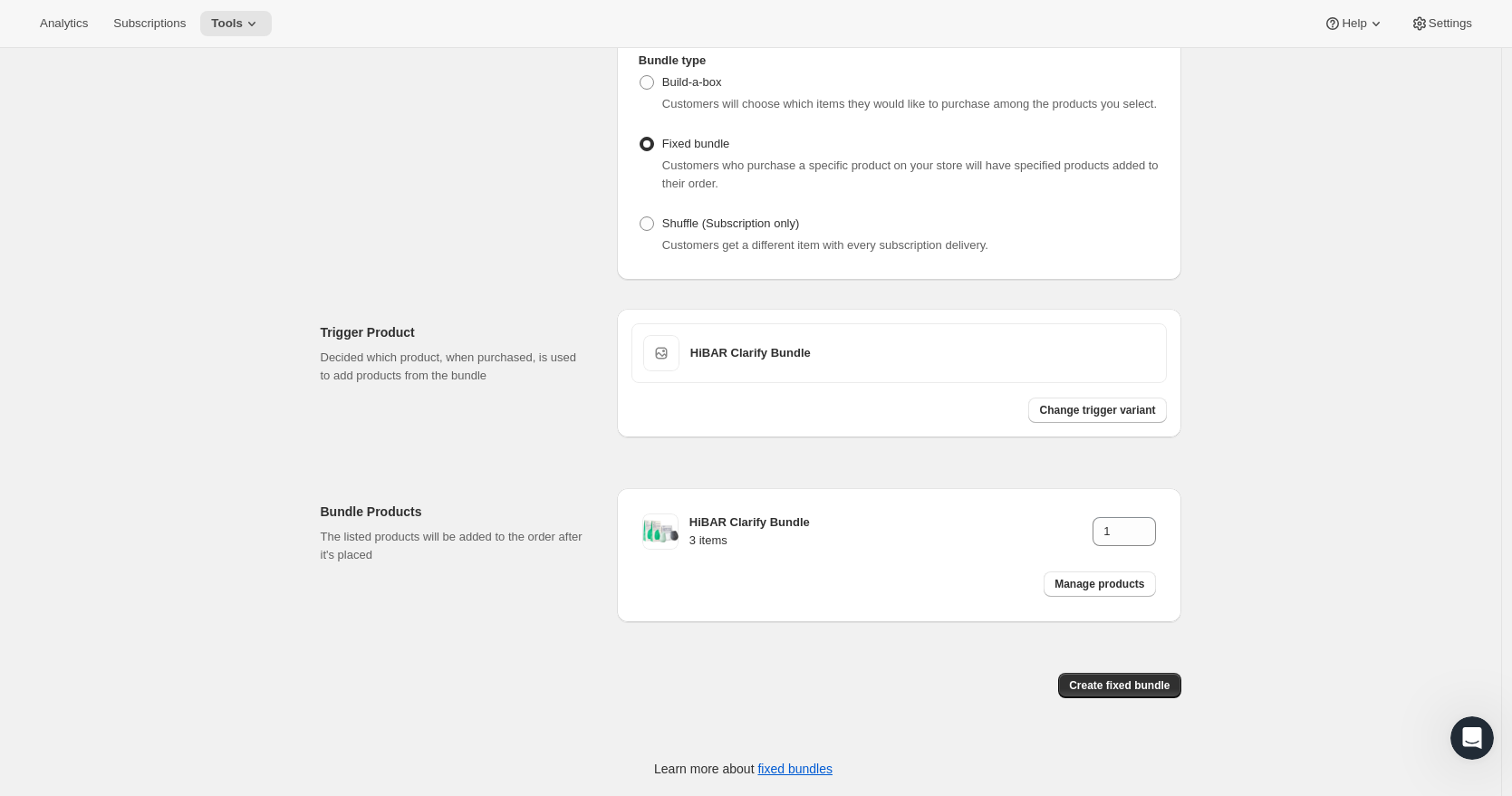
scroll to position [243, 0]
click at [1107, 689] on span "Create fixed bundle" at bounding box center [1119, 686] width 101 height 15
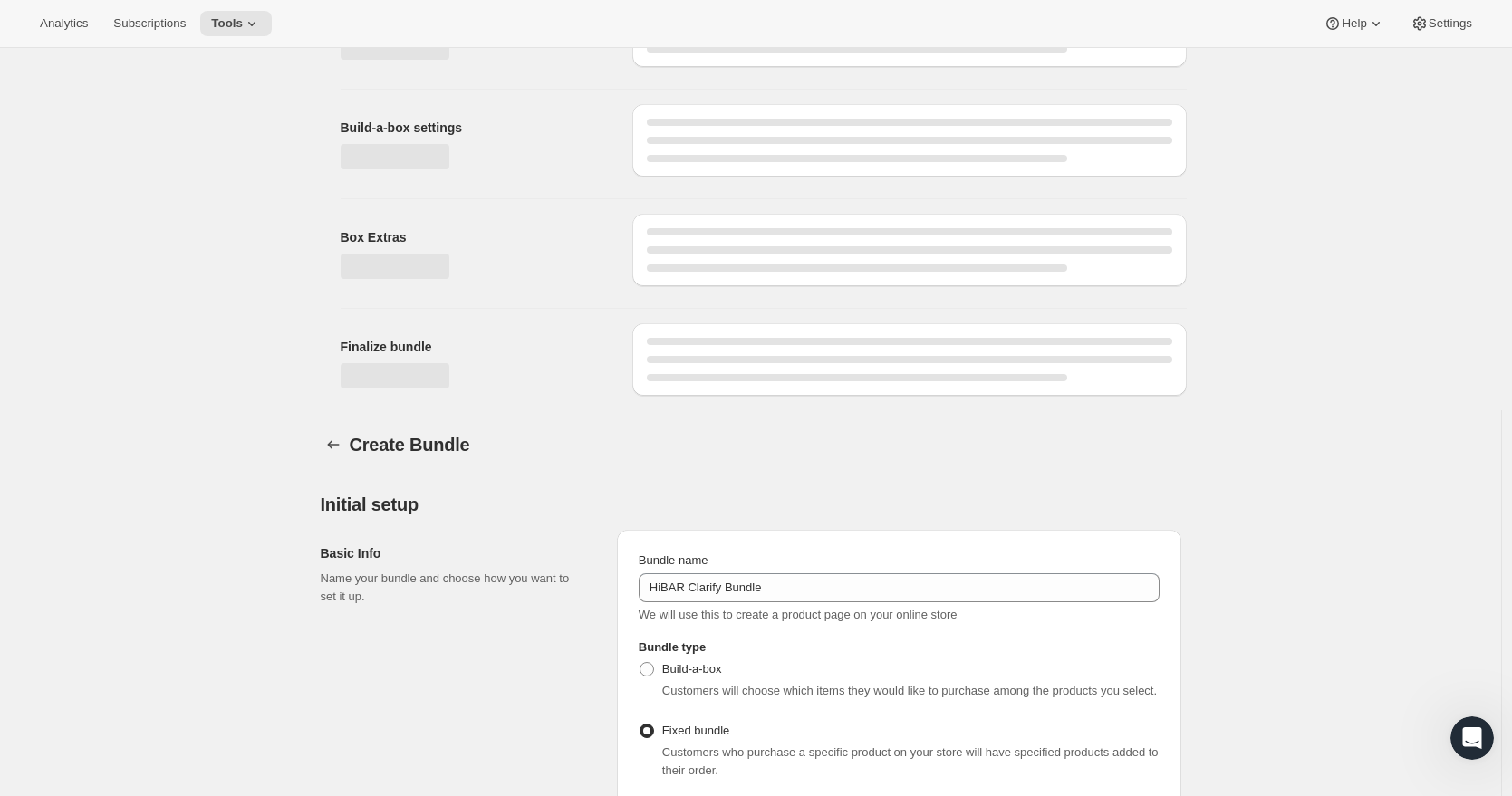
scroll to position [848, 0]
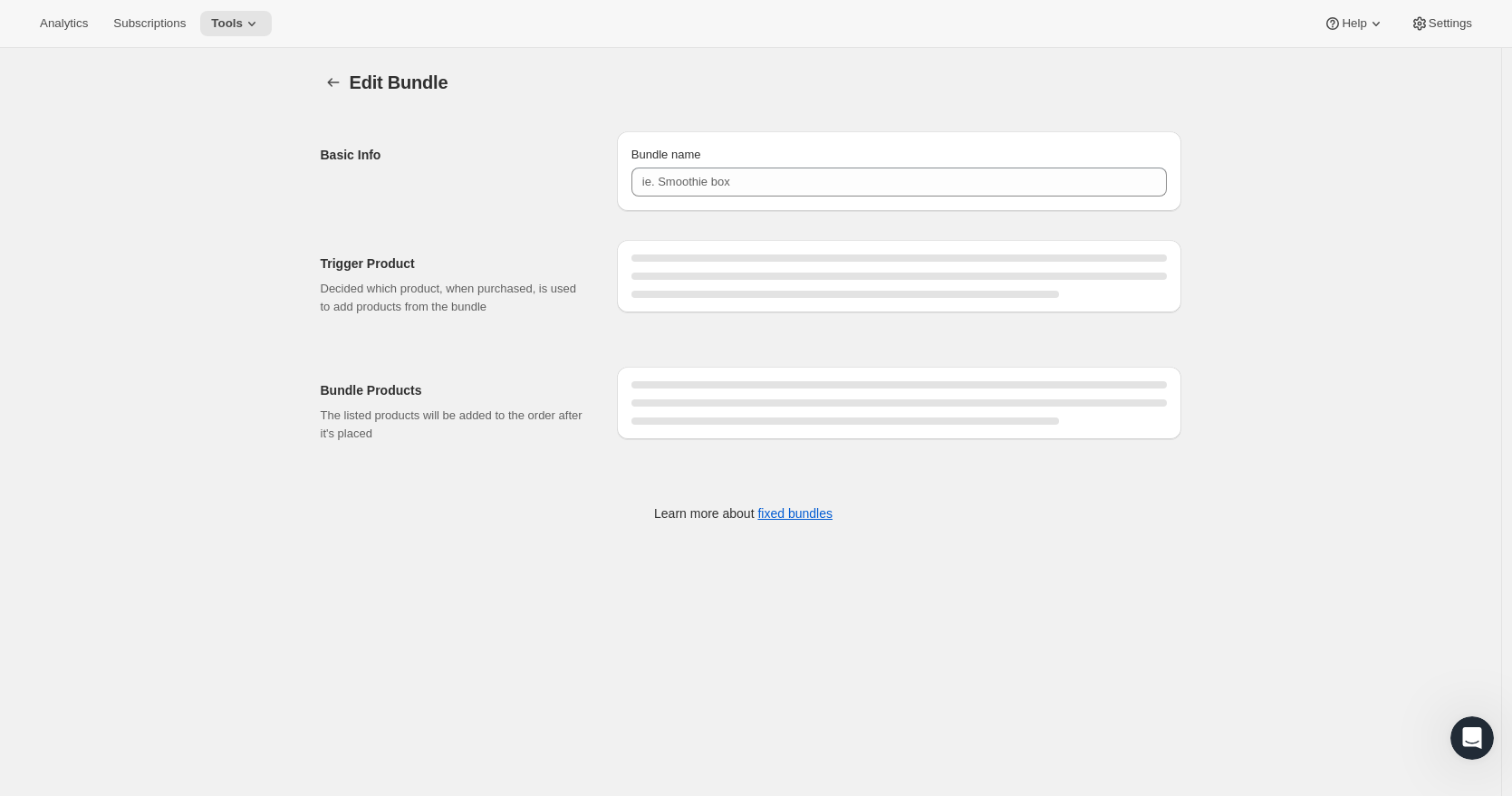
type input "HiBAR Clarify Bundle"
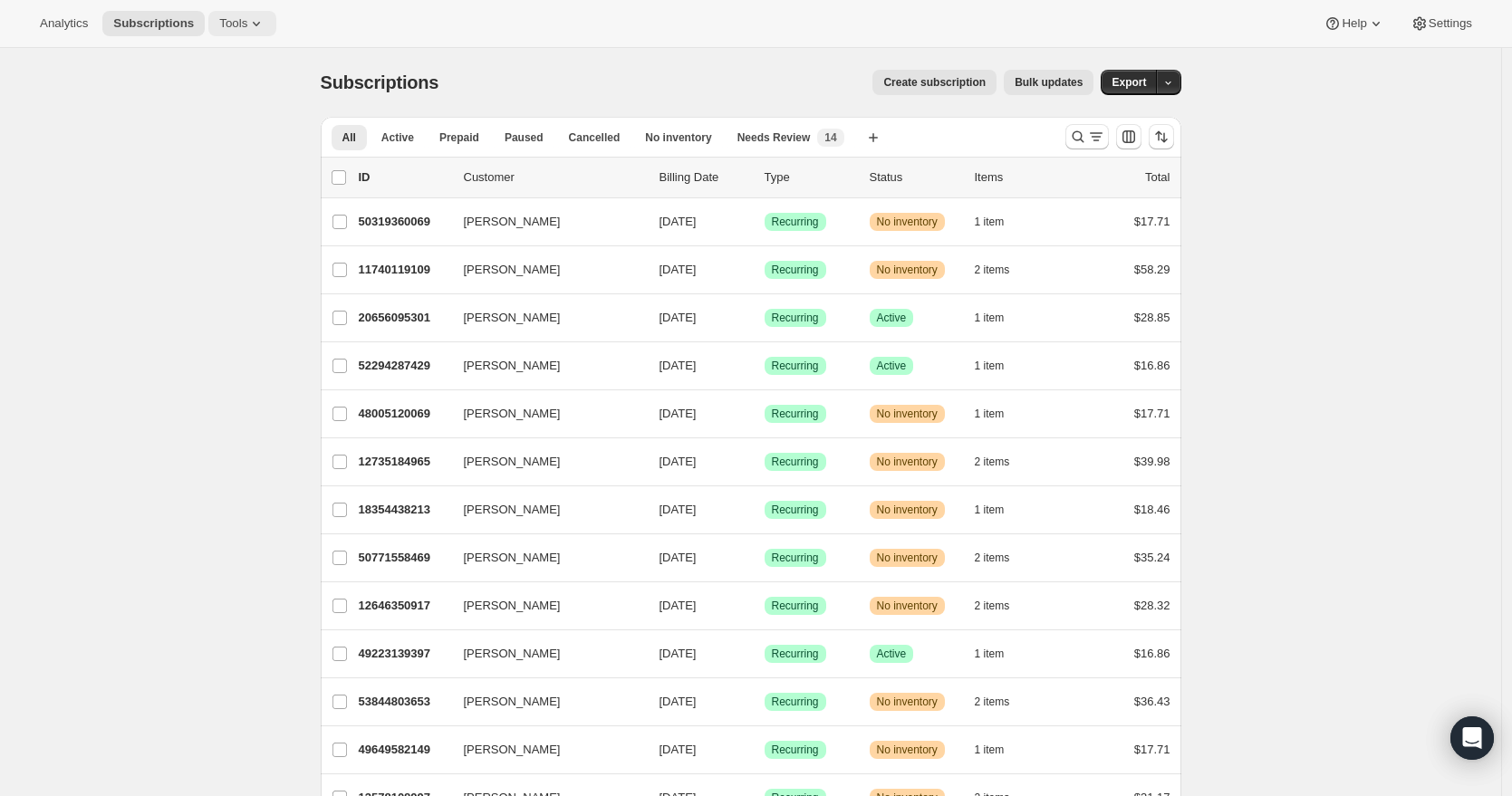
click at [234, 25] on span "Tools" at bounding box center [233, 24] width 28 height 15
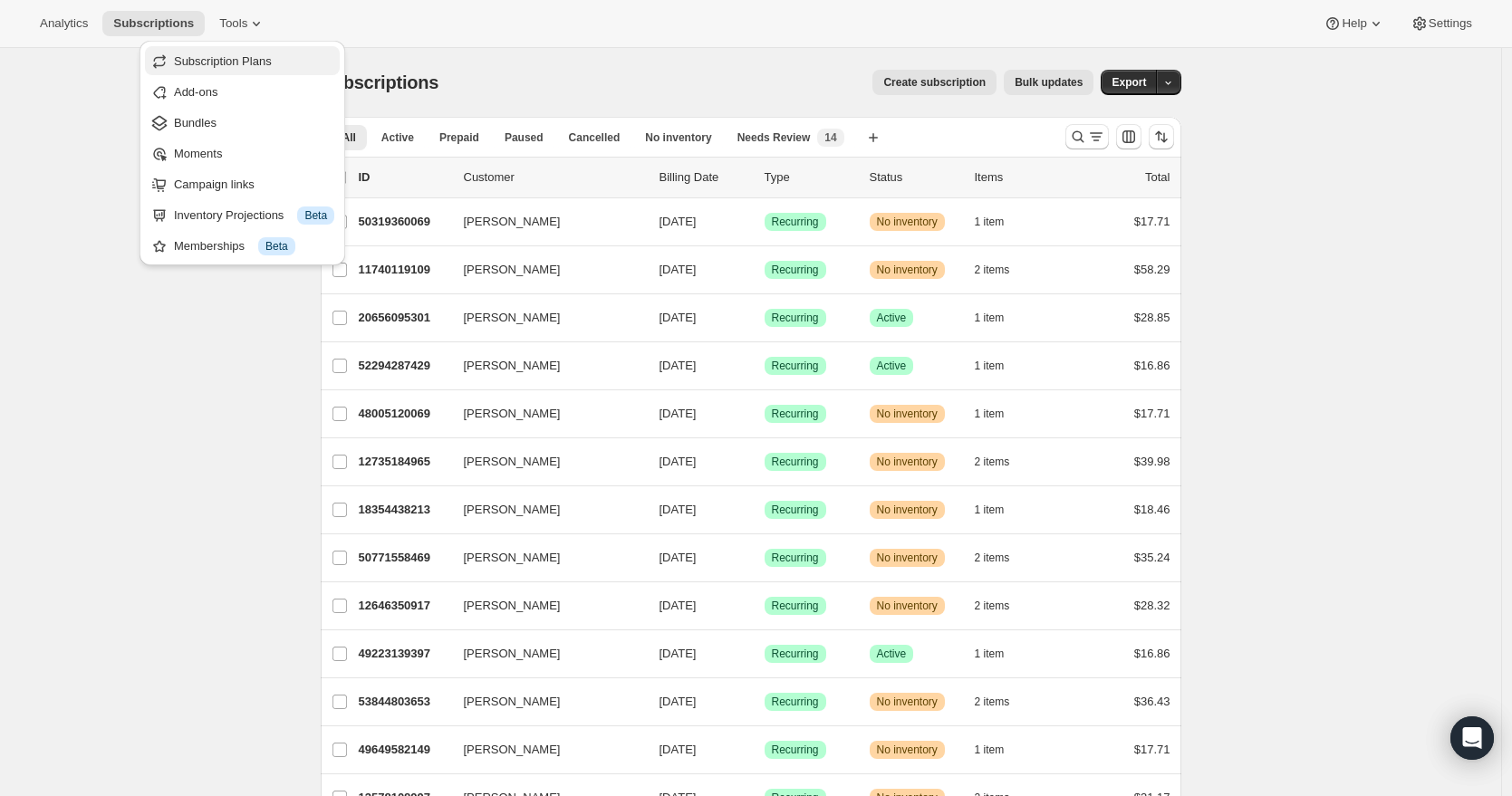
click at [235, 55] on span "Subscription Plans" at bounding box center [223, 61] width 98 height 14
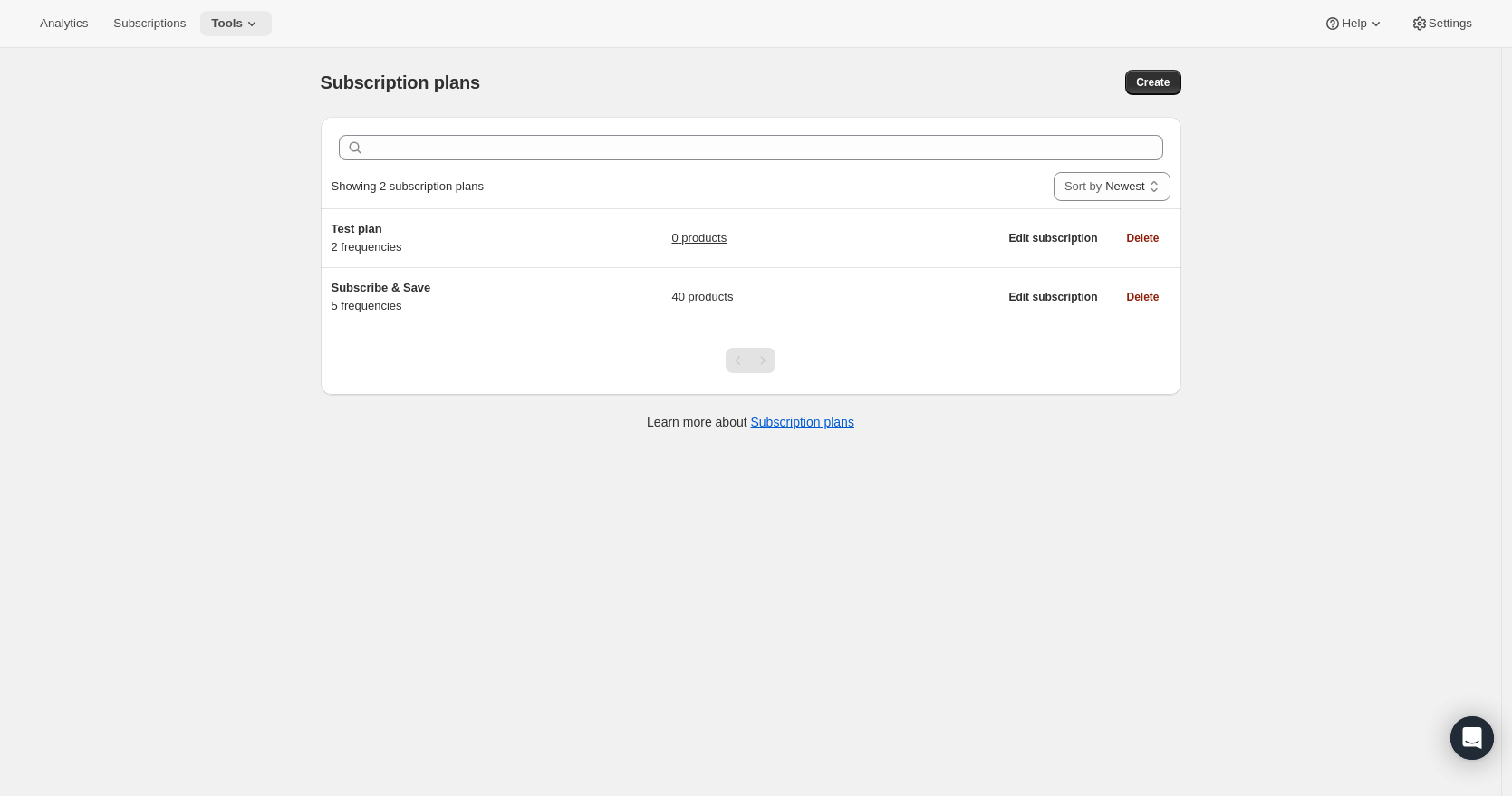
click at [243, 26] on span "Tools" at bounding box center [227, 24] width 32 height 15
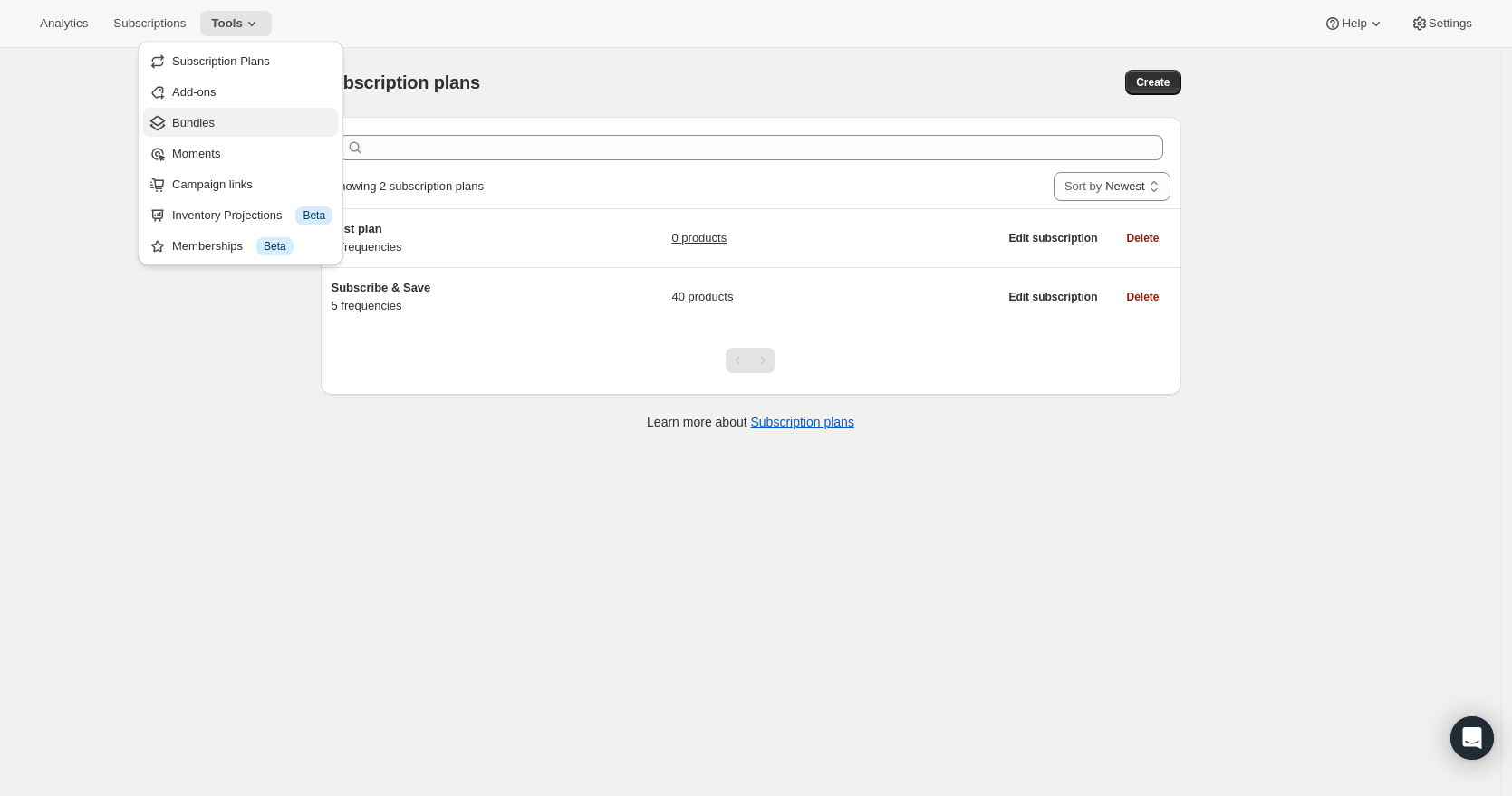
click at [234, 118] on span "Bundles" at bounding box center [252, 123] width 160 height 18
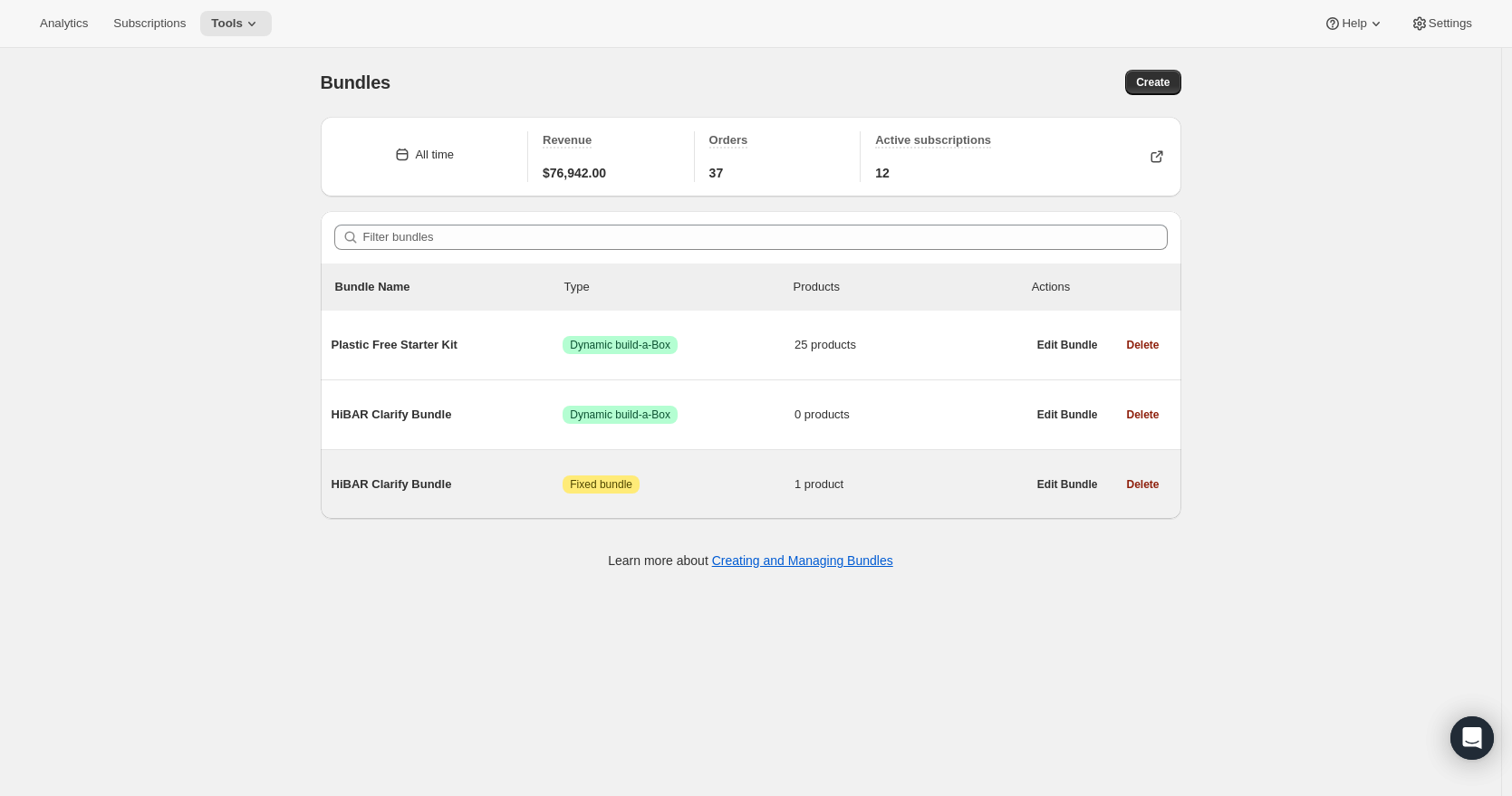
click at [773, 486] on span "Attention Fixed bundle" at bounding box center [678, 485] width 232 height 18
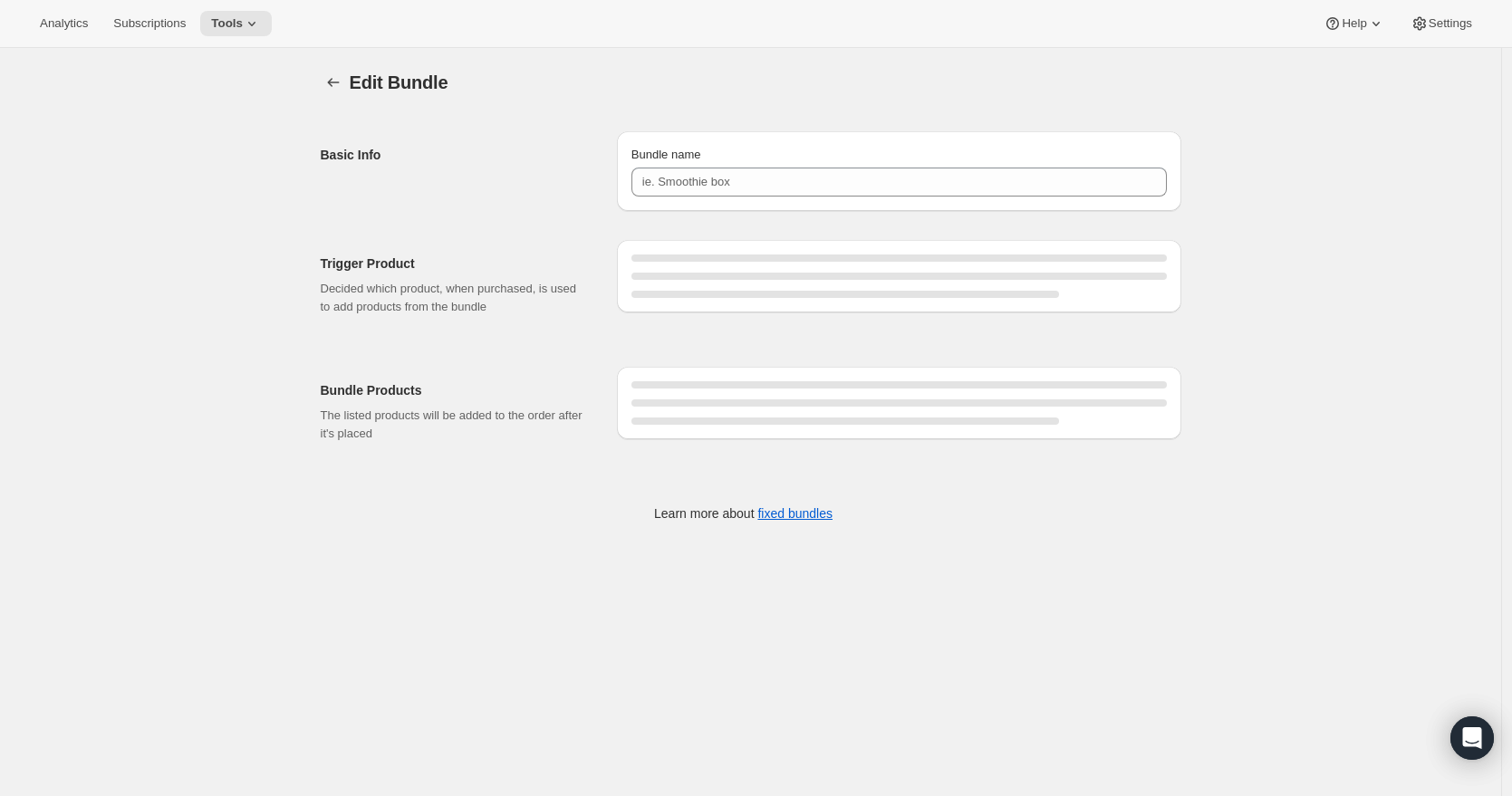
type input "HiBAR Clarify Bundle"
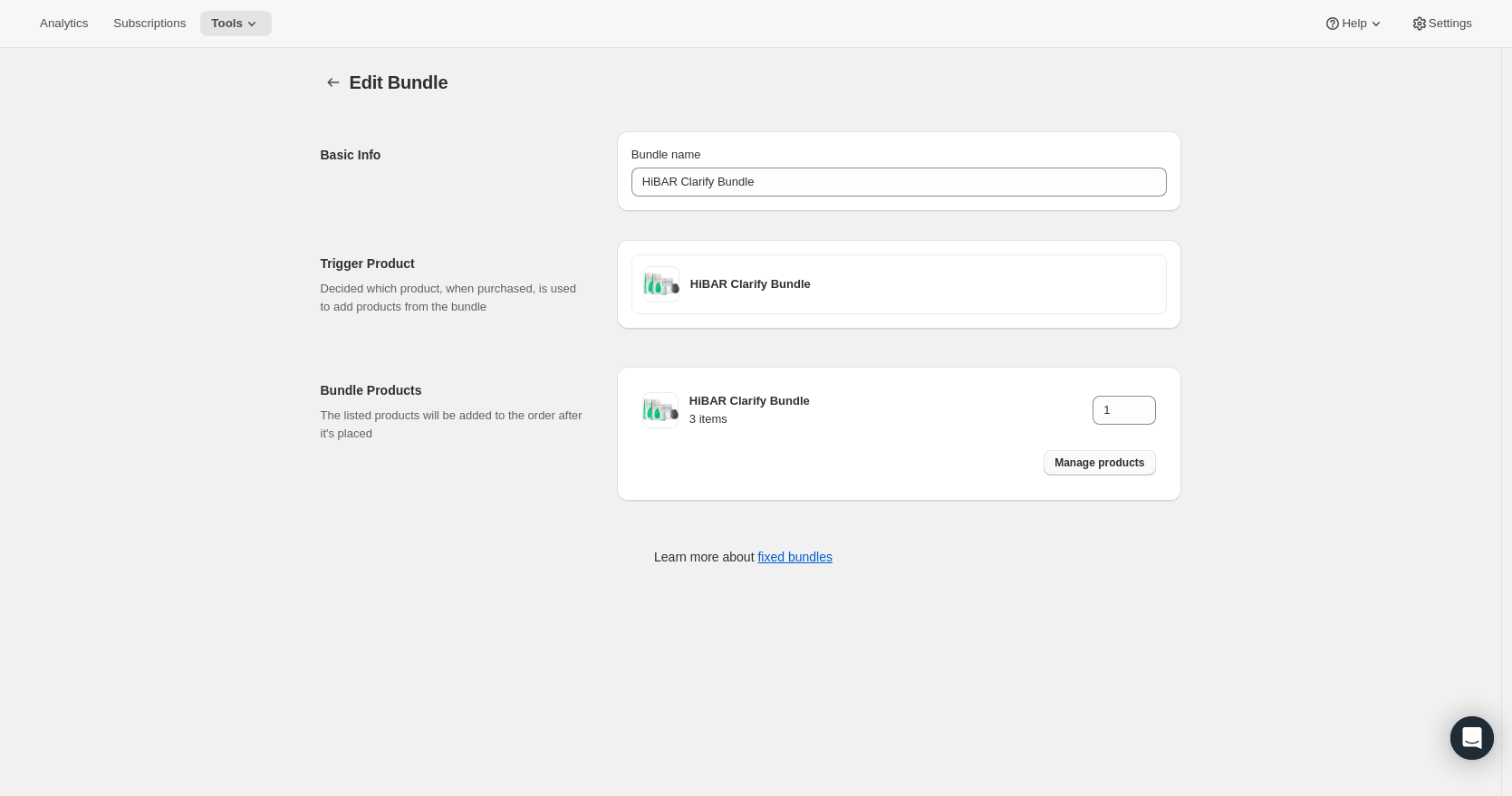
click at [1088, 458] on span "Manage products" at bounding box center [1099, 463] width 90 height 15
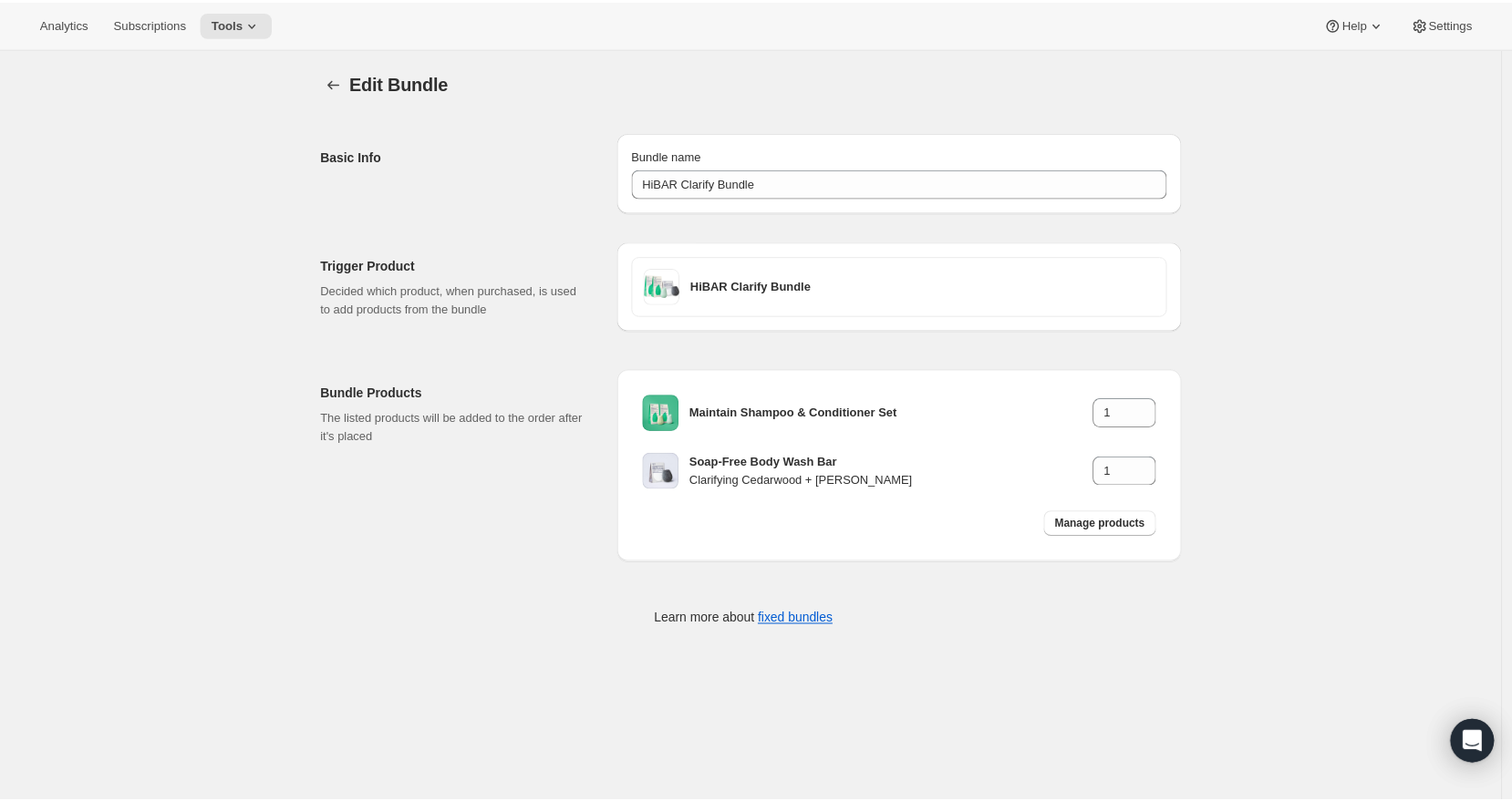
scroll to position [4, 0]
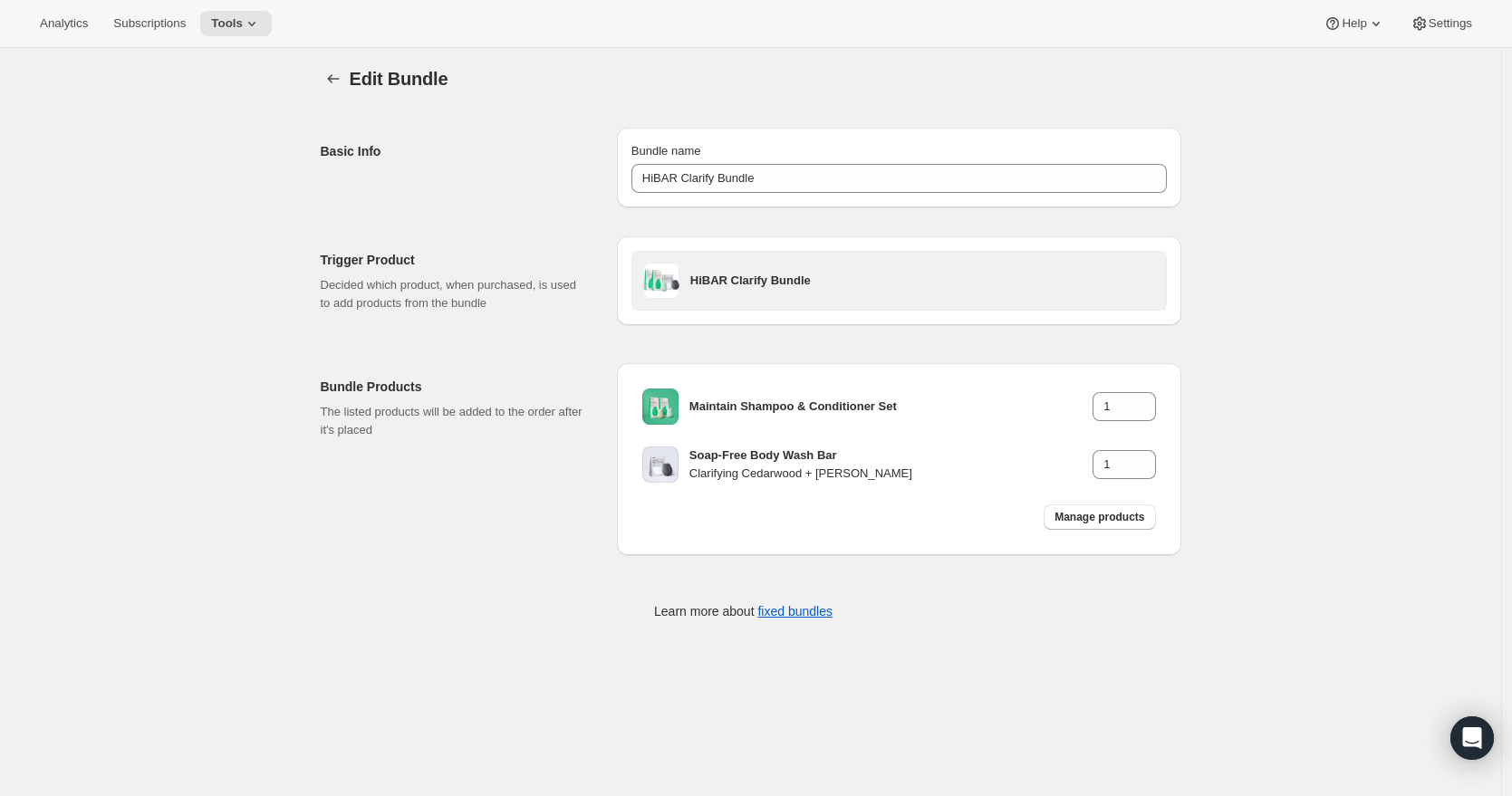
click at [731, 278] on h3 "HiBAR Clarify Bundle" at bounding box center [922, 281] width 465 height 18
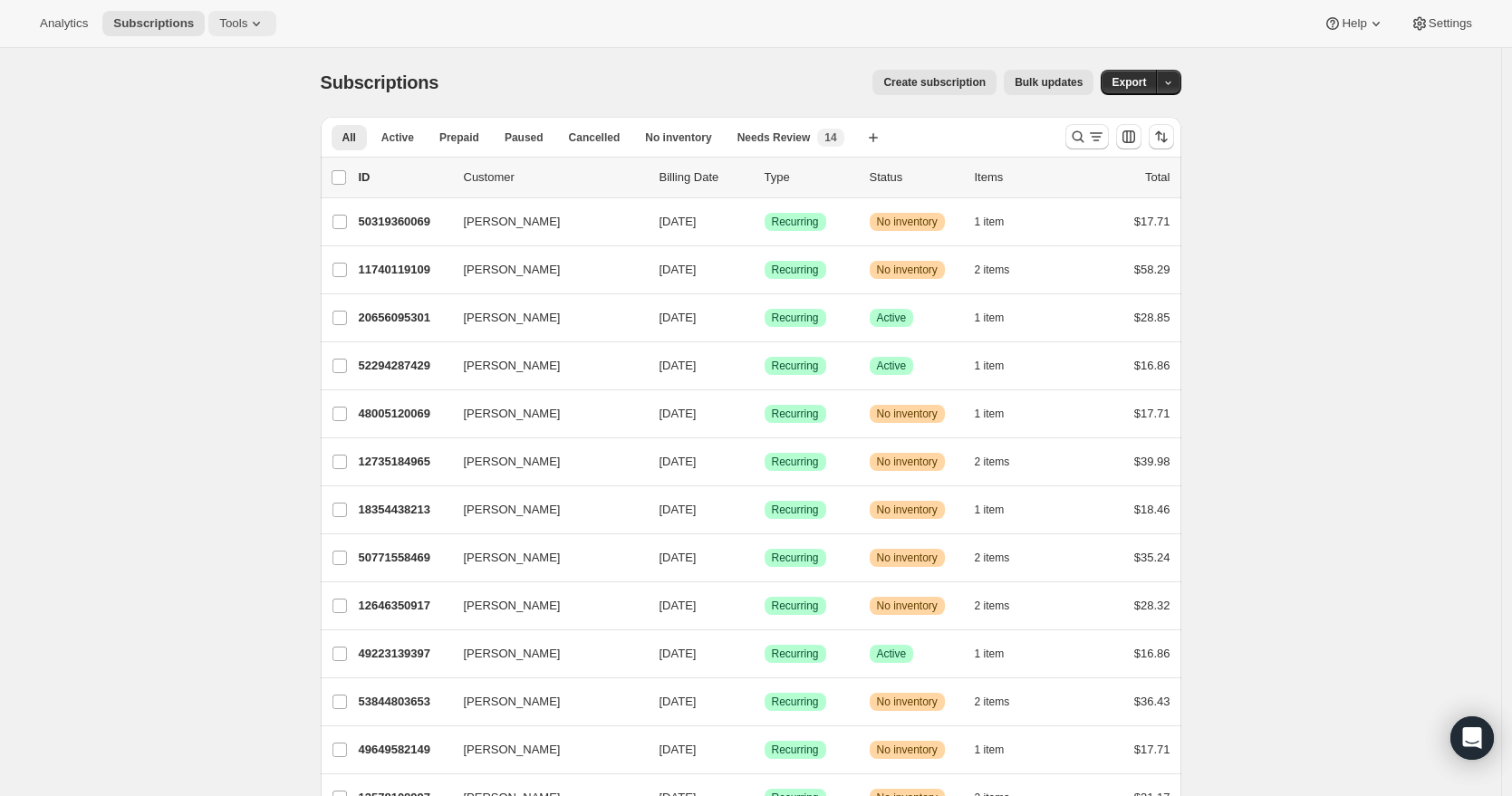
click at [266, 25] on icon at bounding box center [257, 24] width 18 height 18
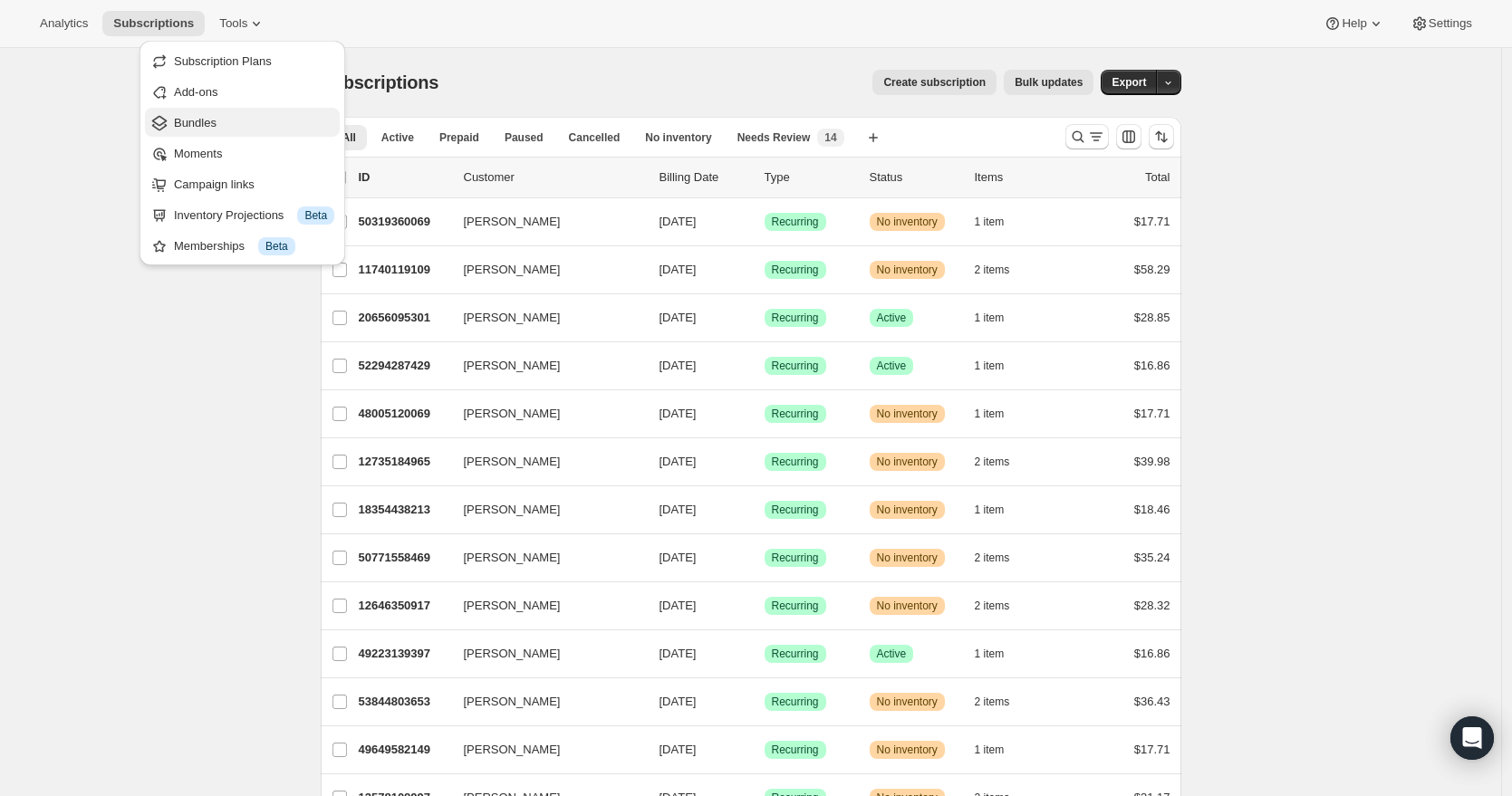
click at [219, 126] on span "Bundles" at bounding box center [254, 123] width 160 height 18
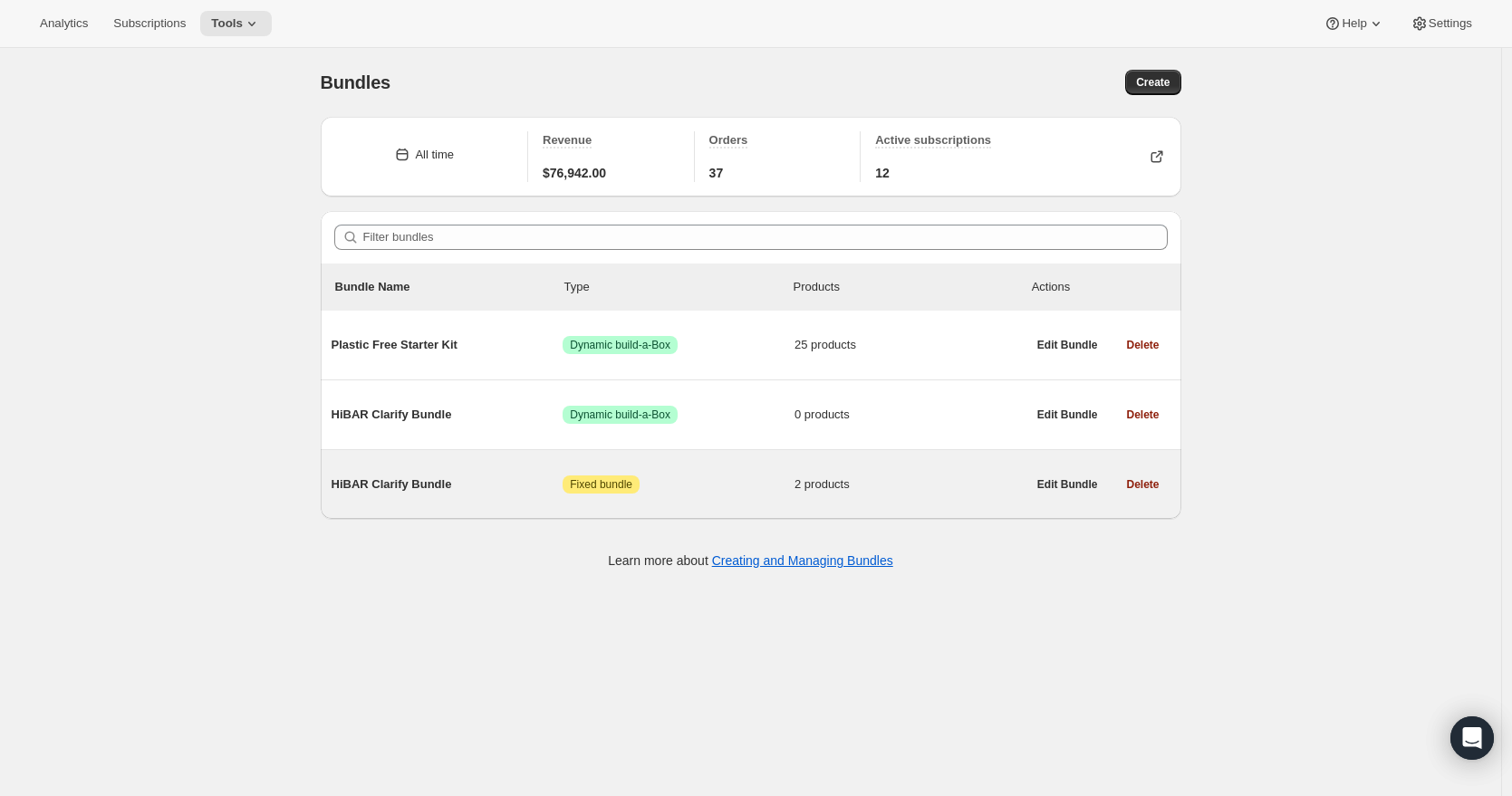
click at [408, 490] on span "HiBAR Clarify Bundle" at bounding box center [447, 485] width 232 height 18
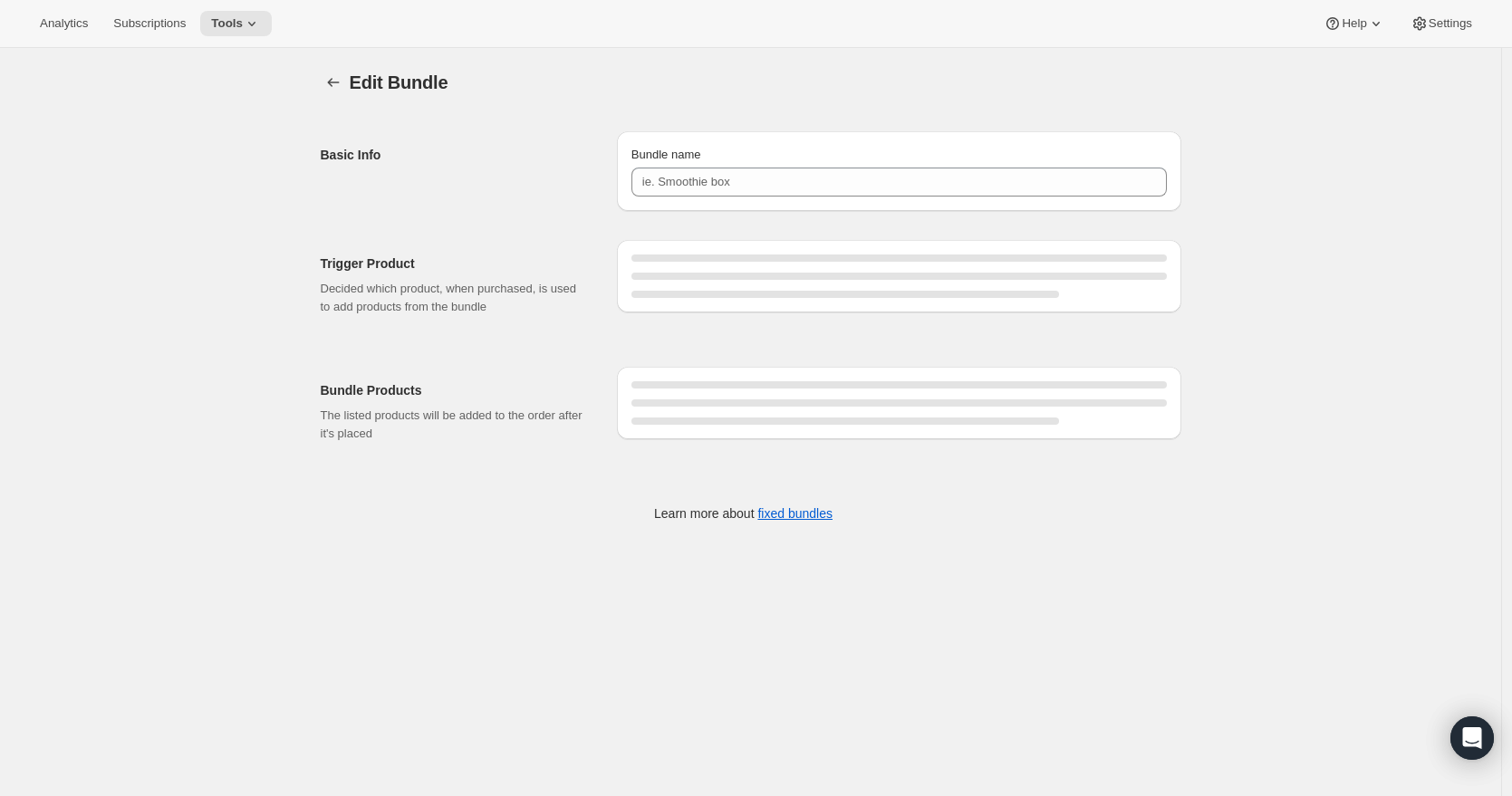
type input "HiBAR Clarify Bundle"
click at [342, 86] on icon "Bundles" at bounding box center [333, 83] width 18 height 18
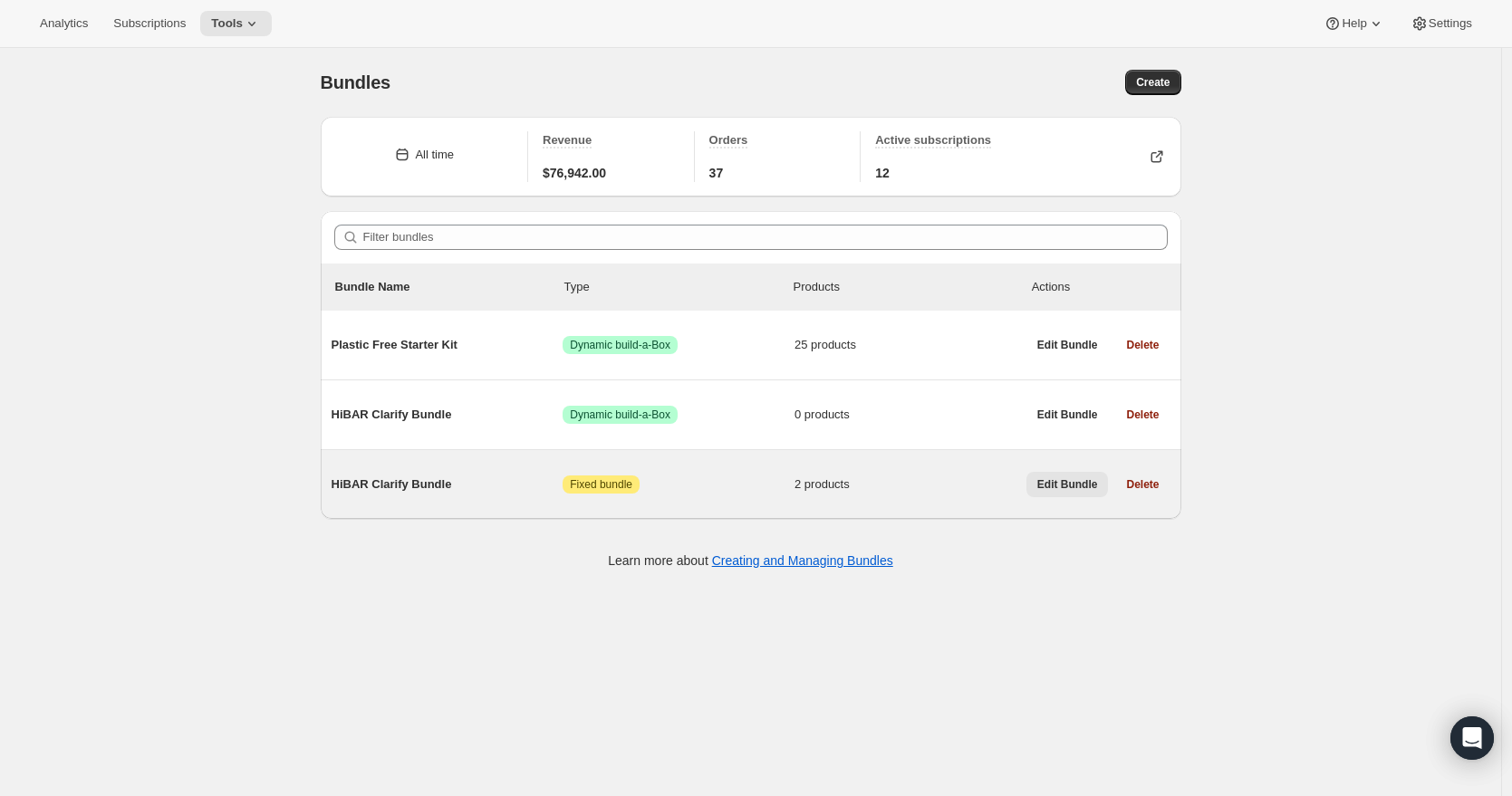
click at [1063, 486] on span "Edit Bundle" at bounding box center [1067, 485] width 61 height 15
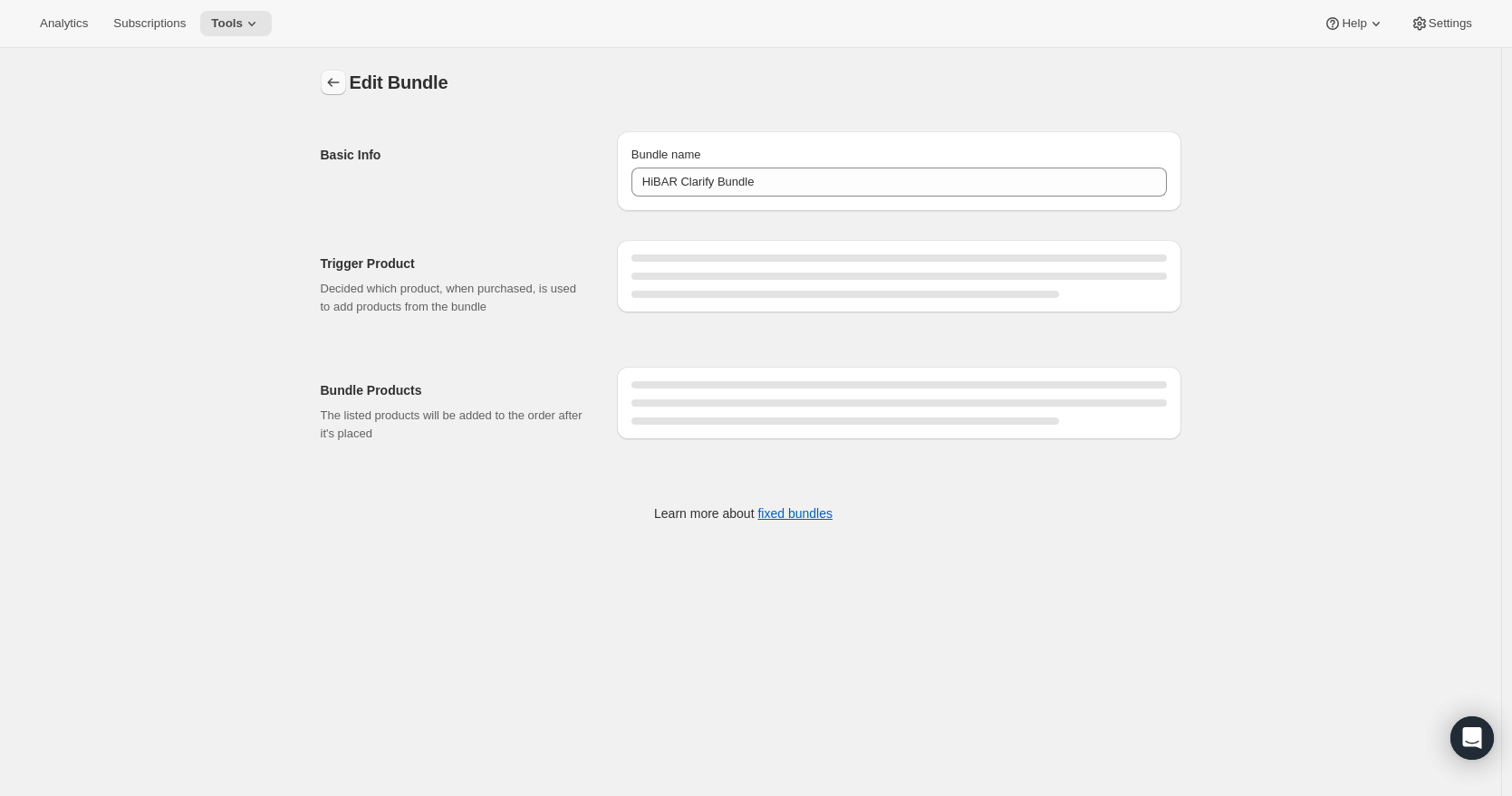
click at [335, 77] on icon "Bundles" at bounding box center [333, 83] width 18 height 18
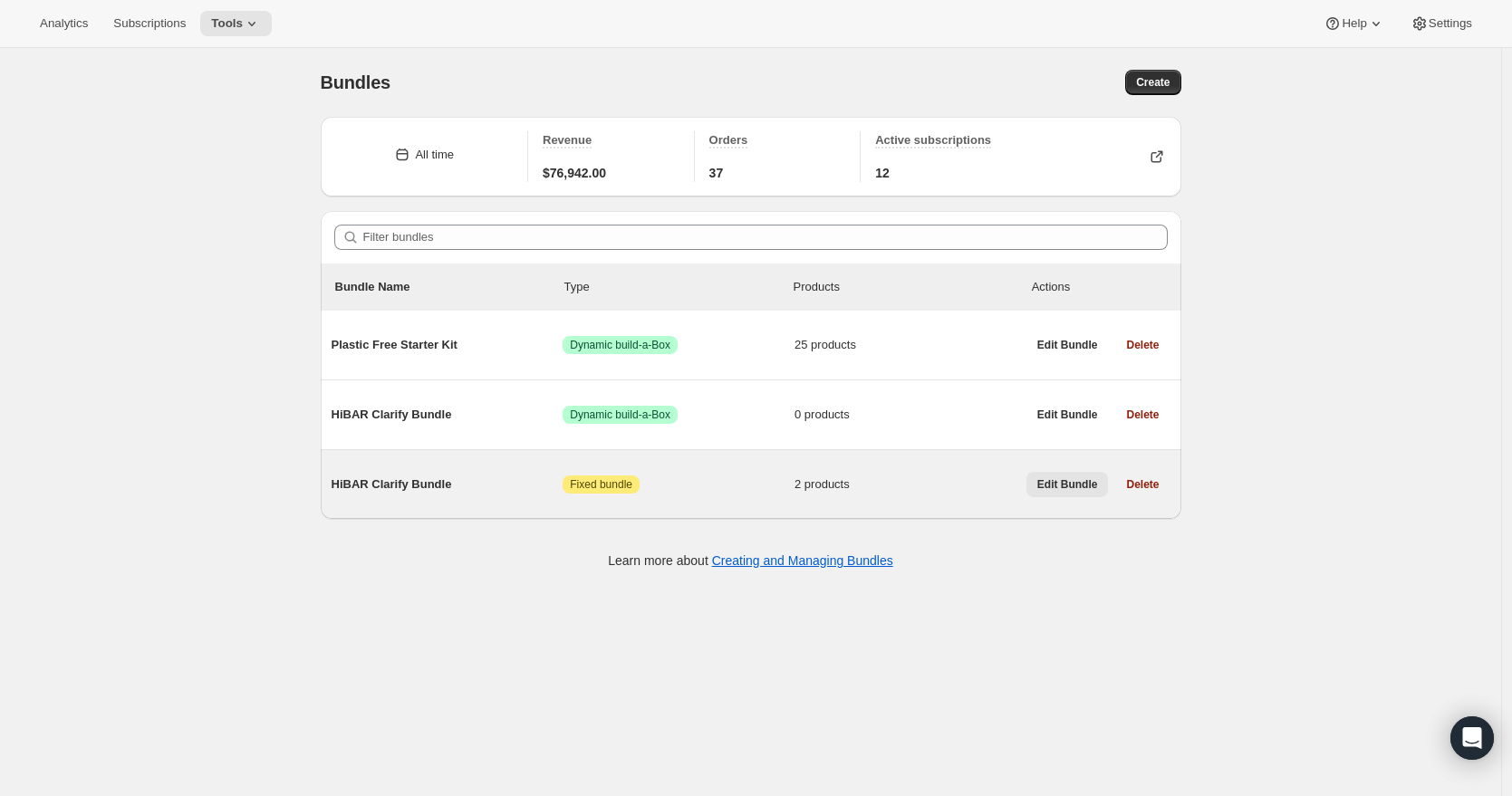
click at [1072, 486] on span "Edit Bundle" at bounding box center [1067, 485] width 61 height 15
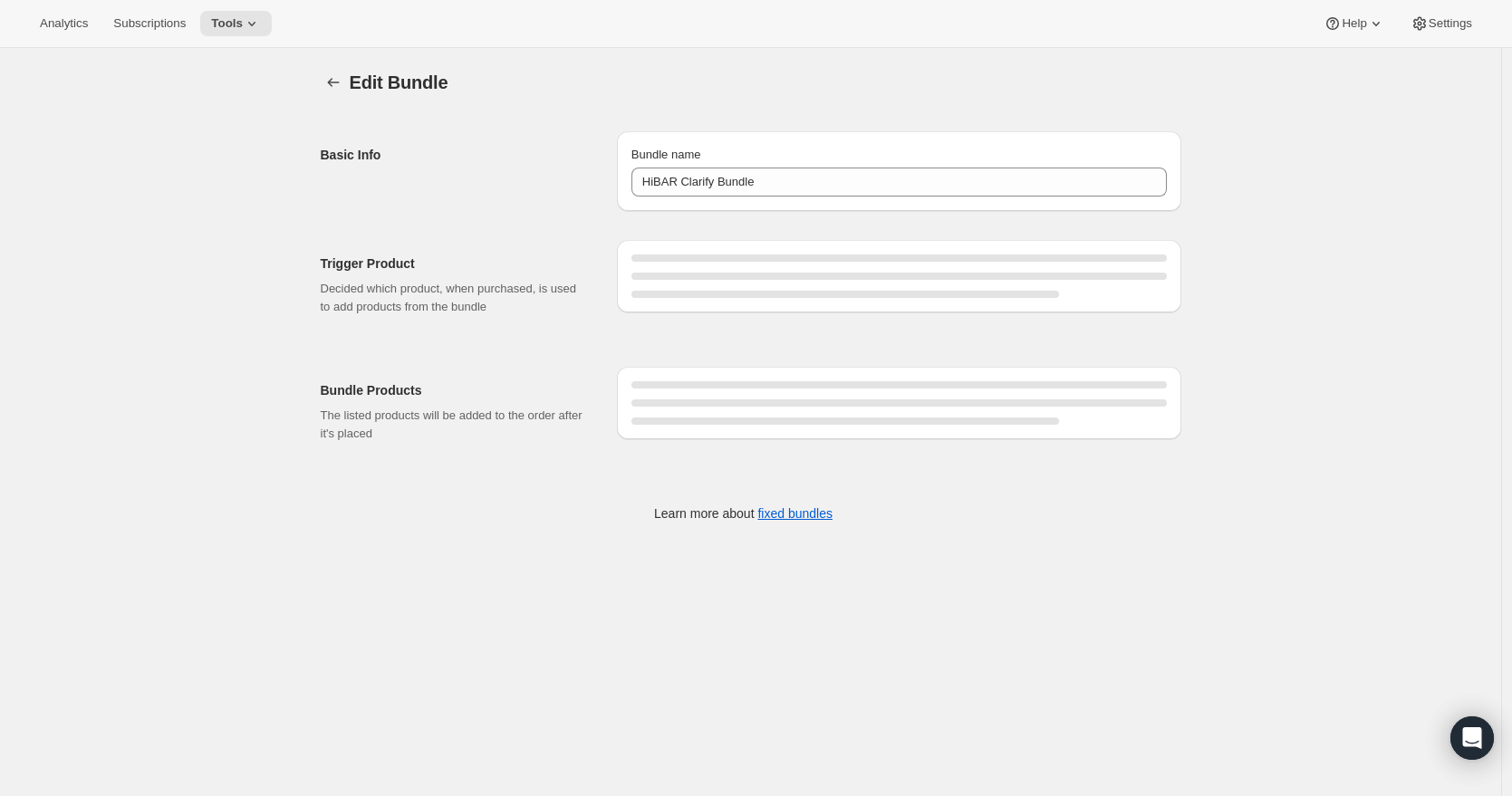
click at [800, 264] on div at bounding box center [899, 277] width 536 height 44
click at [1467, 736] on icon "Open Intercom Messenger" at bounding box center [1471, 739] width 21 height 24
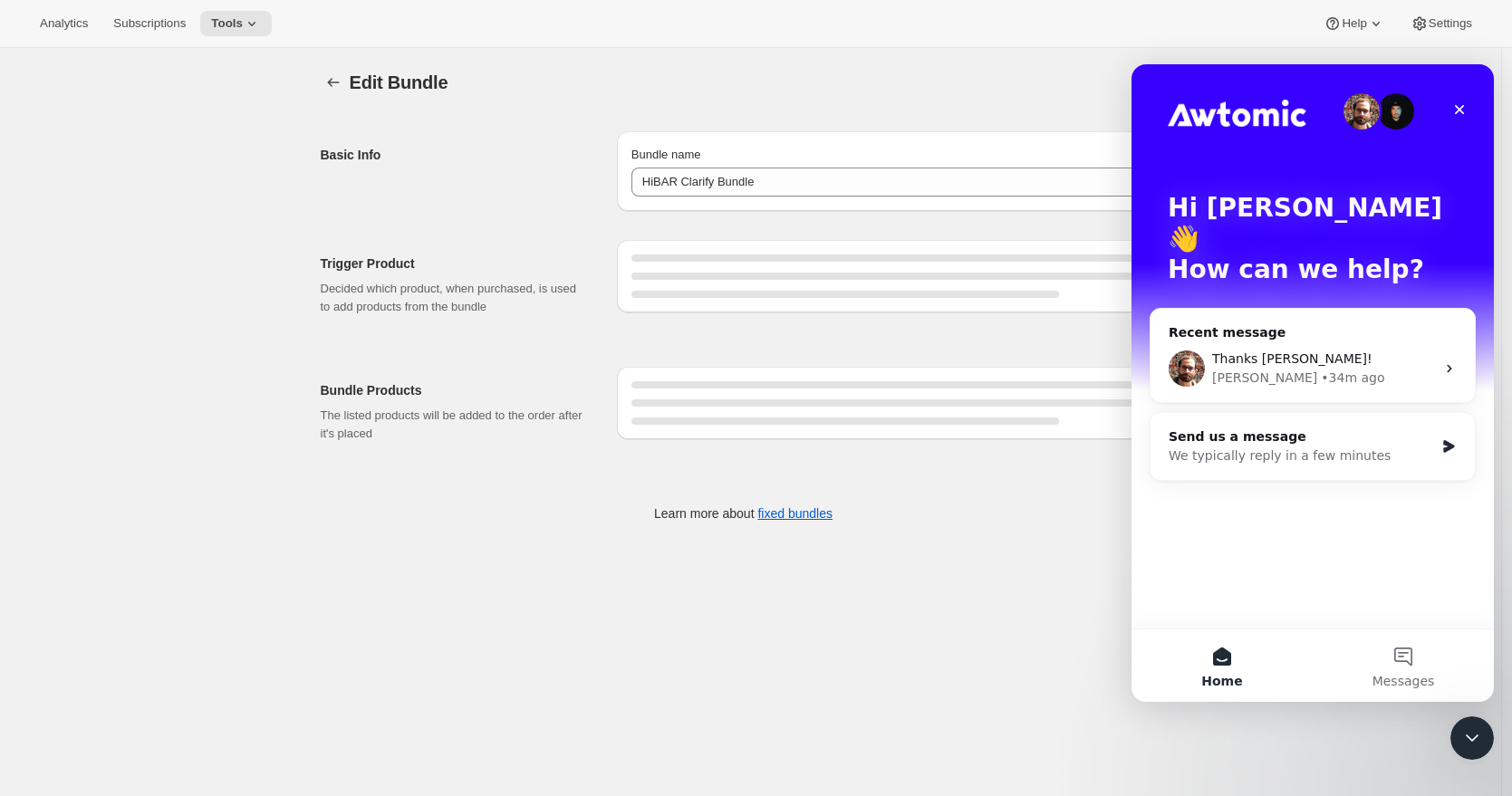
click at [888, 342] on div "Trigger Product Decided which product, when purchased, is used to add products …" at bounding box center [744, 376] width 875 height 329
click at [337, 80] on icon "Bundles" at bounding box center [333, 83] width 18 height 18
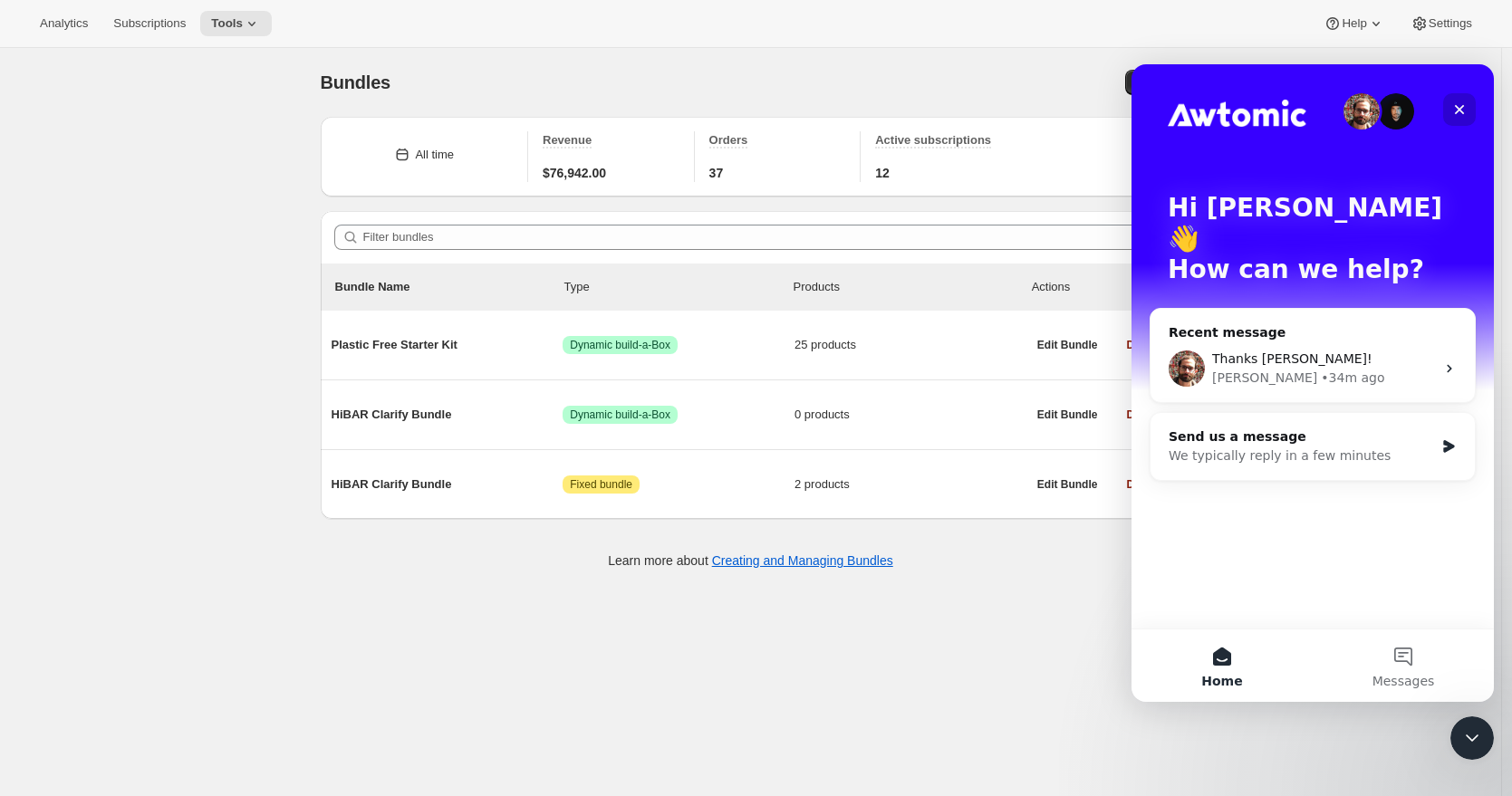
click at [1467, 110] on div "Close" at bounding box center [1459, 110] width 33 height 33
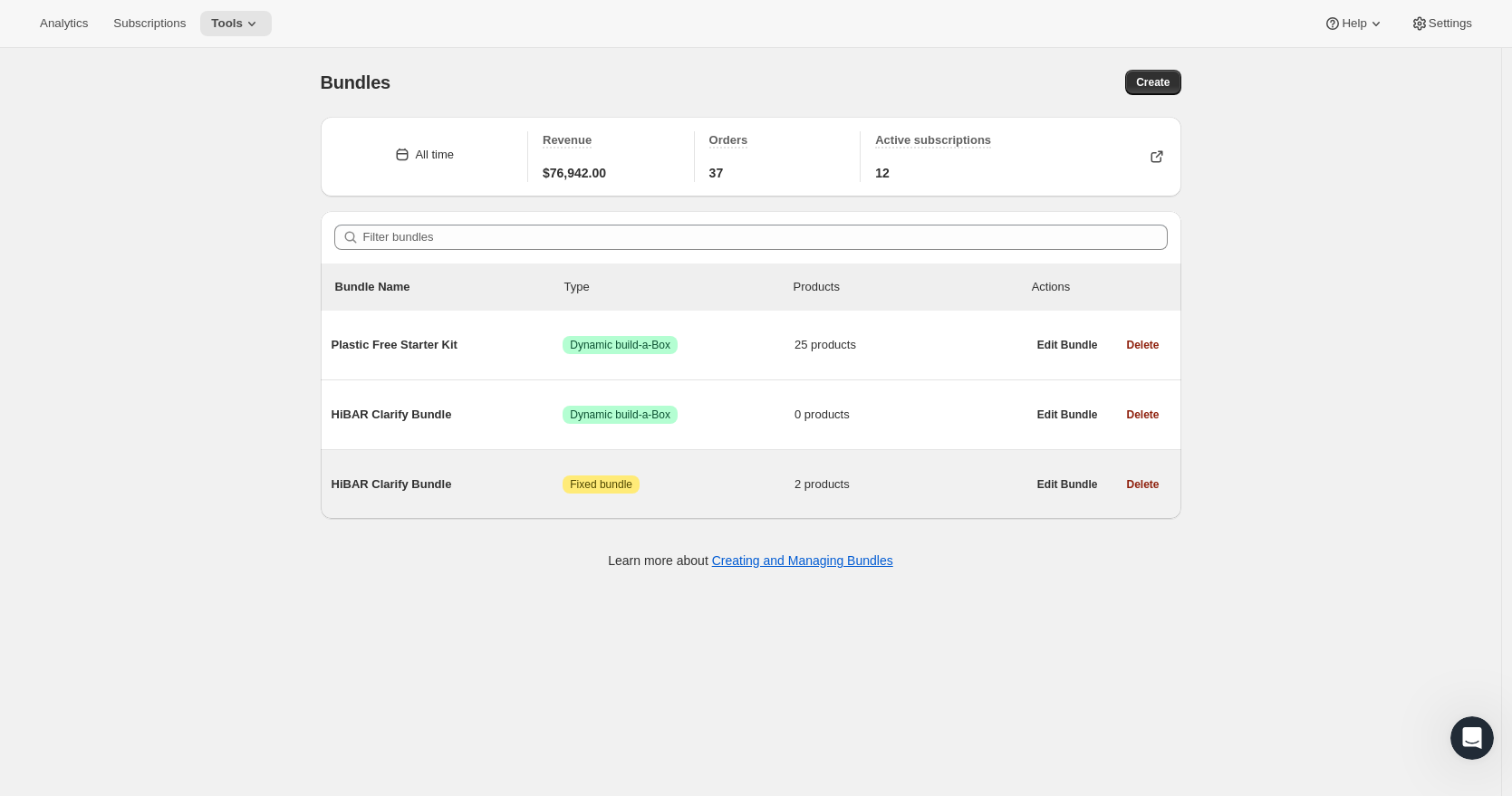
click at [402, 482] on span "HiBAR Clarify Bundle" at bounding box center [447, 485] width 232 height 18
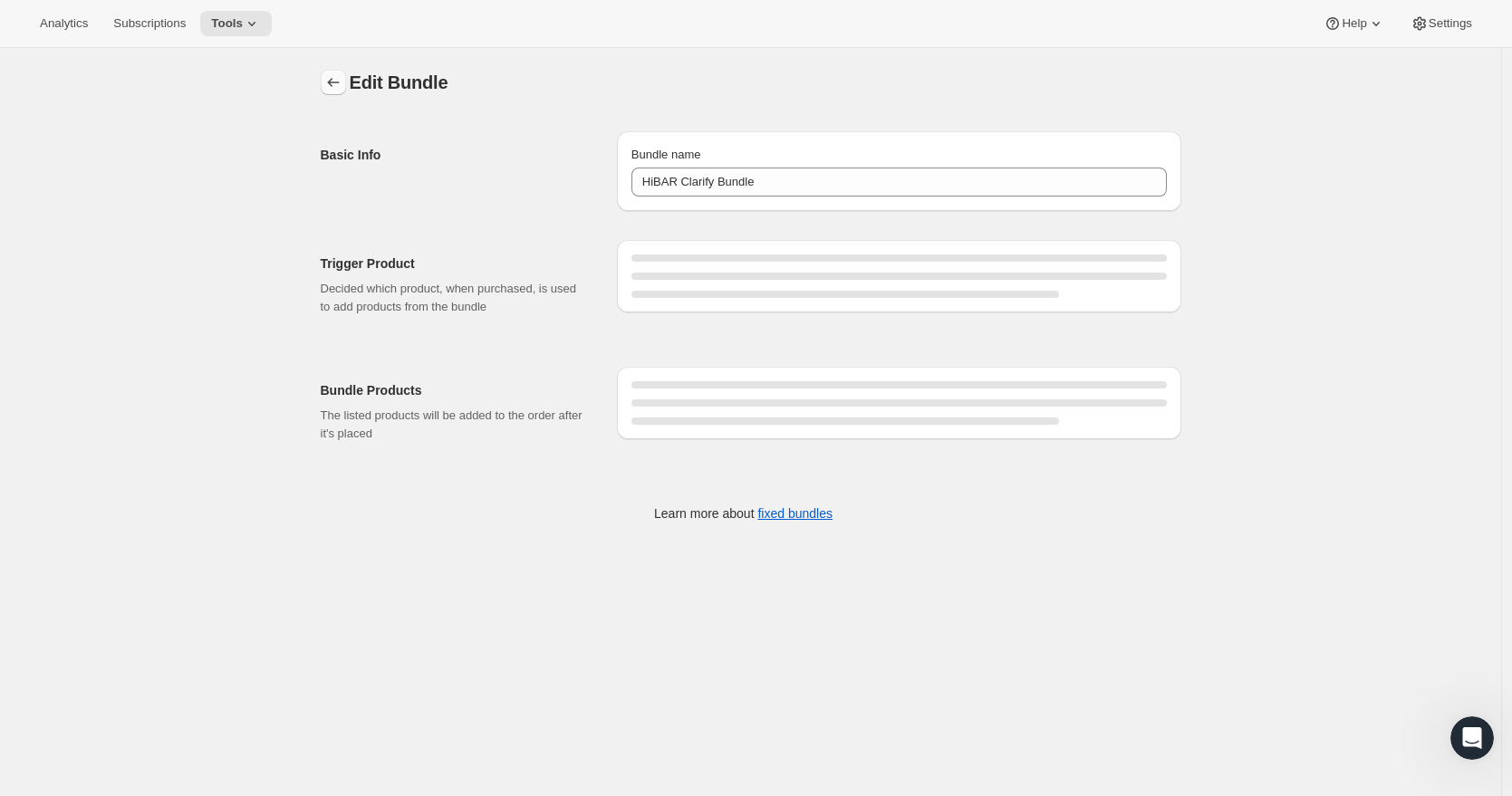
click at [339, 83] on icon "Bundles" at bounding box center [333, 83] width 18 height 18
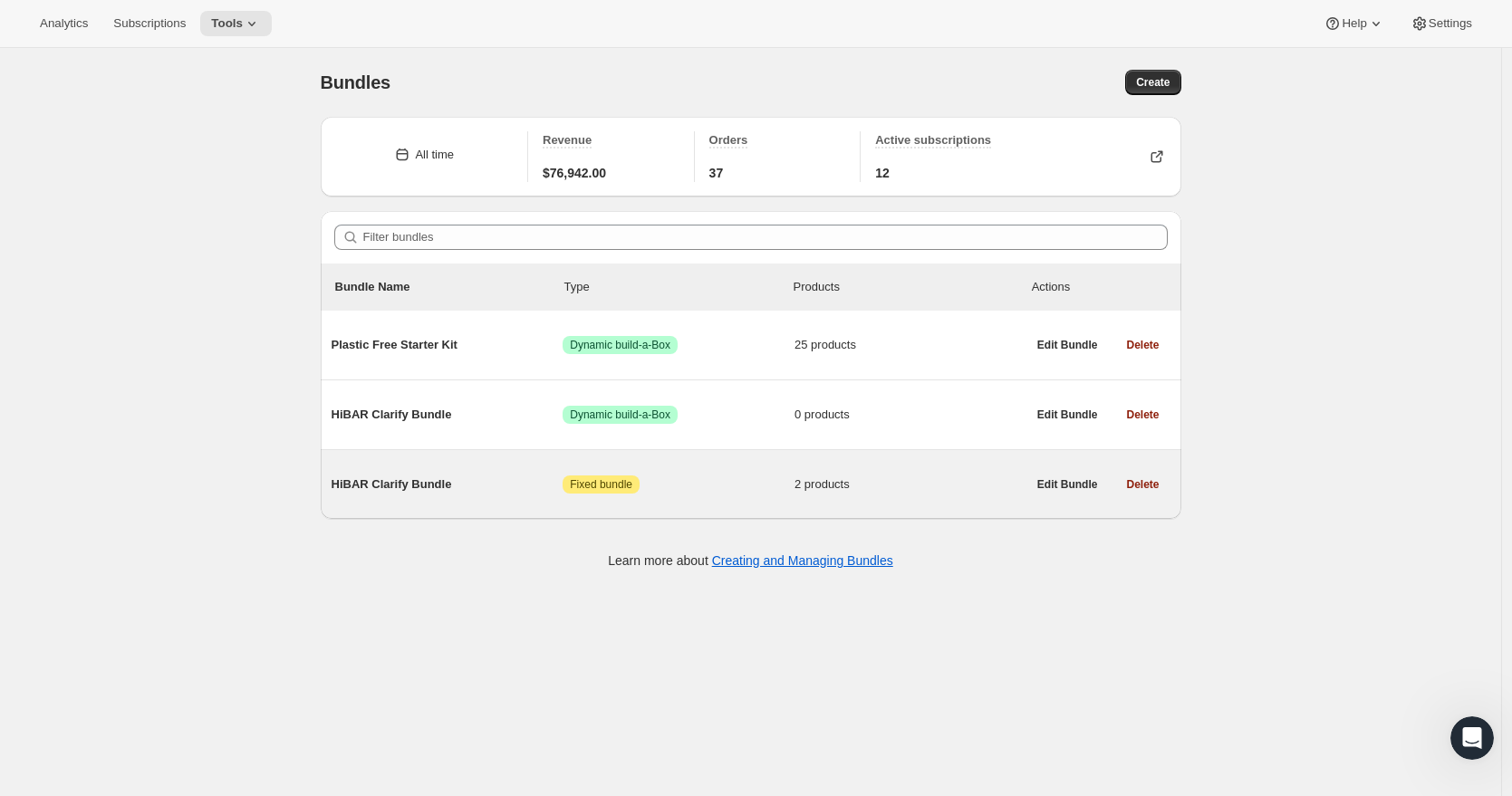
click at [464, 494] on span "HiBAR Clarify Bundle" at bounding box center [447, 485] width 232 height 18
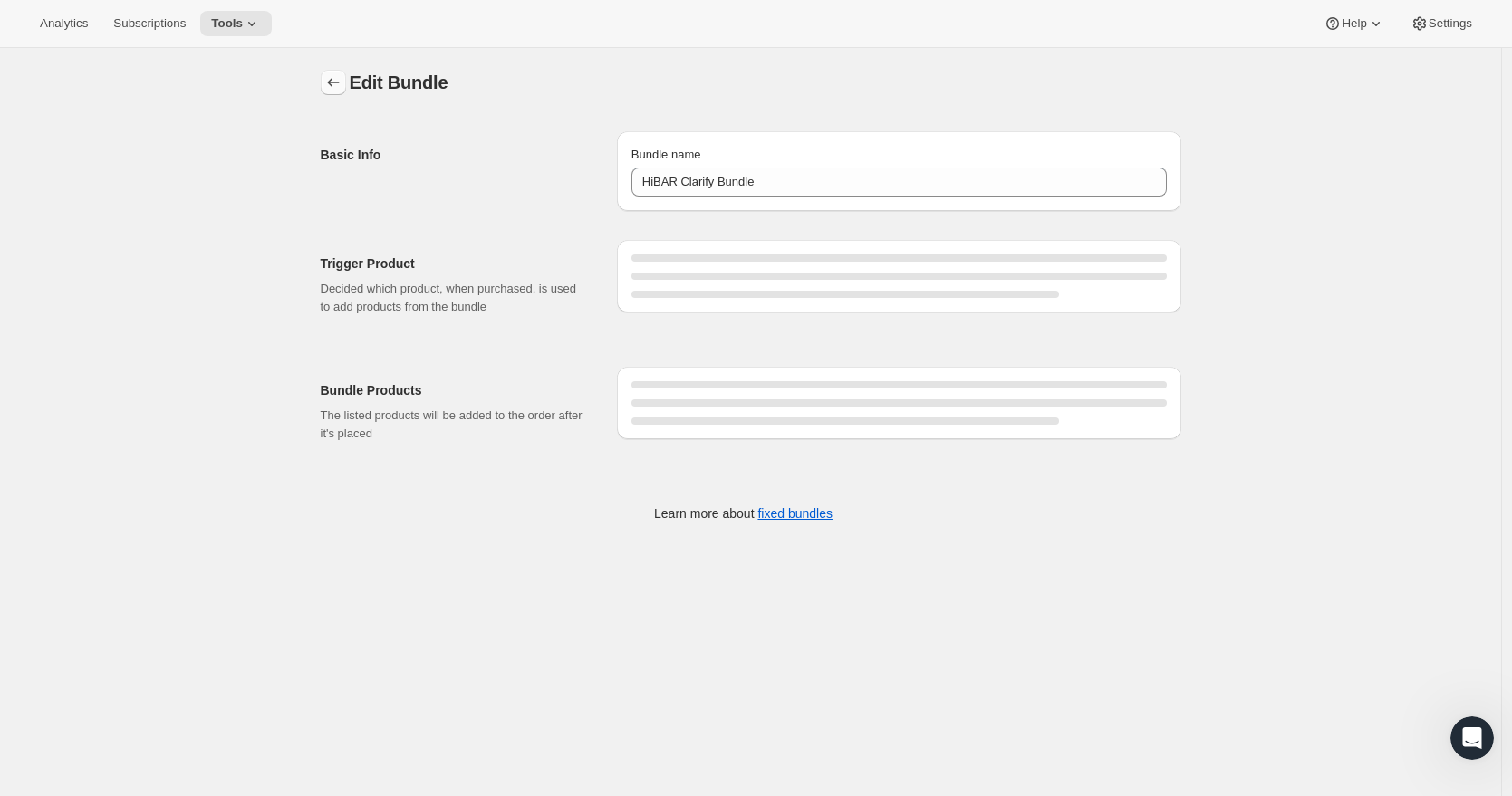
click at [331, 81] on icon "Bundles" at bounding box center [333, 83] width 18 height 18
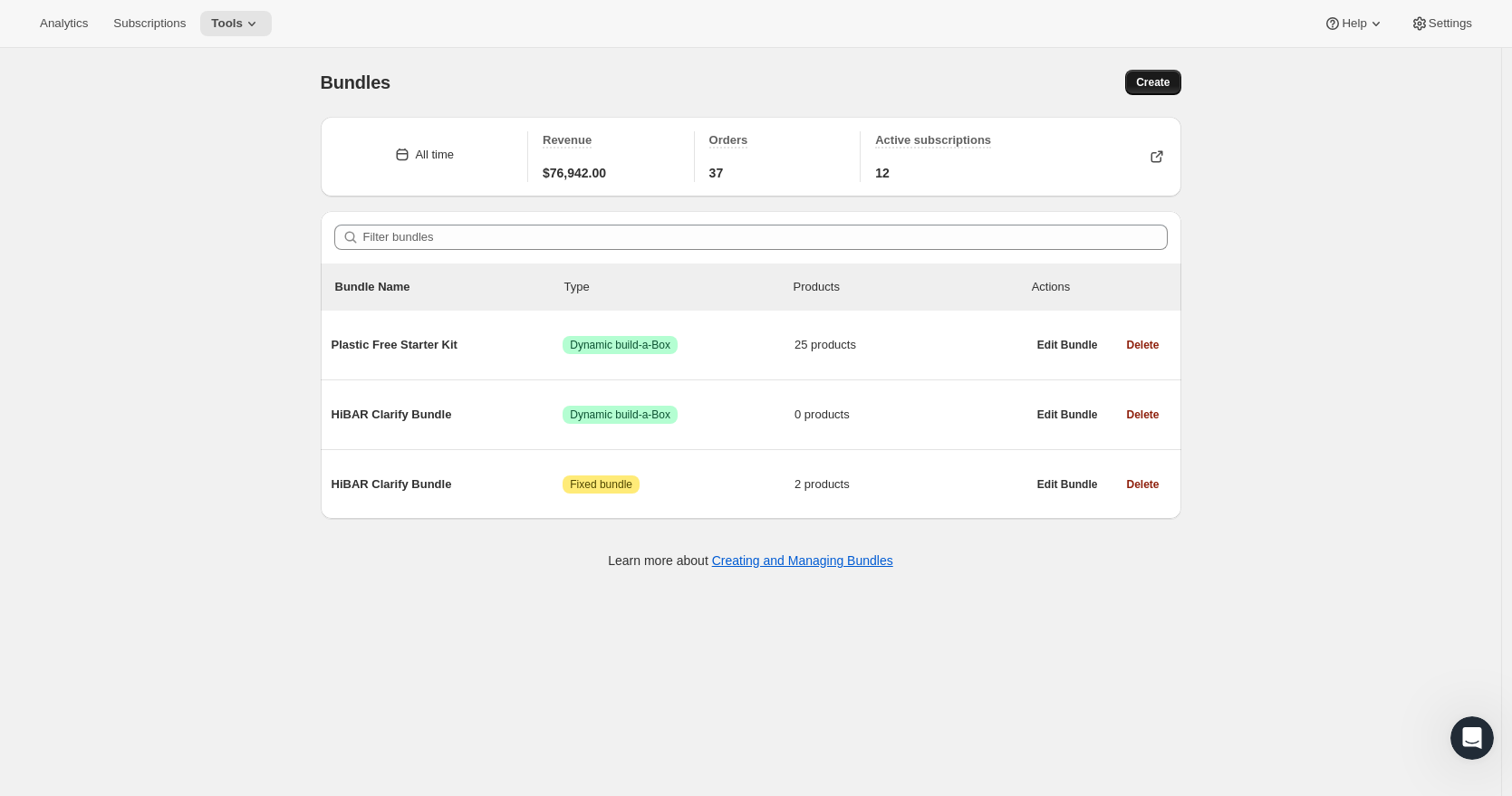
click at [1145, 81] on span "Create" at bounding box center [1153, 83] width 34 height 15
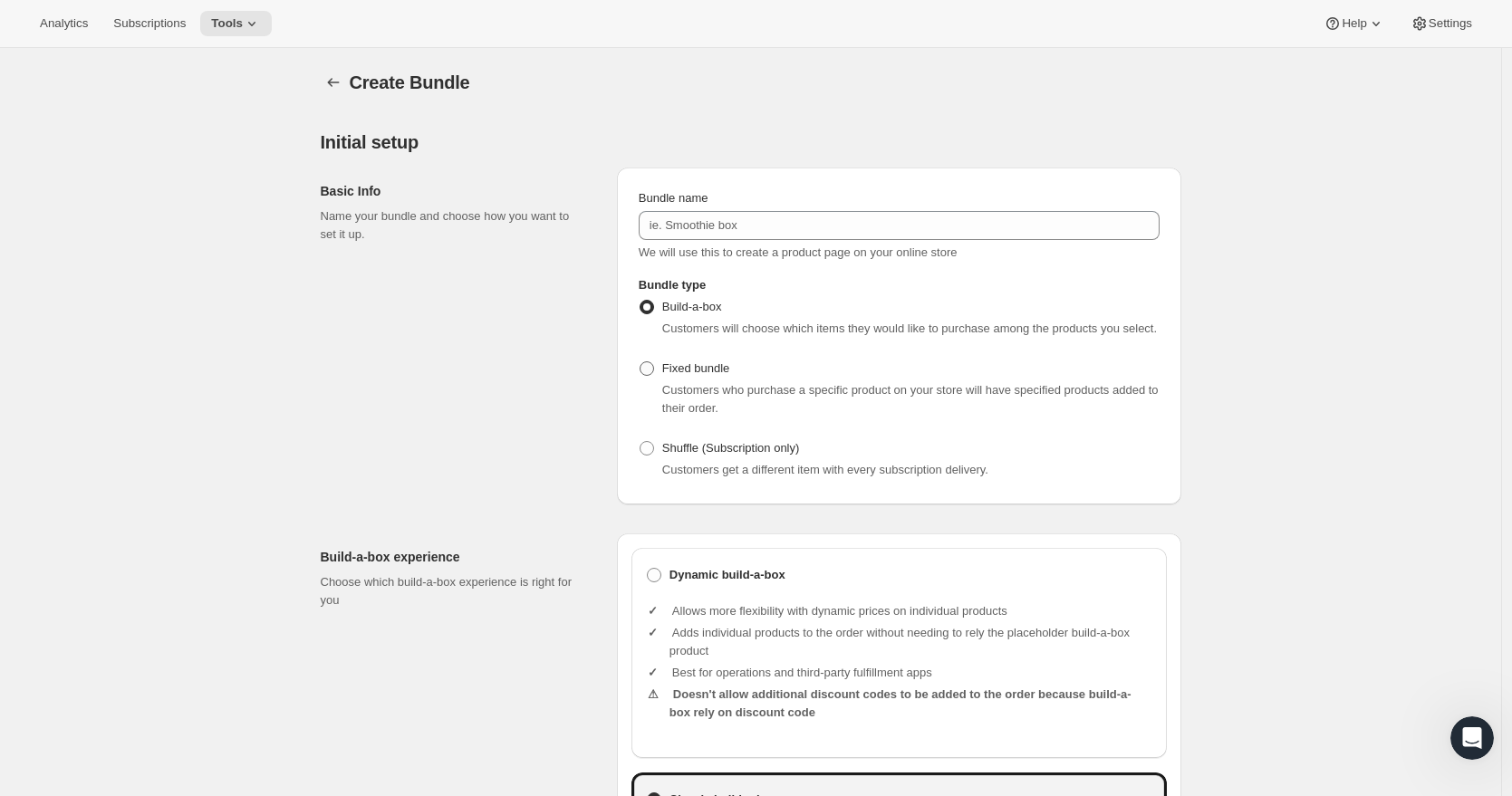
click at [654, 376] on span at bounding box center [647, 368] width 15 height 15
click at [640, 362] on input "Fixed bundle" at bounding box center [640, 361] width 1 height 1
radio input "true"
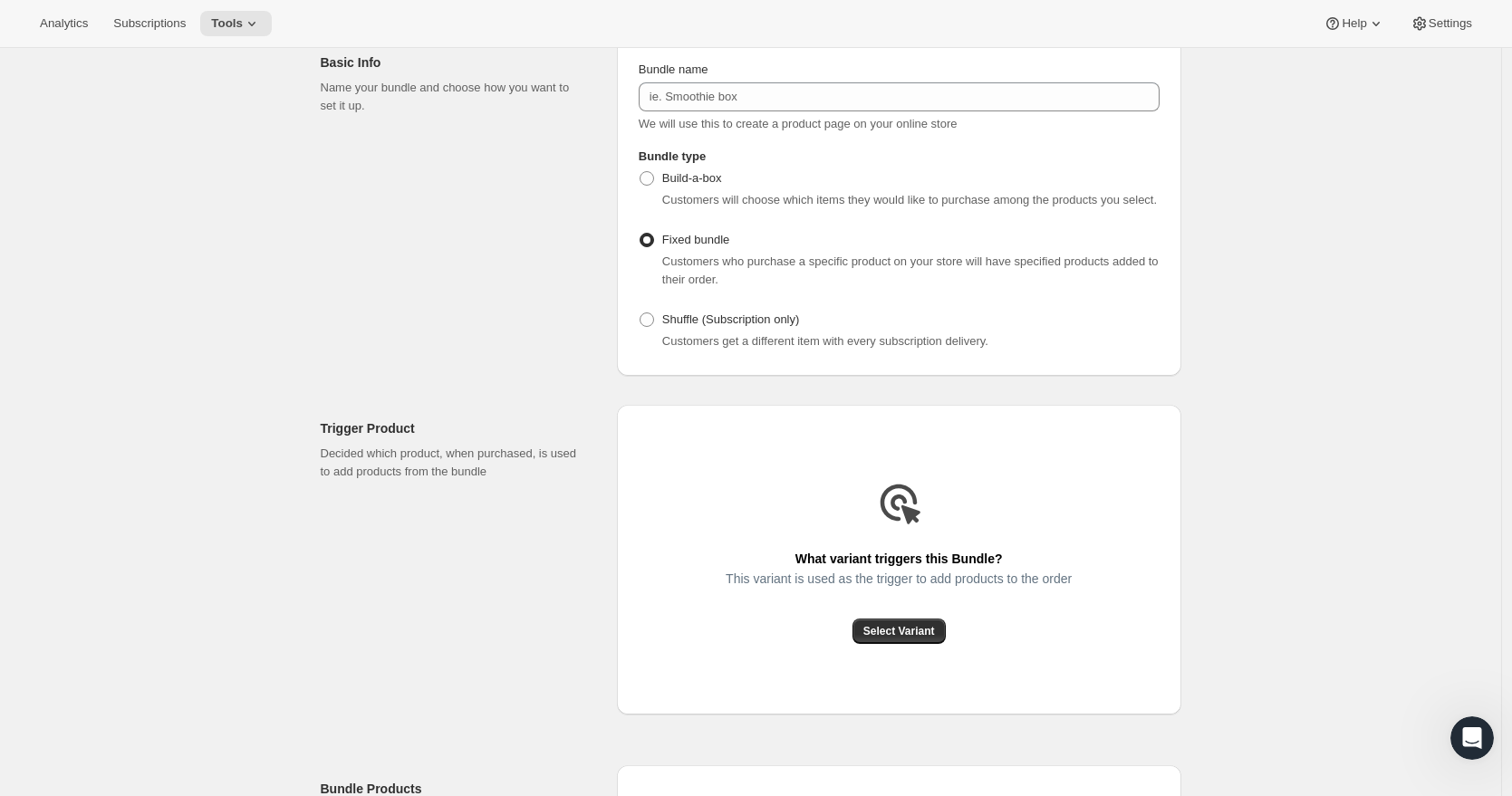
scroll to position [211, 0]
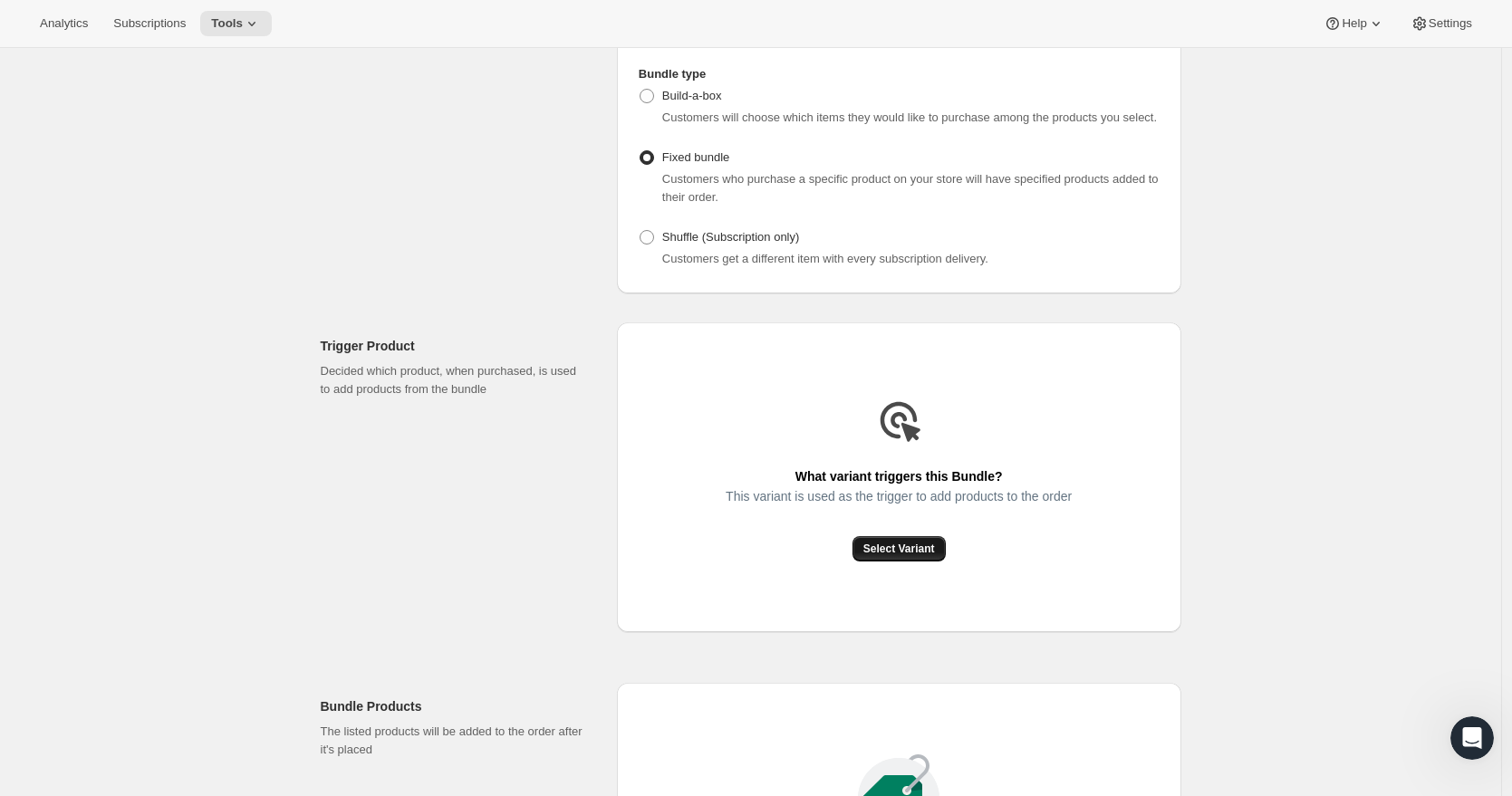
click at [916, 556] on span "Select Variant" at bounding box center [899, 549] width 72 height 15
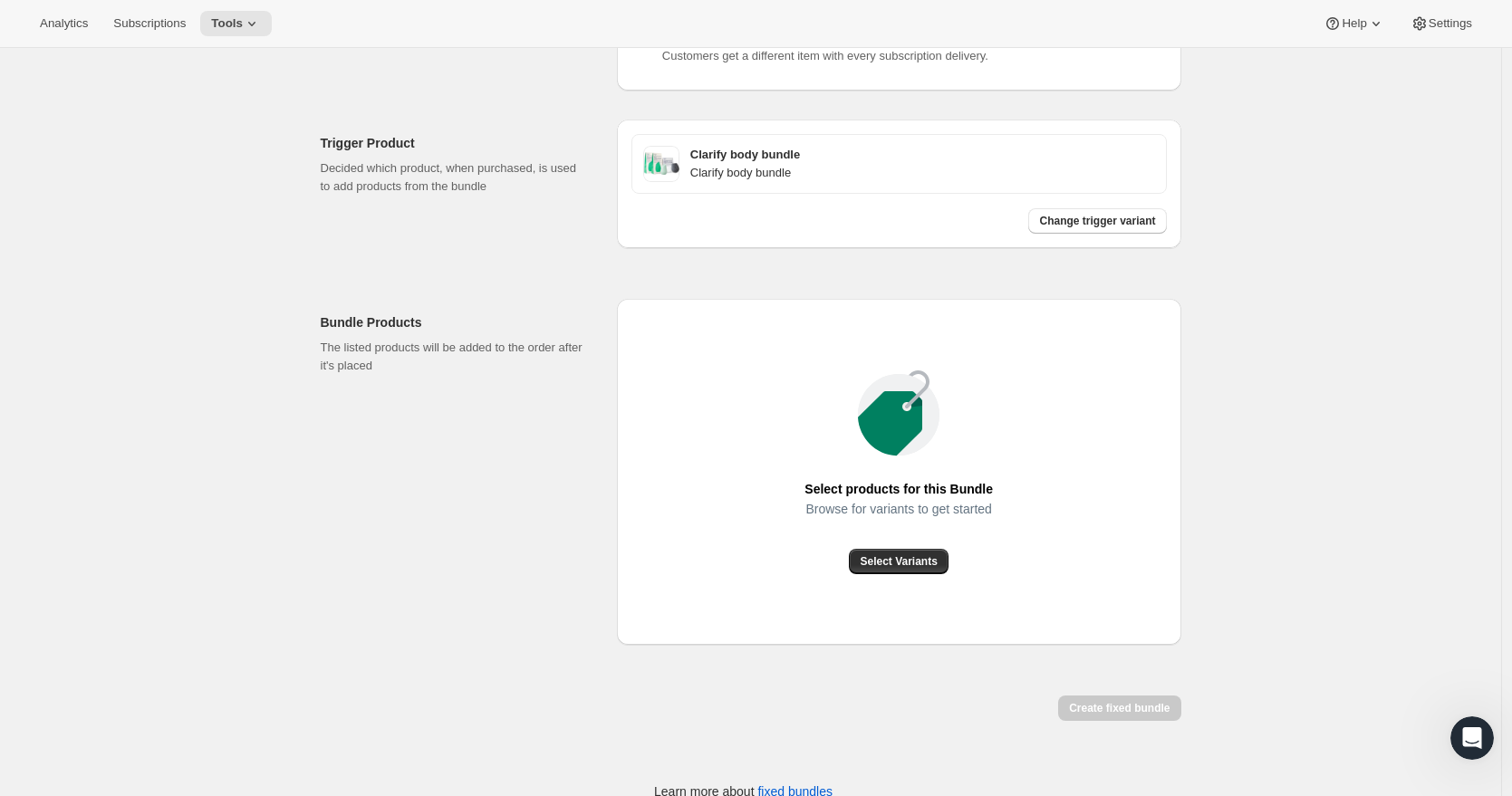
scroll to position [455, 0]
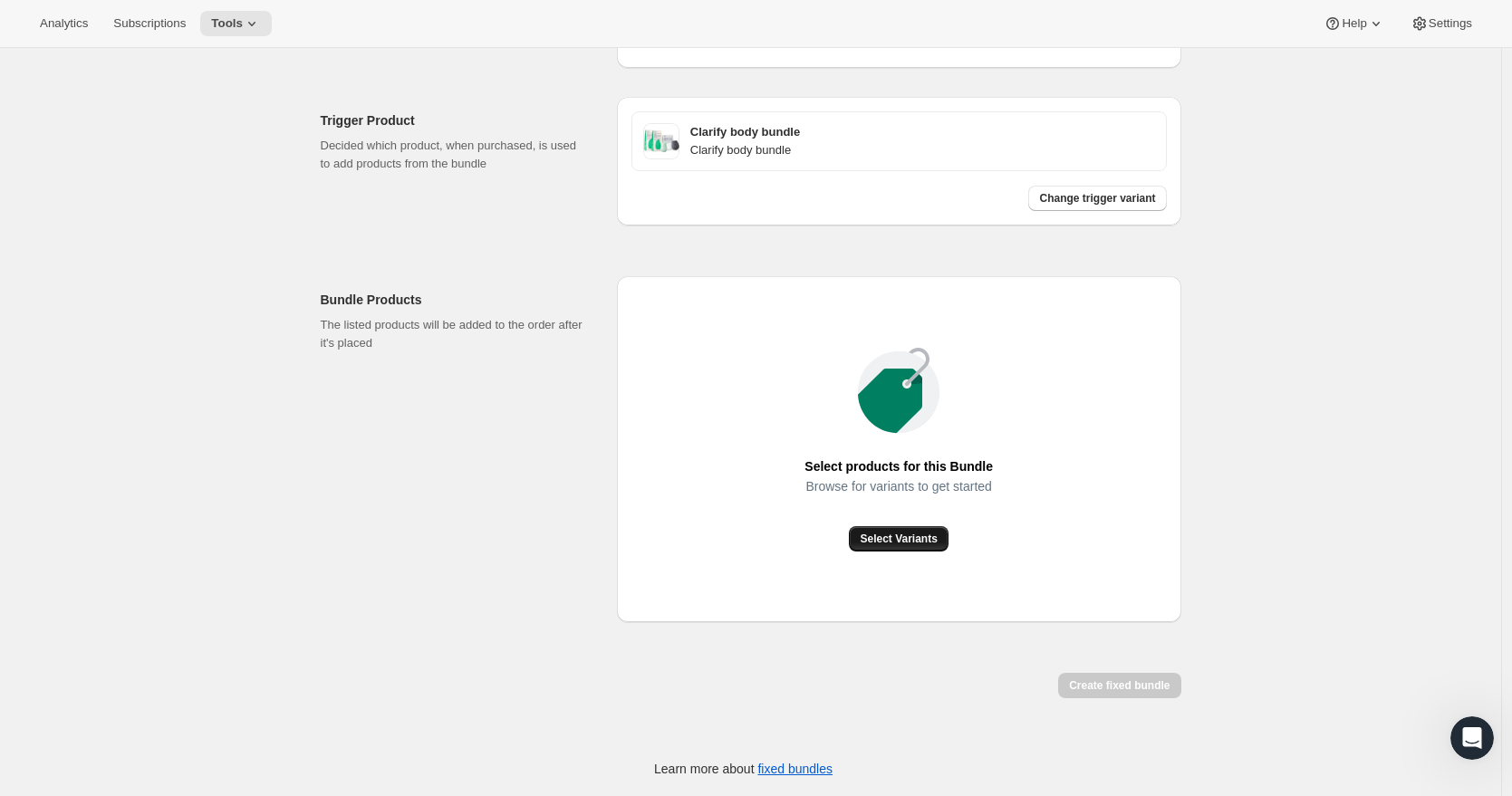
click at [933, 546] on button "Select Variants" at bounding box center [898, 539] width 99 height 25
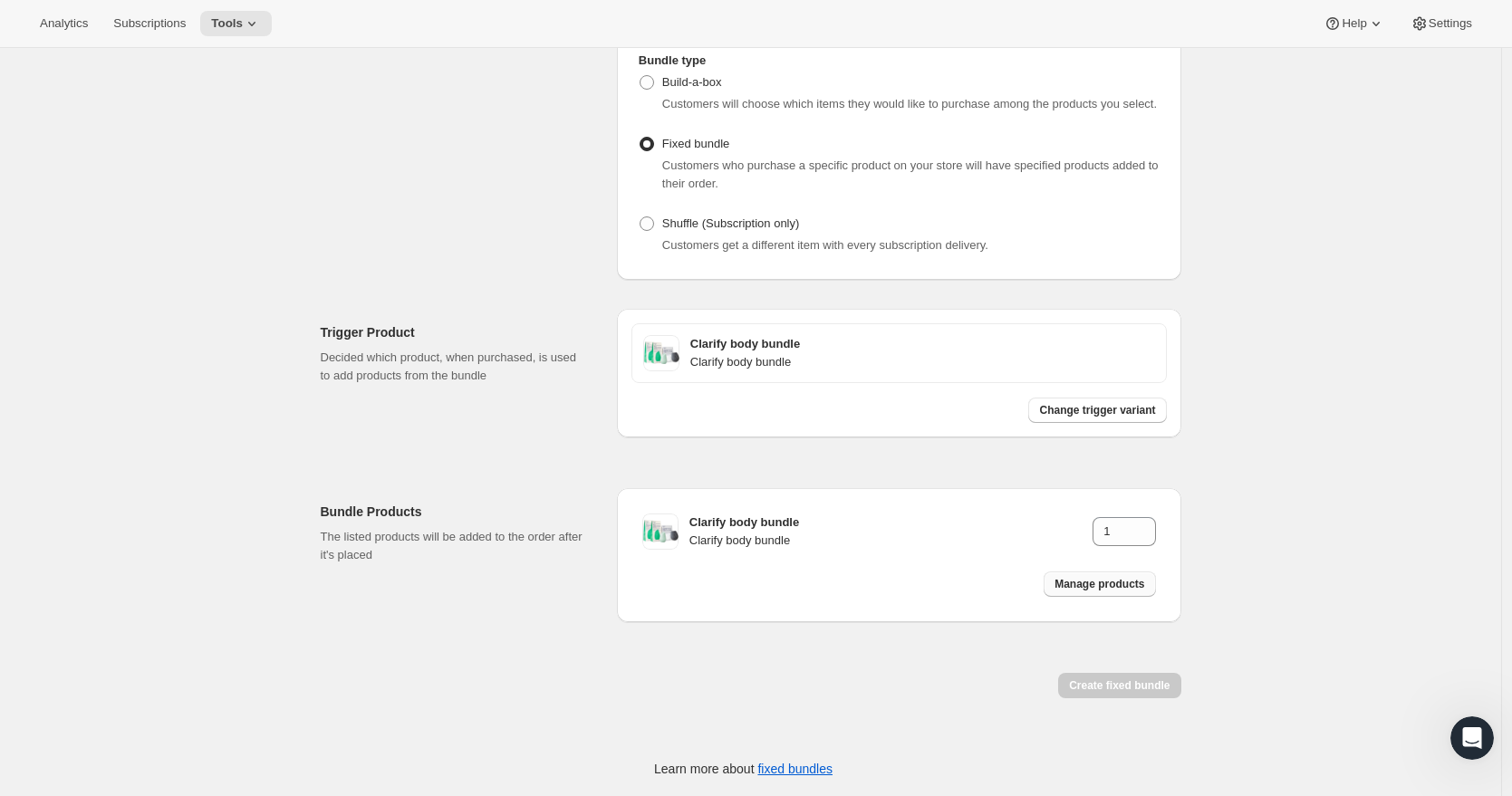
click at [1110, 589] on span "Manage products" at bounding box center [1099, 584] width 90 height 15
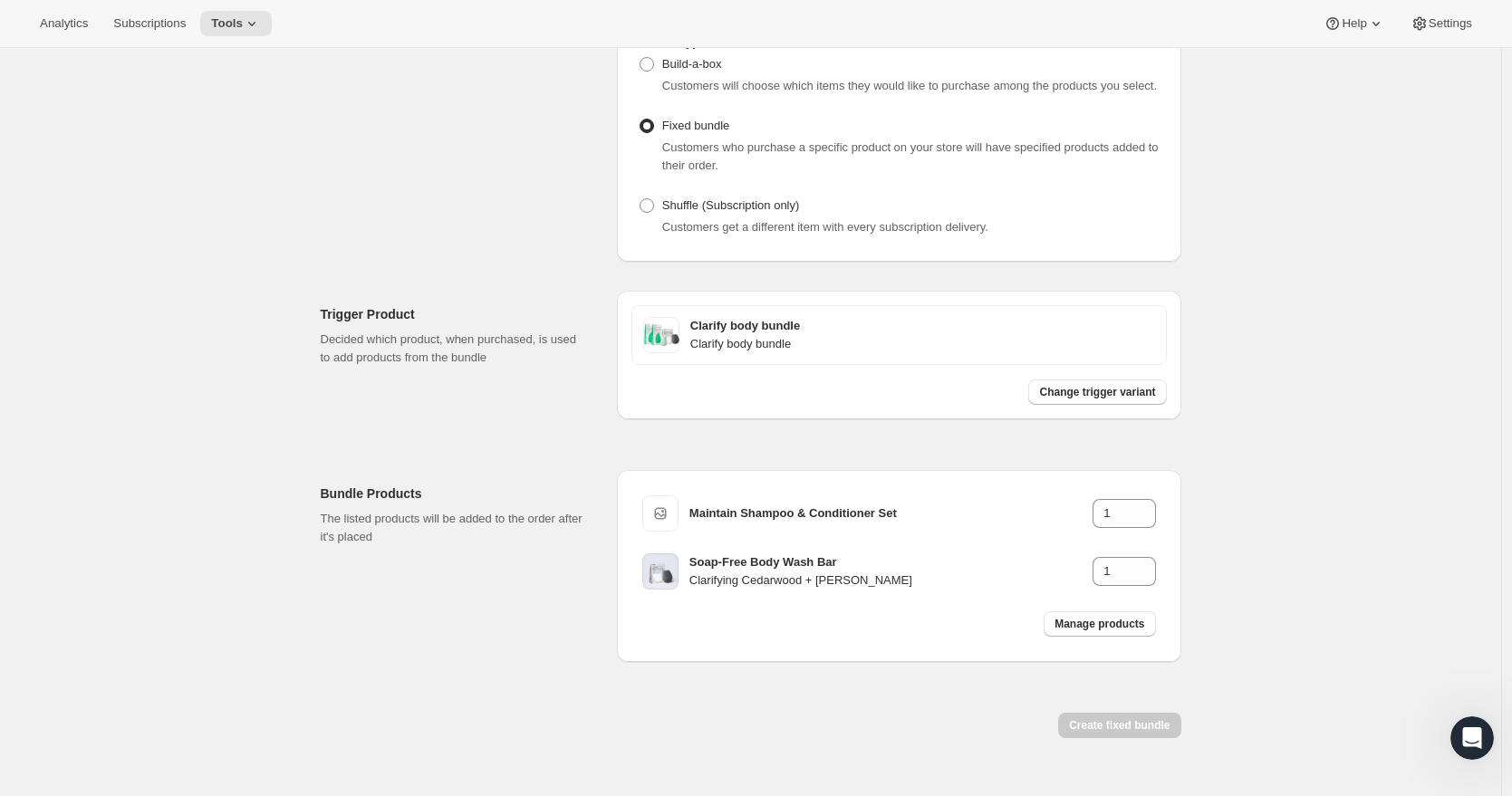
click at [894, 467] on div "Bundle Products The listed products will be added to the order after it's place…" at bounding box center [751, 548] width 861 height 228
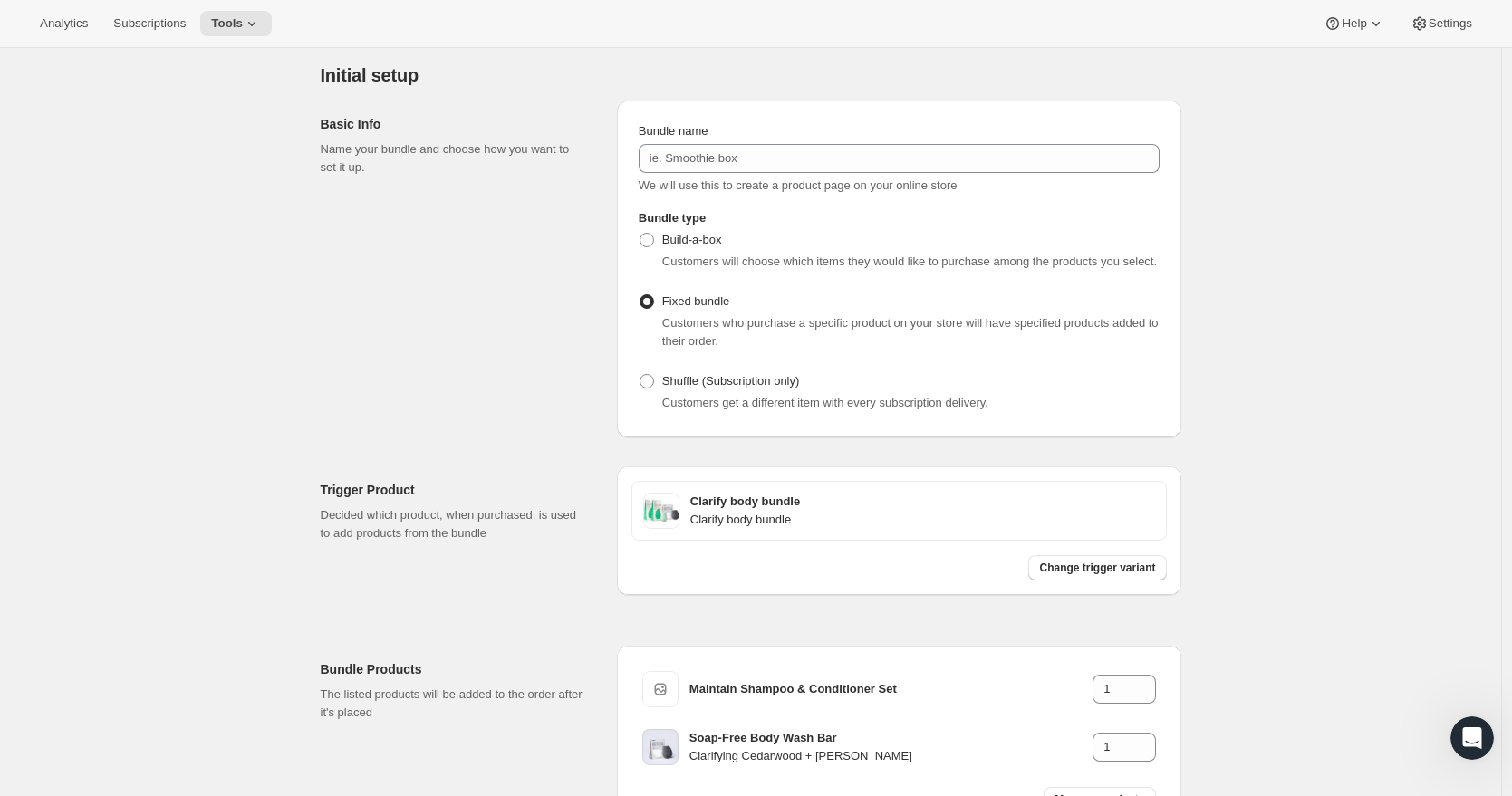
scroll to position [0, 0]
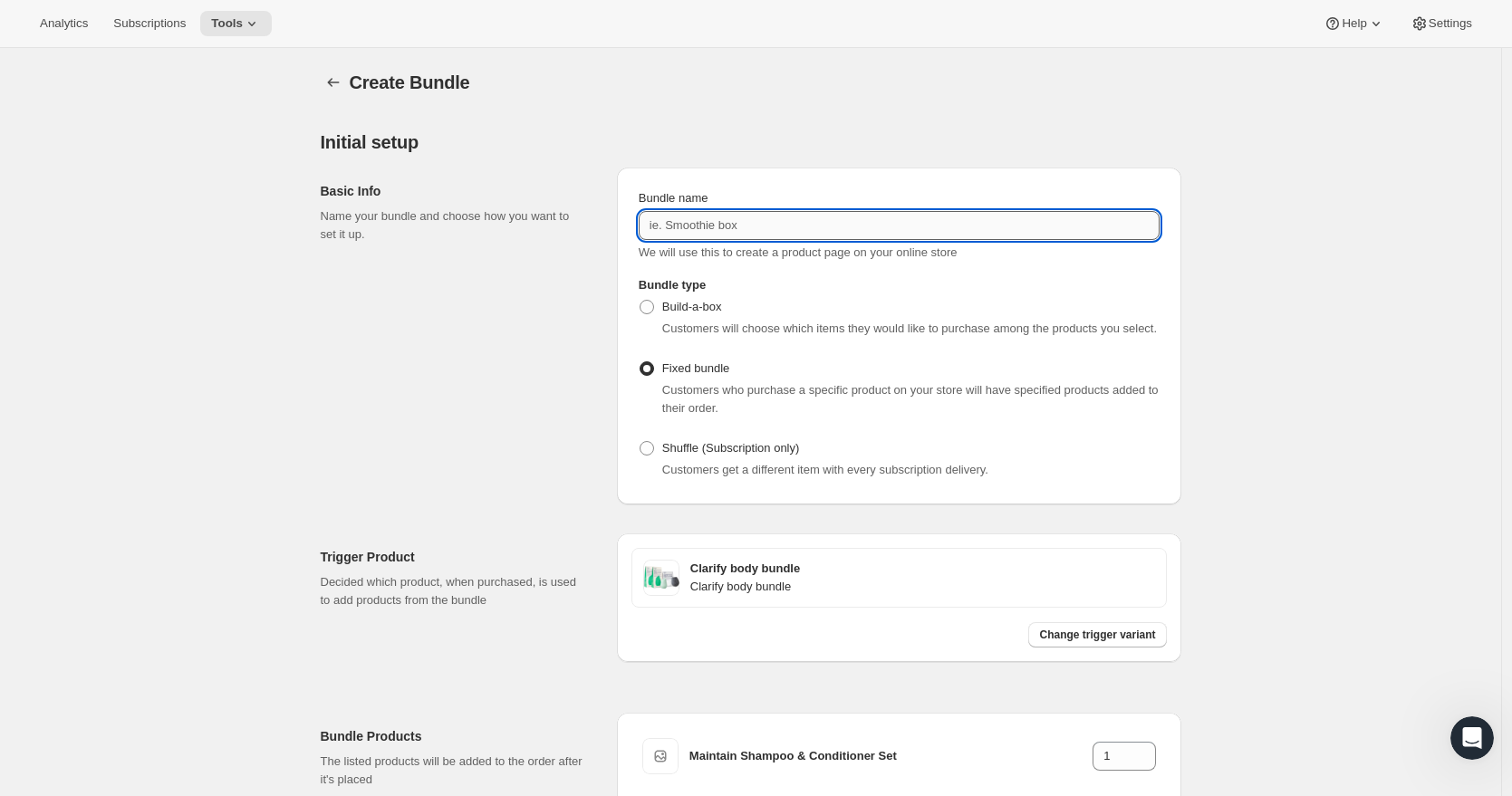
click at [677, 225] on input "Bundle name" at bounding box center [899, 226] width 521 height 29
type input "HiBAR Clarify Bundle"
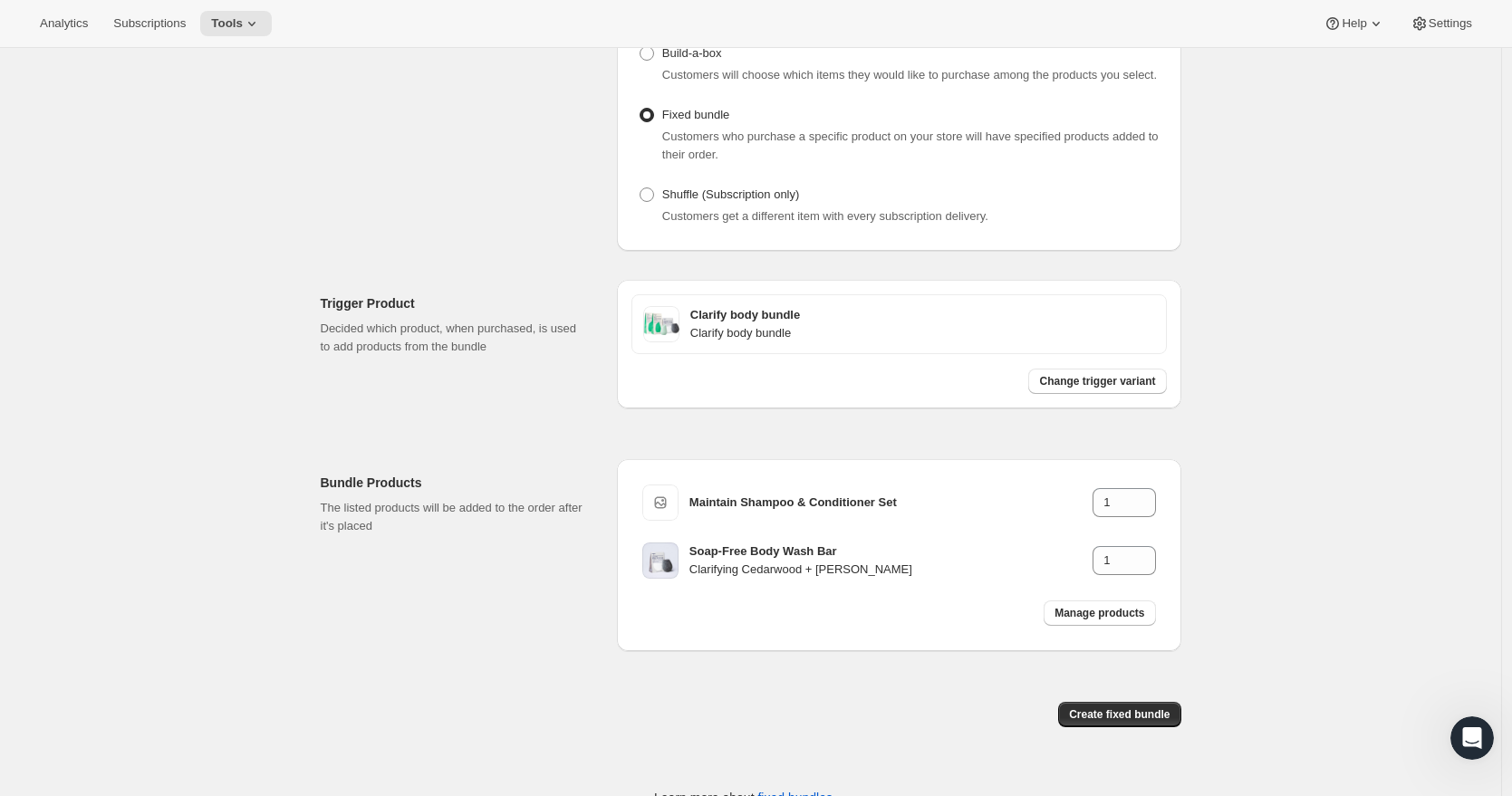
scroll to position [257, 0]
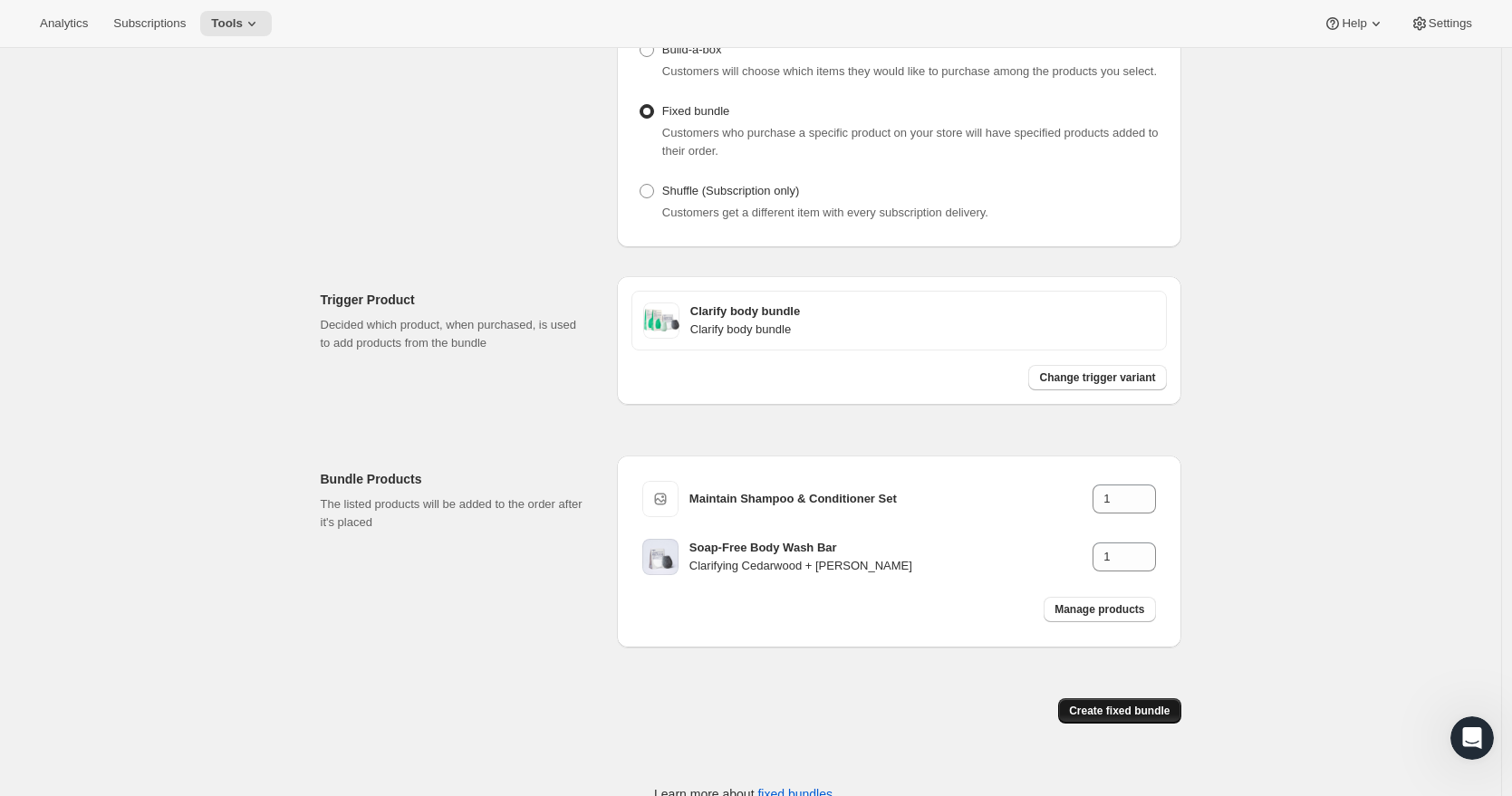
click at [1130, 719] on span "Create fixed bundle" at bounding box center [1119, 711] width 101 height 15
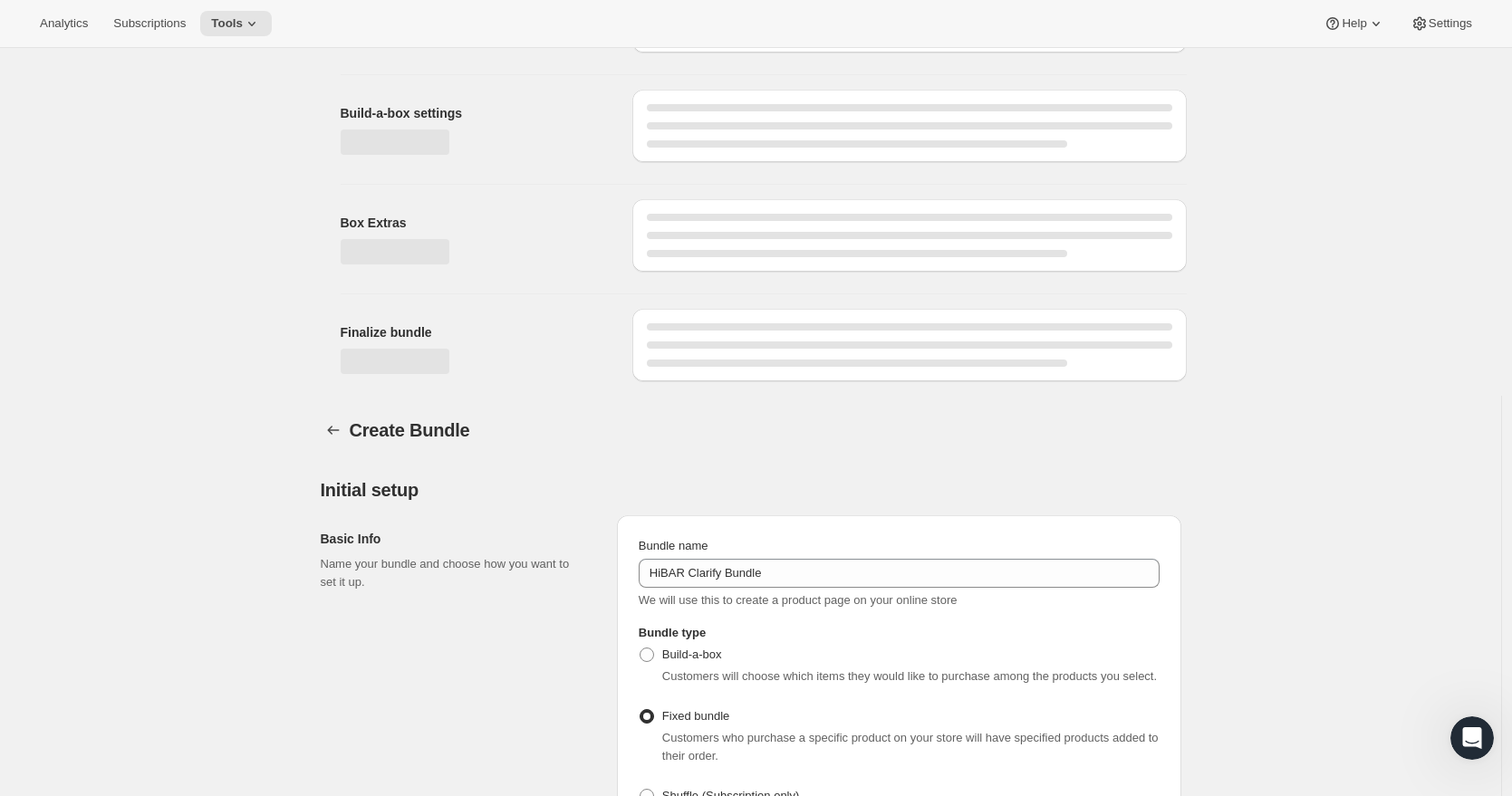
scroll to position [862, 0]
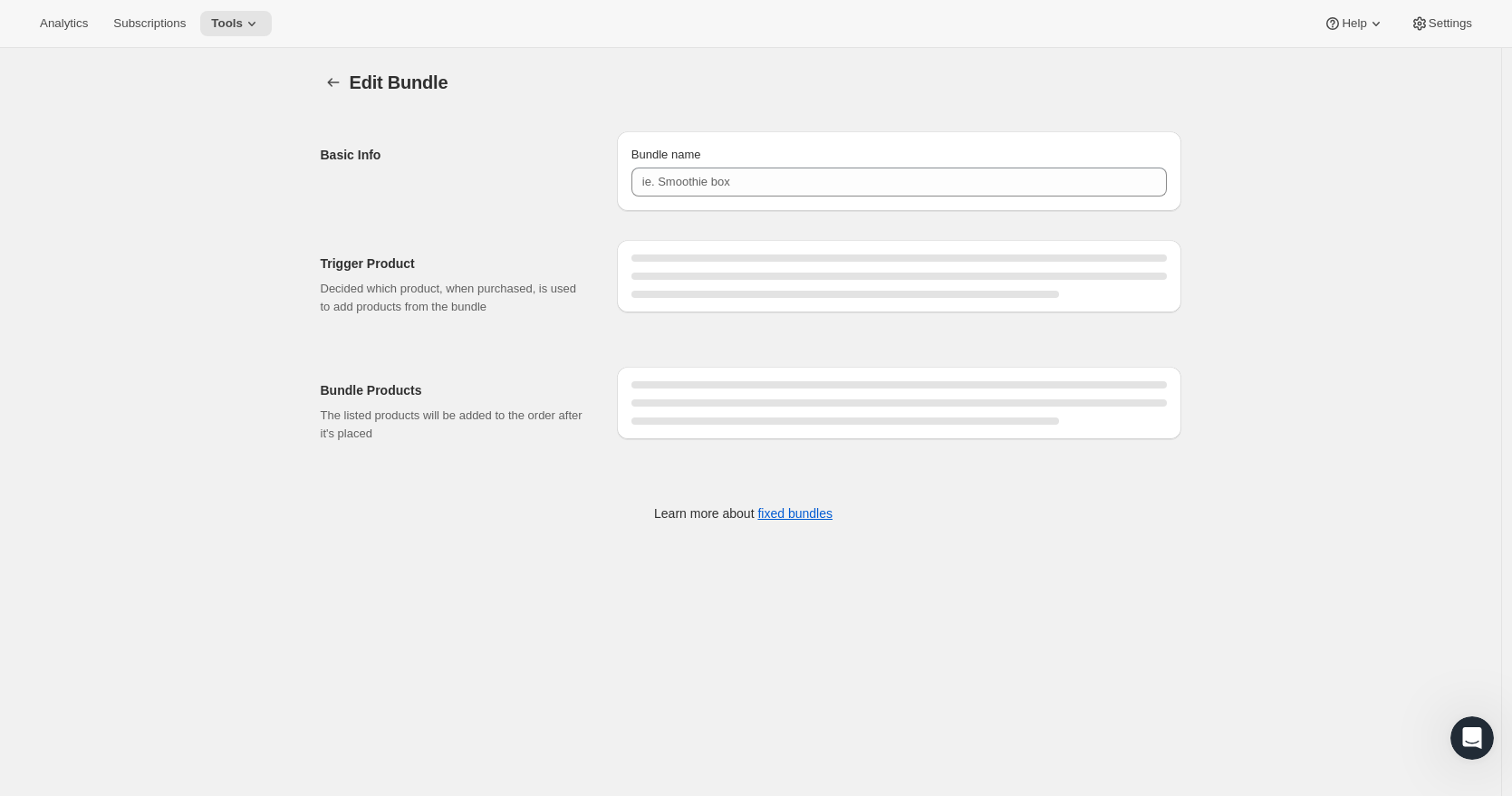
type input "HiBAR Clarify Bundle"
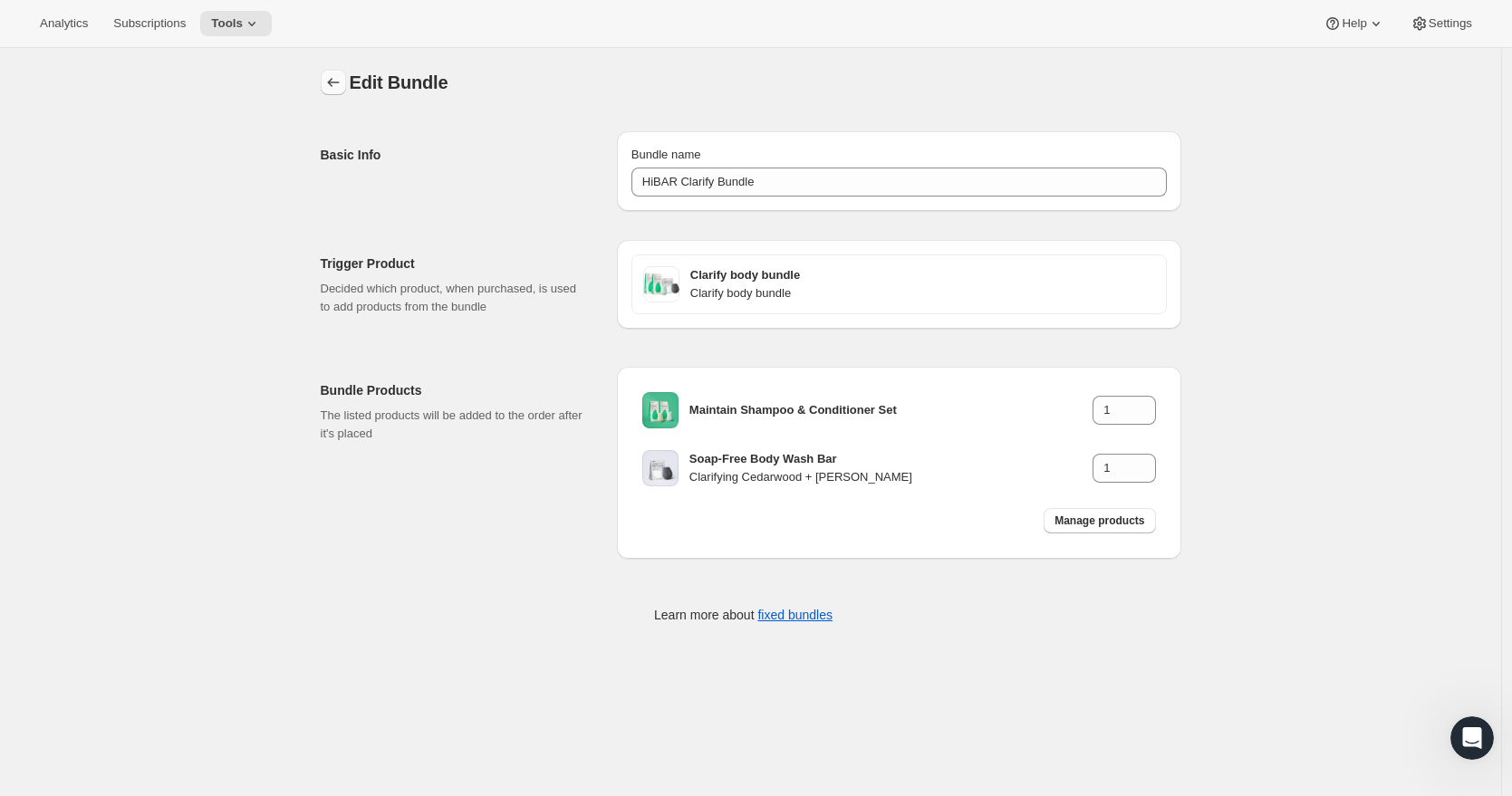
click at [337, 81] on icon "Bundles" at bounding box center [333, 83] width 18 height 18
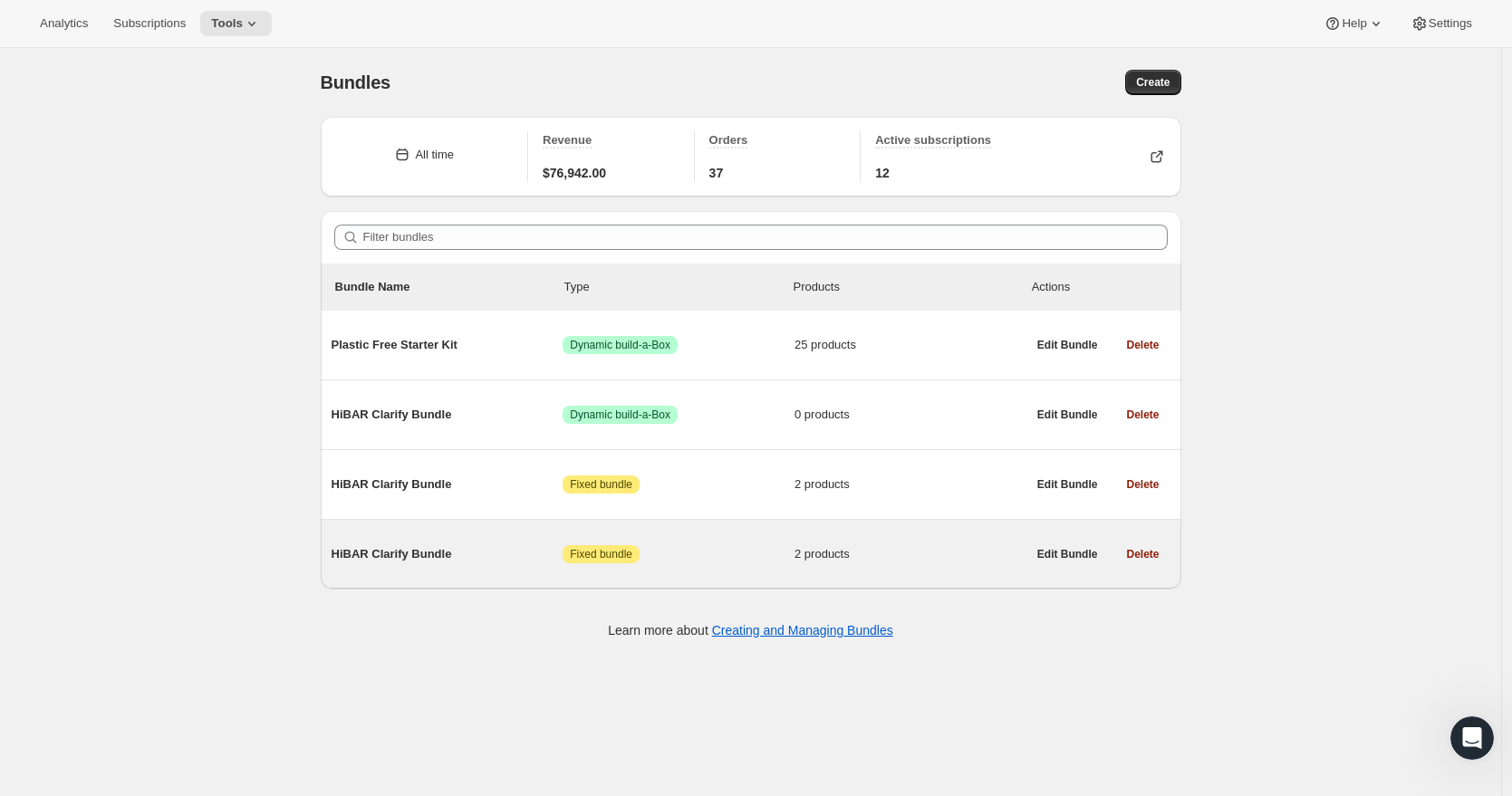
click at [420, 568] on div "HiBAR Clarify Bundle Attention Fixed bundle 2 products" at bounding box center [679, 555] width 695 height 47
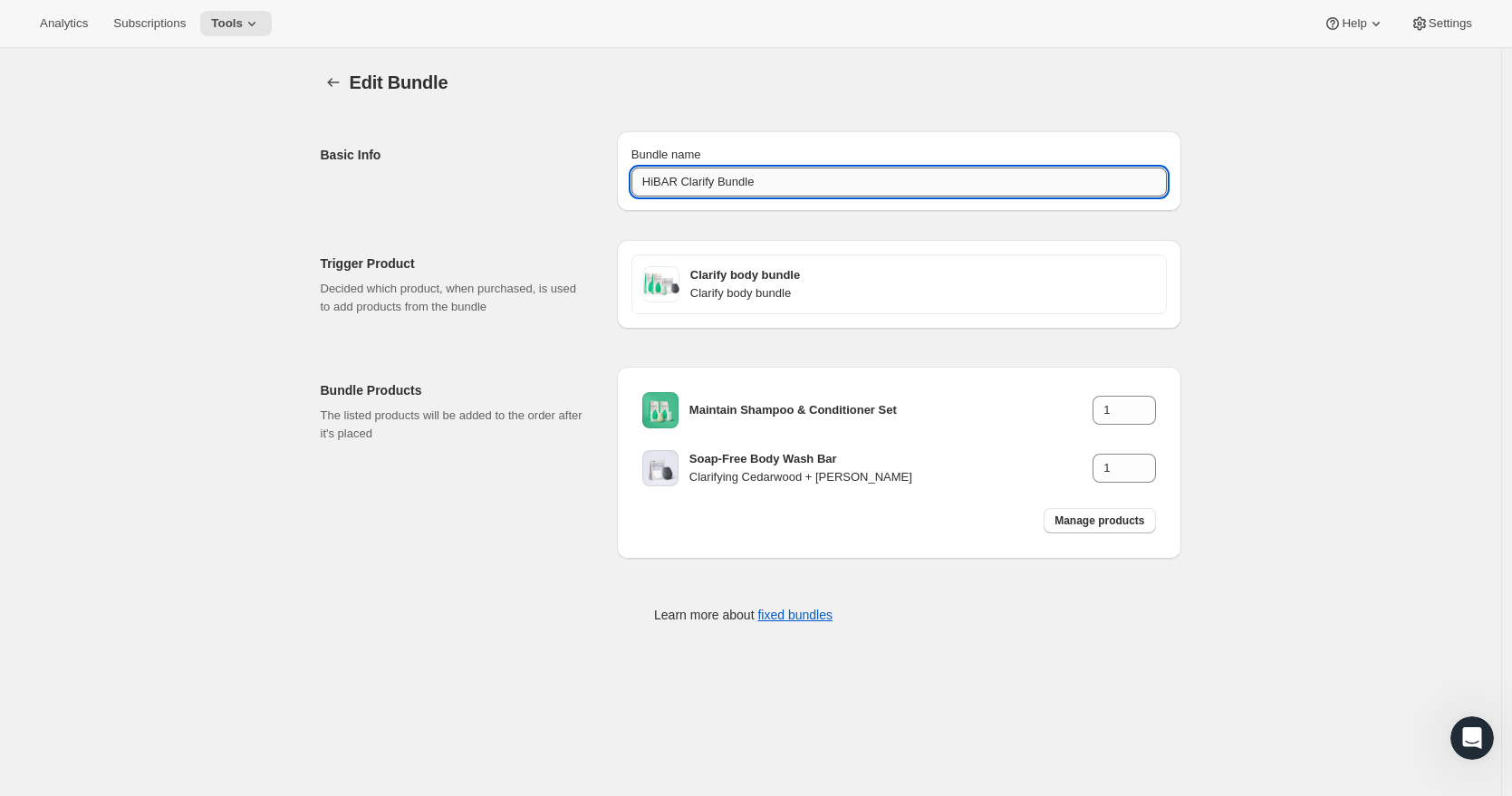
click at [771, 182] on input "HiBAR Clarify Bundle" at bounding box center [899, 182] width 536 height 29
type input "HiBAR Clarify Bundle."
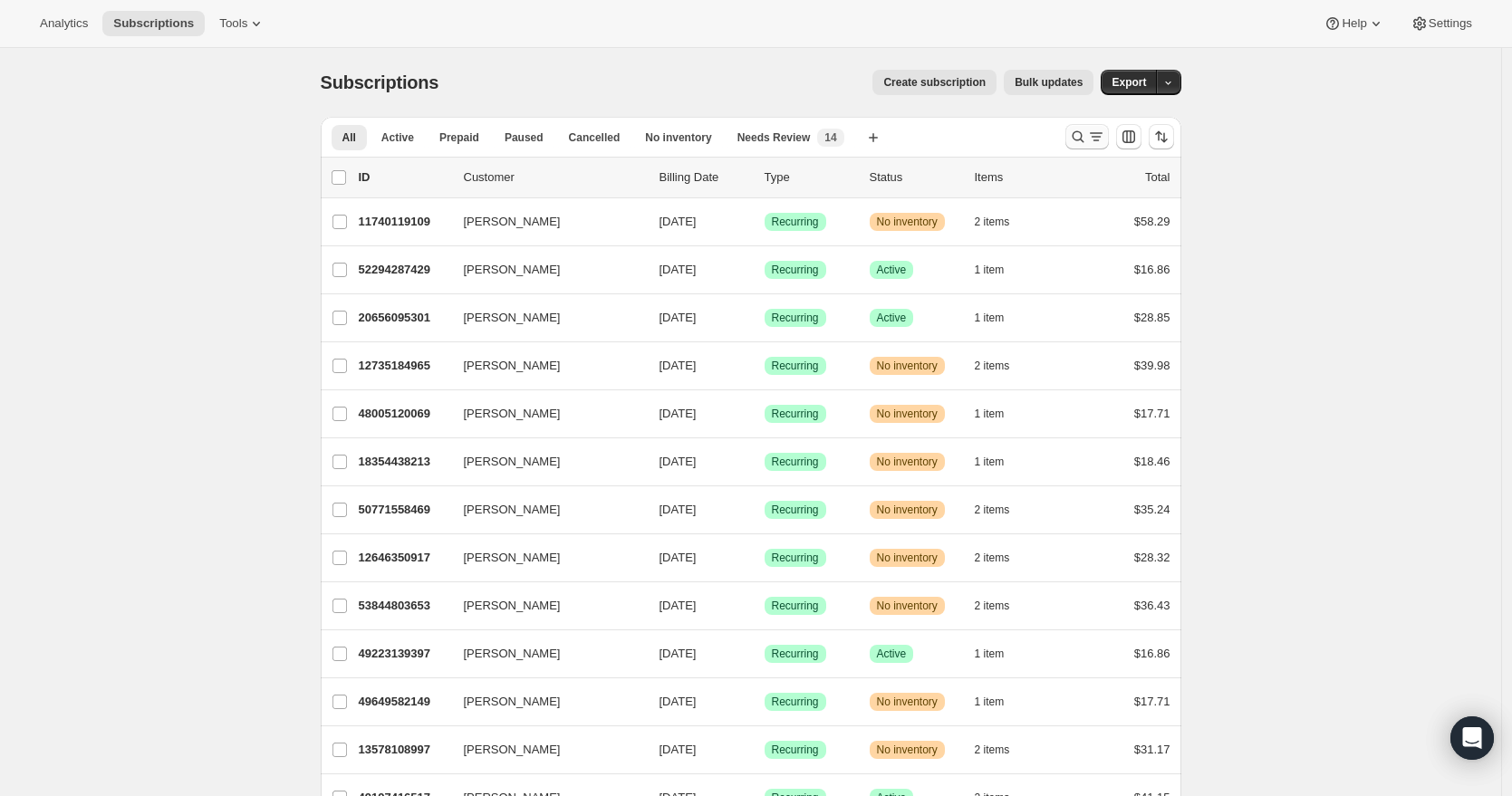
click at [1077, 138] on icon "Search and filter results" at bounding box center [1077, 136] width 12 height 12
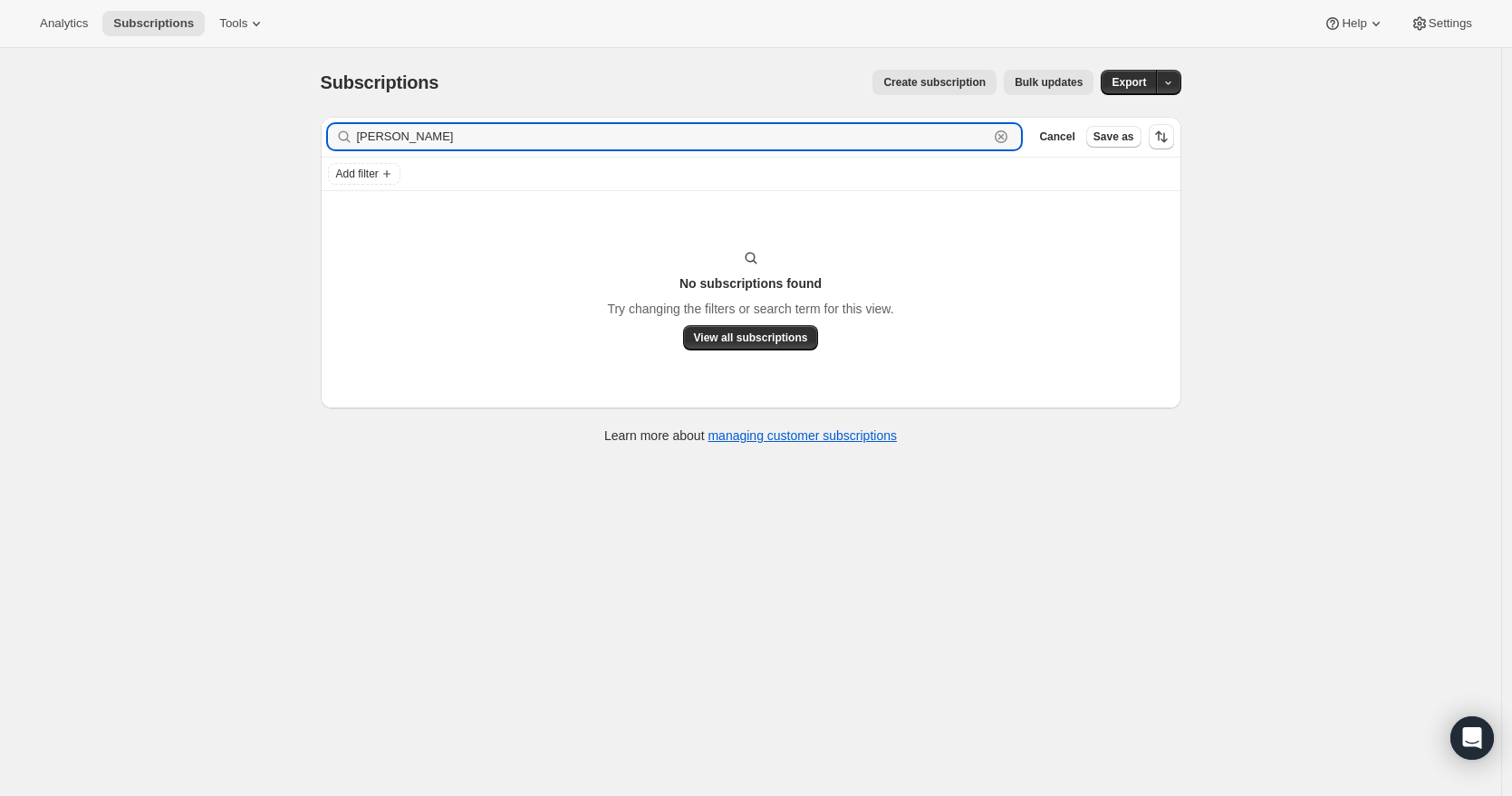
drag, startPoint x: 449, startPoint y: 136, endPoint x: 351, endPoint y: 131, distance: 98.1
click at [351, 131] on div "[PERSON_NAME]" at bounding box center [674, 136] width 694 height 25
paste input "[EMAIL_ADDRESS][DOMAIN_NAME]"
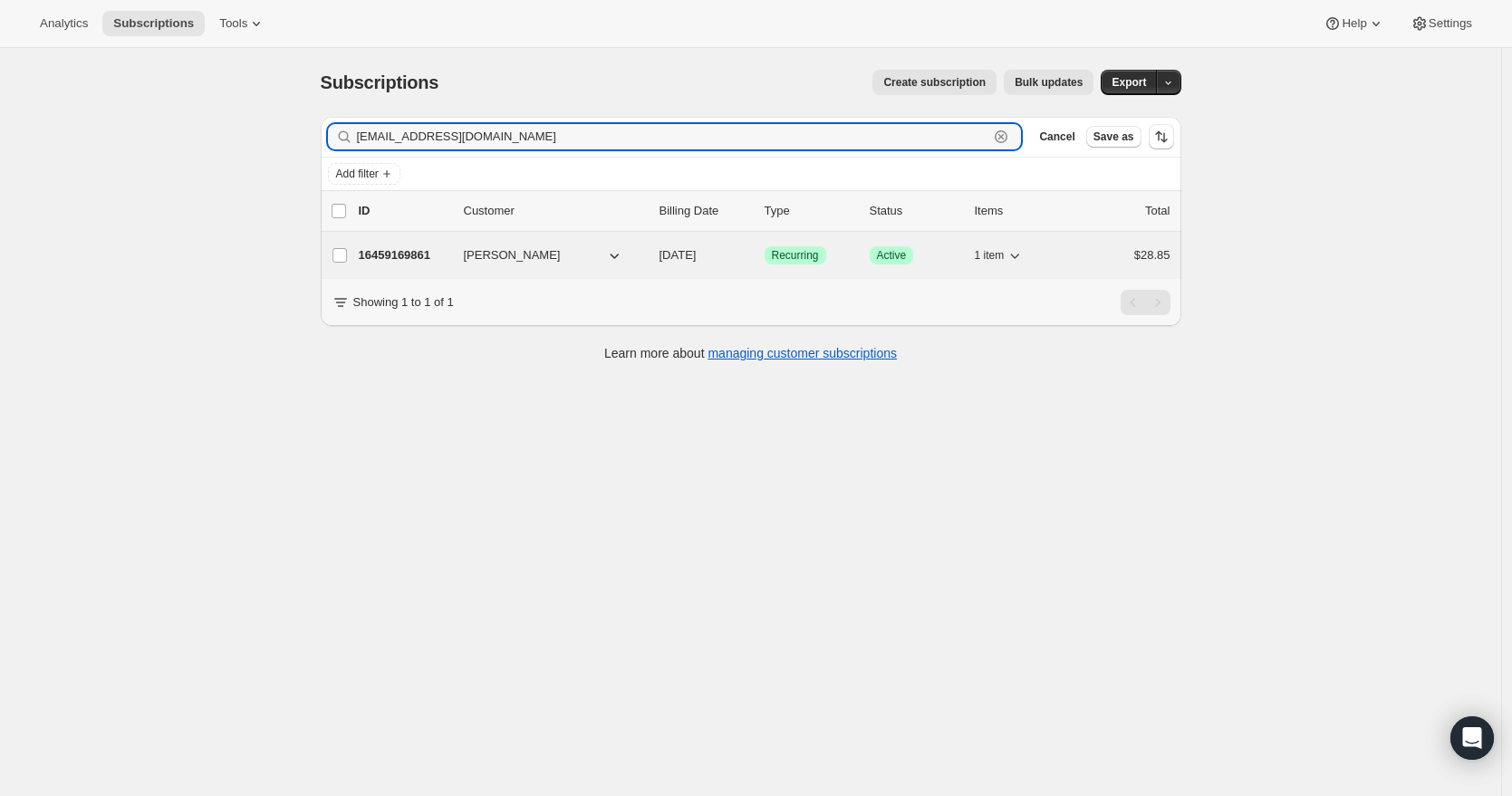
type input "[EMAIL_ADDRESS][DOMAIN_NAME]"
click at [422, 253] on p "16459169861" at bounding box center [404, 256] width 91 height 18
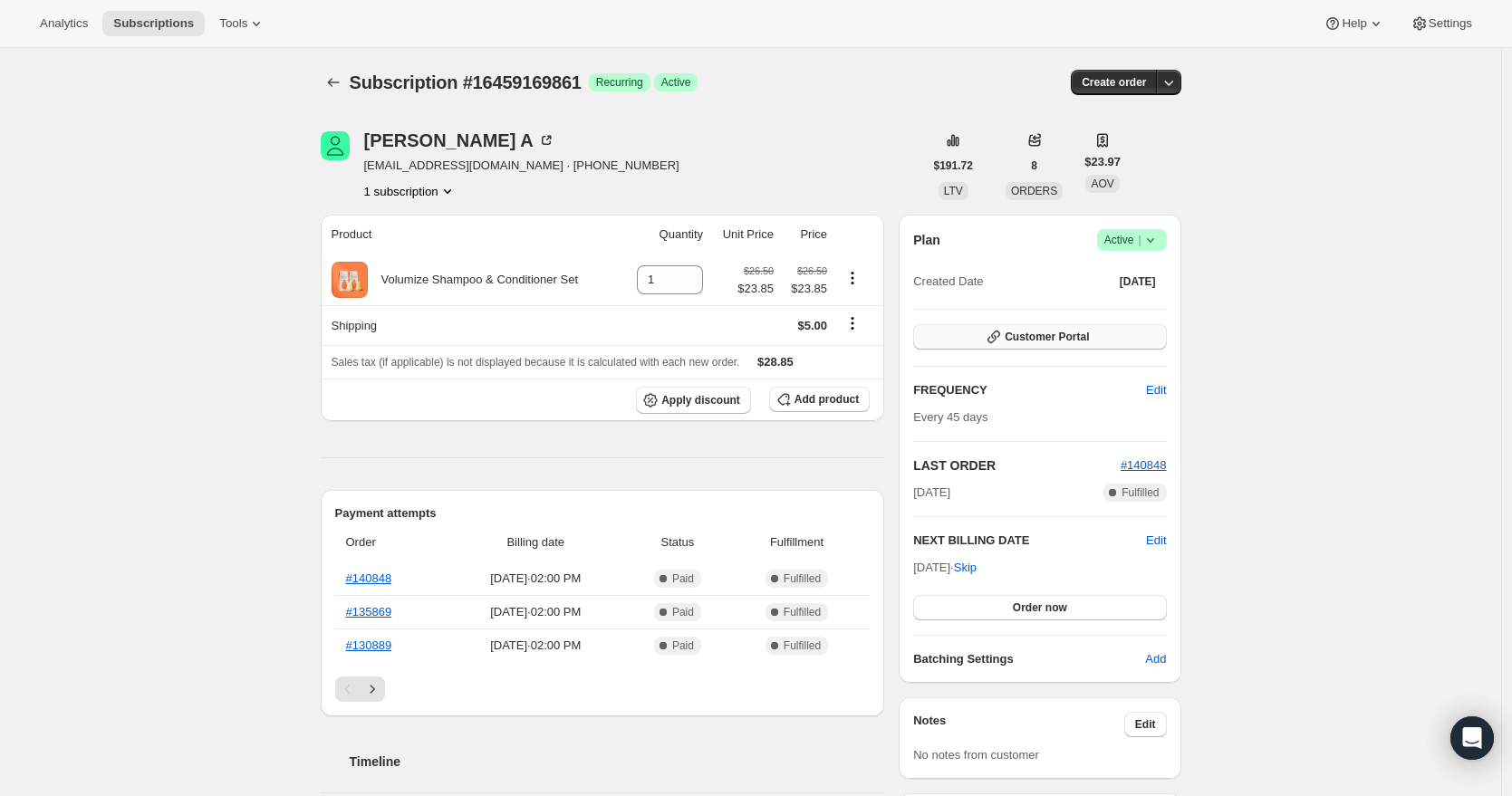
click at [1043, 338] on span "Customer Portal" at bounding box center [1046, 337] width 85 height 15
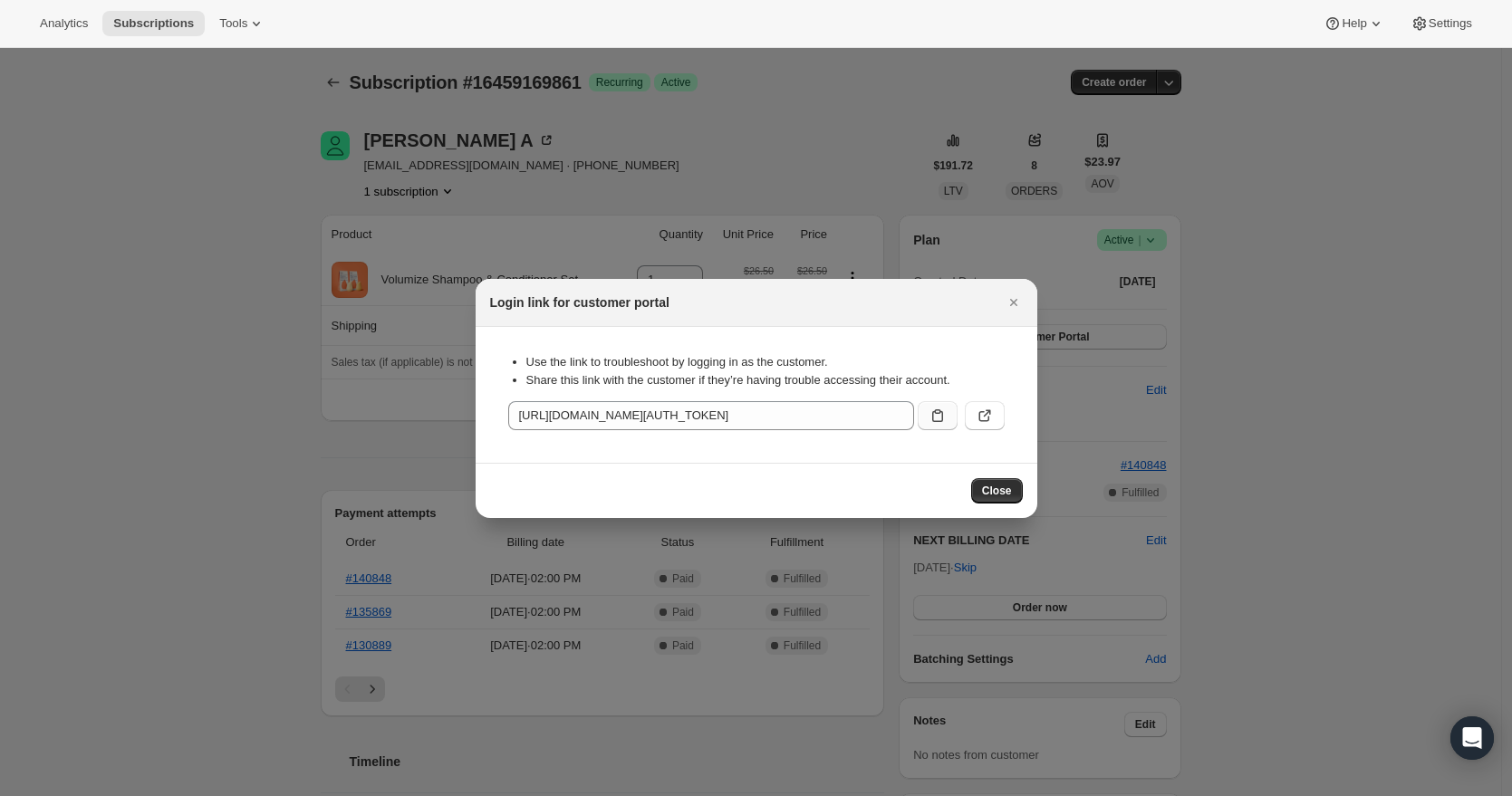
click at [929, 418] on icon ":rco:" at bounding box center [938, 416] width 18 height 18
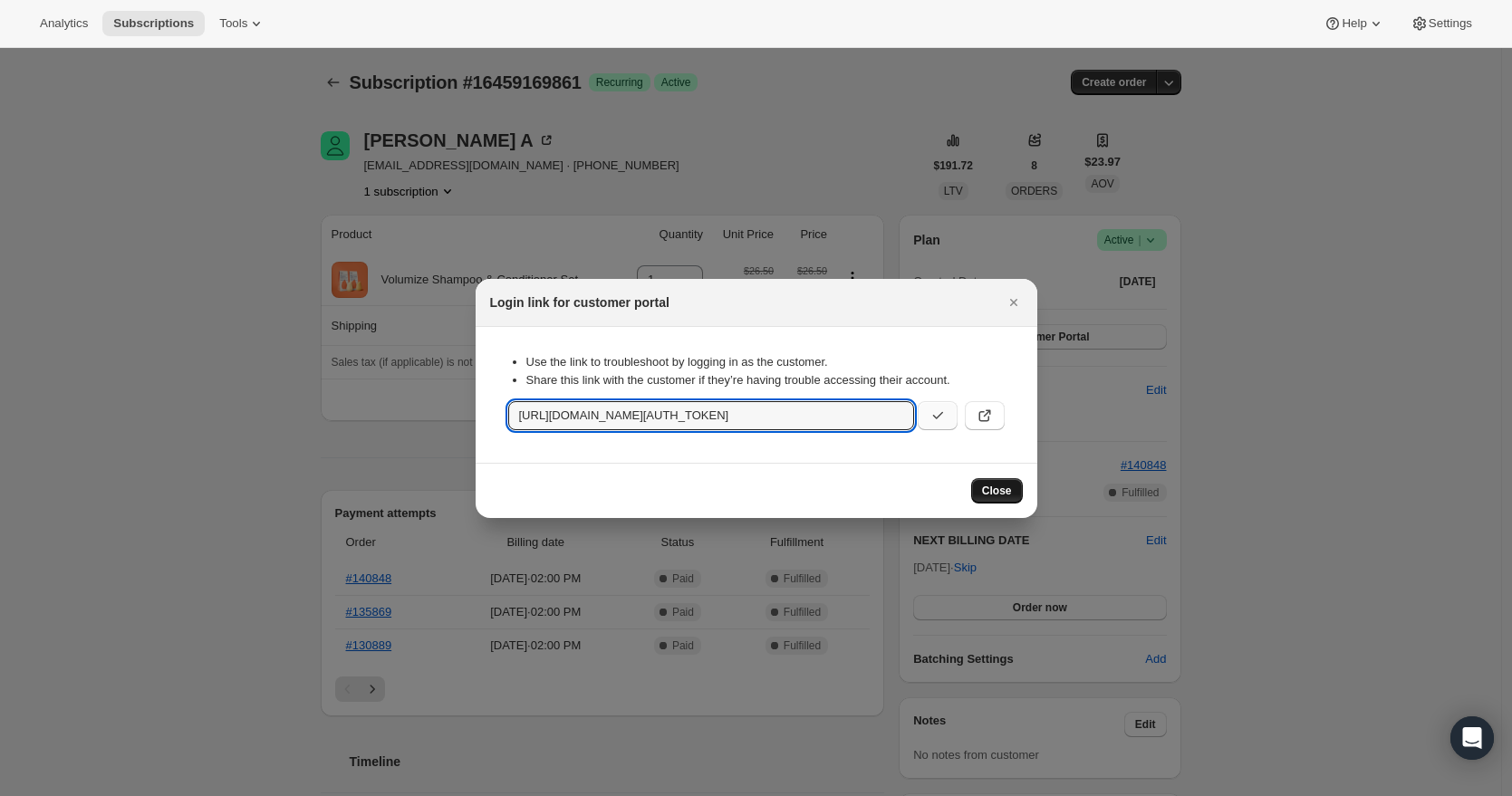
click at [983, 492] on span "Close" at bounding box center [996, 491] width 30 height 15
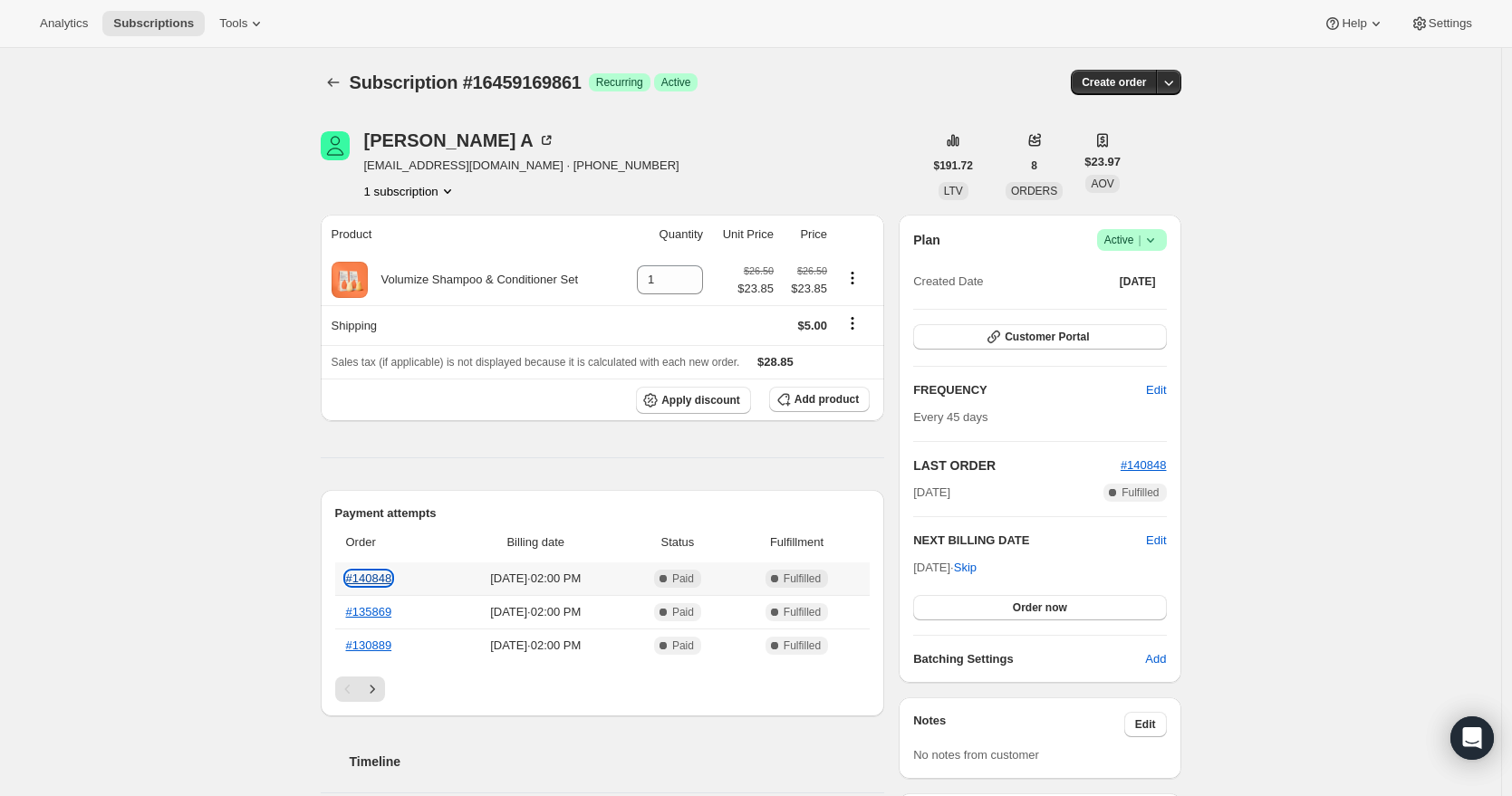
click at [377, 579] on link "#140848" at bounding box center [368, 578] width 46 height 14
click at [392, 615] on link "#135869" at bounding box center [368, 611] width 46 height 14
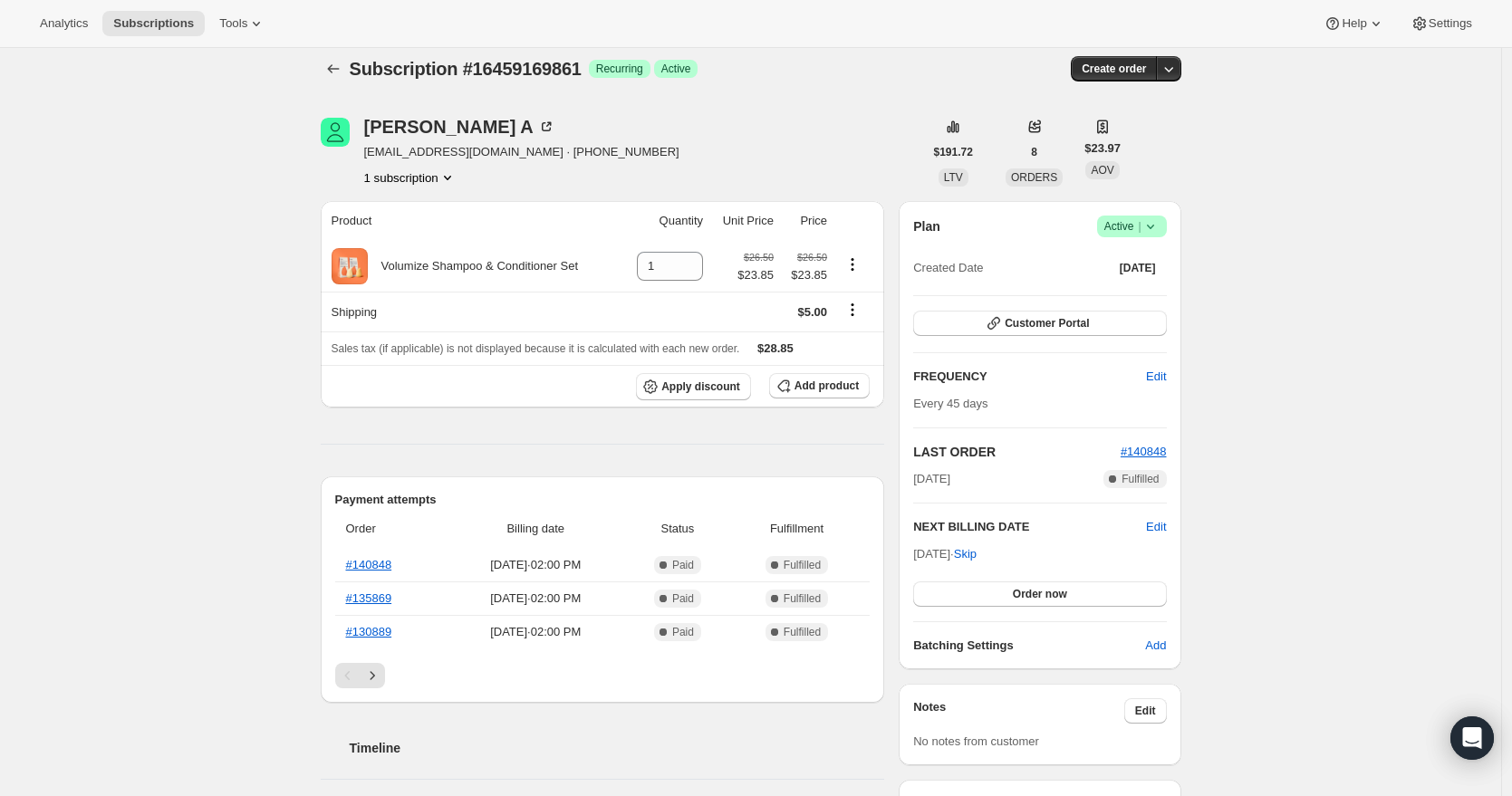
scroll to position [15, 0]
click at [387, 565] on link "#140848" at bounding box center [368, 563] width 46 height 14
